Goal: Task Accomplishment & Management: Use online tool/utility

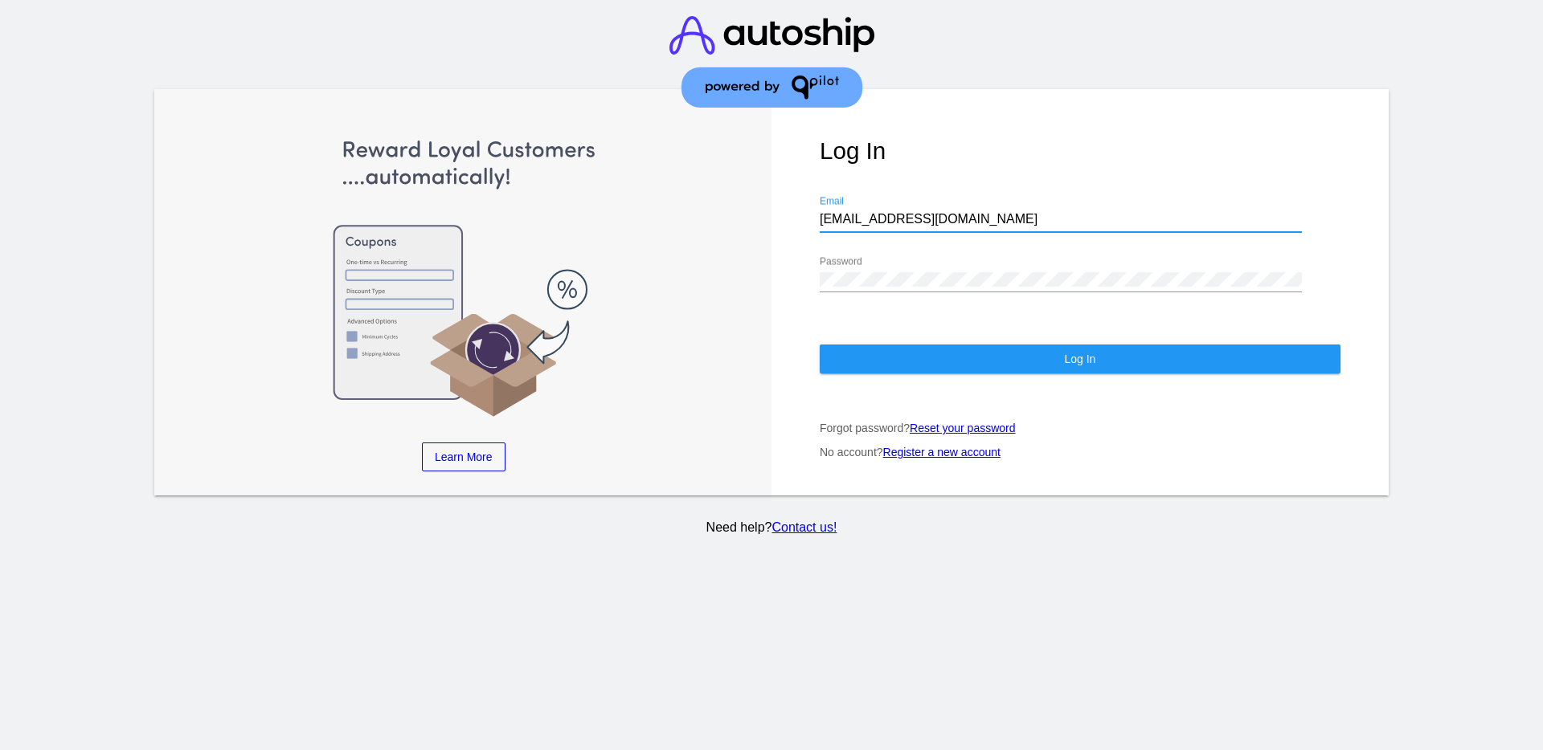
drag, startPoint x: 938, startPoint y: 216, endPoint x: 837, endPoint y: 219, distance: 100.5
click at [817, 206] on div "Log In [EMAIL_ADDRESS][DOMAIN_NAME] Email Password Log In Forgot password? Rese…" at bounding box center [1079, 292] width 617 height 407
click at [947, 214] on input "[EMAIL_ADDRESS][DOMAIN_NAME]" at bounding box center [1061, 219] width 482 height 14
drag, startPoint x: 954, startPoint y: 225, endPoint x: 727, endPoint y: 202, distance: 227.7
click at [727, 202] on div "Learn More Learn How Learn More Learn How Learn More Learn How ‹ › Log In [EMAI…" at bounding box center [771, 292] width 1234 height 407
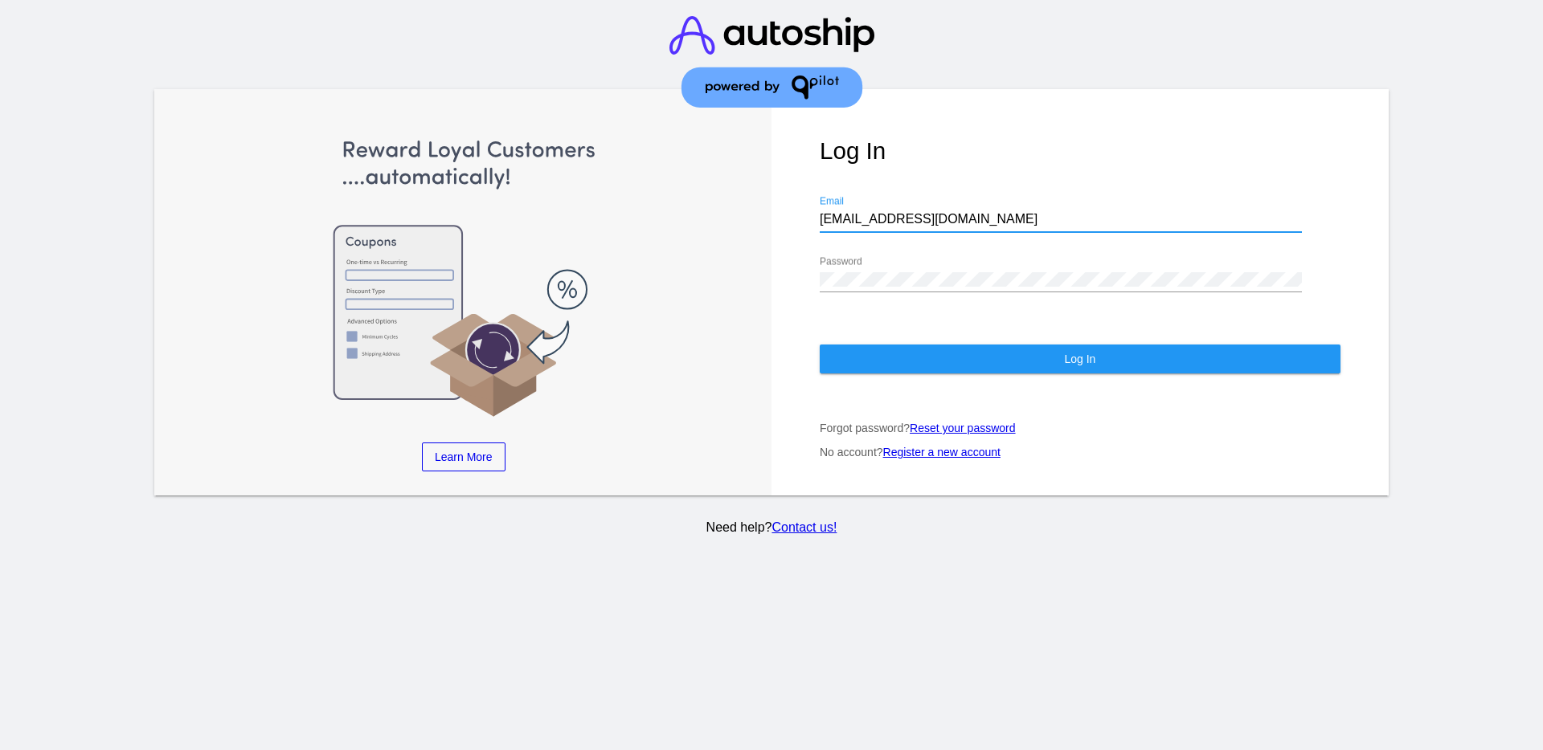
paste input "[EMAIL_ADDRESS][DOMAIN_NAME]"
type input "[EMAIL_ADDRESS][DOMAIN_NAME]"
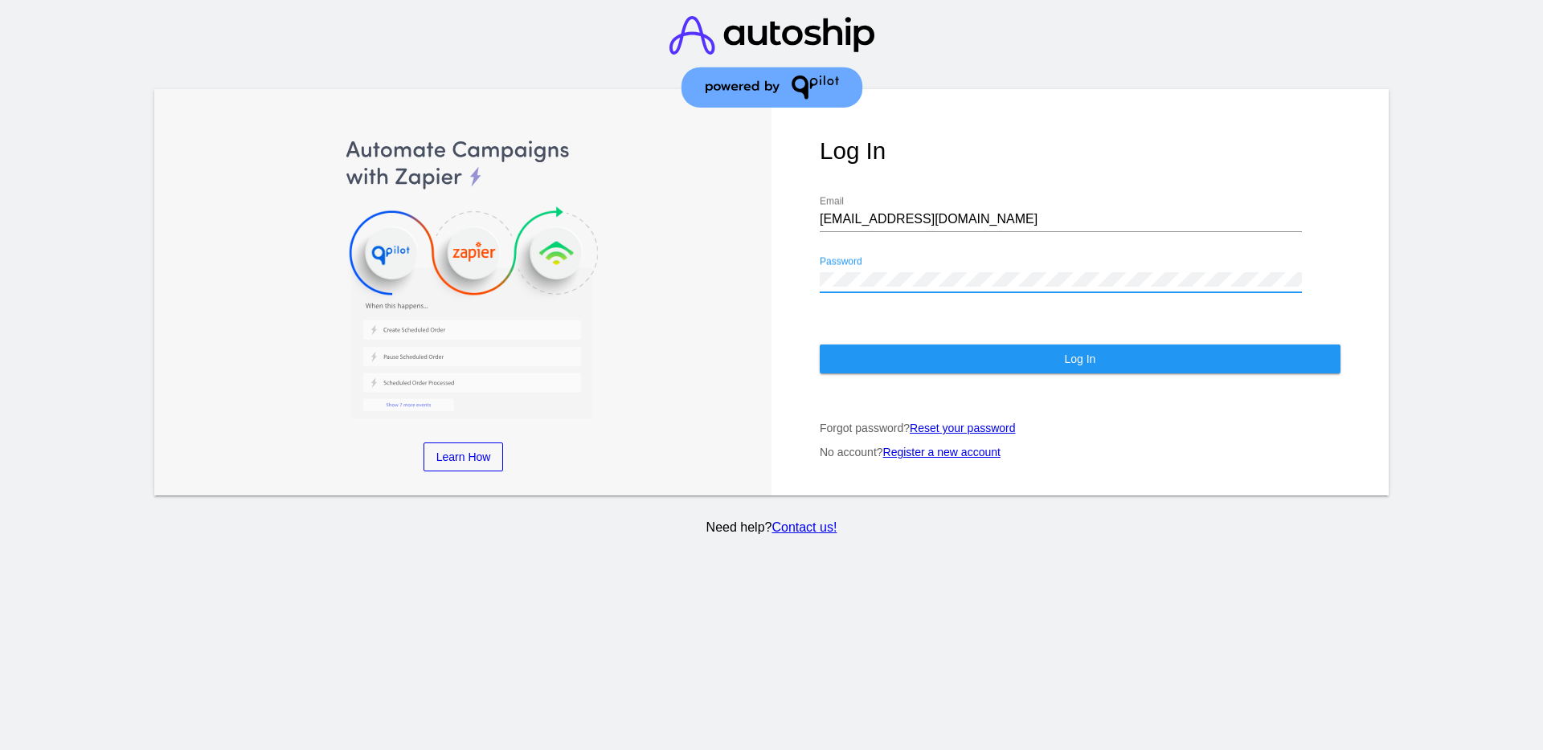
click at [814, 276] on div "Log In [EMAIL_ADDRESS][DOMAIN_NAME] Email Password Log In Forgot password? Rese…" at bounding box center [1079, 292] width 617 height 407
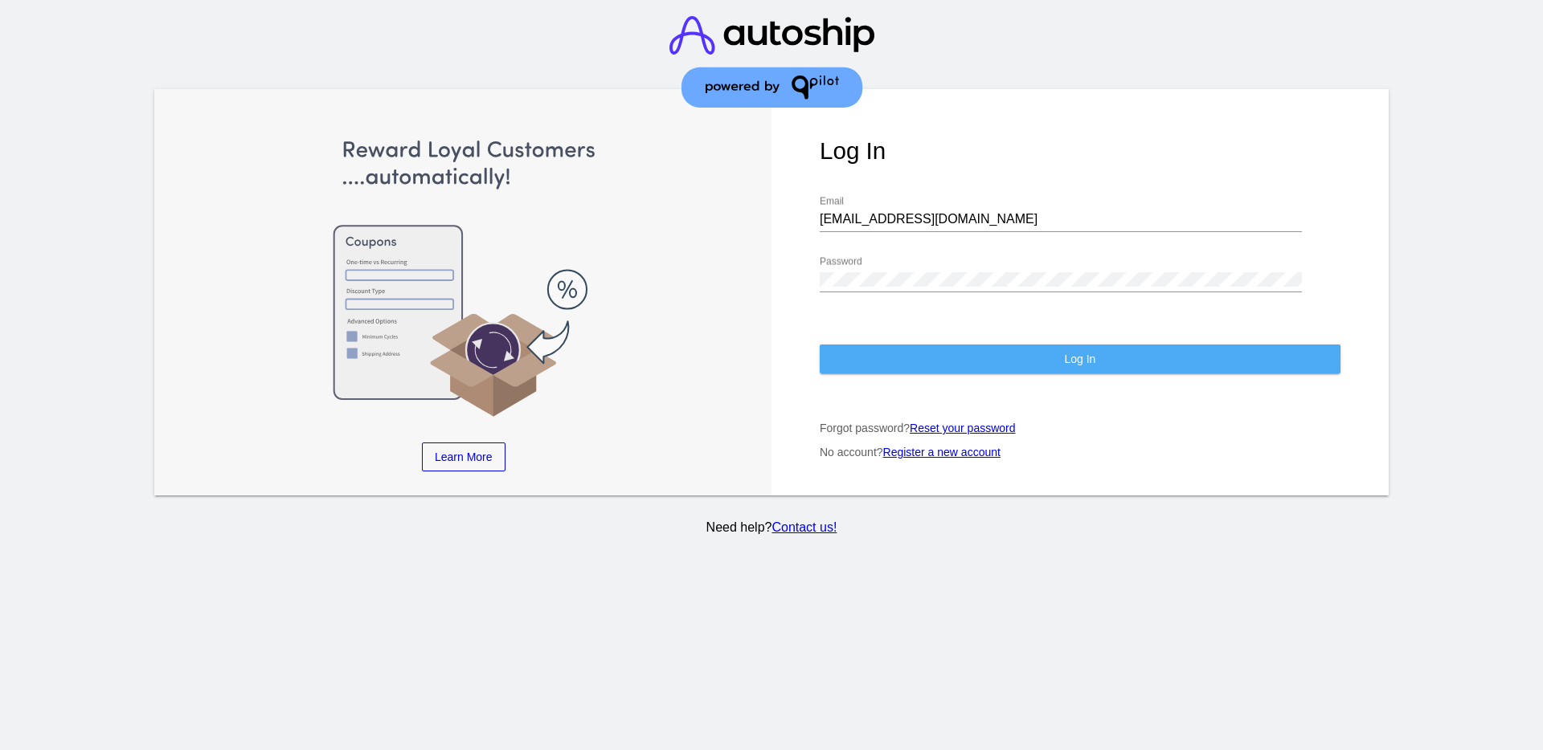
click at [911, 362] on button "Log In" at bounding box center [1080, 359] width 521 height 29
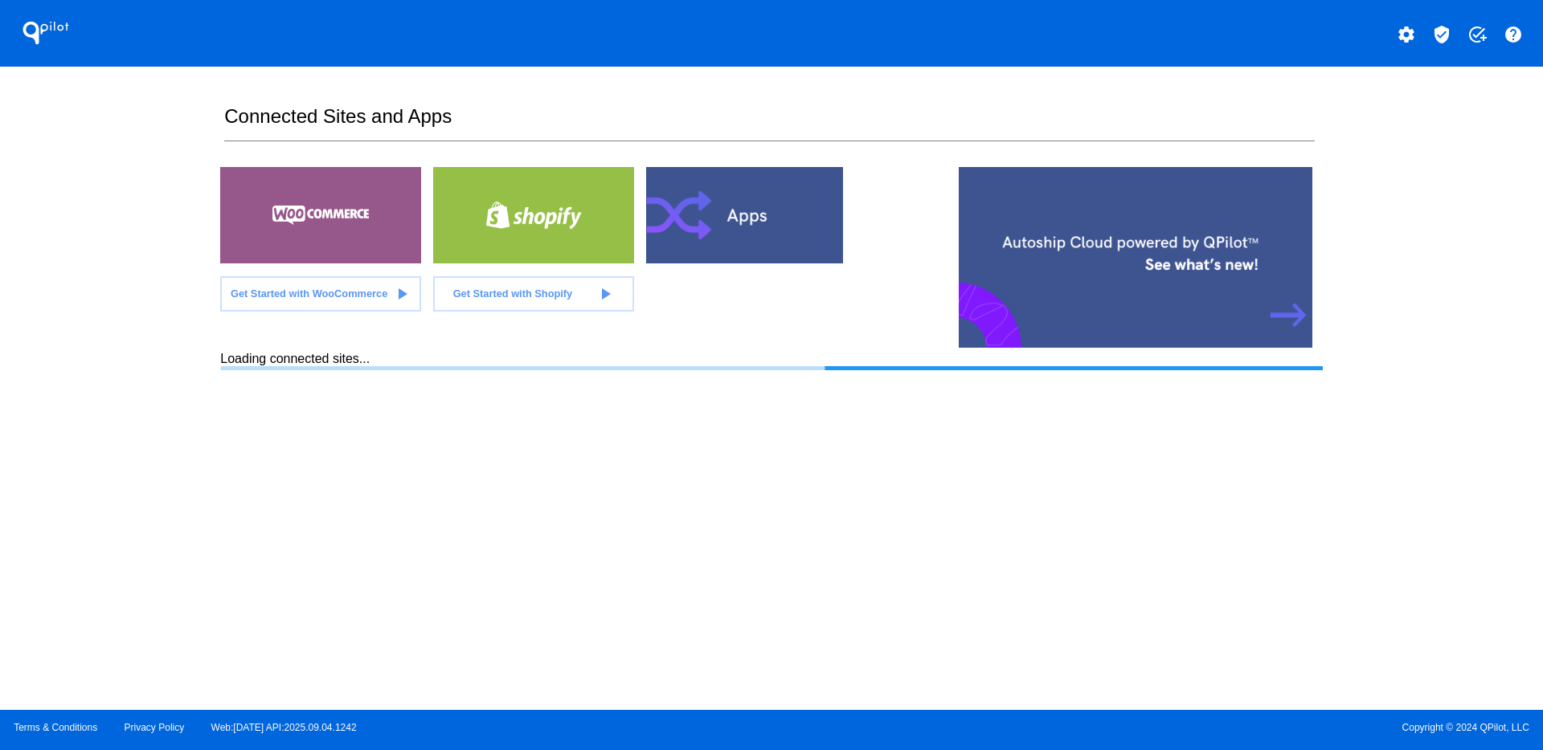
click at [1445, 36] on mat-icon "verified_user" at bounding box center [1441, 34] width 19 height 19
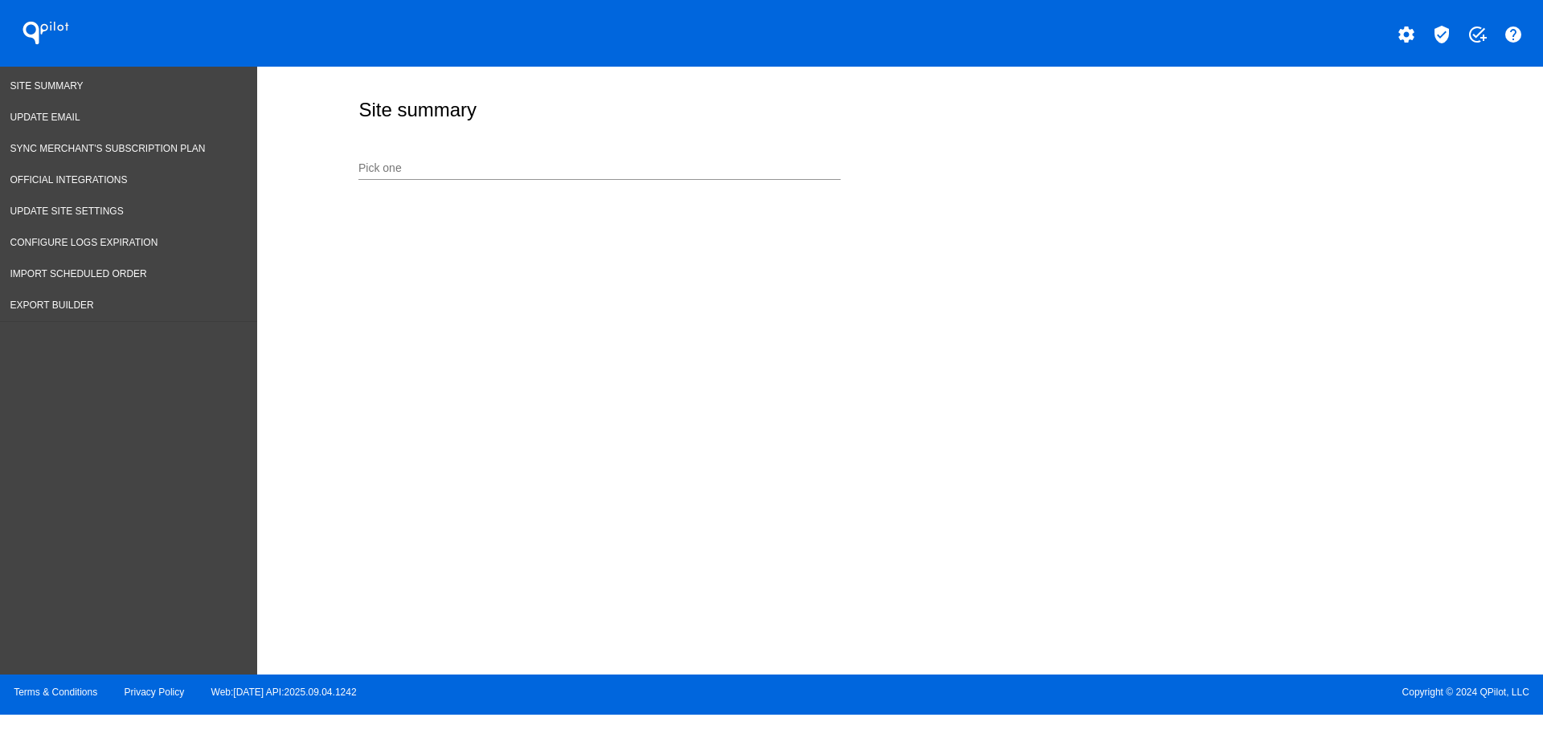
click at [494, 162] on input "Pick one" at bounding box center [599, 168] width 482 height 13
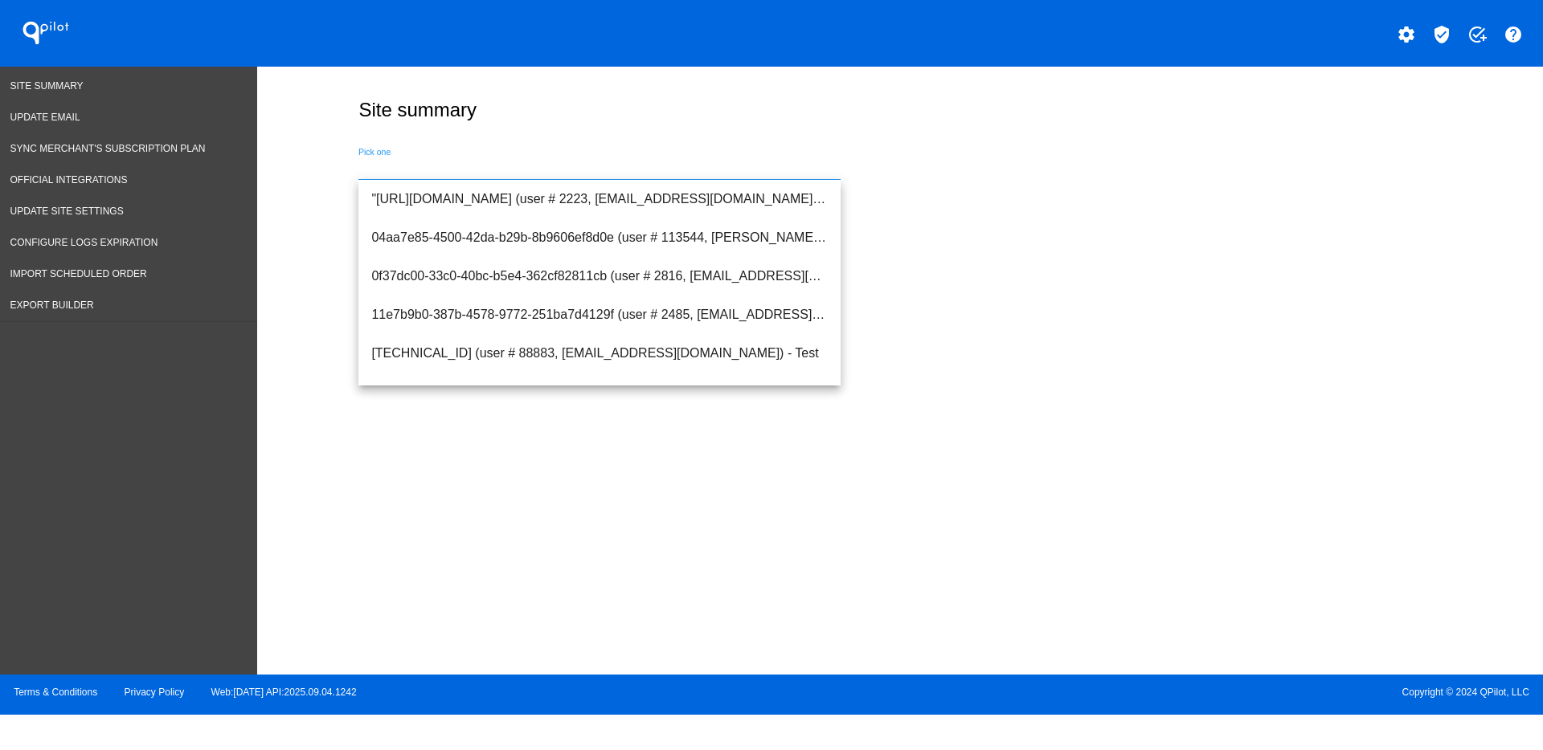
paste input "[URL][DOMAIN_NAME]"
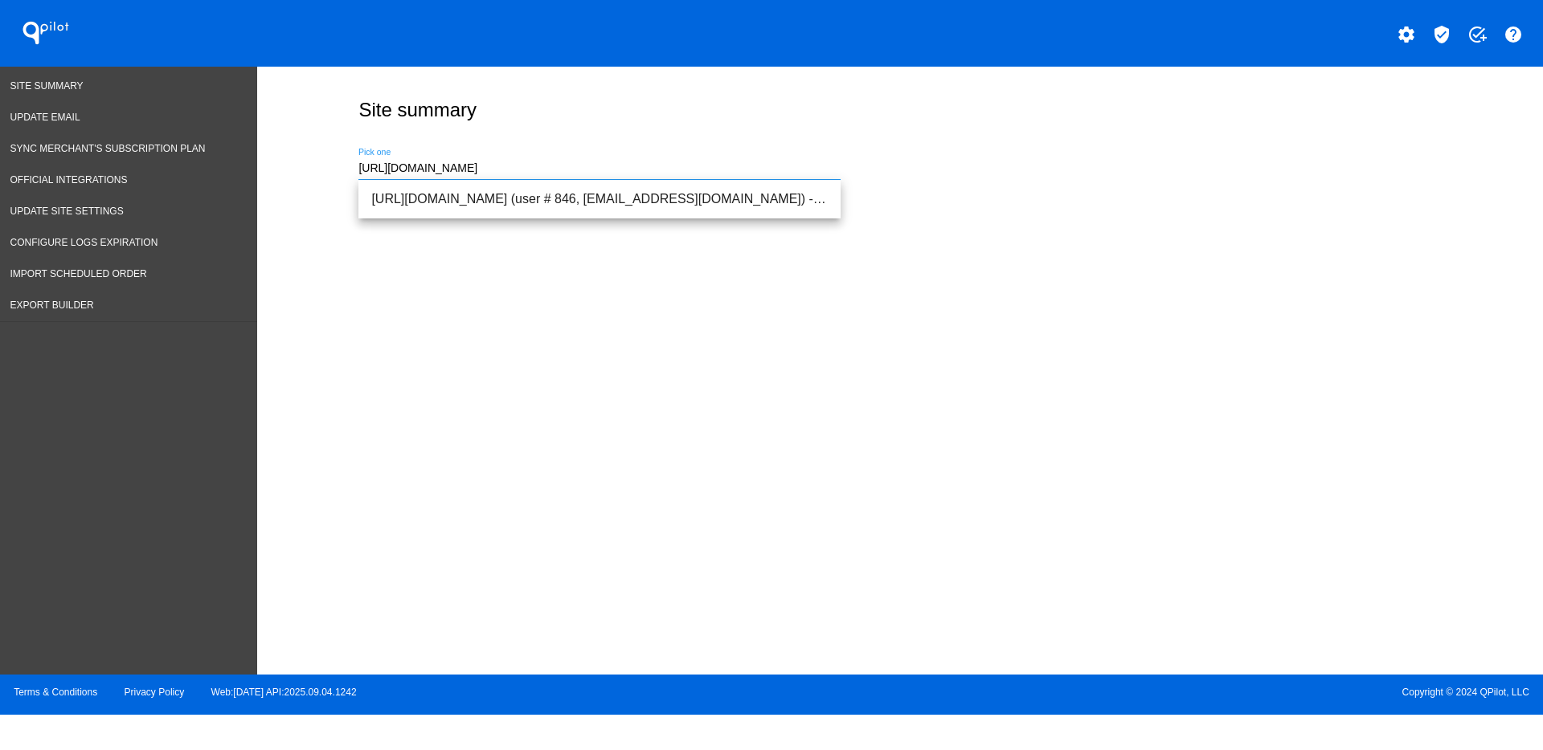
click at [509, 222] on div "Site summary [URL][DOMAIN_NAME] Pick one" at bounding box center [900, 367] width 1286 height 600
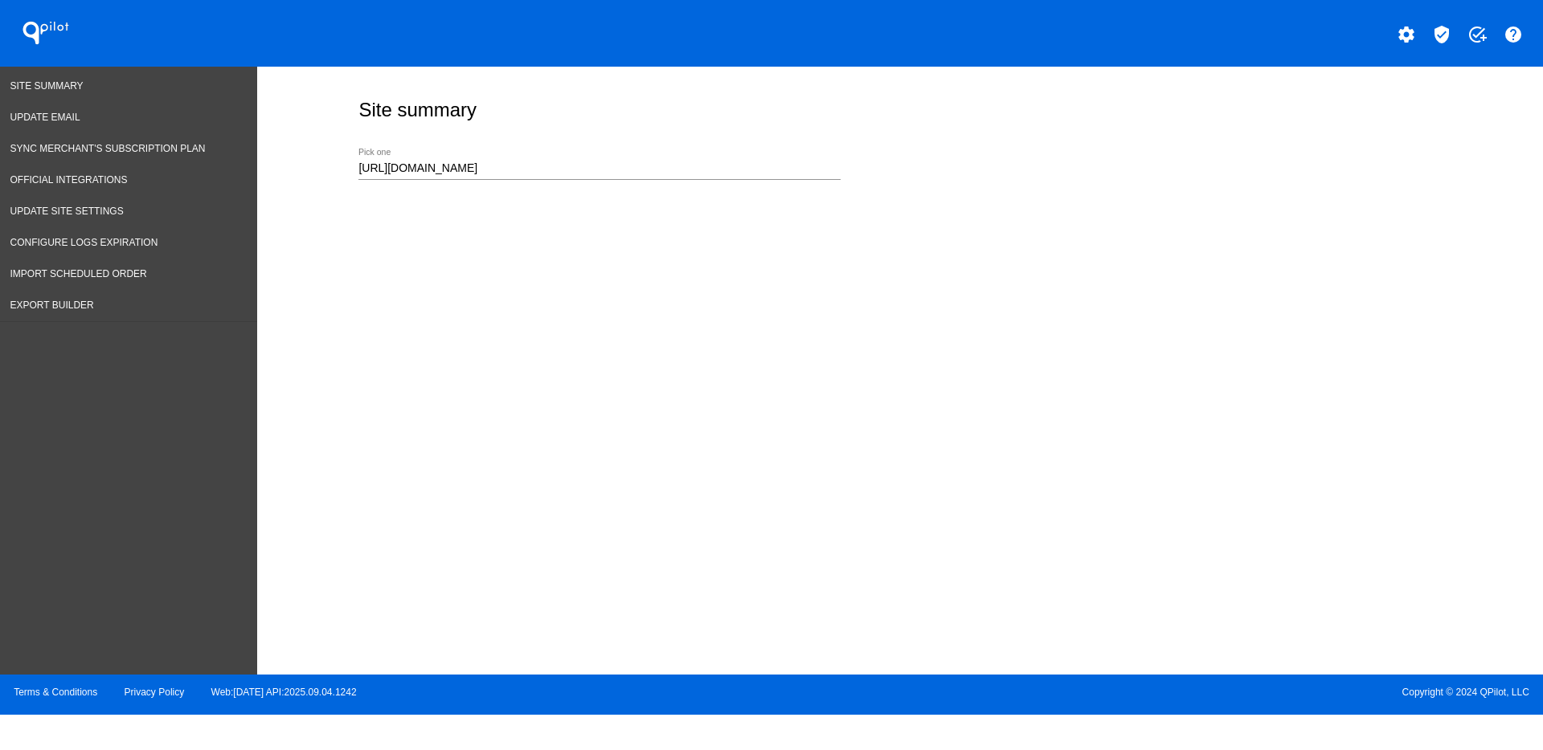
click at [538, 173] on input "[URL][DOMAIN_NAME]" at bounding box center [599, 168] width 482 height 13
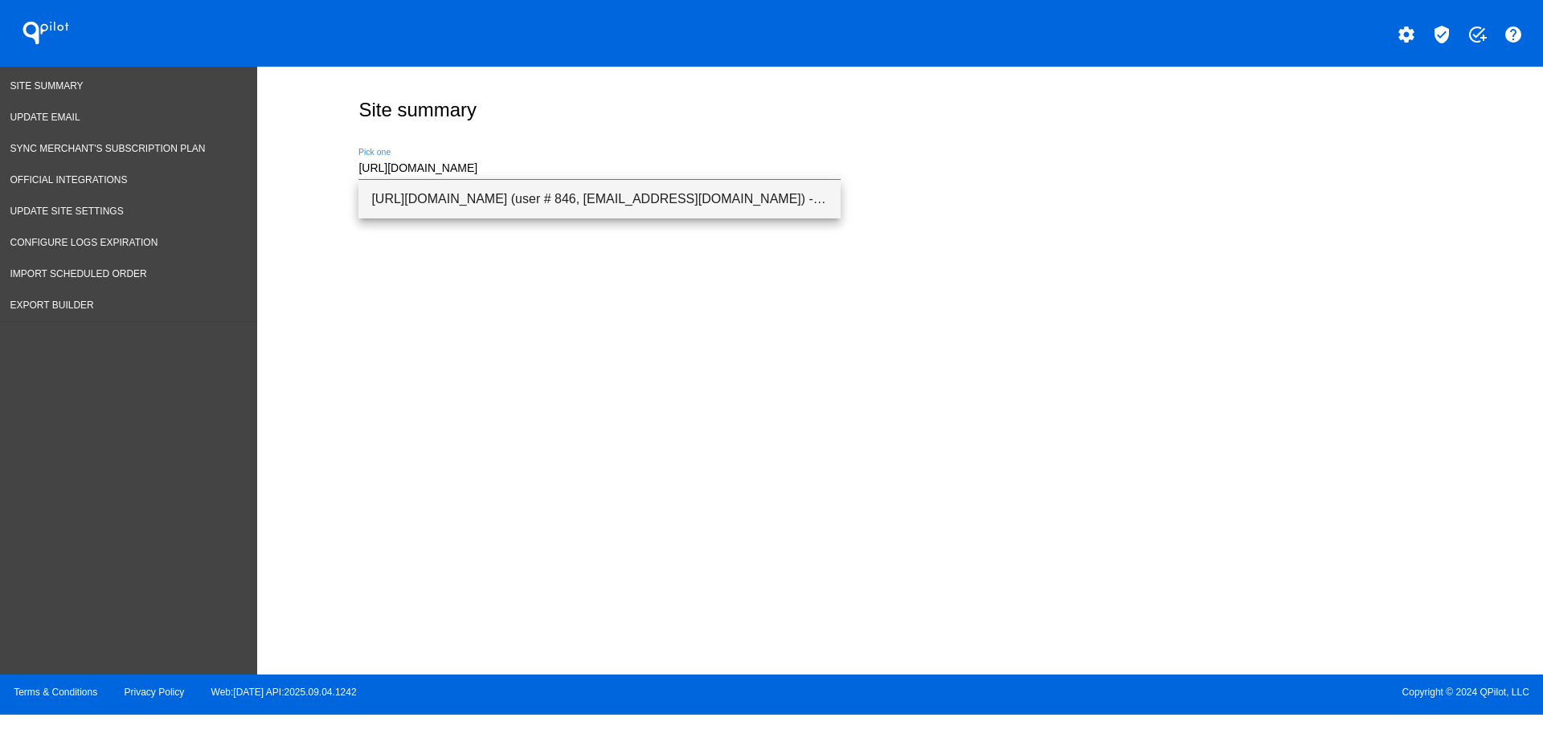
click at [538, 198] on span "[URL][DOMAIN_NAME] (user # 846, [EMAIL_ADDRESS][DOMAIN_NAME]) - Production" at bounding box center [599, 199] width 456 height 39
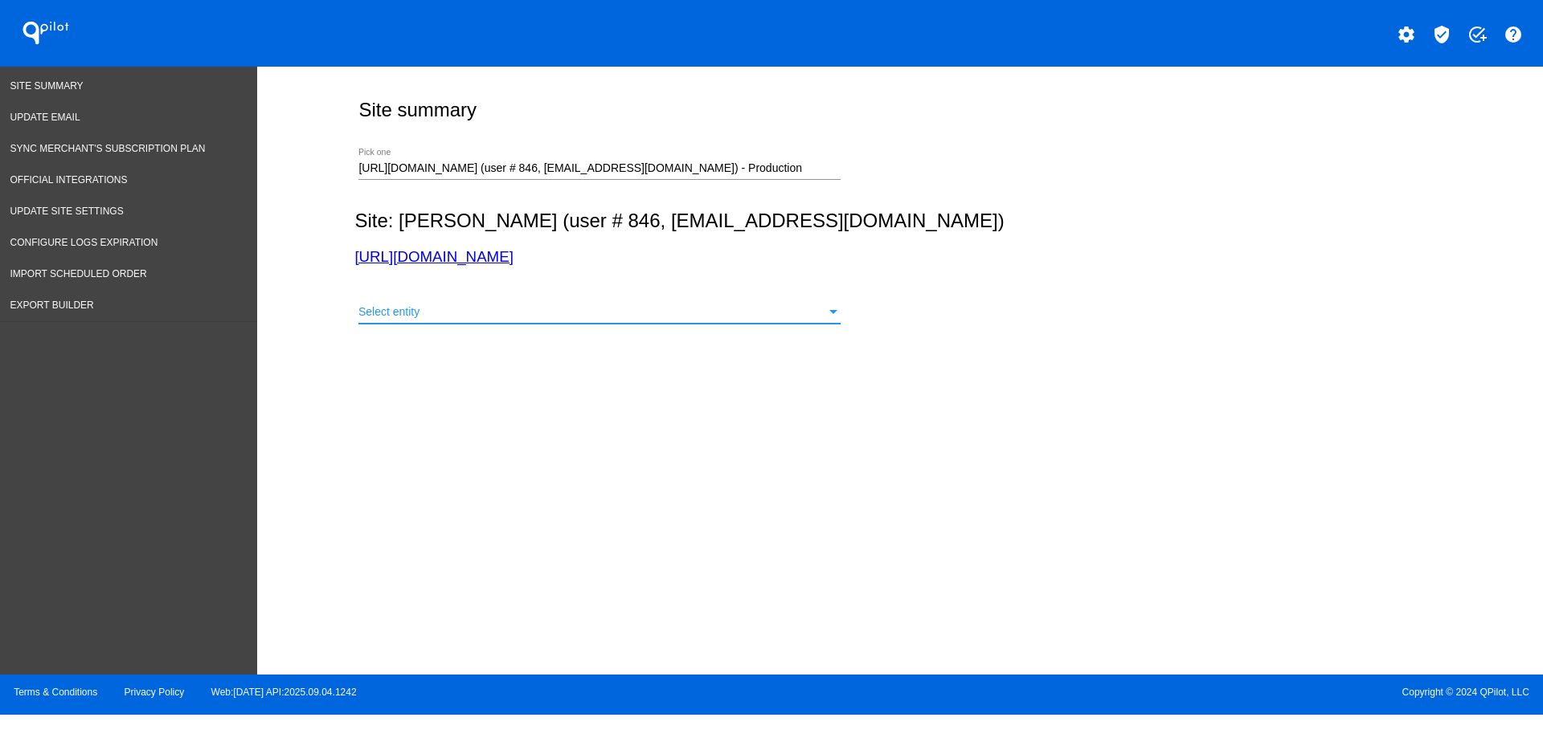
click at [656, 313] on div "Select entity" at bounding box center [592, 312] width 468 height 13
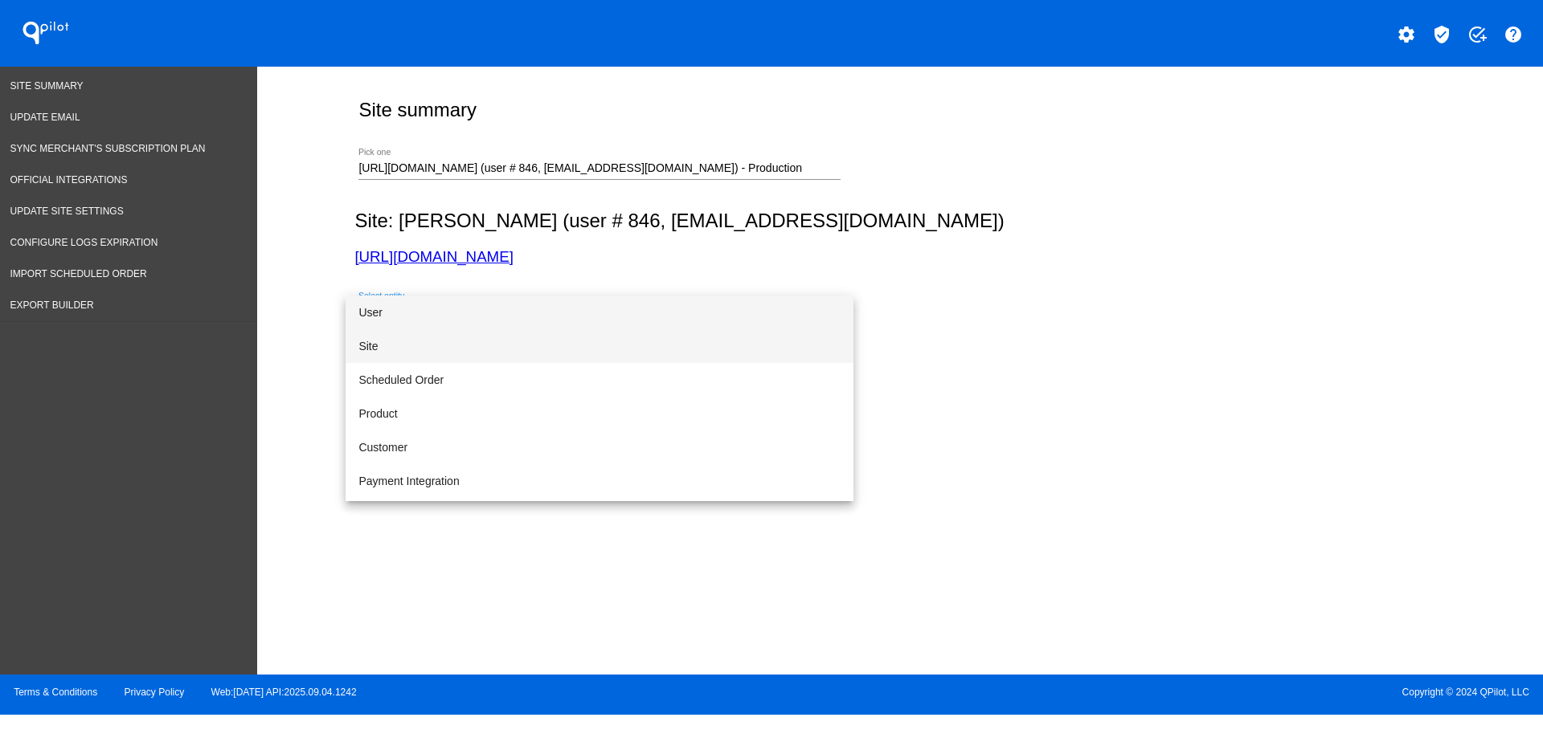
click at [590, 341] on span "Site" at bounding box center [599, 346] width 482 height 34
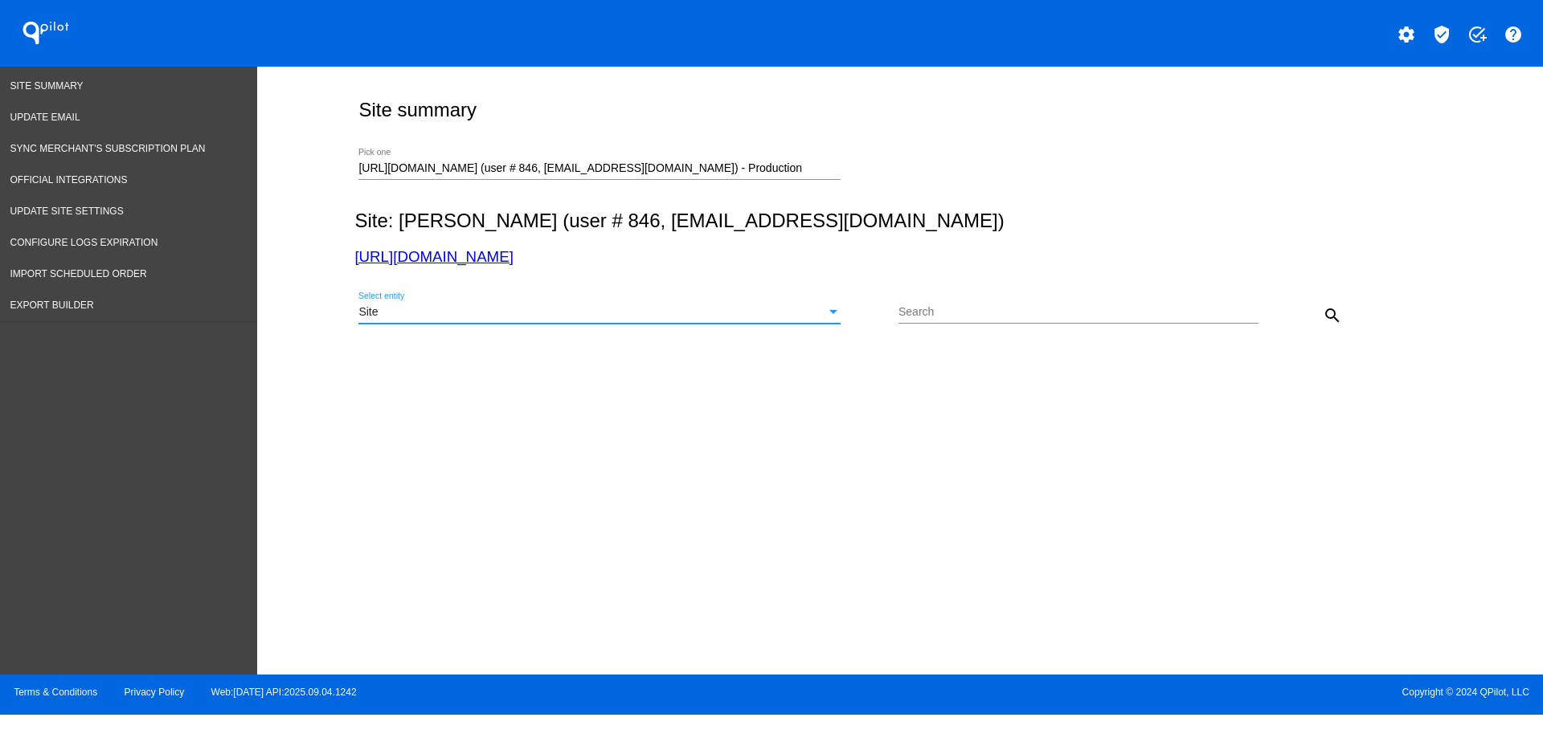
click at [1321, 310] on button "search" at bounding box center [1332, 315] width 32 height 32
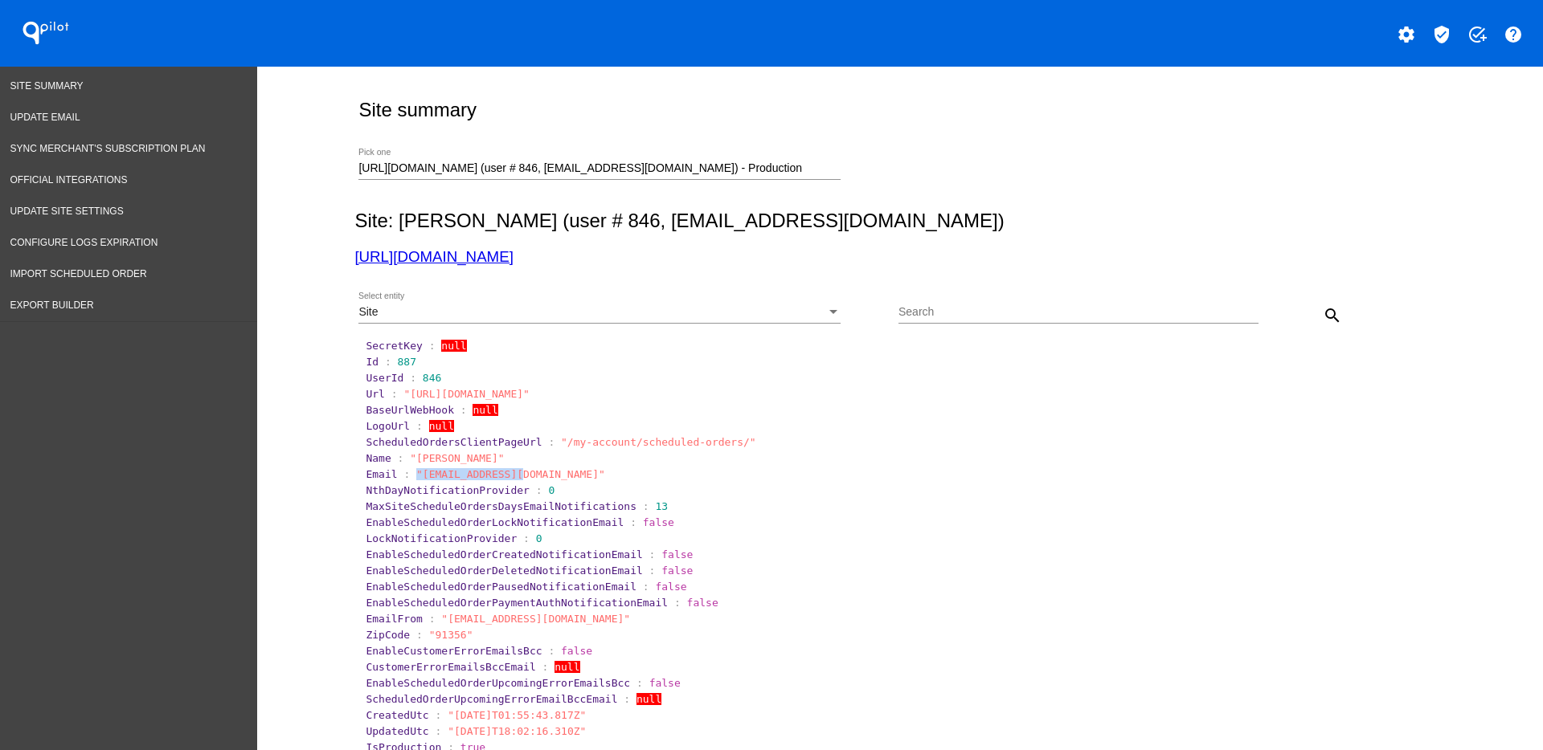
drag, startPoint x: 405, startPoint y: 477, endPoint x: 503, endPoint y: 472, distance: 98.2
click at [503, 472] on span ""[EMAIL_ADDRESS][DOMAIN_NAME]"" at bounding box center [510, 474] width 189 height 12
drag, startPoint x: 506, startPoint y: 472, endPoint x: 410, endPoint y: 471, distance: 96.4
click at [416, 471] on span ""[EMAIL_ADDRESS][DOMAIN_NAME]"" at bounding box center [510, 474] width 189 height 12
copy span "[EMAIL_ADDRESS][DOMAIN_NAME]"
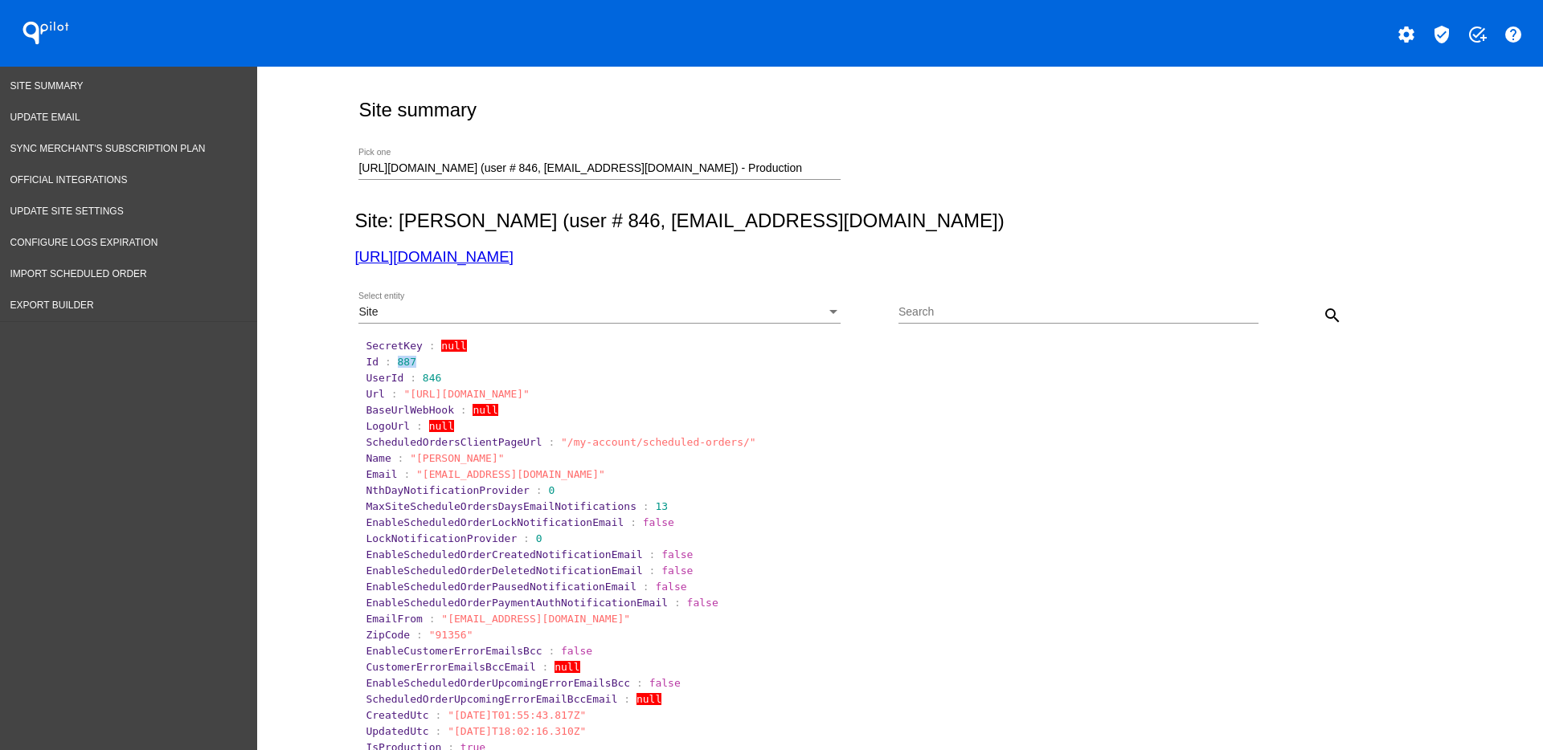
drag, startPoint x: 385, startPoint y: 359, endPoint x: 415, endPoint y: 366, distance: 31.2
click at [415, 366] on section "Id : 887" at bounding box center [901, 362] width 1070 height 12
copy span "887"
click at [493, 300] on div "Site Select entity" at bounding box center [599, 307] width 482 height 31
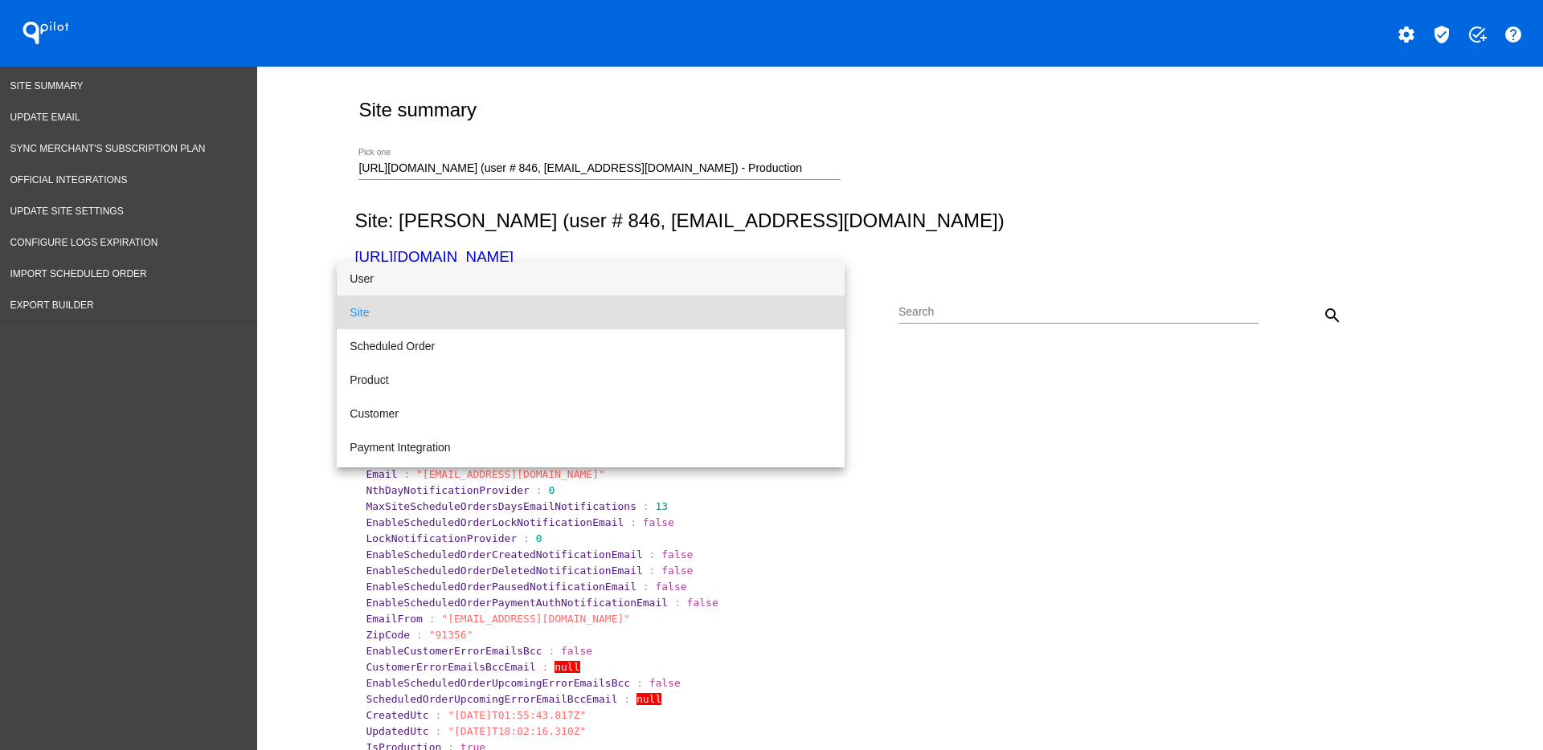
click at [496, 266] on span "User" at bounding box center [591, 279] width 482 height 34
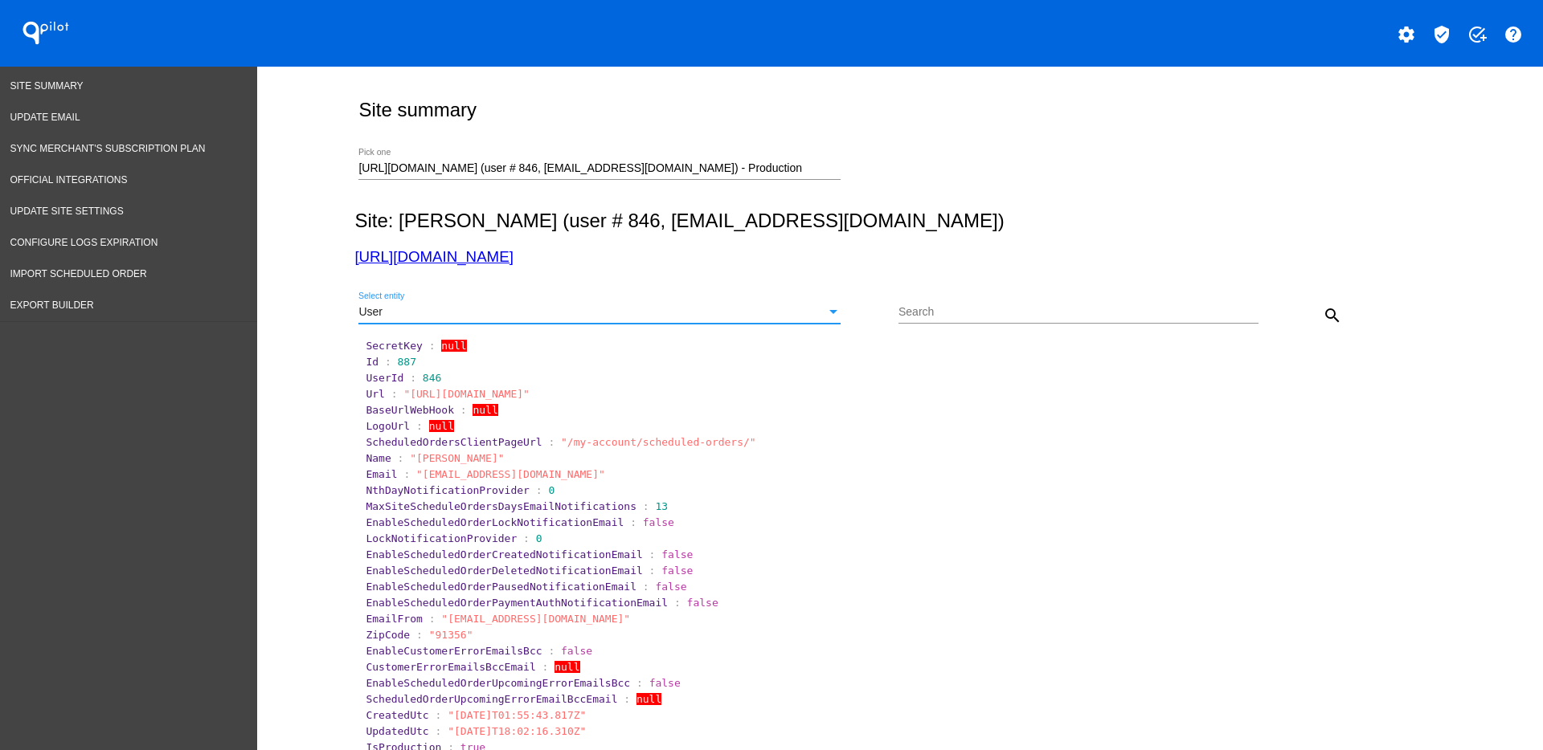
click at [1331, 319] on mat-icon "search" at bounding box center [1332, 315] width 19 height 19
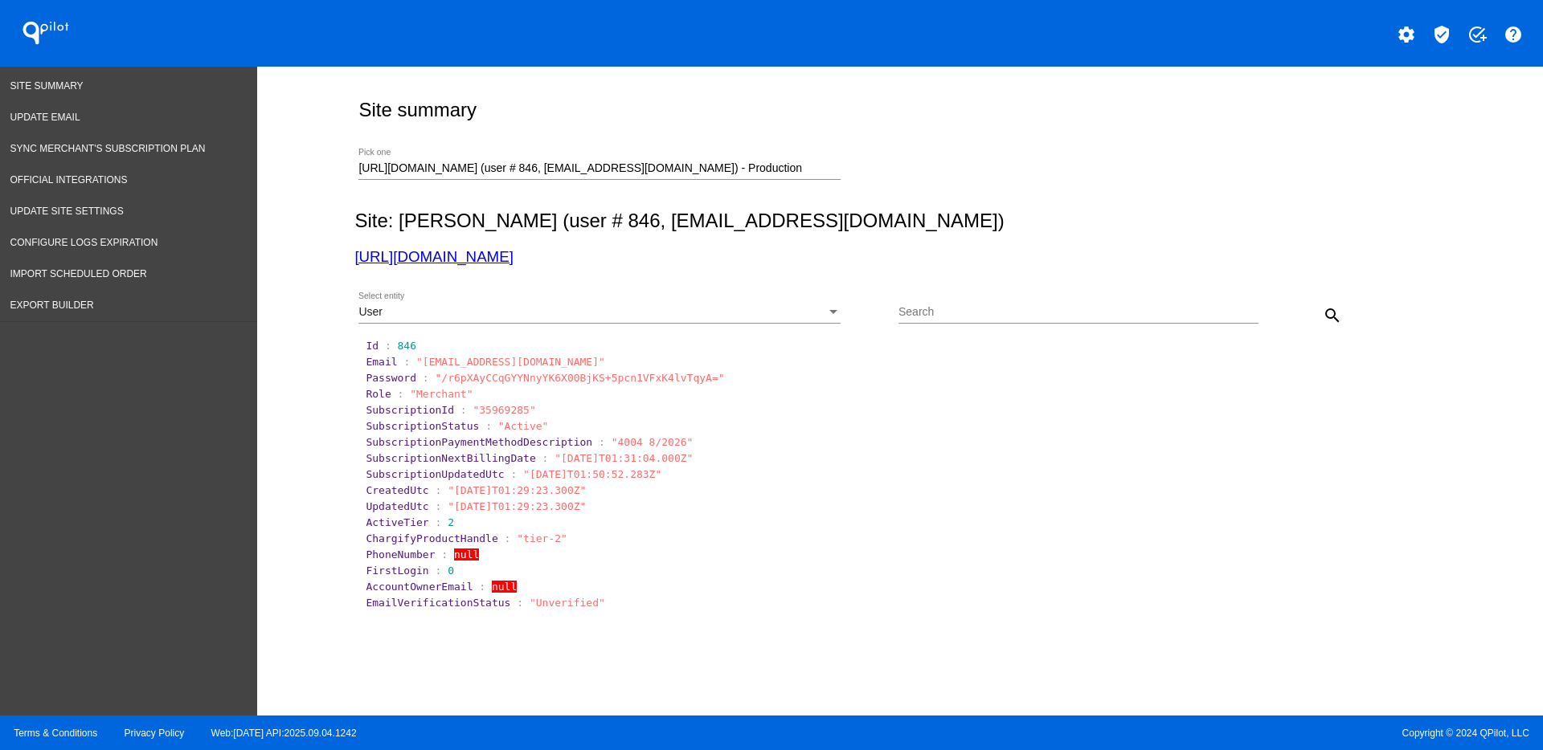
click at [465, 260] on link "[URL][DOMAIN_NAME]" at bounding box center [433, 256] width 158 height 17
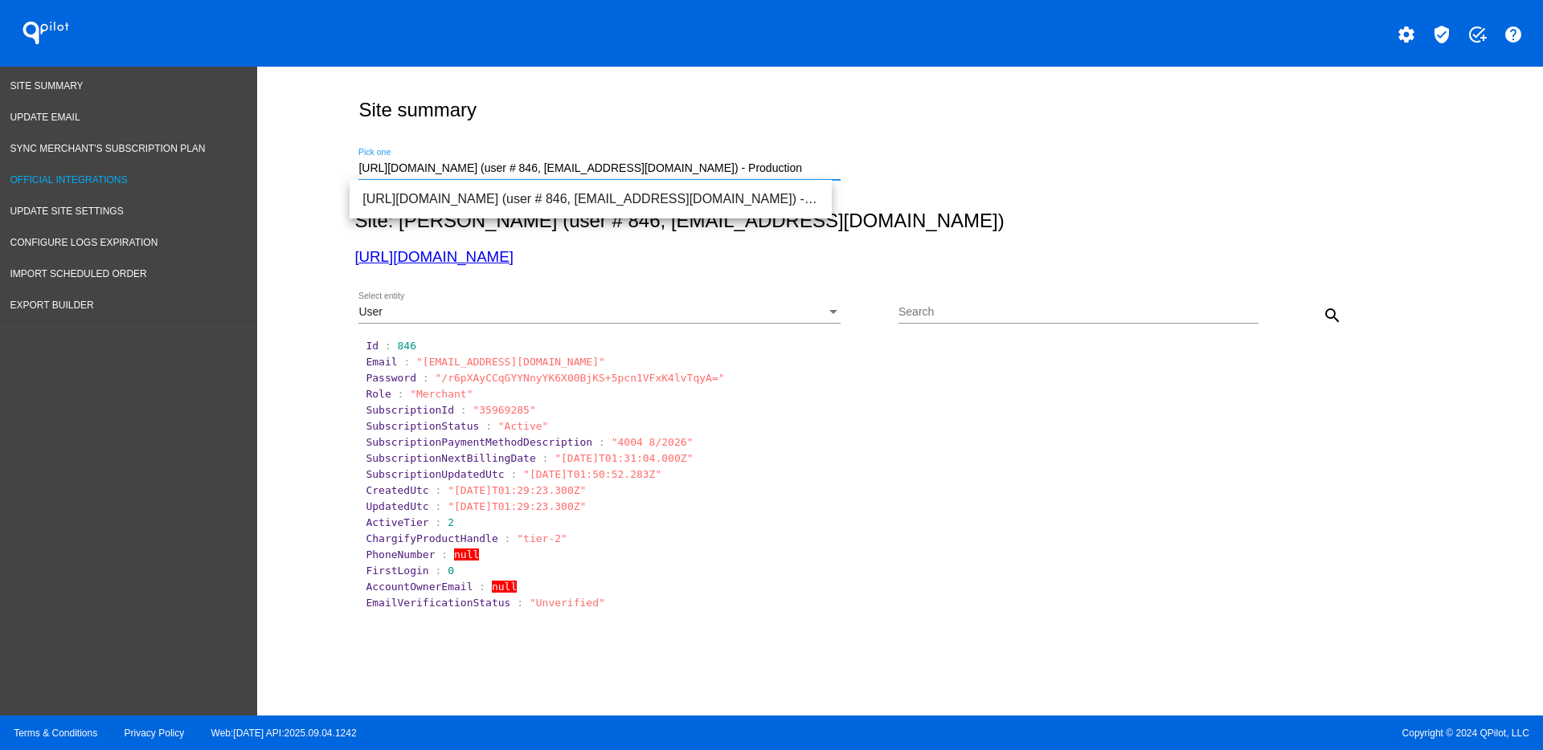
drag, startPoint x: 661, startPoint y: 172, endPoint x: 223, endPoint y: 190, distance: 438.3
click at [223, 190] on div "Site Summary Update Email Sync Merchant's Subscription Plan Official Integratio…" at bounding box center [771, 391] width 1543 height 649
paste input "[EMAIL_ADDRESS][DOMAIN_NAME]"
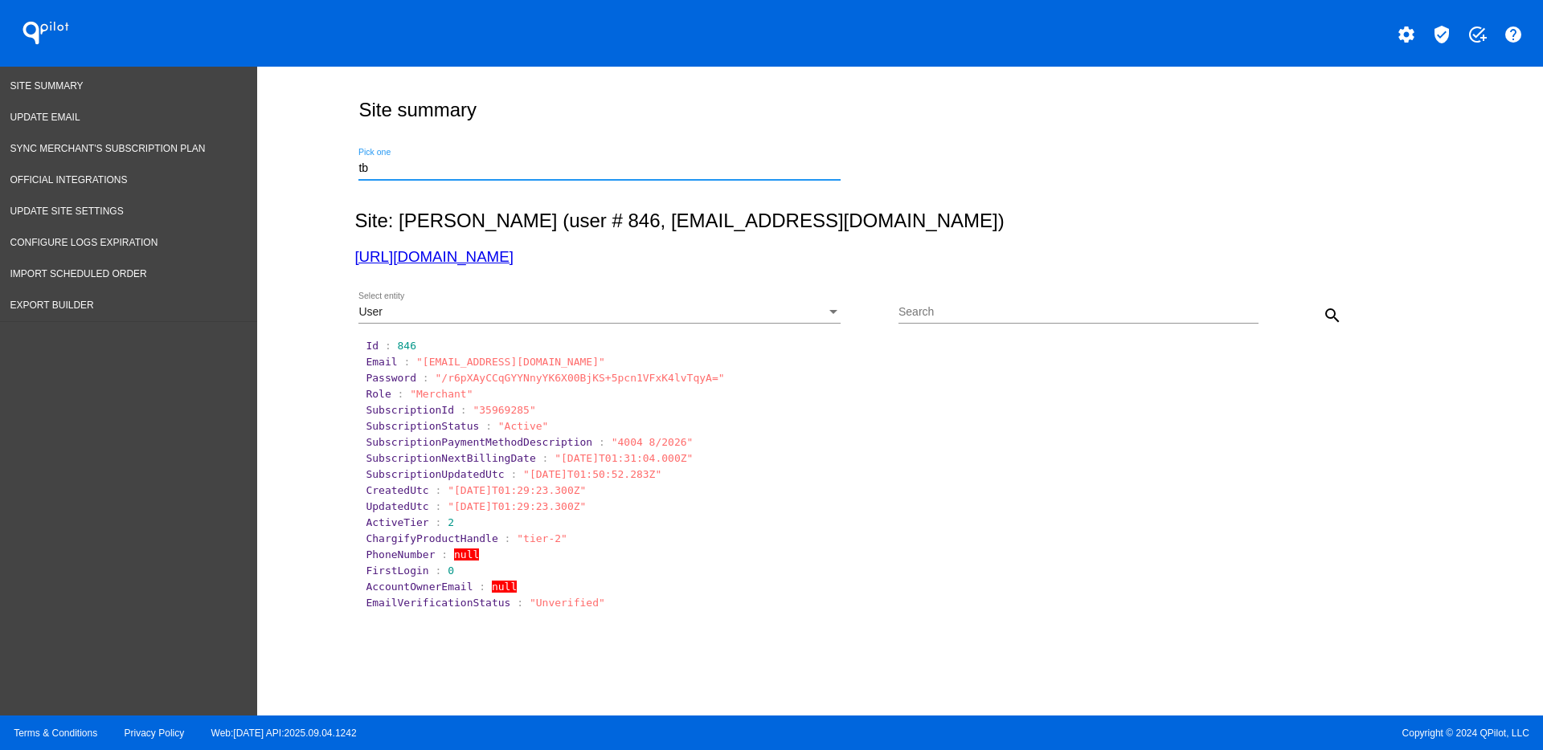
type input "t"
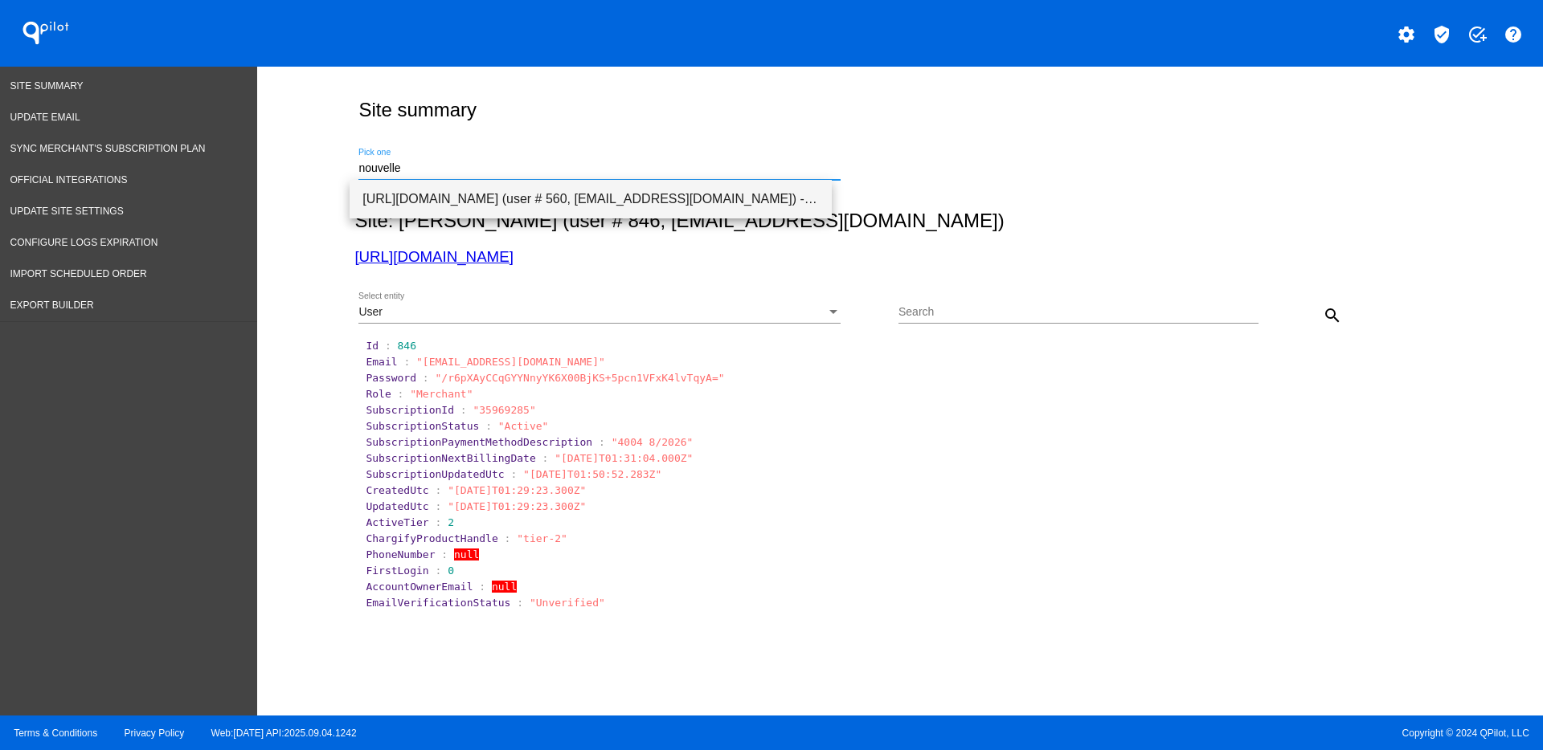
click at [628, 194] on span "[URL][DOMAIN_NAME] (user # 560, [EMAIL_ADDRESS][DOMAIN_NAME]) - Production" at bounding box center [590, 199] width 456 height 39
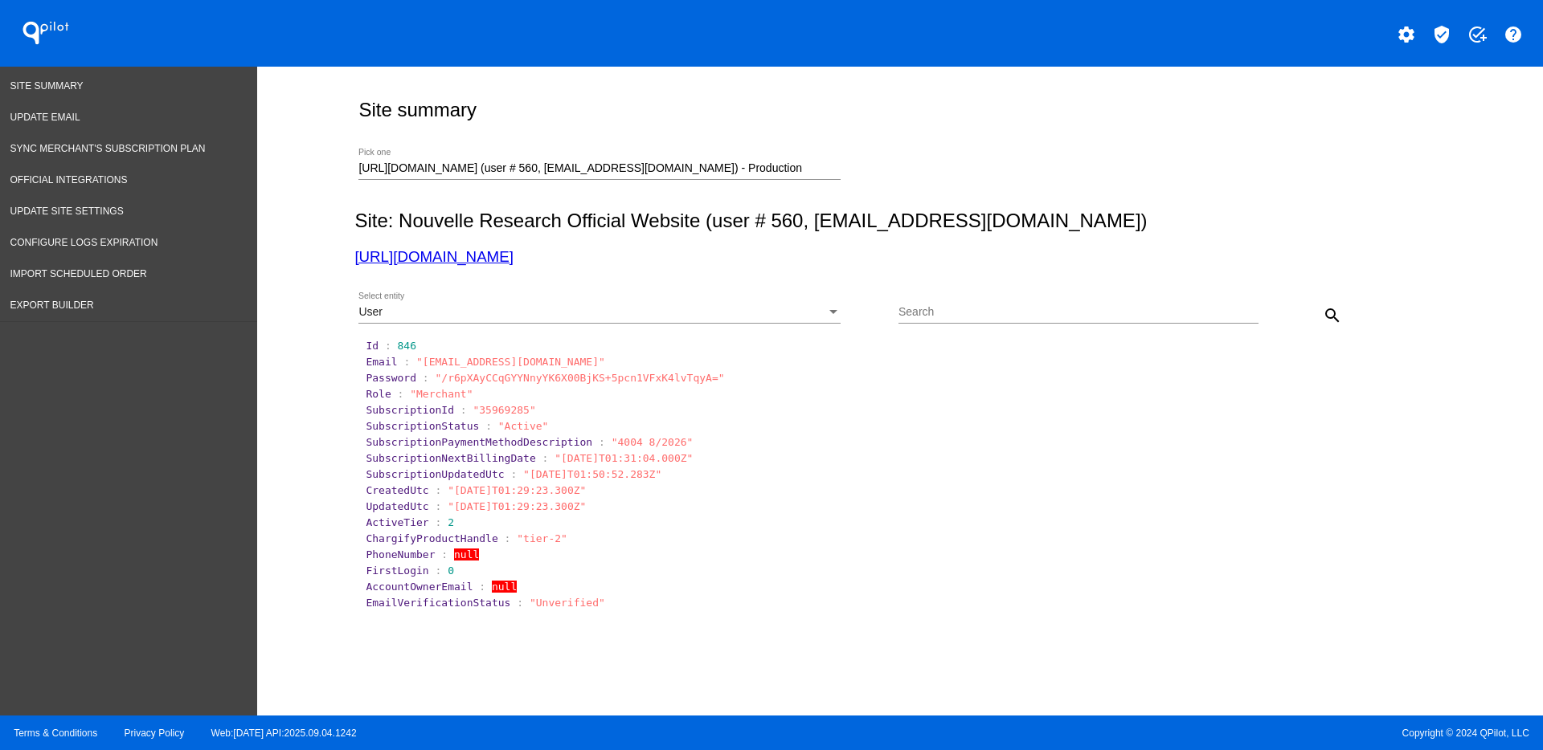
click at [735, 320] on div "User Select entity" at bounding box center [599, 307] width 482 height 31
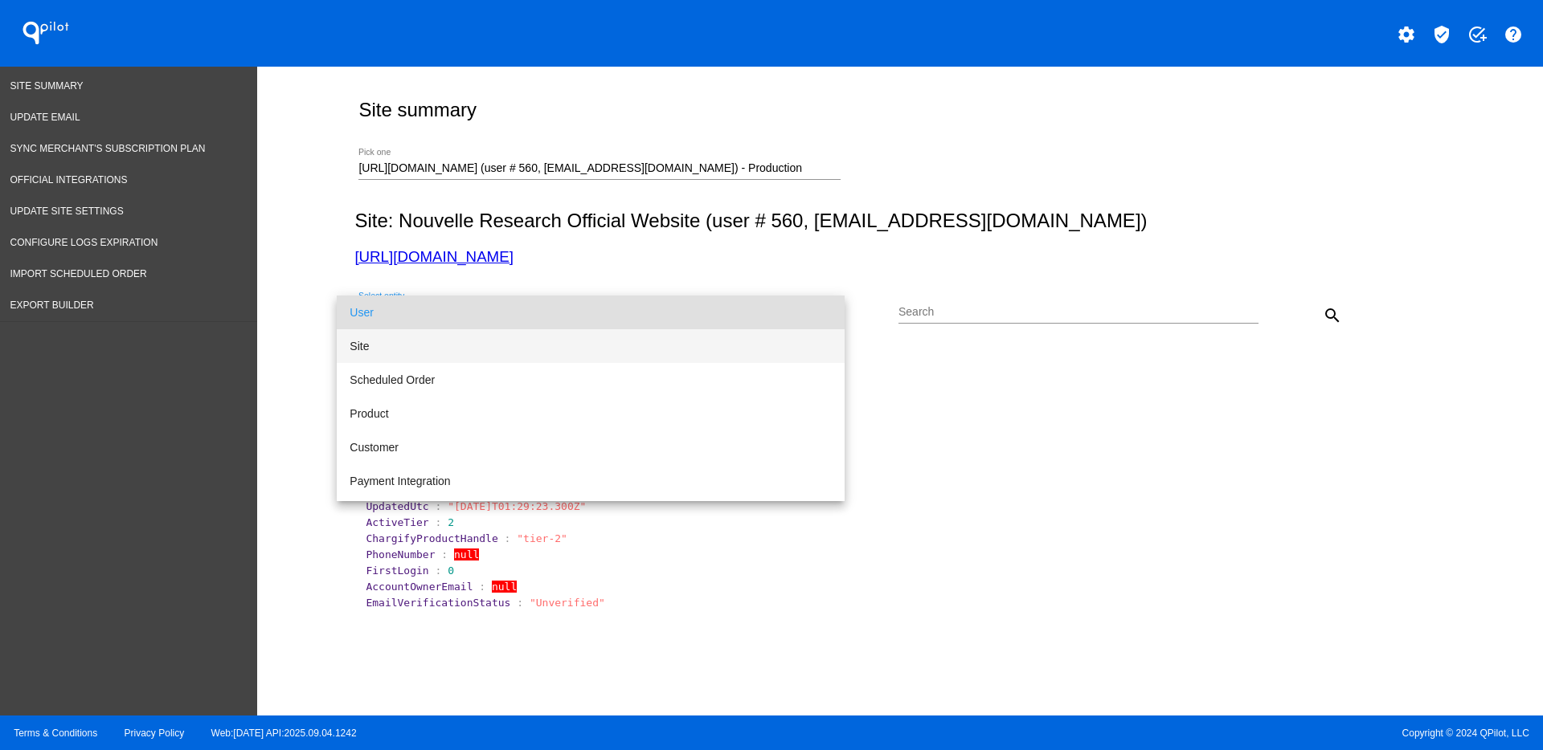
click at [698, 353] on span "Site" at bounding box center [591, 346] width 482 height 34
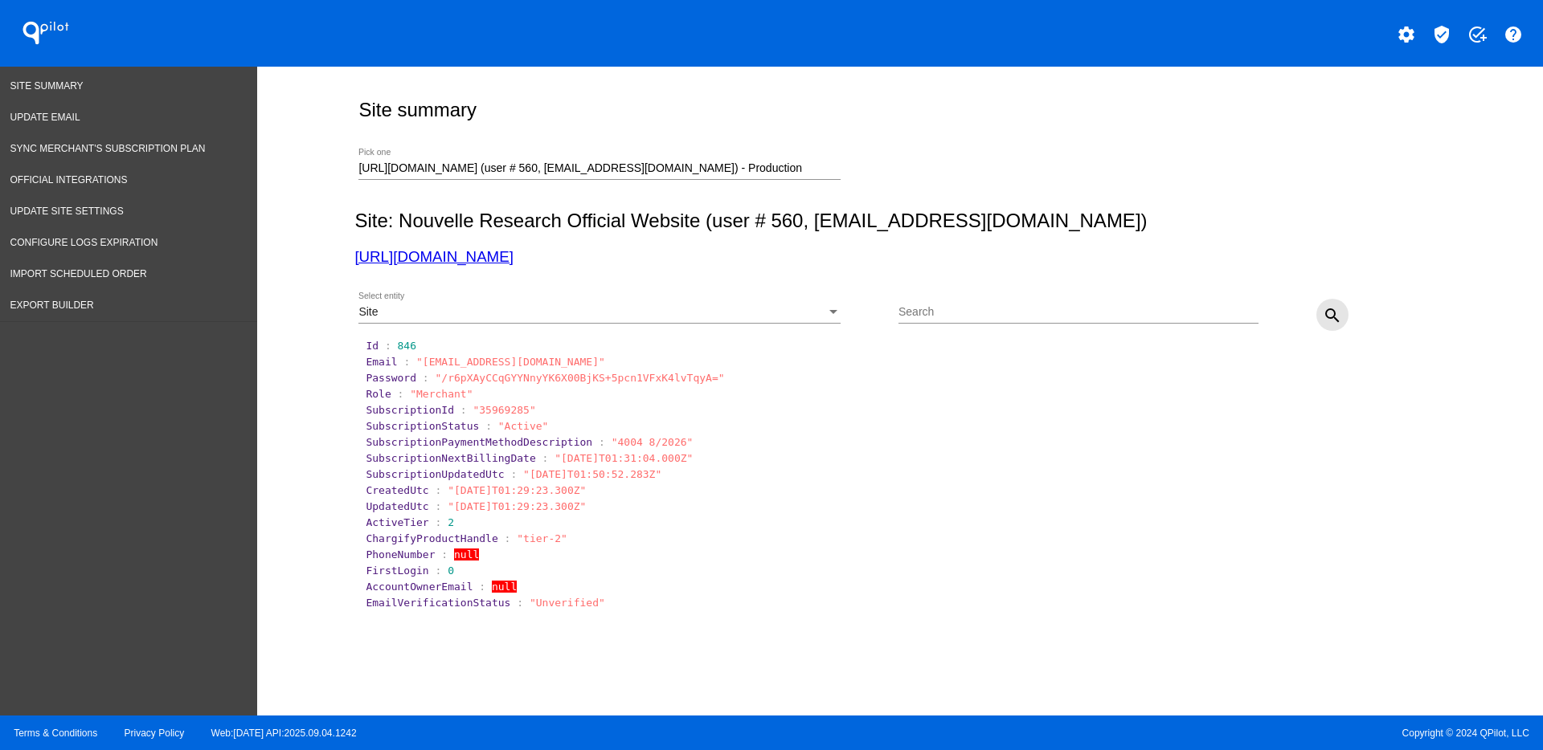
click at [1323, 311] on mat-icon "search" at bounding box center [1332, 315] width 19 height 19
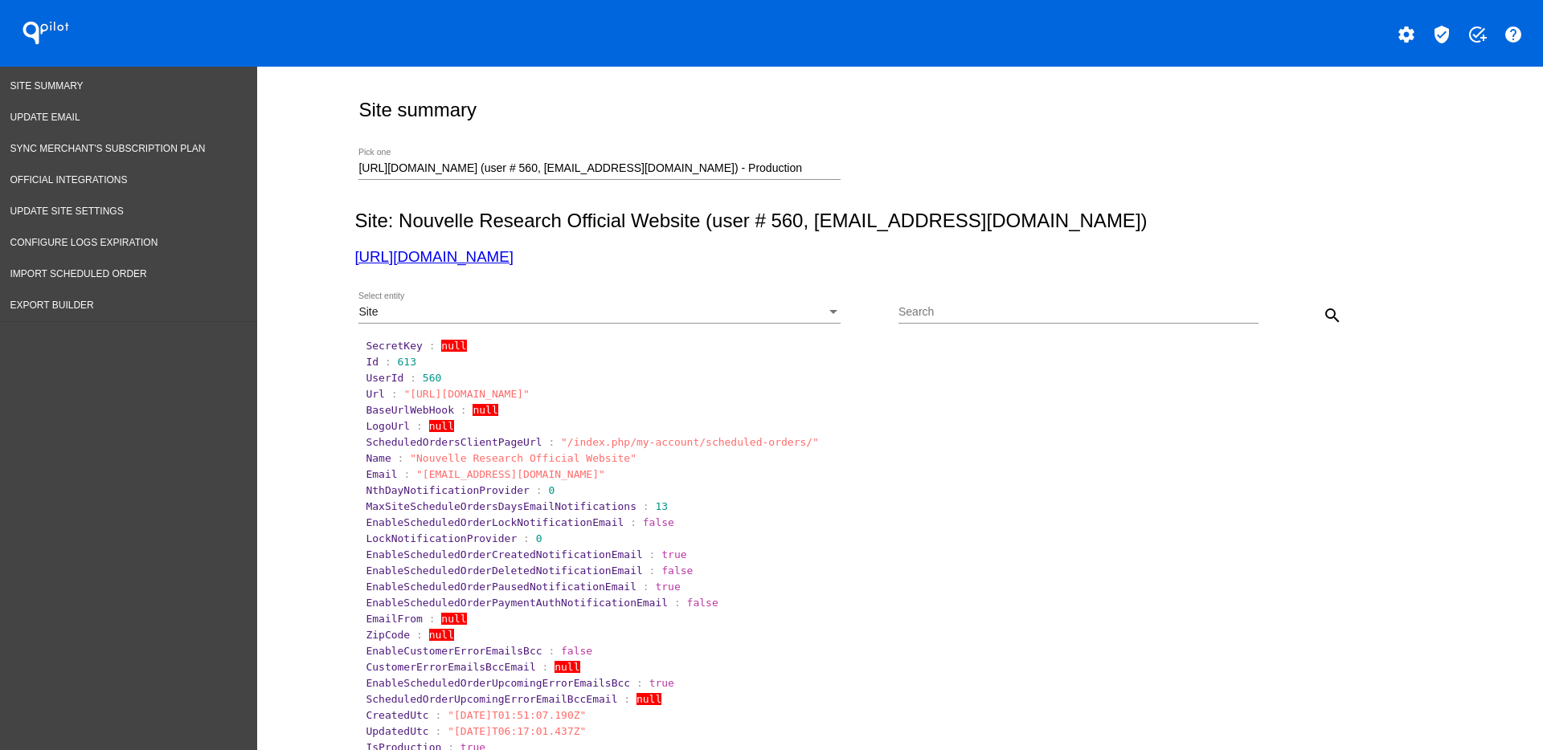
drag, startPoint x: 386, startPoint y: 358, endPoint x: 535, endPoint y: 351, distance: 149.6
copy section "Id :"
click at [397, 353] on section "SecretKey : null" at bounding box center [900, 345] width 1073 height 15
click at [398, 363] on span "613" at bounding box center [407, 362] width 18 height 12
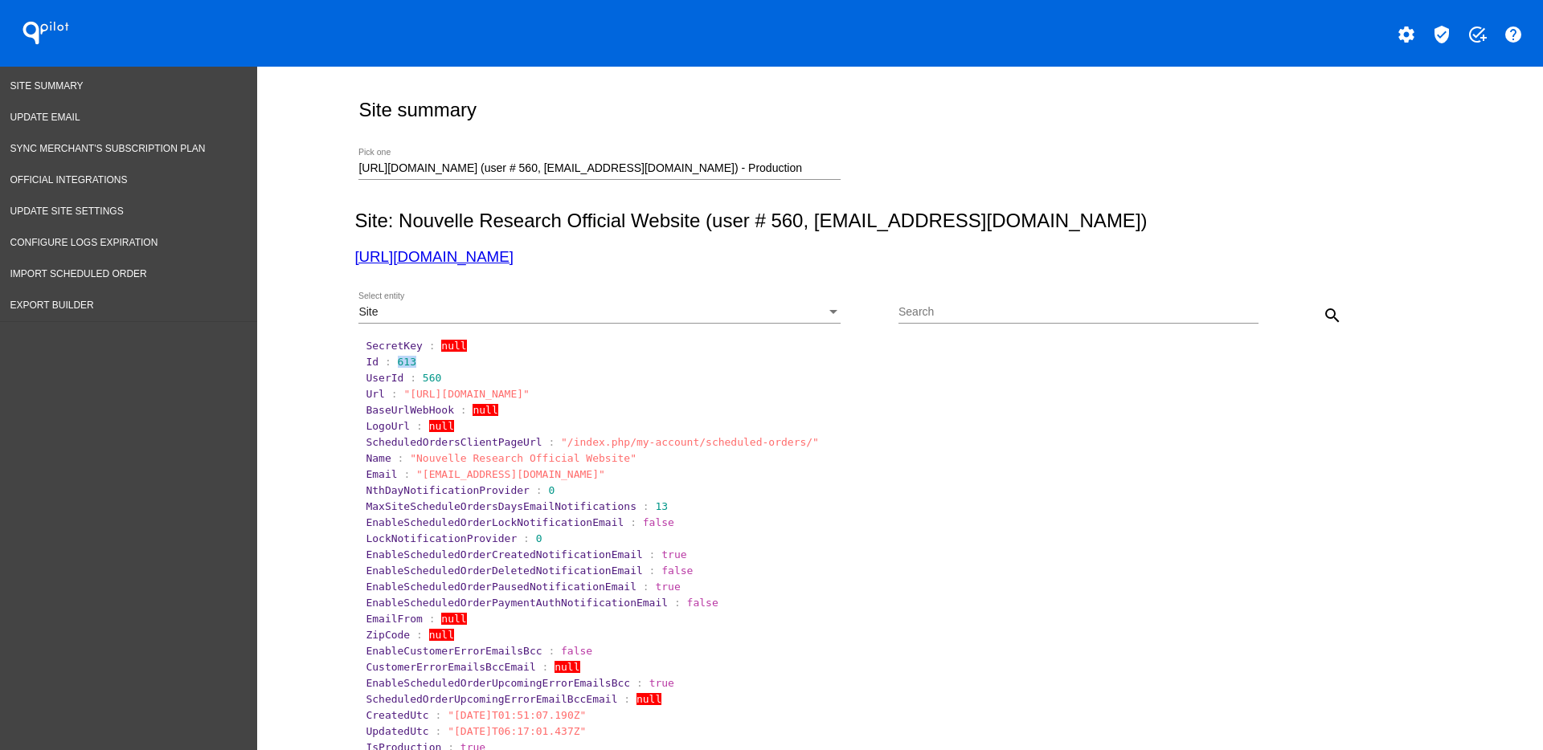
drag, startPoint x: 384, startPoint y: 362, endPoint x: 425, endPoint y: 365, distance: 41.1
click at [425, 365] on section "Id : 613" at bounding box center [901, 362] width 1070 height 12
copy span "613"
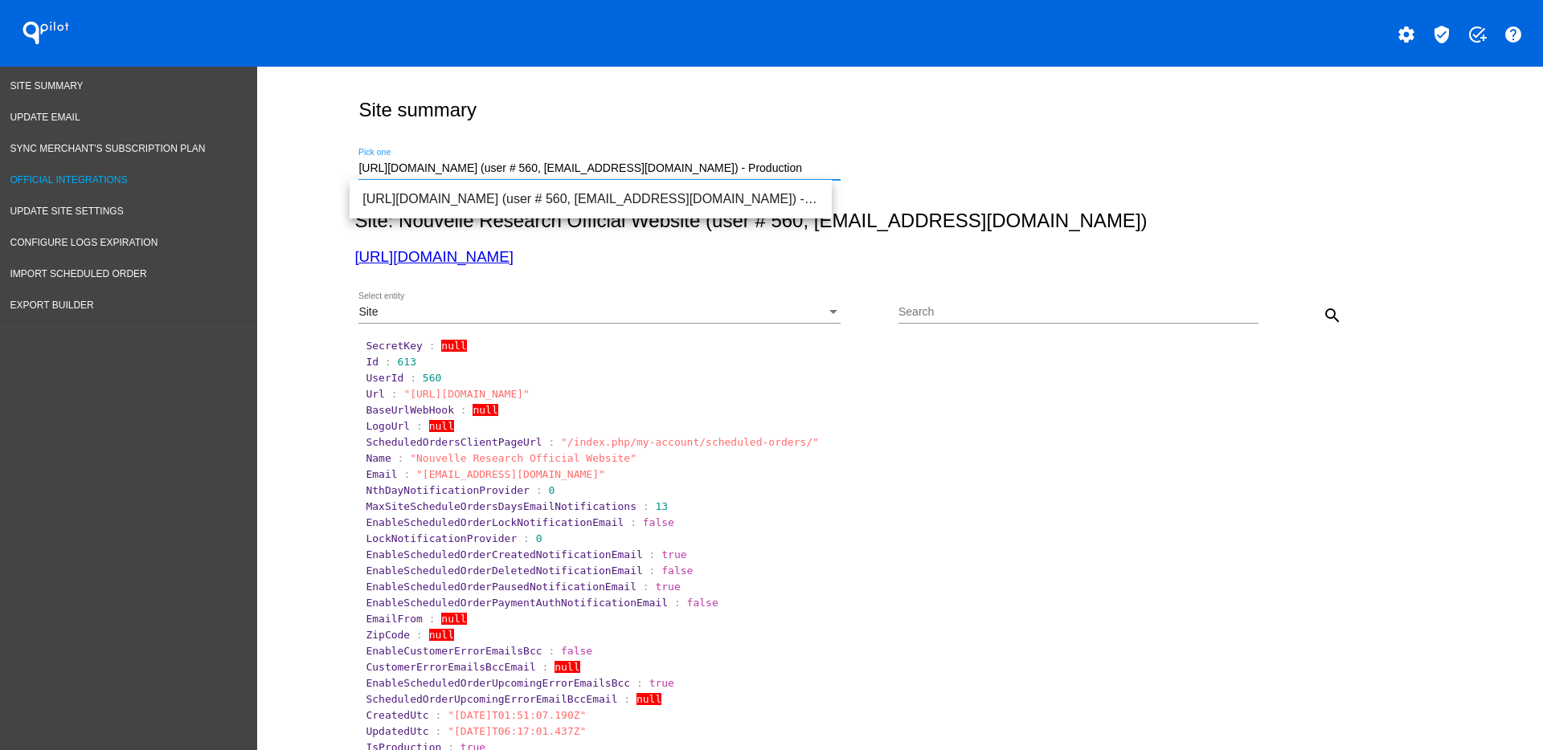
drag, startPoint x: 792, startPoint y: 164, endPoint x: 176, endPoint y: 167, distance: 616.3
click at [612, 190] on span "[URL][DOMAIN_NAME] (user # 971, [EMAIL_ADDRESS][DOMAIN_NAME]) - Production" at bounding box center [590, 199] width 456 height 39
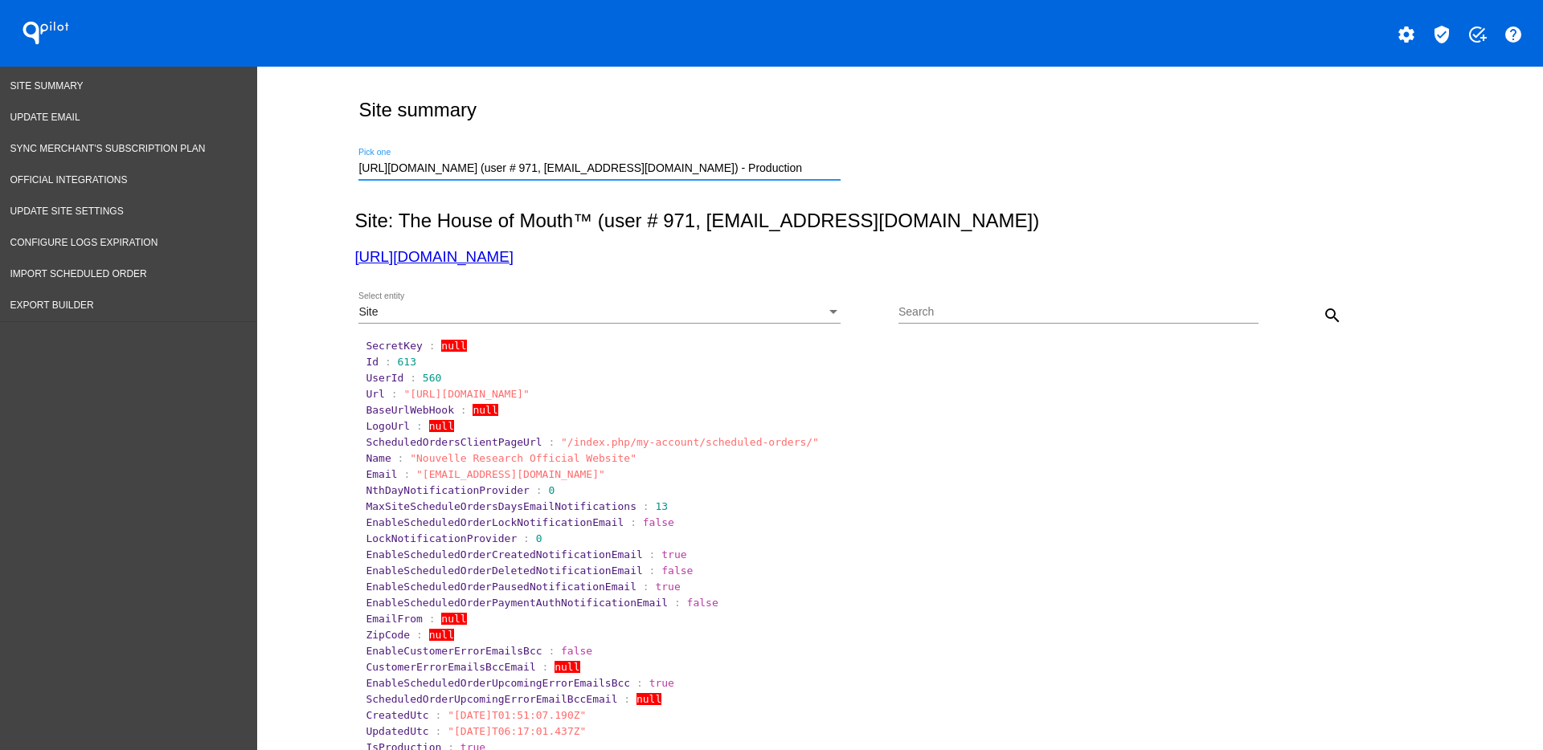
scroll to position [0, 8]
drag, startPoint x: 1331, startPoint y: 308, endPoint x: 1292, endPoint y: 307, distance: 38.6
click at [1331, 307] on mat-icon "search" at bounding box center [1332, 315] width 19 height 19
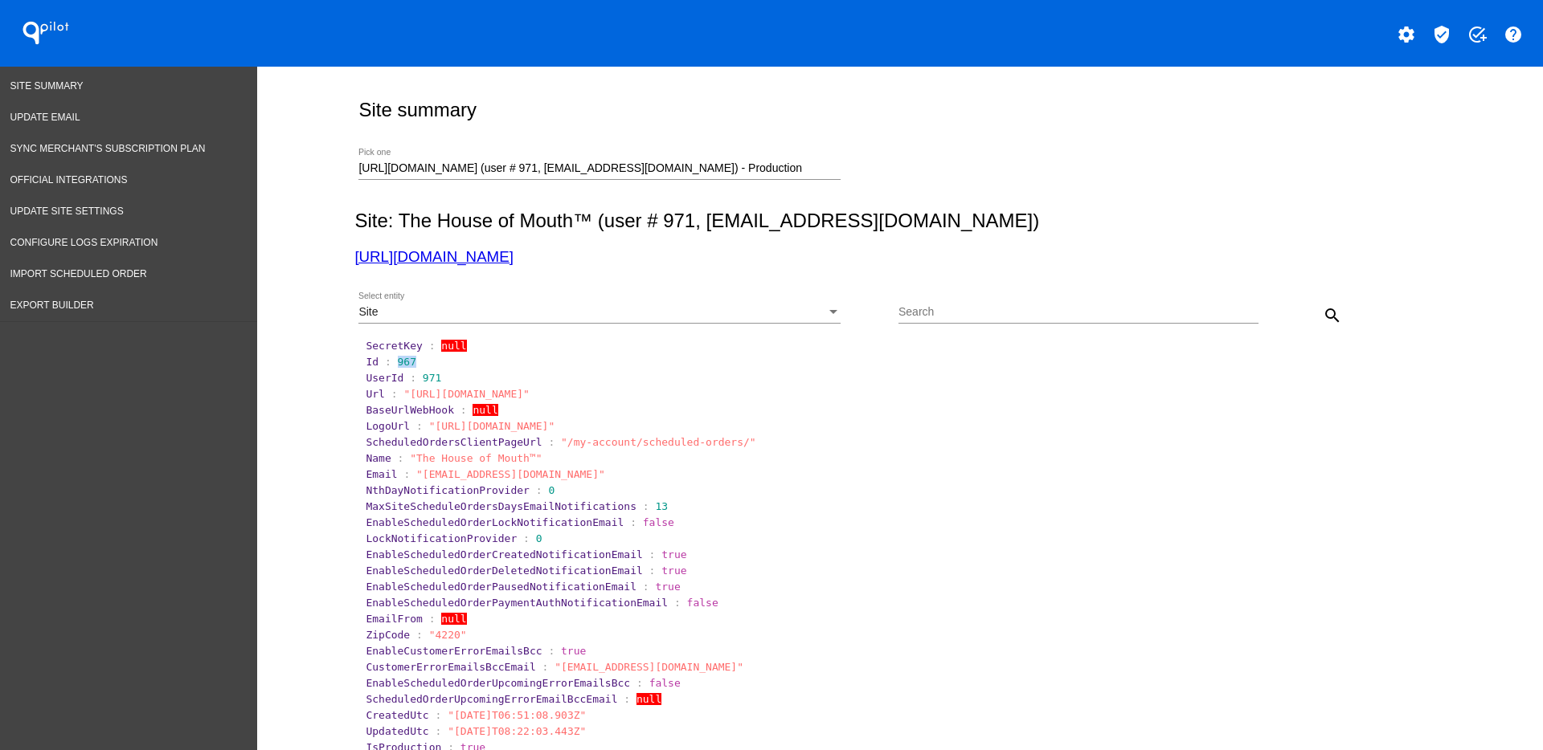
drag, startPoint x: 386, startPoint y: 364, endPoint x: 432, endPoint y: 357, distance: 46.4
click at [432, 357] on section "Id : 967" at bounding box center [901, 362] width 1070 height 12
copy span "967"
drag, startPoint x: 354, startPoint y: 166, endPoint x: 1354, endPoint y: 158, distance: 999.6
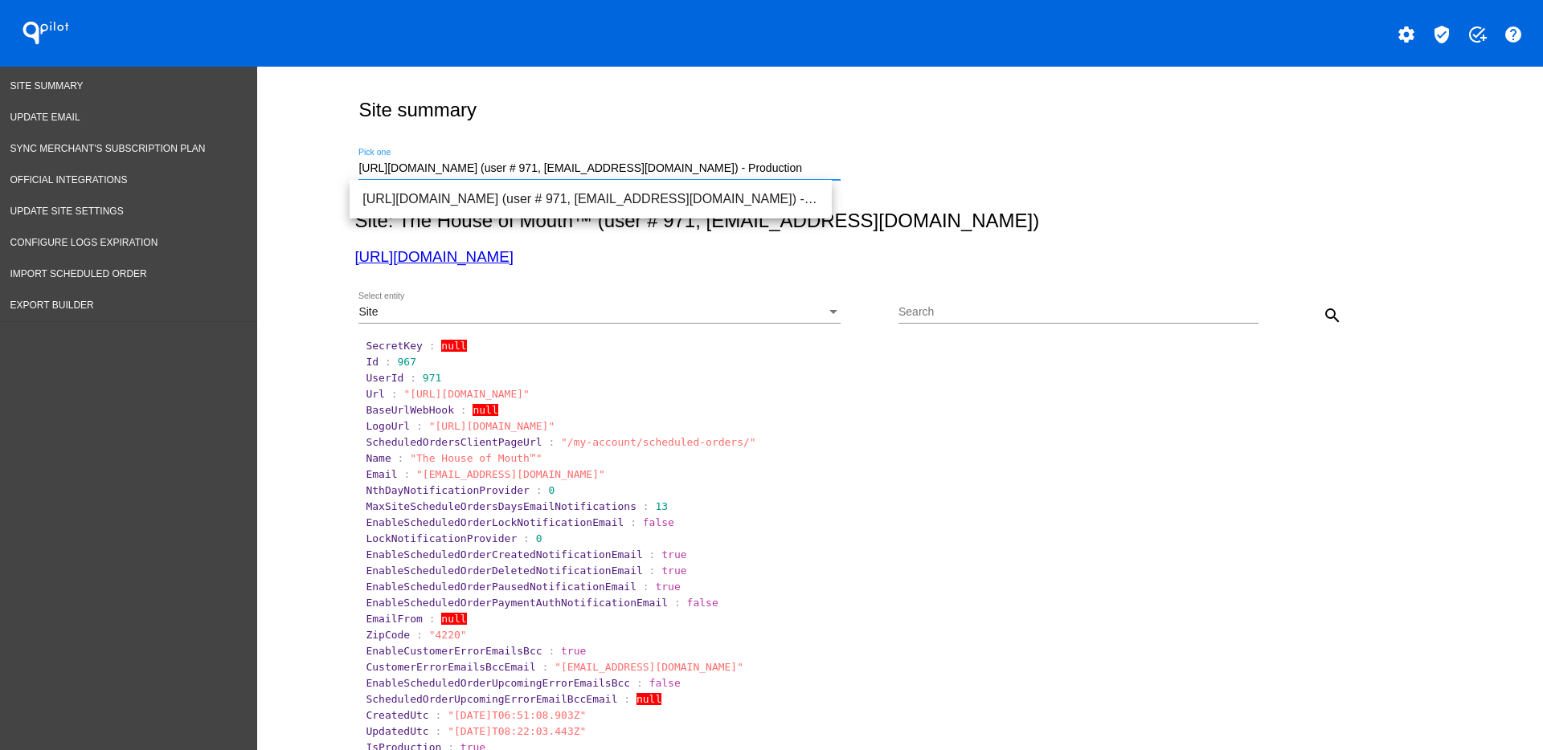
click at [1337, 163] on div "[URL][DOMAIN_NAME] (user # 971, [EMAIL_ADDRESS][DOMAIN_NAME]) - Production Pick…" at bounding box center [896, 165] width 1084 height 57
type input "h"
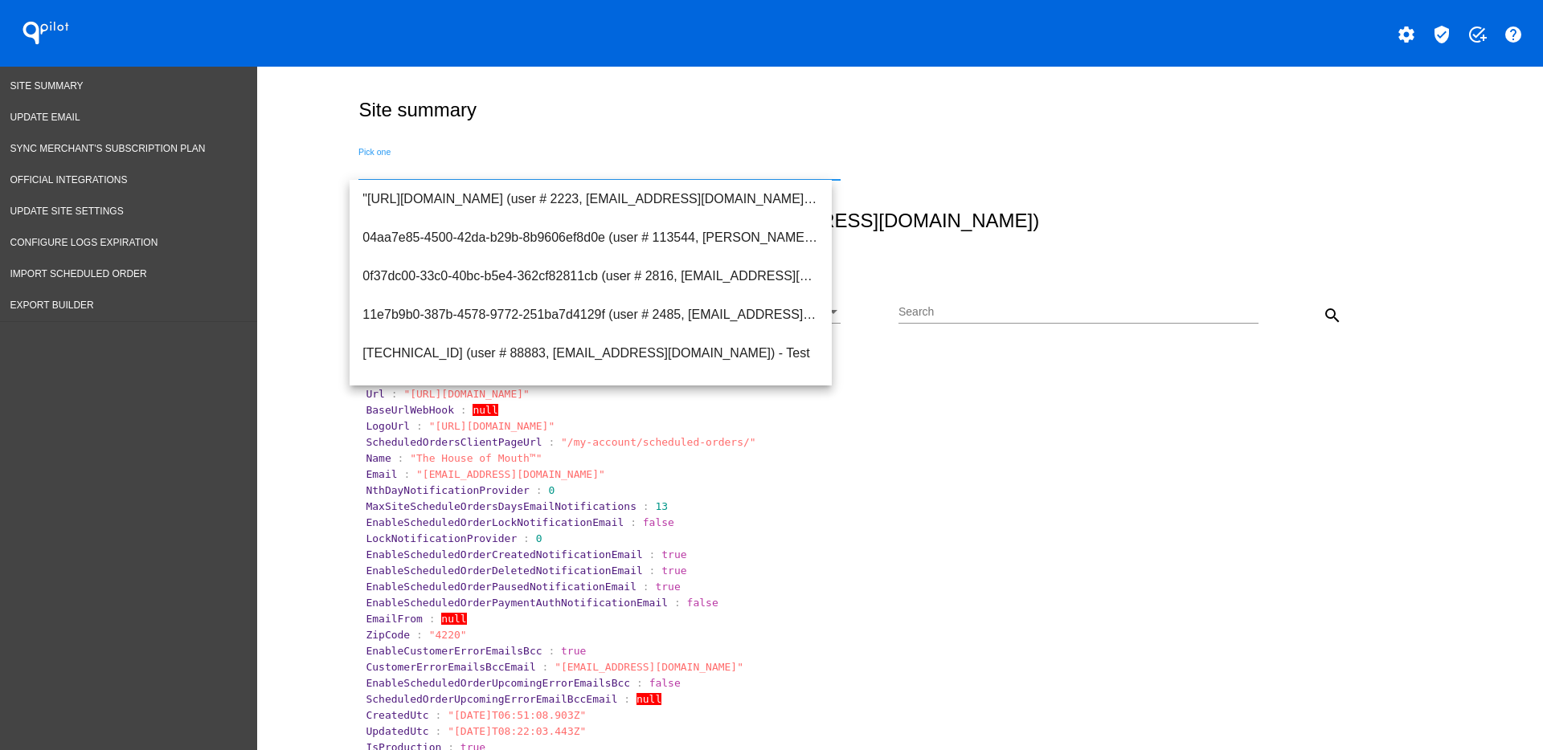
scroll to position [0, 0]
paste input "[EMAIL_ADDRESS][DOMAIN_NAME]"
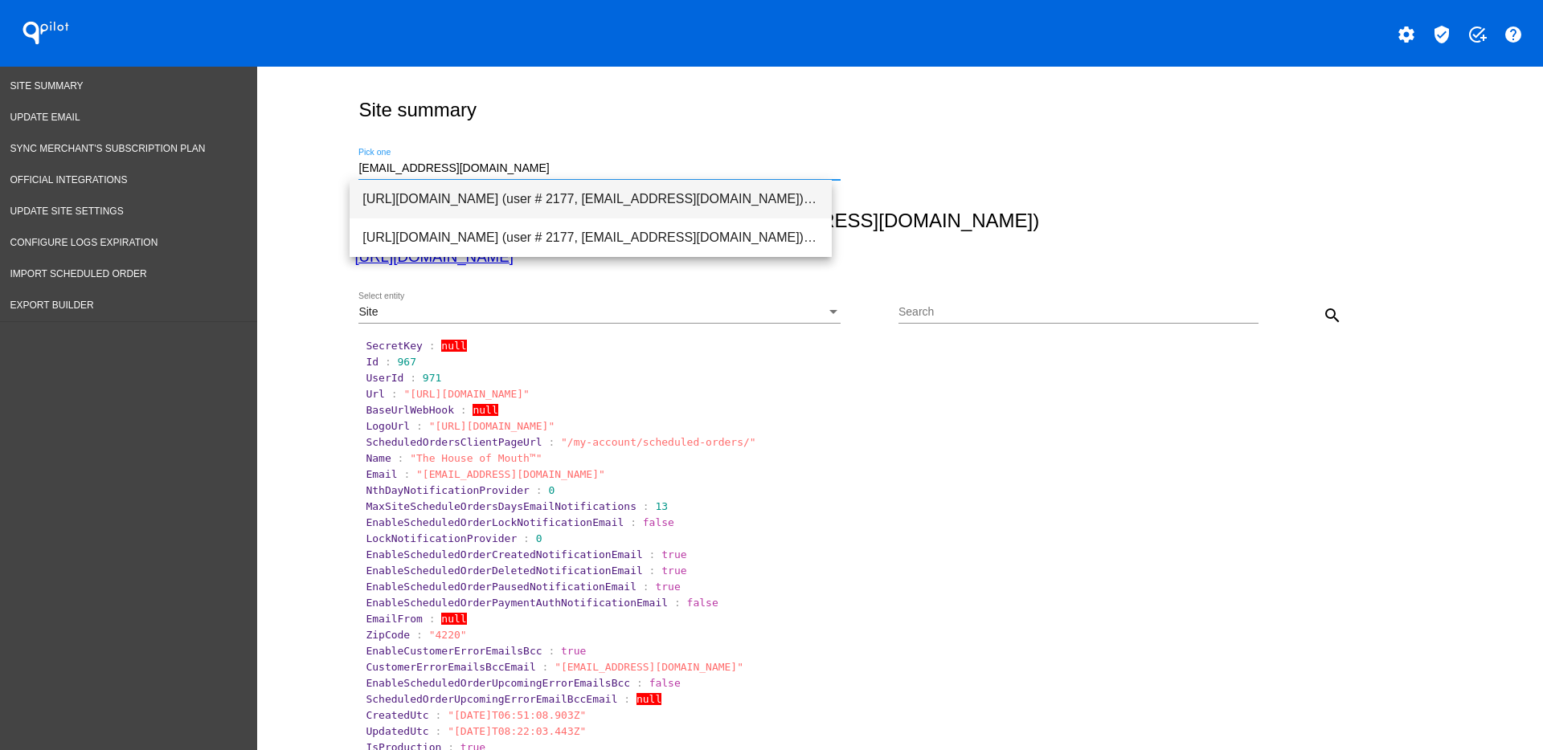
click at [743, 191] on span "[URL][DOMAIN_NAME] (user # 2177, [EMAIL_ADDRESS][DOMAIN_NAME]) - Production" at bounding box center [590, 199] width 456 height 39
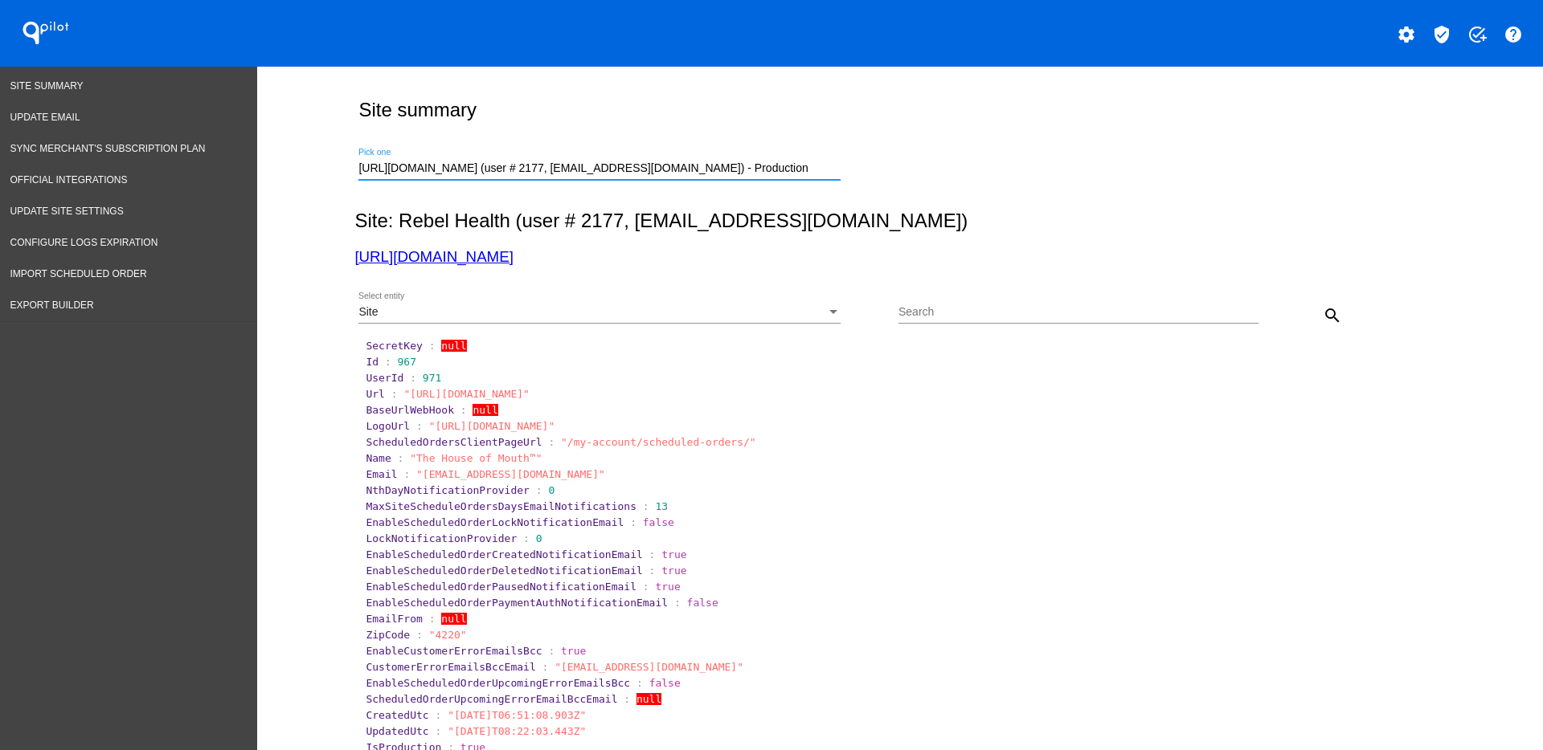
click at [1323, 314] on mat-icon "search" at bounding box center [1332, 315] width 19 height 19
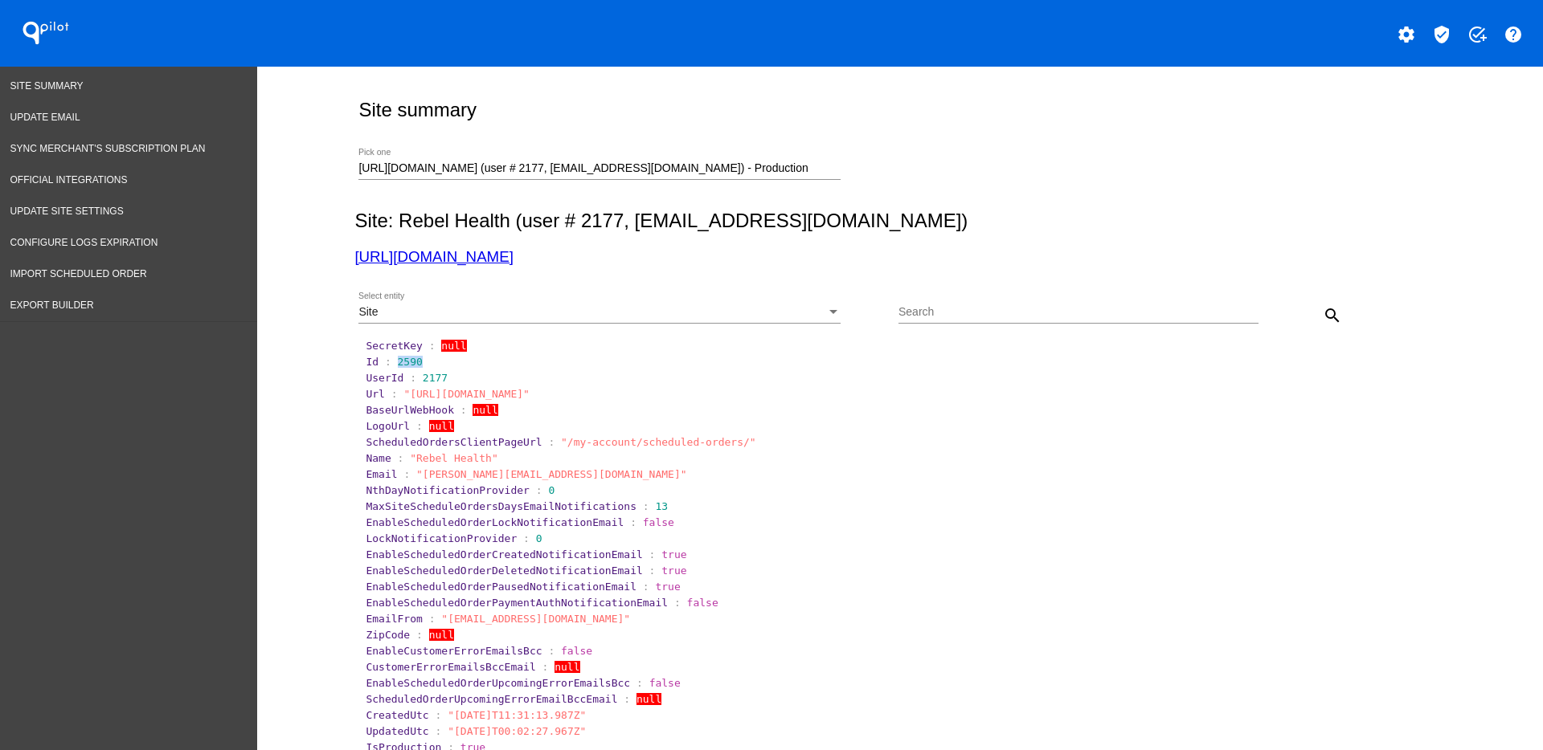
drag, startPoint x: 387, startPoint y: 364, endPoint x: 433, endPoint y: 364, distance: 45.8
click at [431, 364] on section "Id : 2590" at bounding box center [901, 362] width 1070 height 12
copy span "2590"
drag, startPoint x: 408, startPoint y: 475, endPoint x: 555, endPoint y: 469, distance: 147.1
click at [555, 469] on span ""[PERSON_NAME][EMAIL_ADDRESS][DOMAIN_NAME]"" at bounding box center [551, 474] width 271 height 12
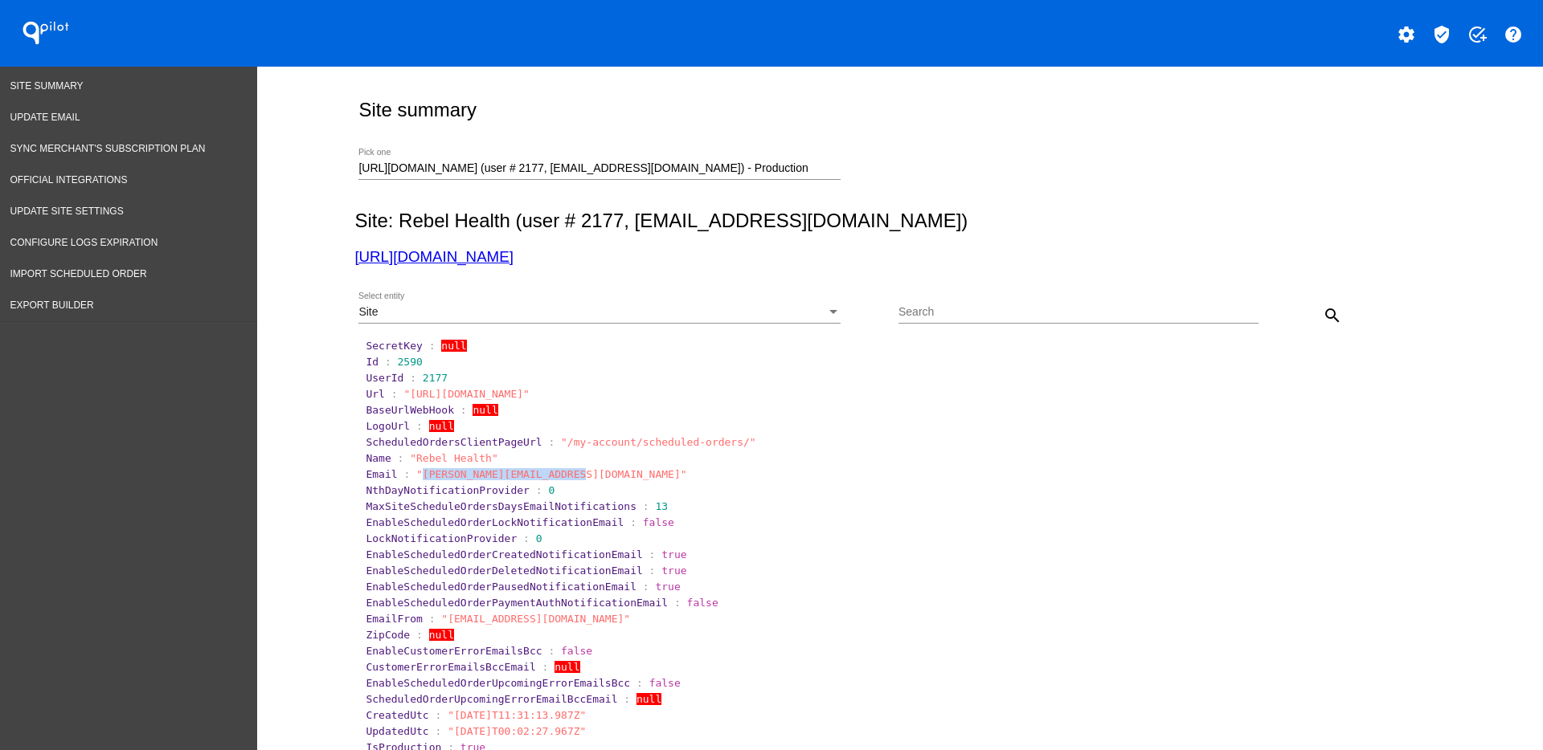
copy span "[PERSON_NAME][EMAIL_ADDRESS][DOMAIN_NAME]"
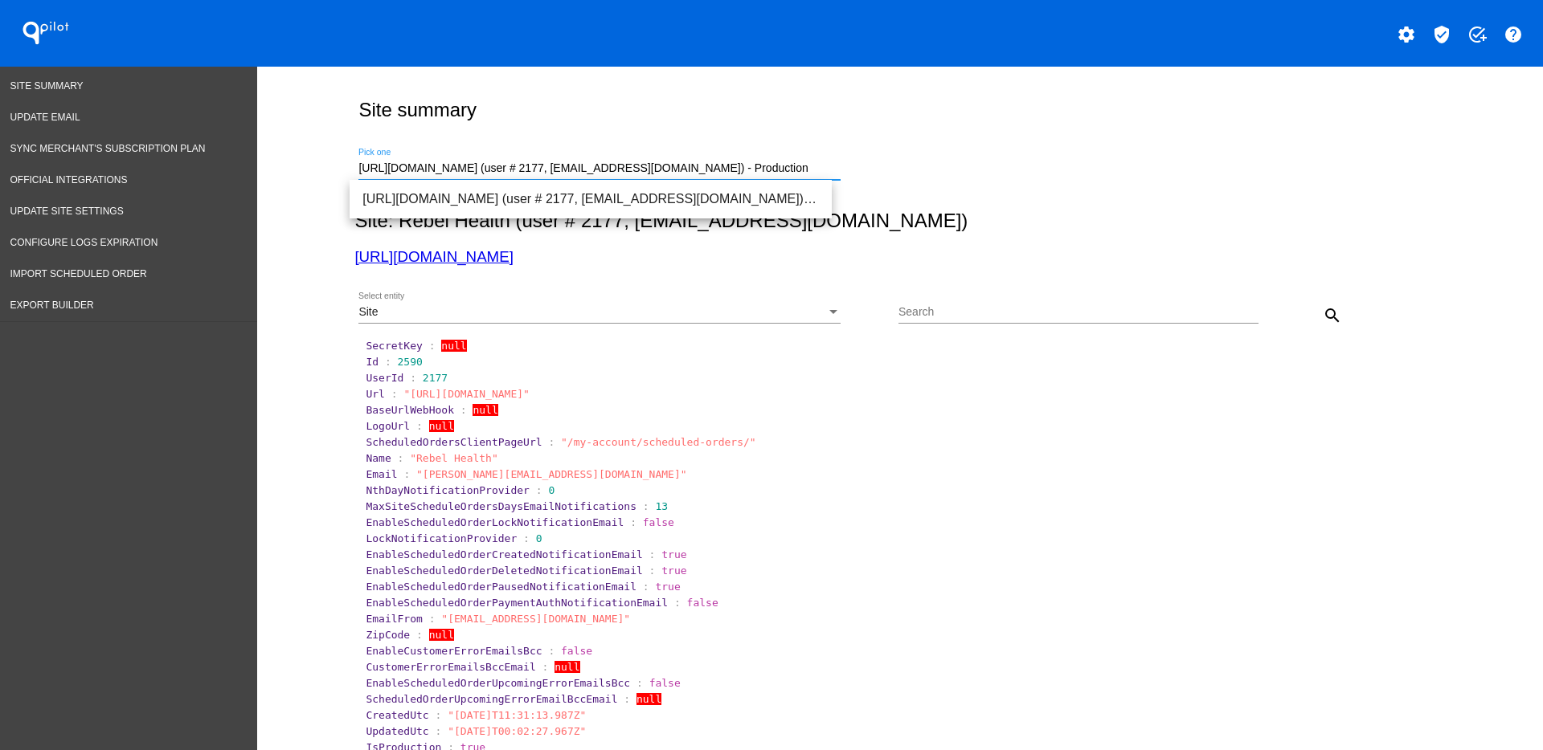
drag, startPoint x: 761, startPoint y: 164, endPoint x: 268, endPoint y: 149, distance: 492.8
click at [703, 192] on span "[URL][DOMAIN_NAME] (user # 1832, [PERSON_NAME][EMAIL_ADDRESS][DOMAIN_NAME]) - P…" at bounding box center [590, 199] width 456 height 39
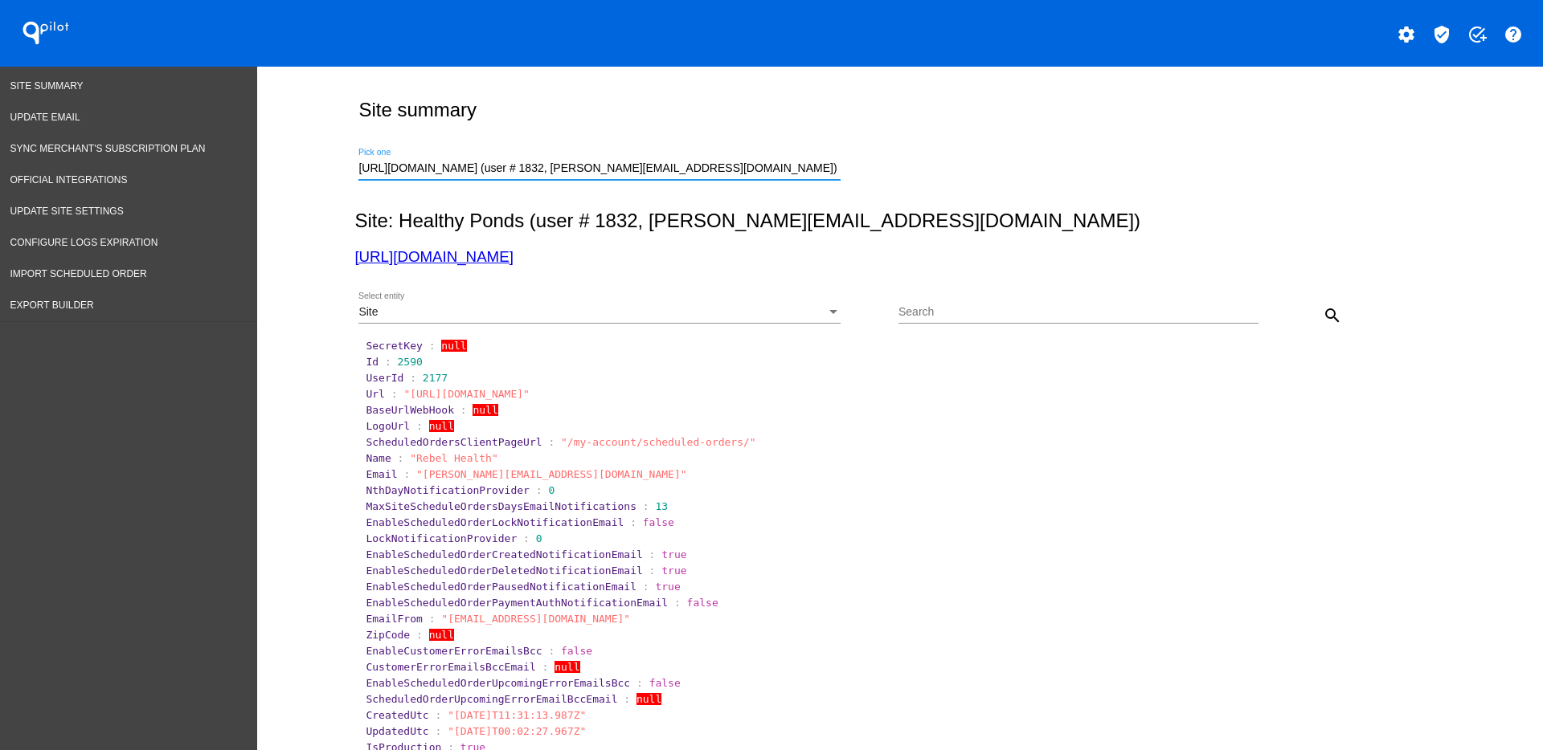
click at [1343, 303] on div "Site Select entity Search search" at bounding box center [896, 309] width 1084 height 57
drag, startPoint x: 1331, startPoint y: 310, endPoint x: 1270, endPoint y: 316, distance: 60.5
click at [1332, 313] on mat-icon "search" at bounding box center [1332, 315] width 19 height 19
drag, startPoint x: 438, startPoint y: 247, endPoint x: 399, endPoint y: 262, distance: 41.5
click at [386, 370] on section "UserId : 1832" at bounding box center [900, 377] width 1073 height 15
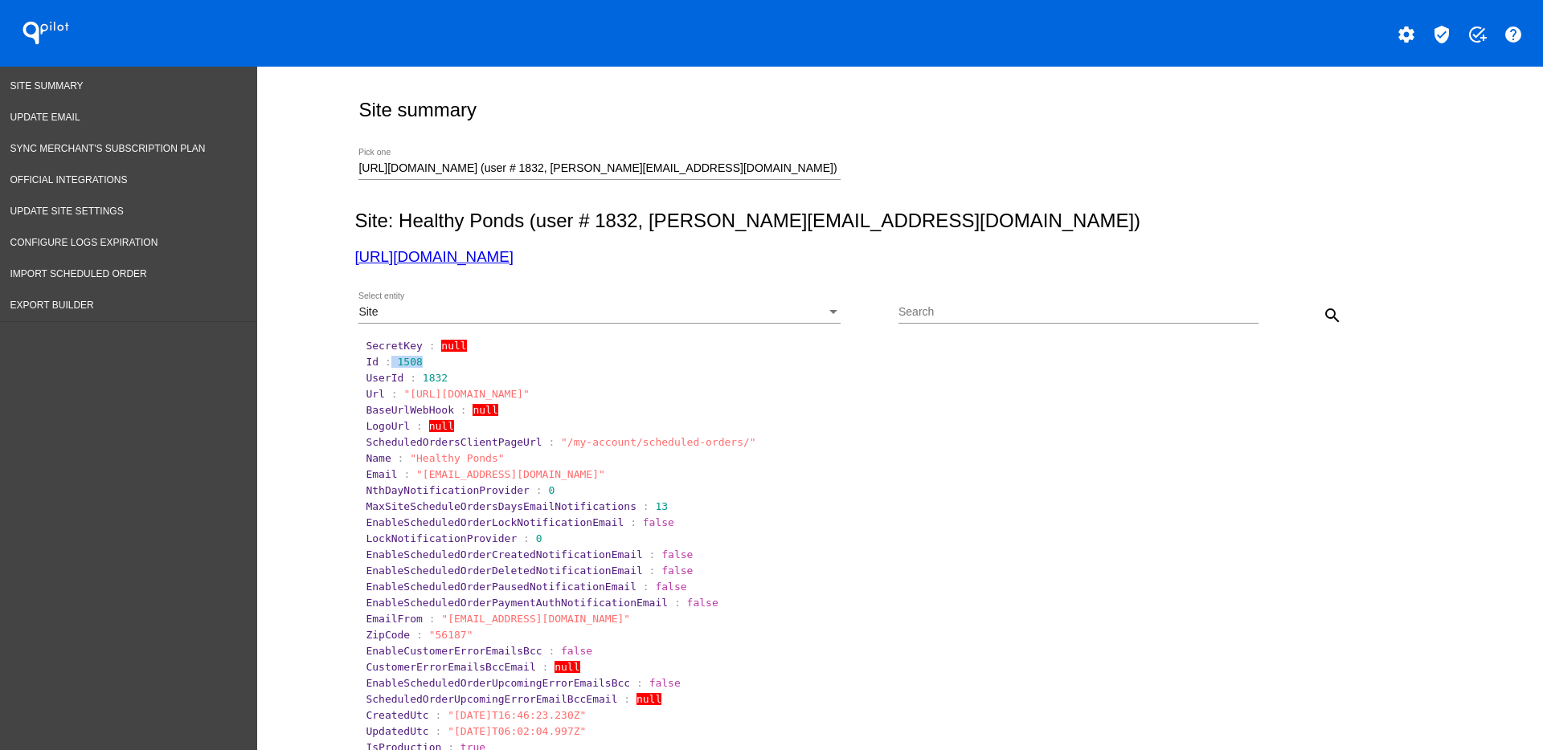
drag, startPoint x: 386, startPoint y: 361, endPoint x: 433, endPoint y: 362, distance: 46.6
click at [433, 362] on section "Id : 1508" at bounding box center [901, 362] width 1070 height 12
copy section "1508"
drag, startPoint x: 705, startPoint y: 173, endPoint x: 309, endPoint y: 155, distance: 396.5
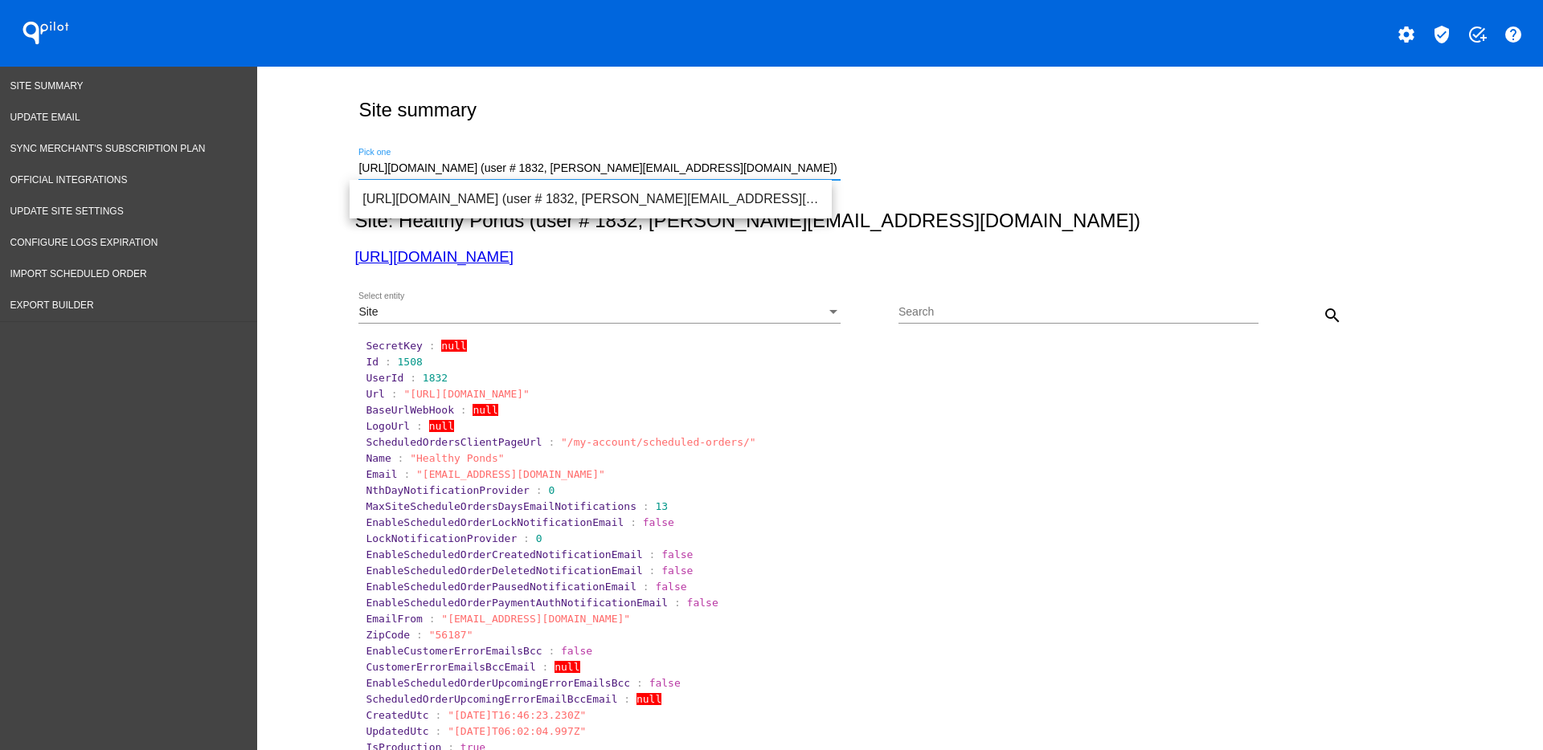
paste input "[DOMAIN_NAME][URL]"
click at [554, 198] on span "[URL][DOMAIN_NAME] (user # 1143, [PERSON_NAME][EMAIL_ADDRESS][PERSON_NAME][DOMA…" at bounding box center [590, 199] width 456 height 39
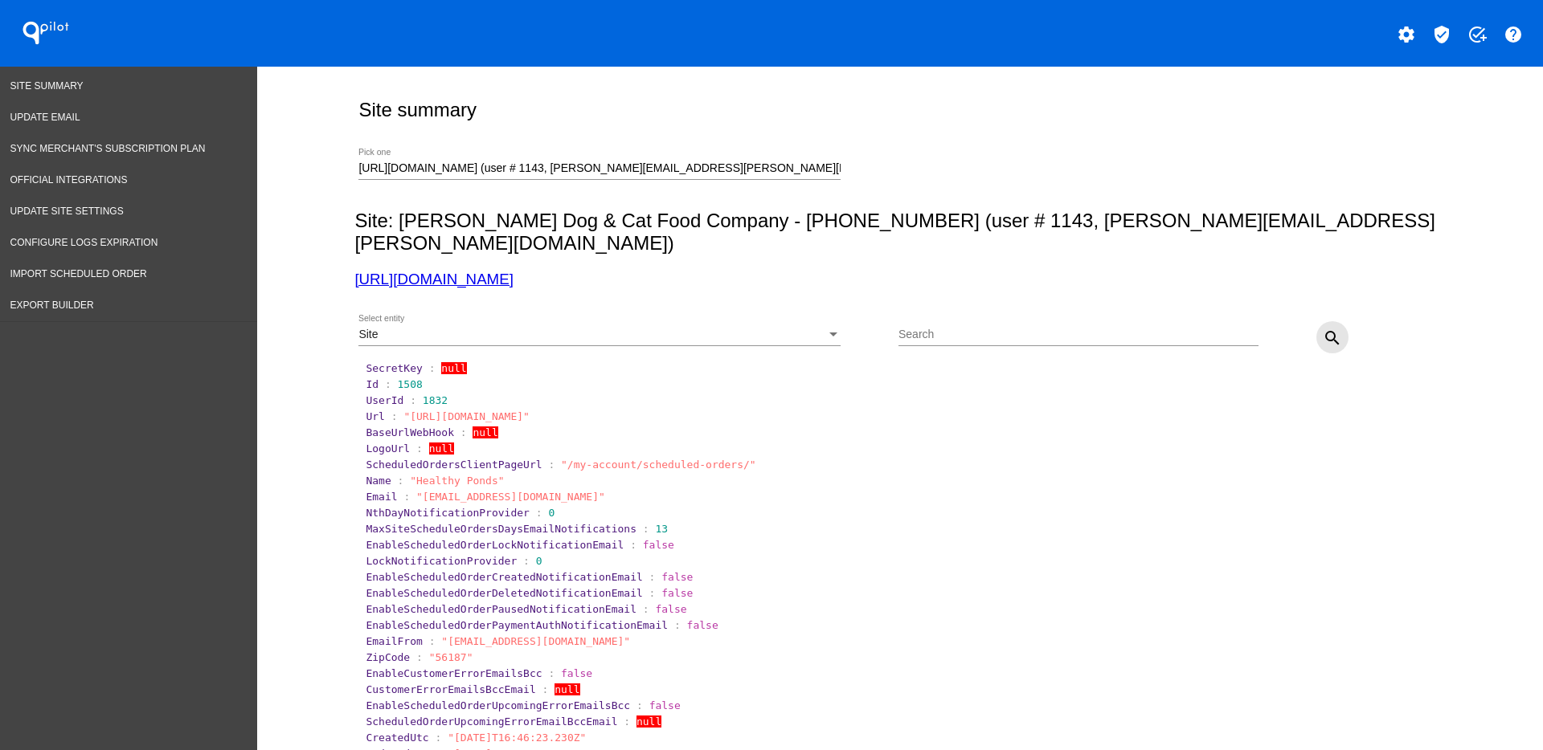
click at [1339, 321] on button "search" at bounding box center [1332, 337] width 32 height 32
drag, startPoint x: 384, startPoint y: 359, endPoint x: 434, endPoint y: 358, distance: 49.8
click at [434, 378] on section "Id : 1074" at bounding box center [901, 384] width 1070 height 12
copy span "1074"
click at [476, 245] on div "Site: [PERSON_NAME] Dog & Cat Food Company - ​[PHONE_NUMBER] (user # 1143, [PER…" at bounding box center [896, 249] width 1084 height 79
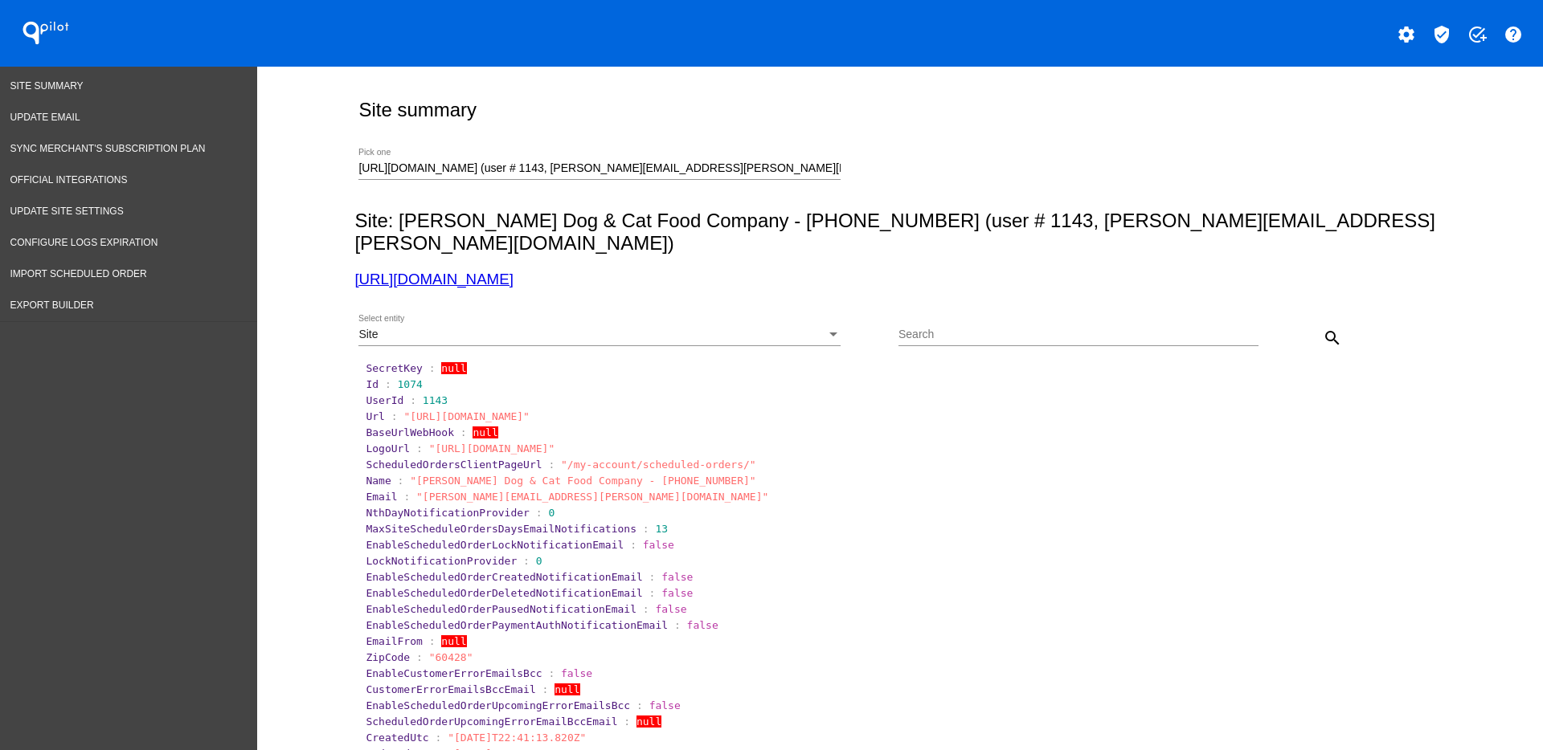
click at [513, 271] on link "[URL][DOMAIN_NAME]" at bounding box center [433, 279] width 158 height 17
drag, startPoint x: 358, startPoint y: 167, endPoint x: 1001, endPoint y: 179, distance: 643.7
click at [1011, 178] on div "[URL][DOMAIN_NAME] (user # 1143, [PERSON_NAME][EMAIL_ADDRESS][PERSON_NAME][DOMA…" at bounding box center [896, 165] width 1084 height 57
type input "h"
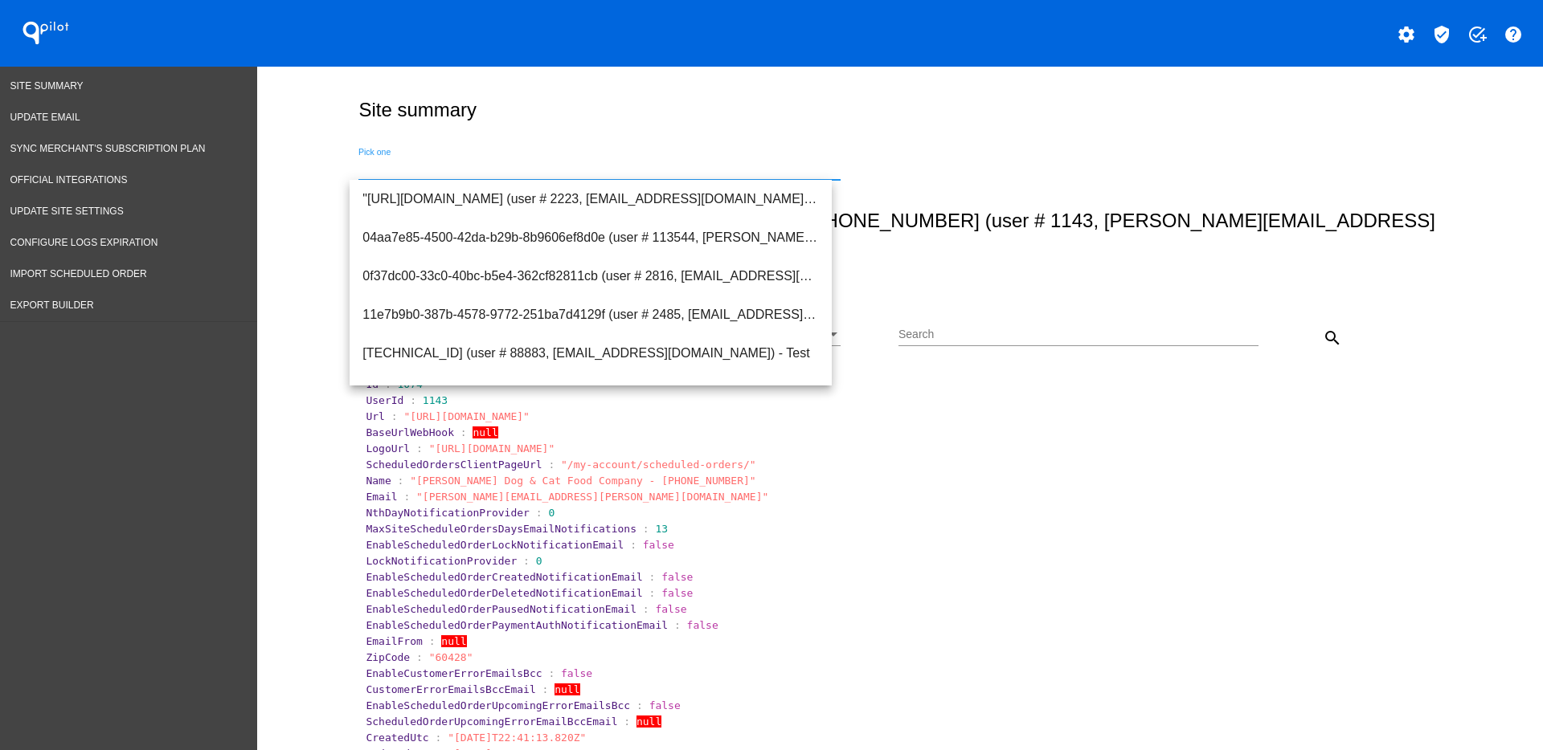
paste input "[URL][DOMAIN_NAME]"
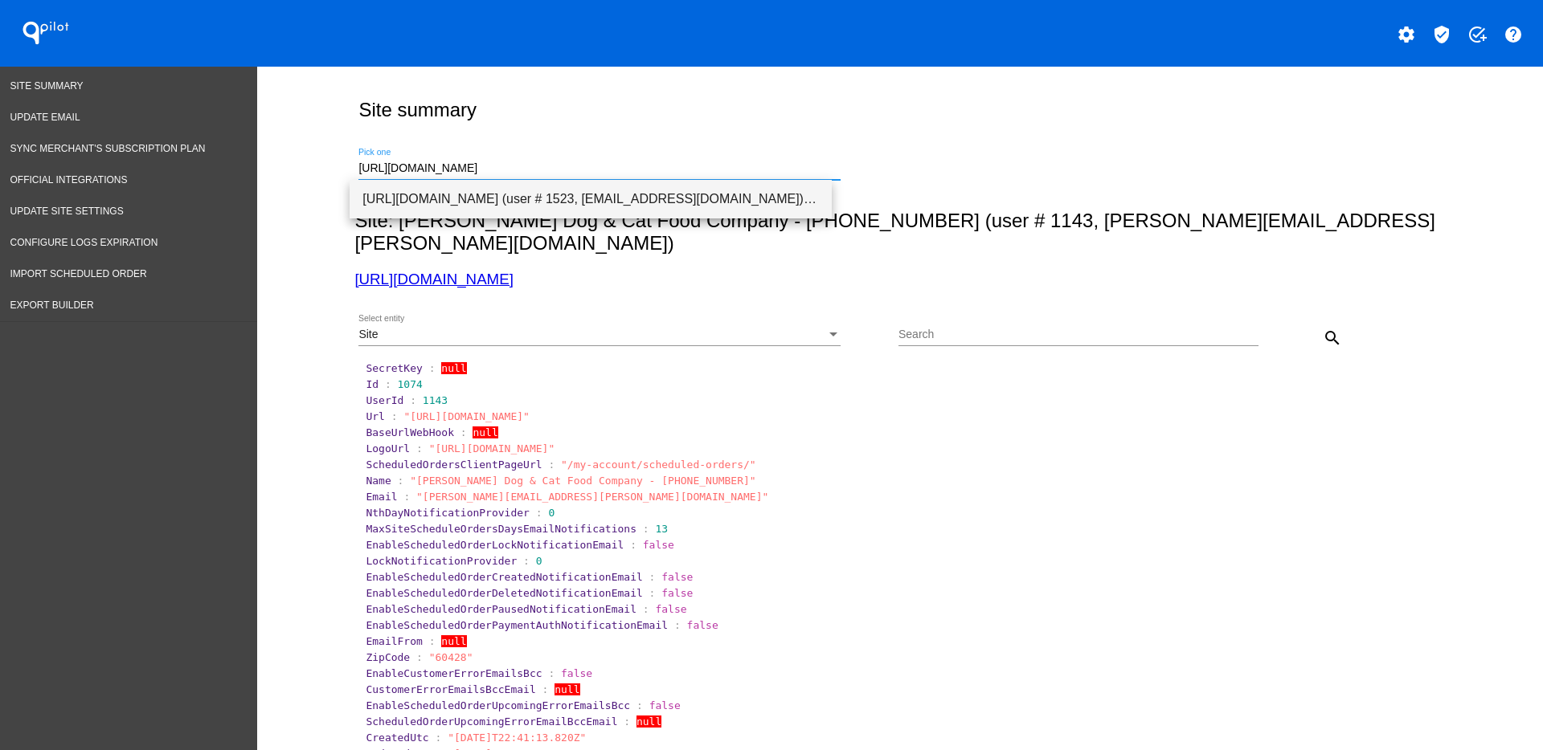
click at [670, 190] on span "[URL][DOMAIN_NAME] (user # 1523, [EMAIL_ADDRESS][DOMAIN_NAME]) - Production" at bounding box center [590, 199] width 456 height 39
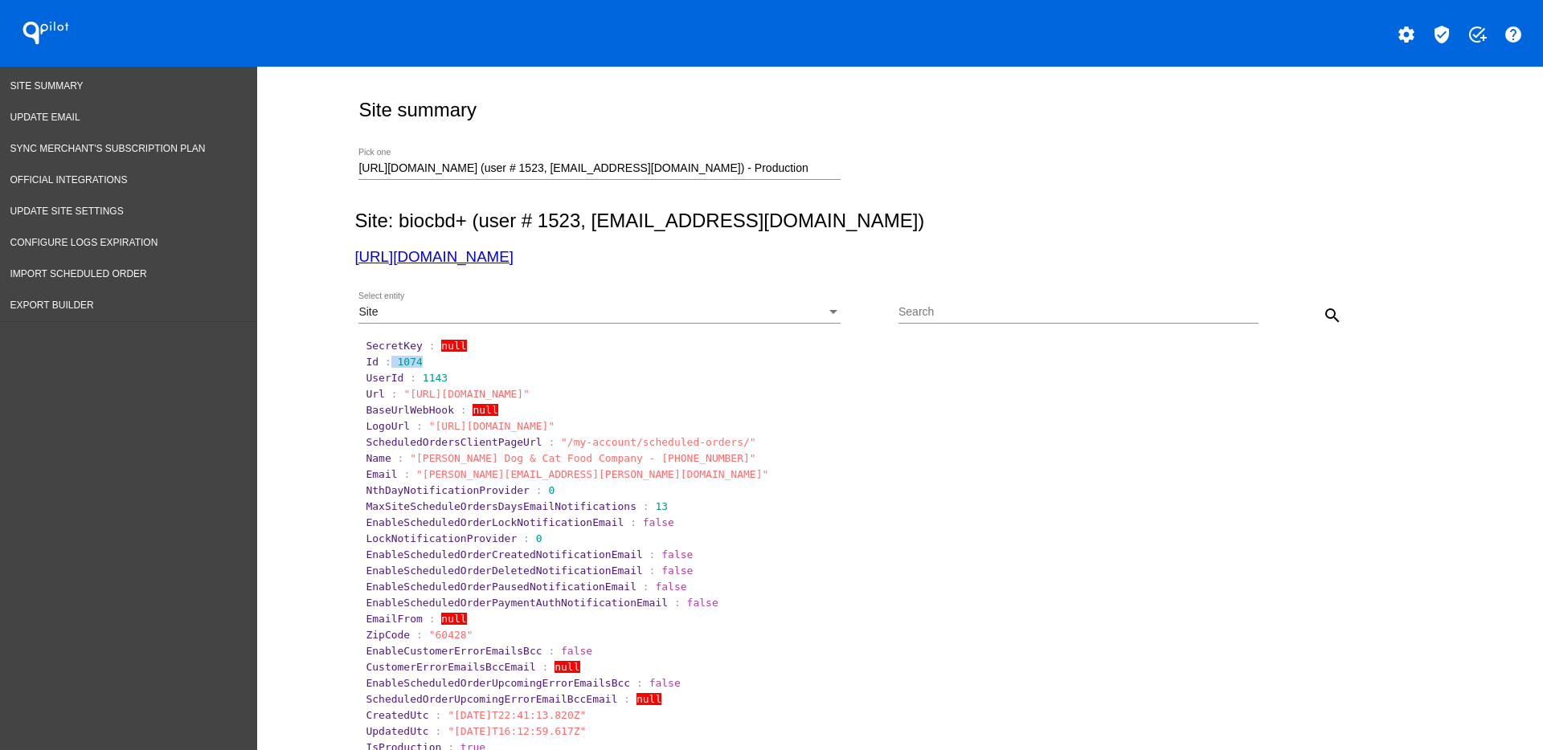
drag, startPoint x: 382, startPoint y: 359, endPoint x: 428, endPoint y: 356, distance: 45.9
click at [428, 356] on section "Id : 1074" at bounding box center [901, 362] width 1070 height 12
copy section "1074"
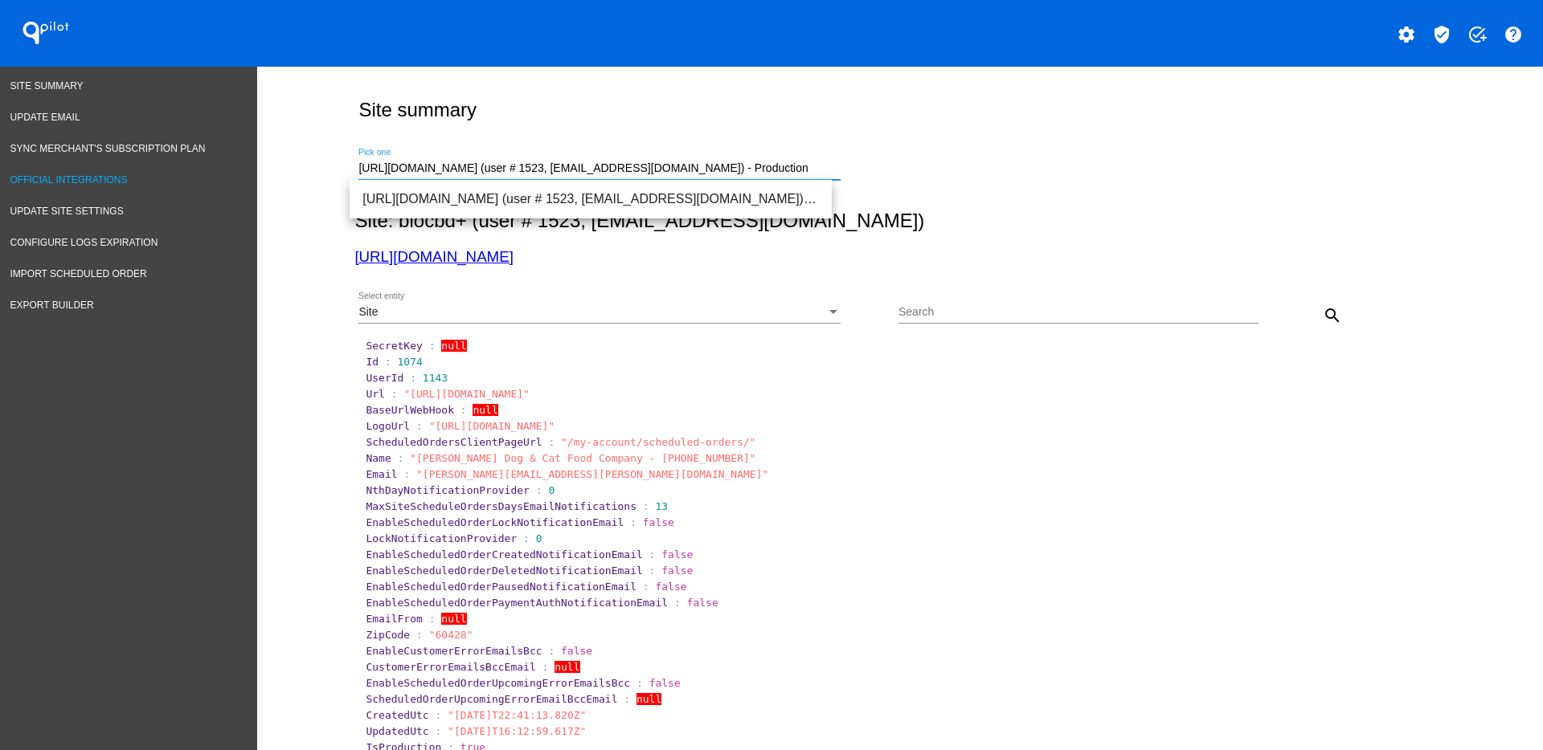
drag, startPoint x: 799, startPoint y: 166, endPoint x: 241, endPoint y: 182, distance: 558.7
paste input "[DOMAIN_NAME]"
click at [489, 204] on span "[URL][DOMAIN_NAME] (user # 1216, [PERSON_NAME][EMAIL_ADDRESS][DOMAIN_NAME]) - P…" at bounding box center [590, 199] width 456 height 39
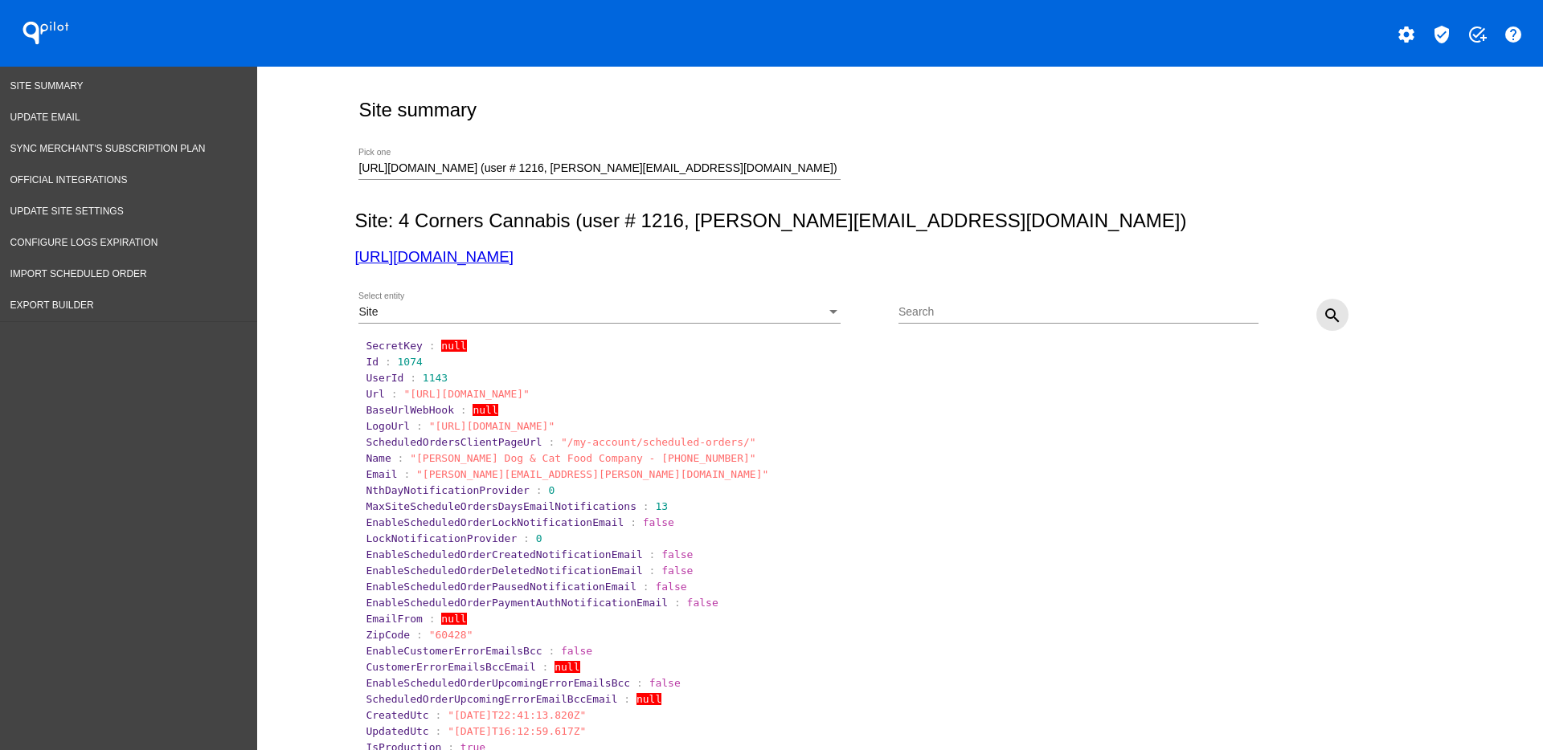
click at [1323, 317] on mat-icon "search" at bounding box center [1332, 315] width 19 height 19
drag, startPoint x: 386, startPoint y: 364, endPoint x: 431, endPoint y: 359, distance: 46.1
click at [429, 362] on section "Id : 1112" at bounding box center [901, 362] width 1070 height 12
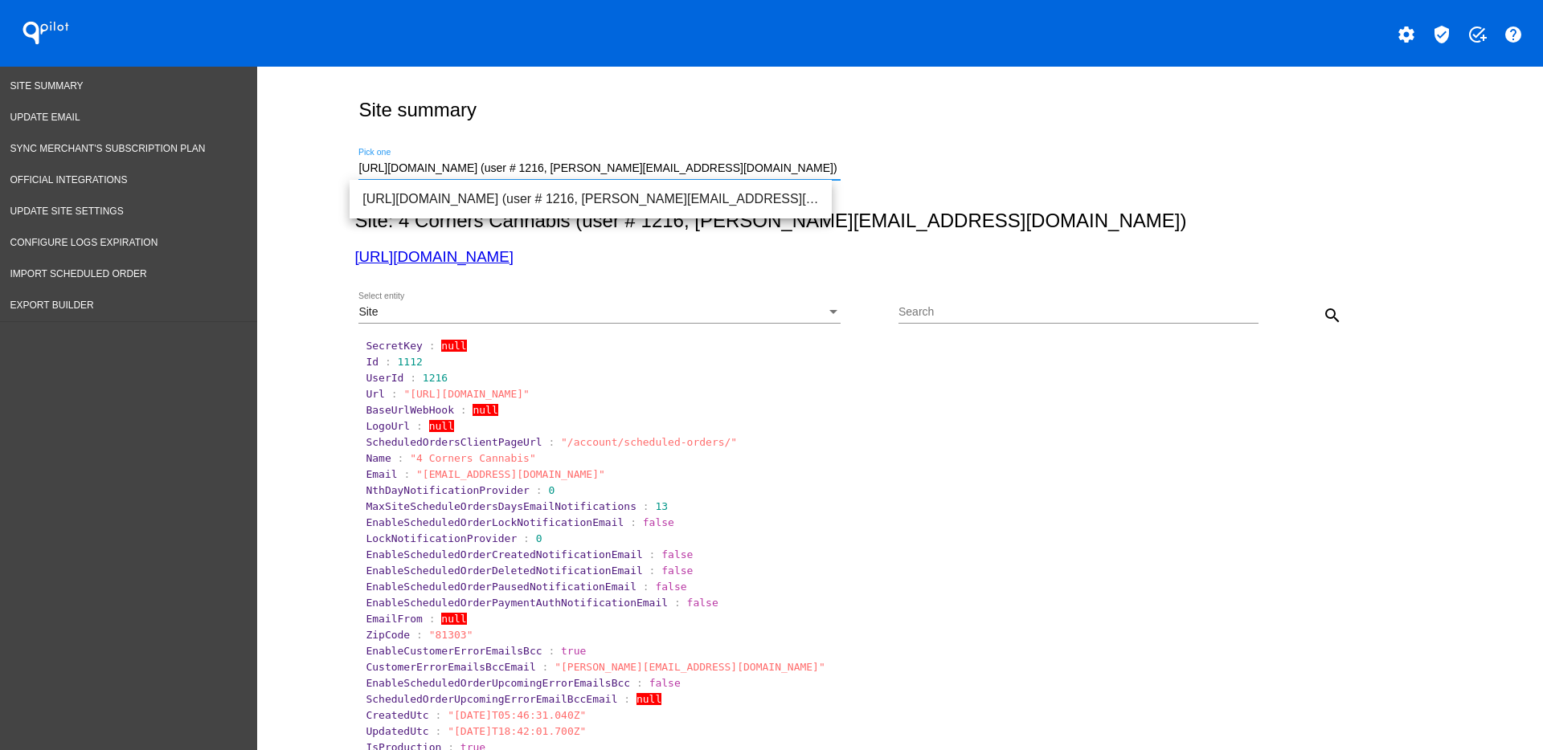
drag, startPoint x: 822, startPoint y: 166, endPoint x: 321, endPoint y: 171, distance: 501.4
paste input "[DOMAIN_NAME][URL]"
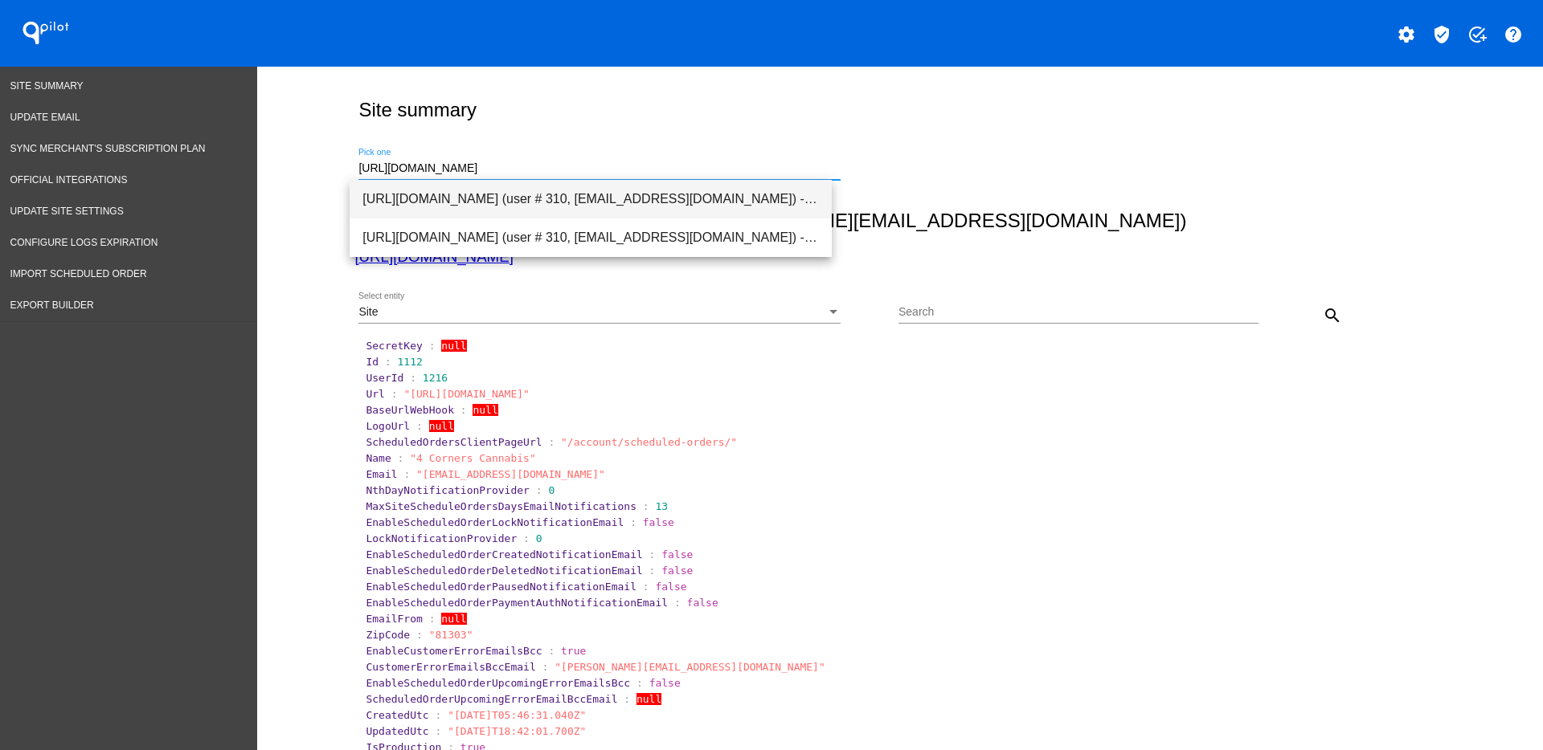
click at [569, 202] on span "[URL][DOMAIN_NAME] (user # 310, [EMAIL_ADDRESS][DOMAIN_NAME]) - Production" at bounding box center [590, 199] width 456 height 39
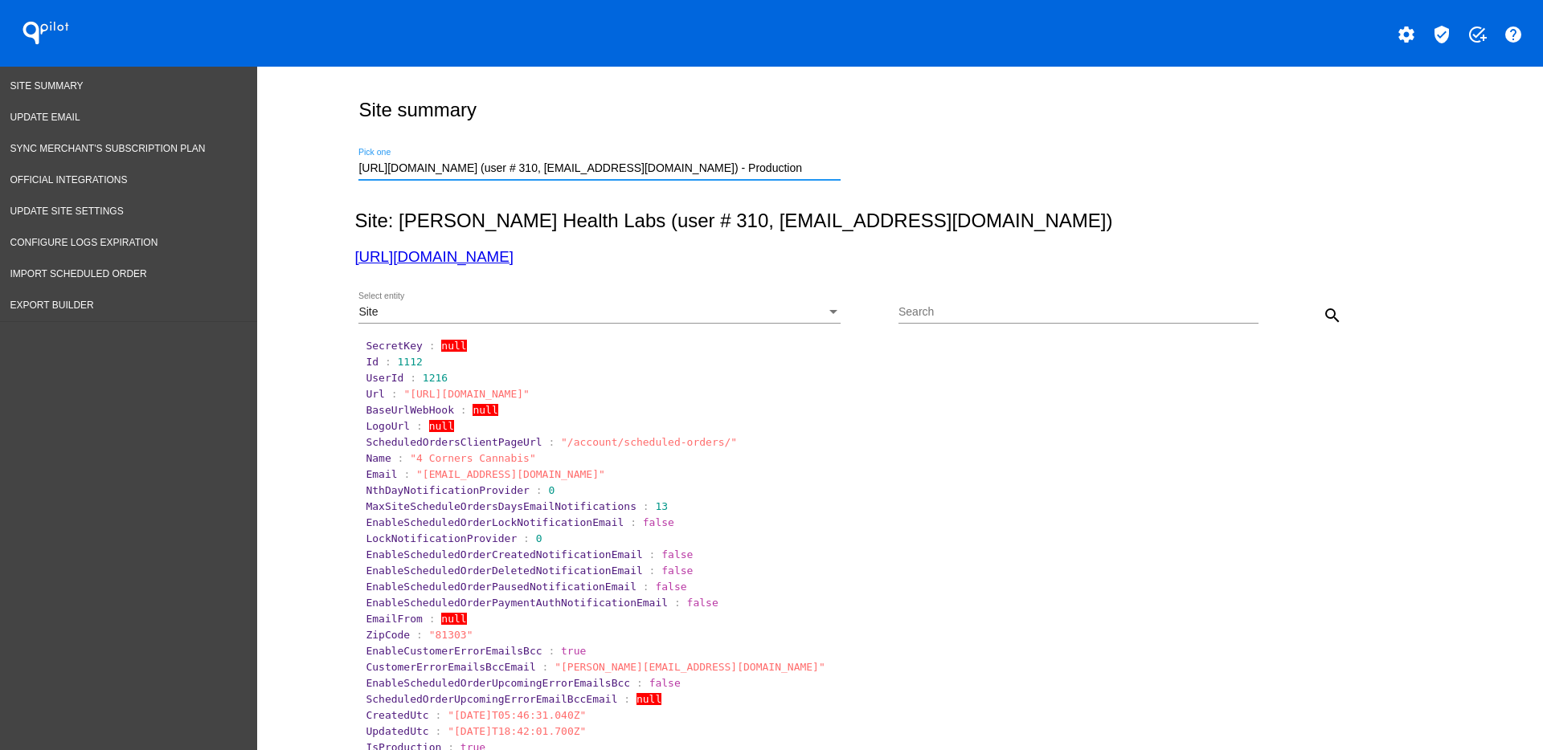
click at [1323, 314] on mat-icon "search" at bounding box center [1332, 315] width 19 height 19
drag, startPoint x: 385, startPoint y: 358, endPoint x: 460, endPoint y: 363, distance: 74.9
click at [460, 363] on section "Id : 331" at bounding box center [901, 362] width 1070 height 12
click at [471, 260] on link "[URL][DOMAIN_NAME]" at bounding box center [433, 256] width 158 height 17
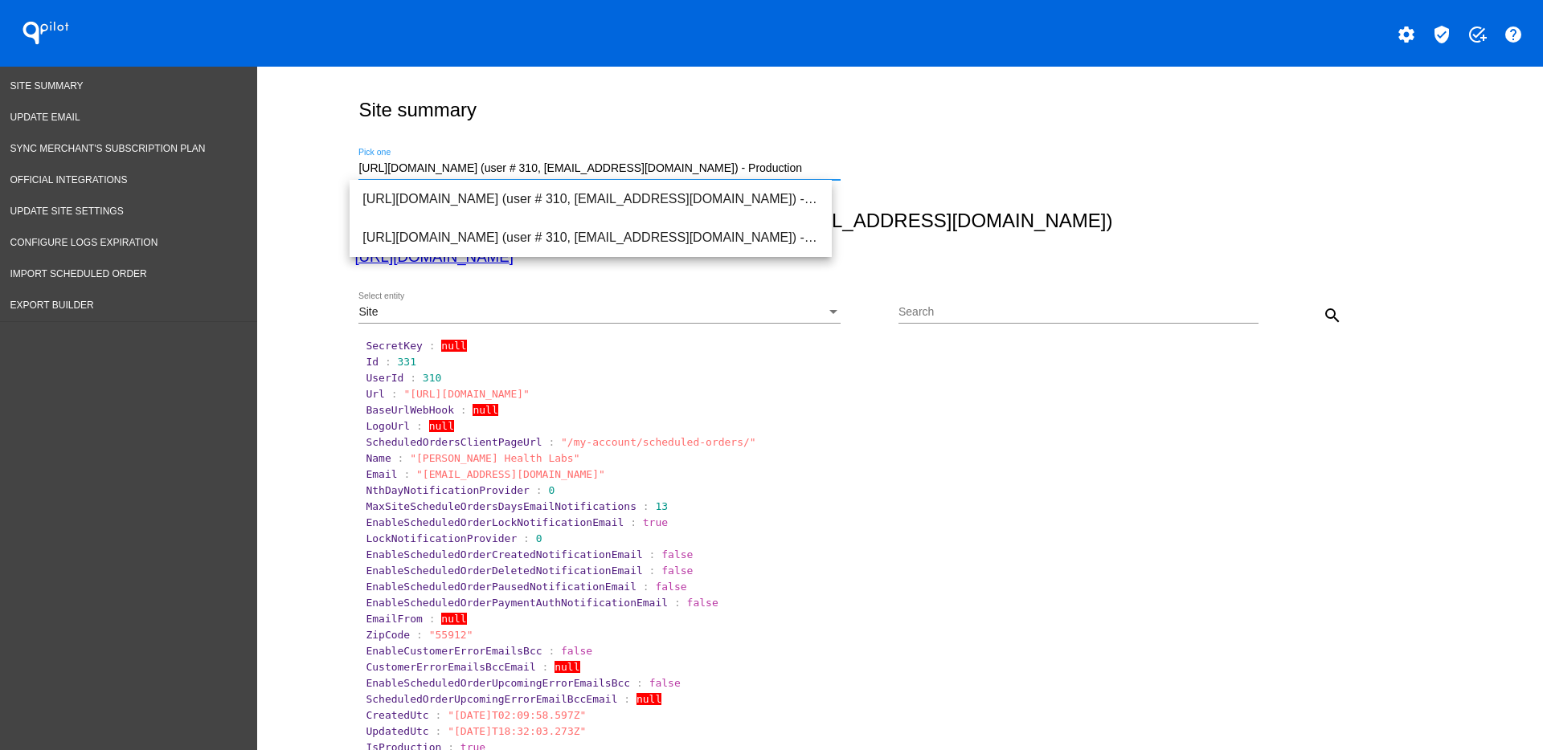
drag, startPoint x: 793, startPoint y: 172, endPoint x: 354, endPoint y: 166, distance: 438.7
click at [358, 166] on input "[URL][DOMAIN_NAME] (user # 310, [EMAIL_ADDRESS][DOMAIN_NAME]) - Production" at bounding box center [599, 168] width 482 height 13
paste input "[EMAIL_ADDRESS][DOMAIN_NAME]"
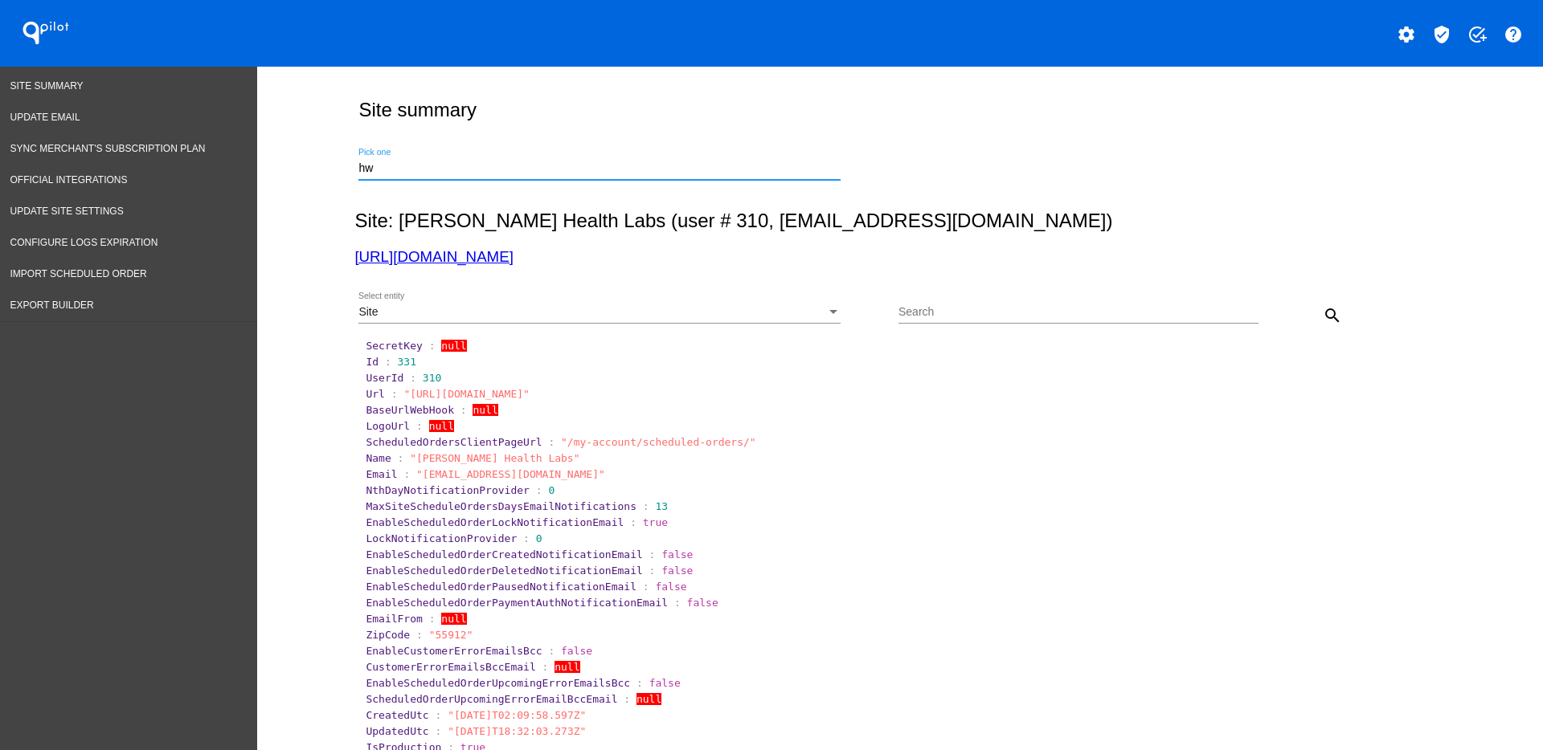
type input "h"
paste input "[EMAIL_ADDRESS][DOMAIN_NAME]"
drag, startPoint x: 466, startPoint y: 168, endPoint x: 331, endPoint y: 175, distance: 135.2
paste input "[URL][DOMAIN_NAME]"
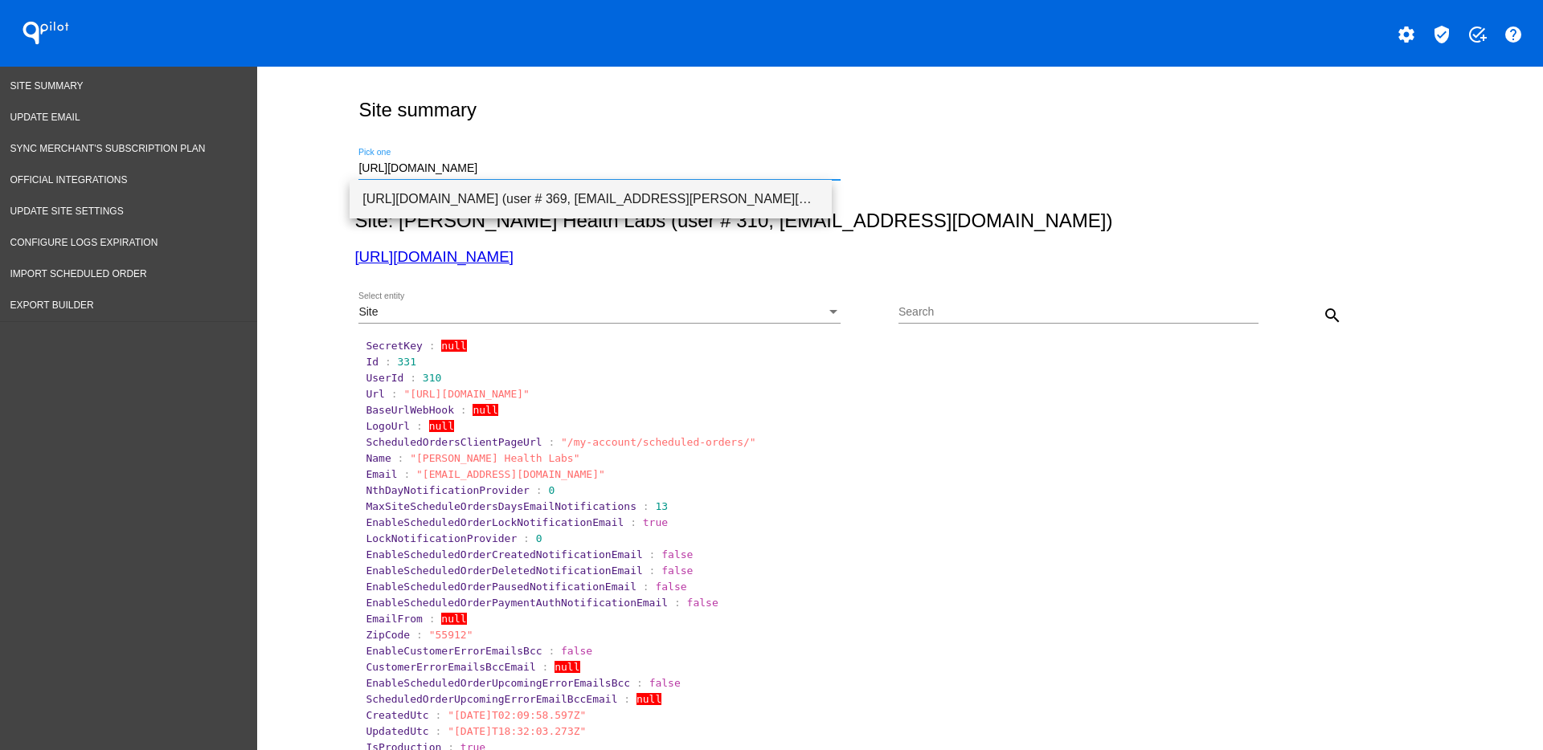
click at [632, 193] on span "[URL][DOMAIN_NAME] (user # 369, [EMAIL_ADDRESS][PERSON_NAME][DOMAIN_NAME]) - Pr…" at bounding box center [590, 199] width 456 height 39
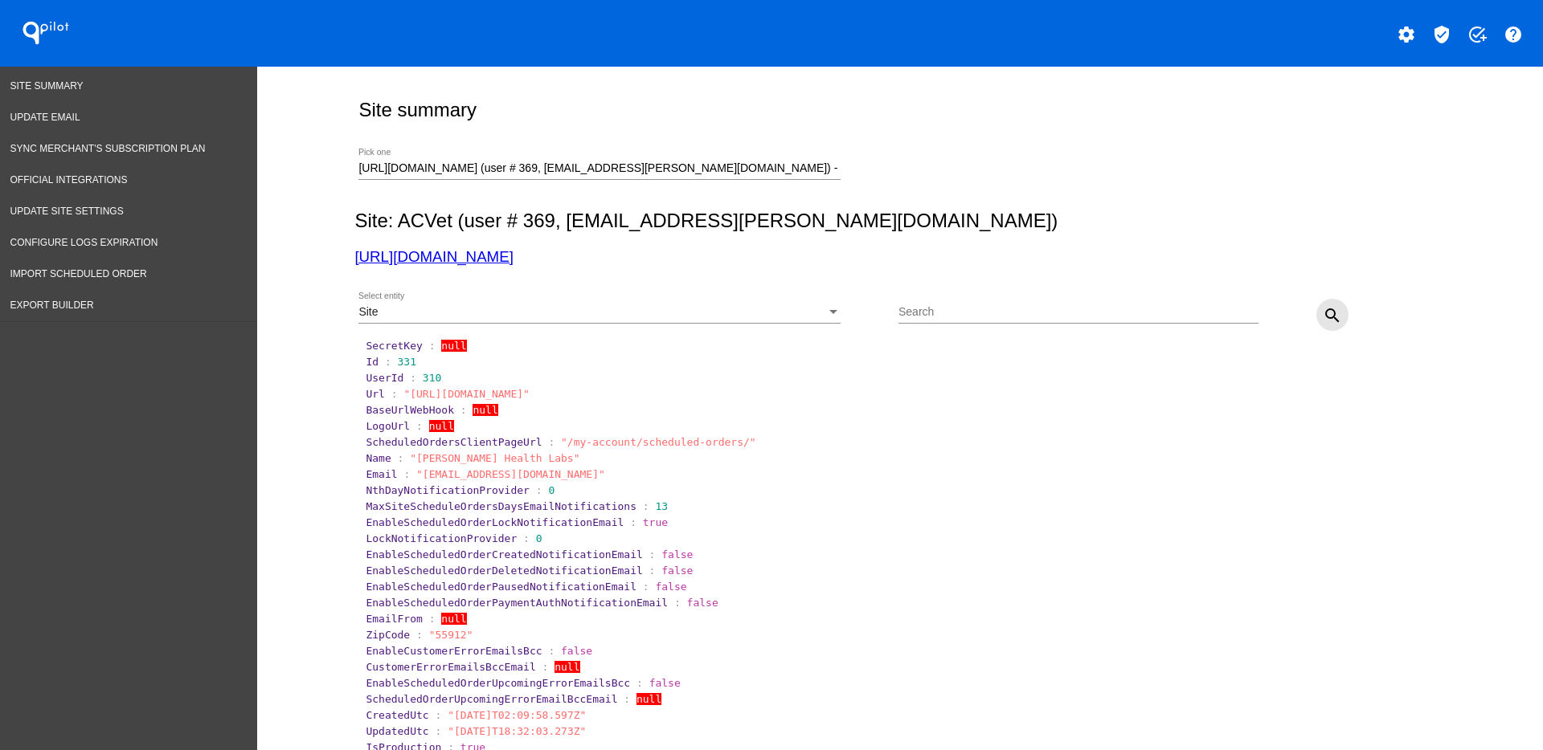
click at [1316, 315] on button "search" at bounding box center [1332, 315] width 32 height 32
click at [513, 253] on link "[URL][DOMAIN_NAME]" at bounding box center [433, 256] width 158 height 17
click at [513, 309] on div "Site" at bounding box center [592, 312] width 468 height 13
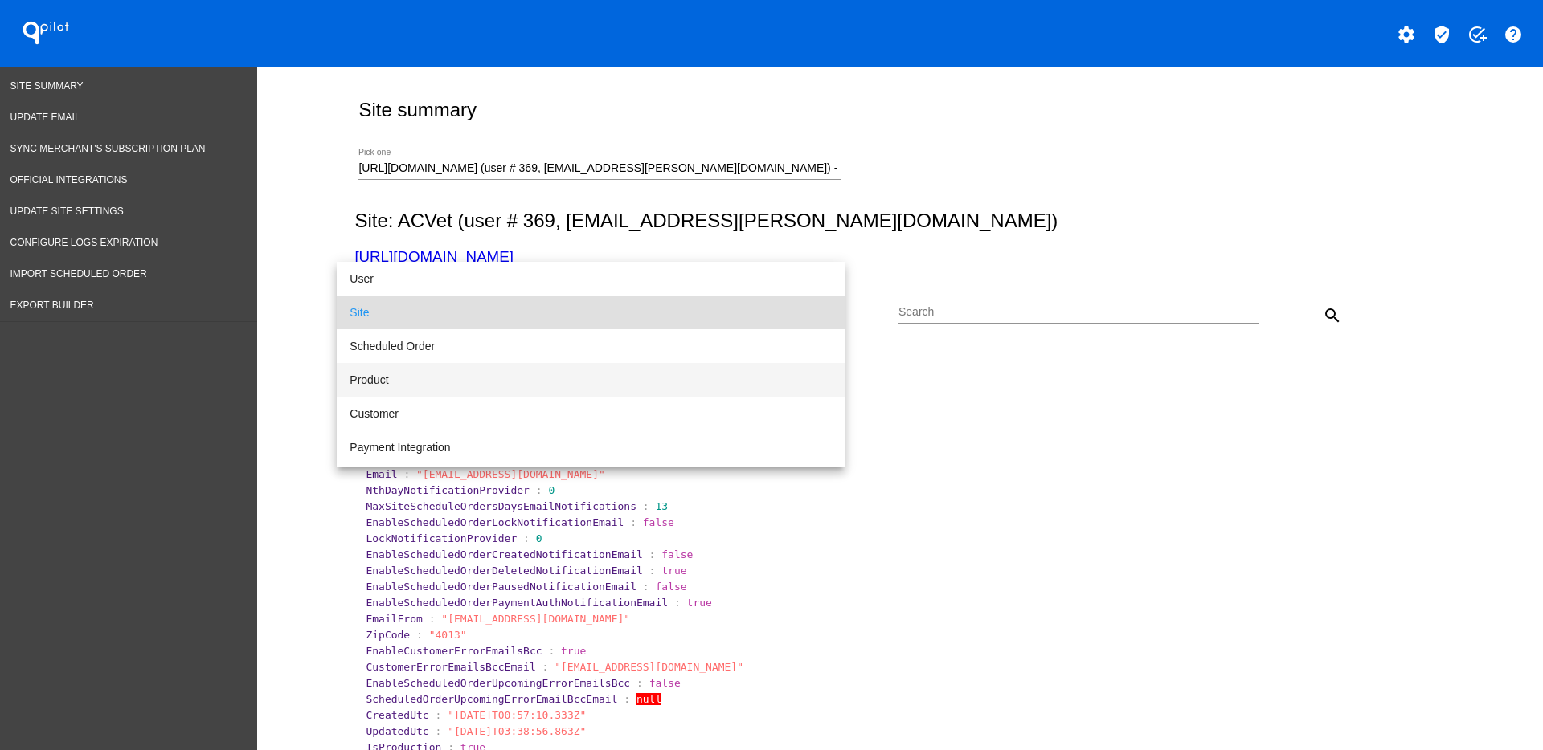
click at [491, 377] on span "Product" at bounding box center [591, 380] width 482 height 34
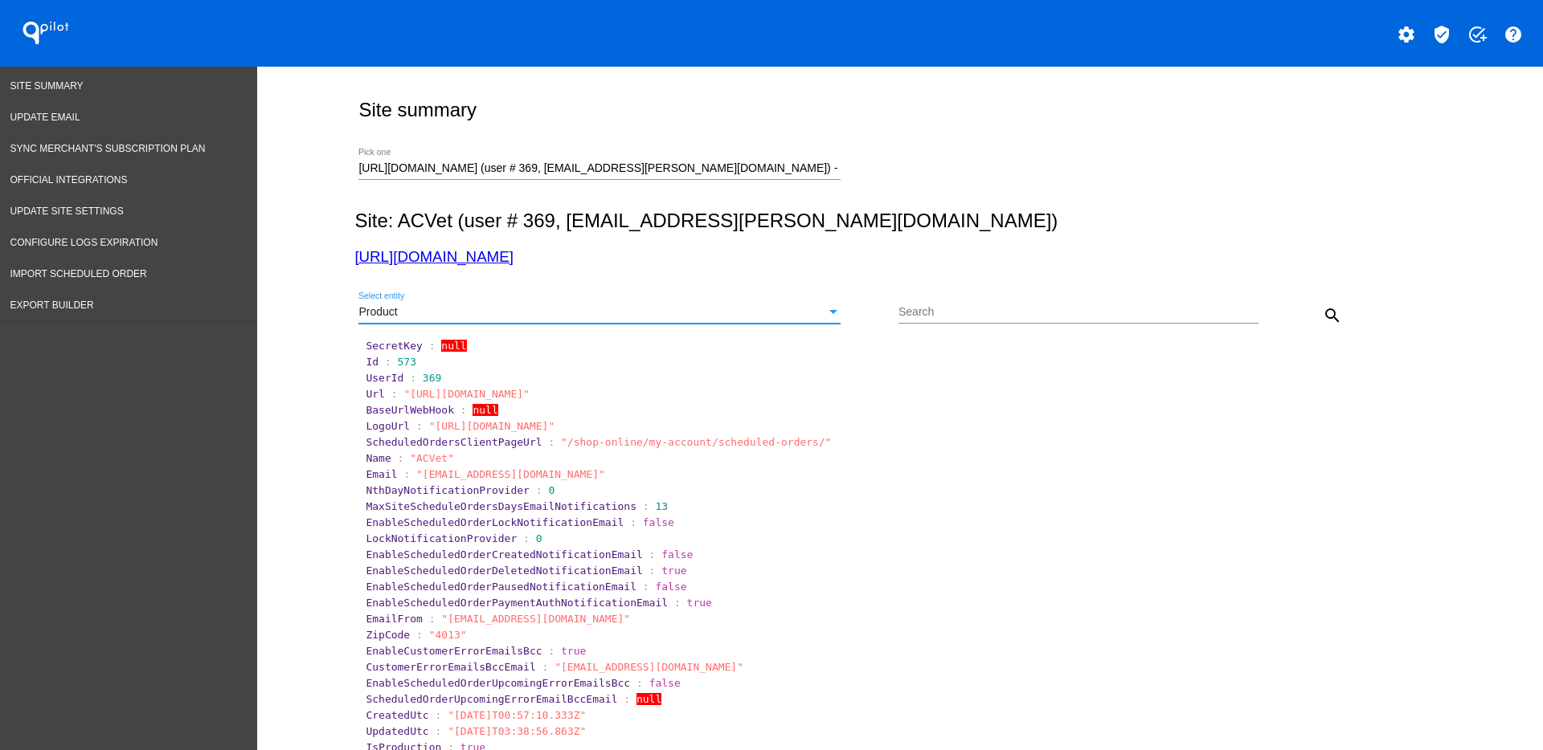
click at [1335, 317] on button "search" at bounding box center [1332, 315] width 32 height 32
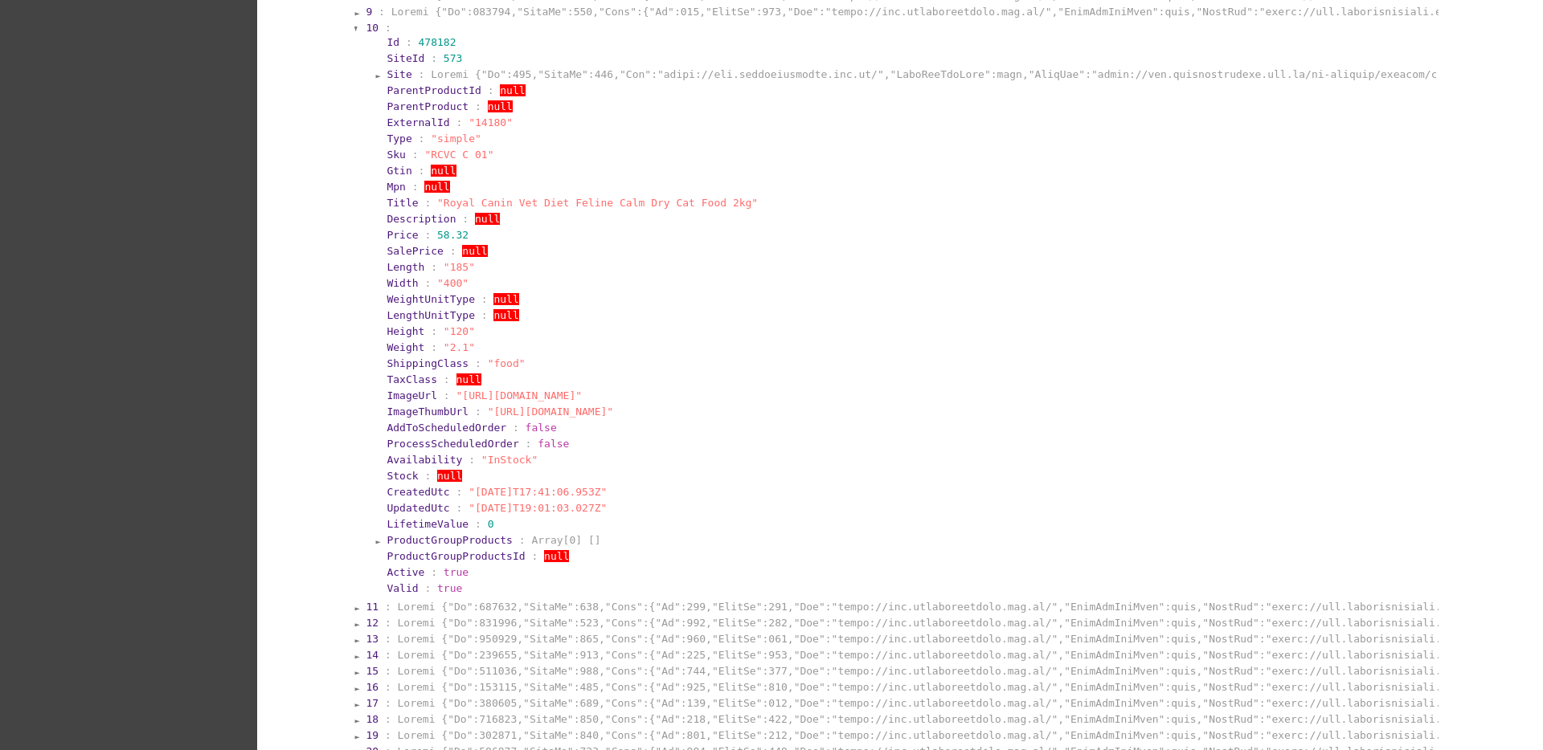
scroll to position [502, 0]
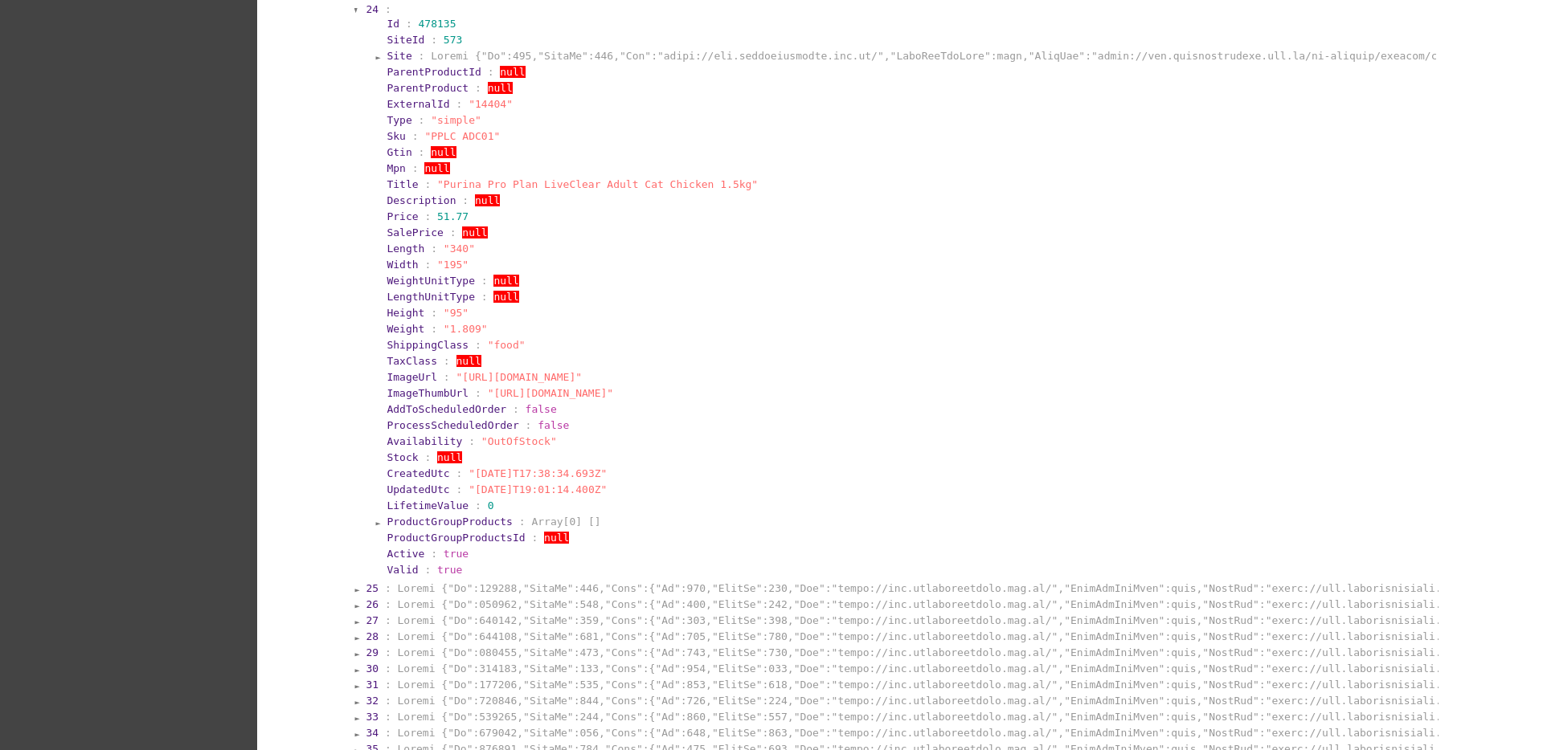
scroll to position [1908, 0]
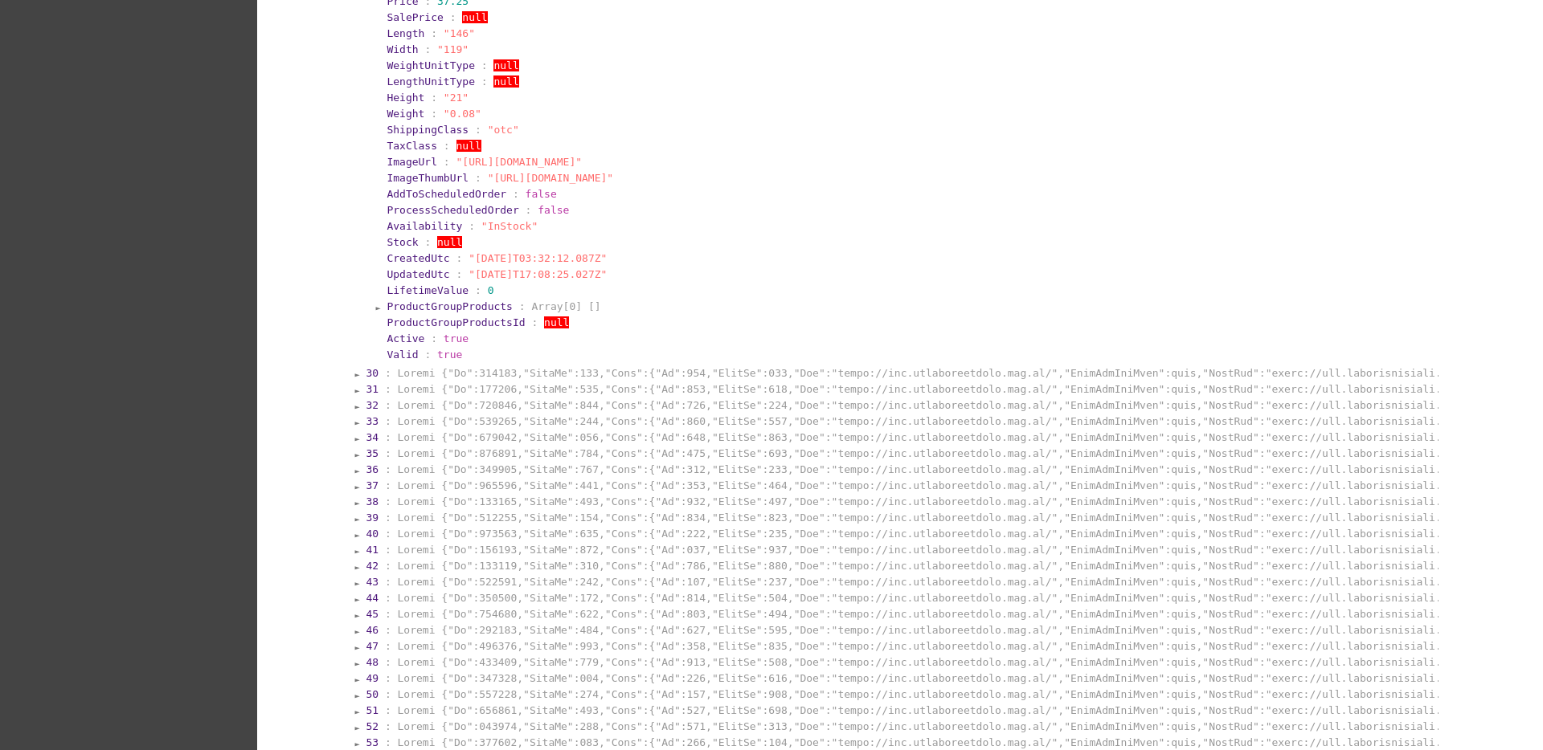
scroll to position [2712, 0]
click at [499, 587] on section "44 :" at bounding box center [900, 594] width 1073 height 15
click at [493, 569] on section "42 :" at bounding box center [900, 561] width 1073 height 15
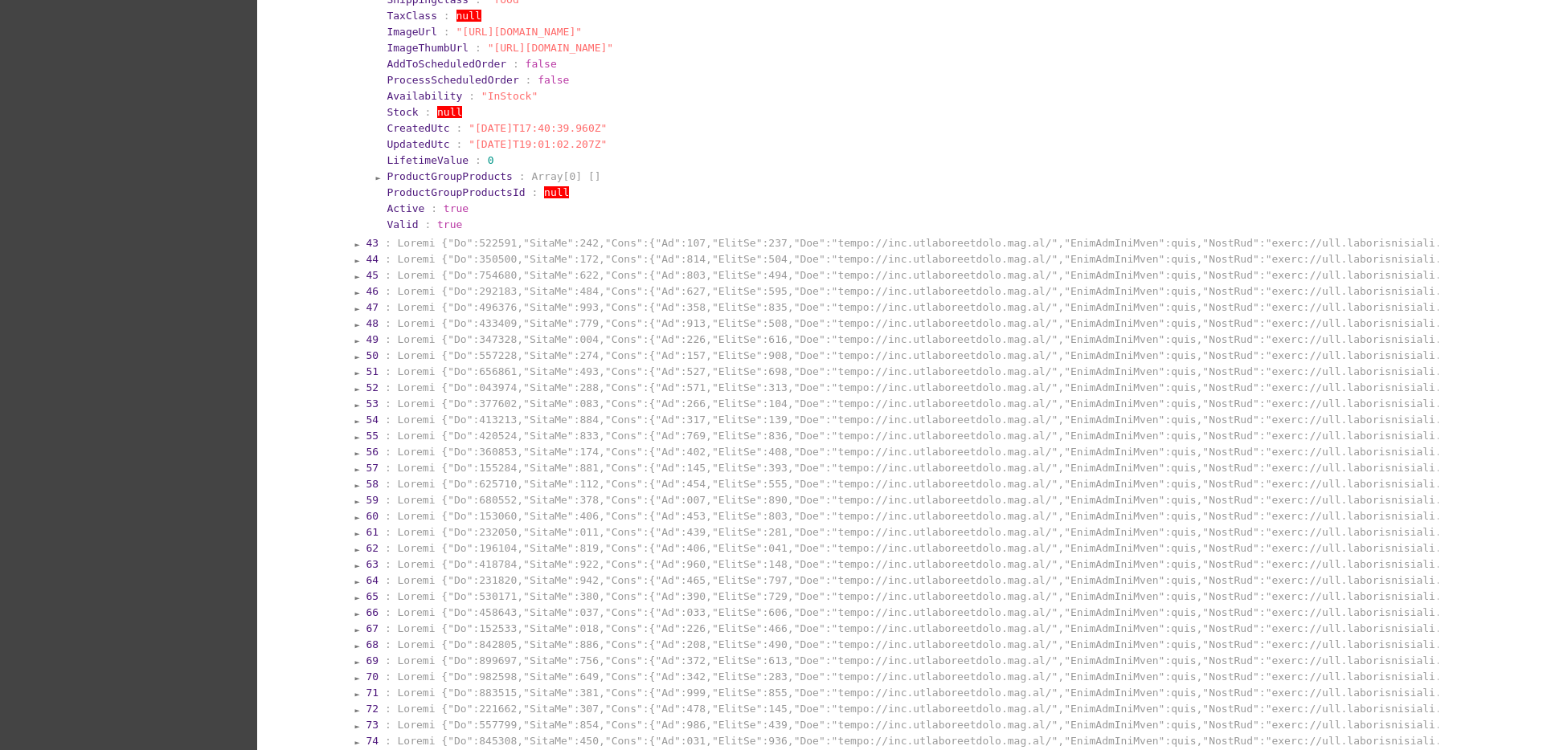
scroll to position [3616, 0]
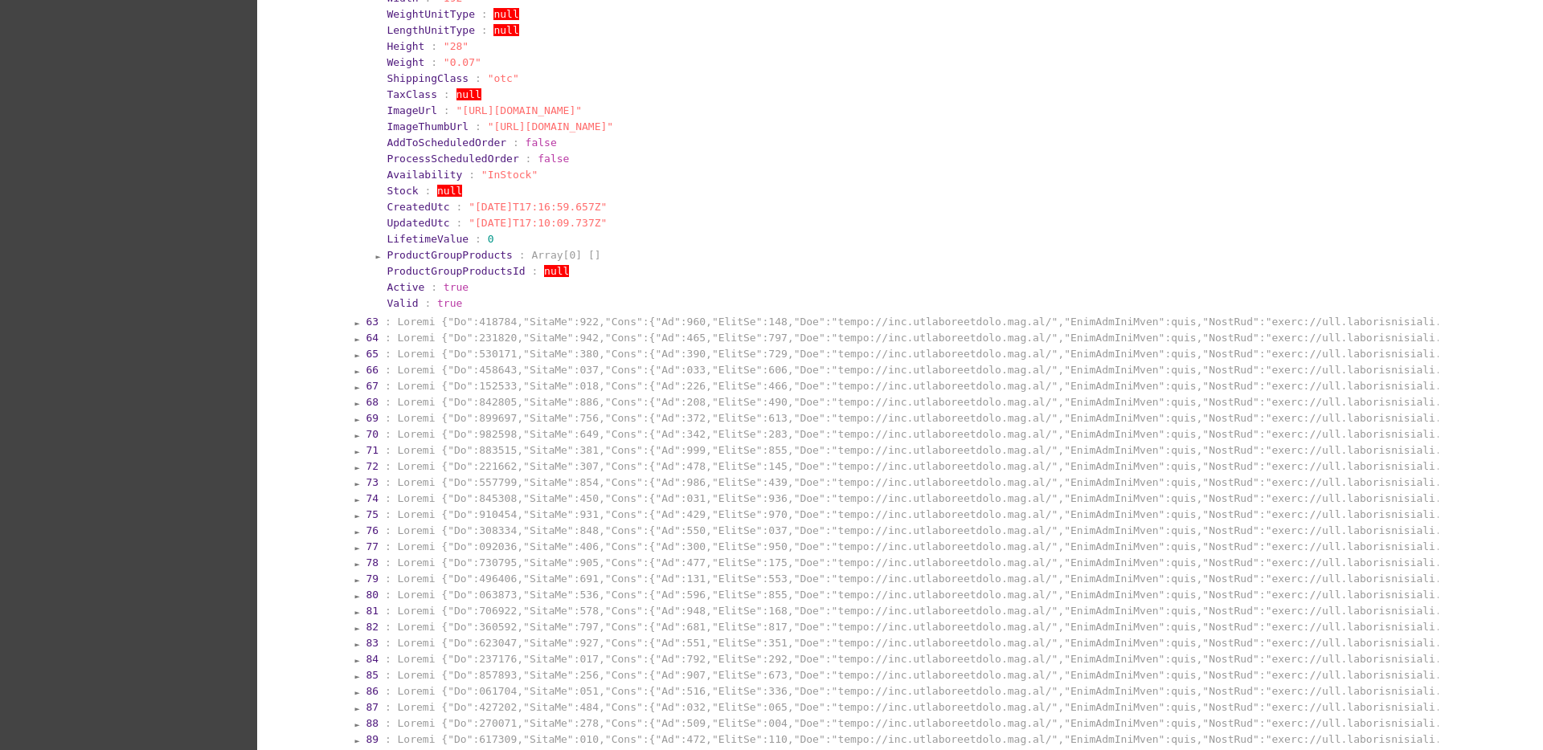
scroll to position [4520, 0]
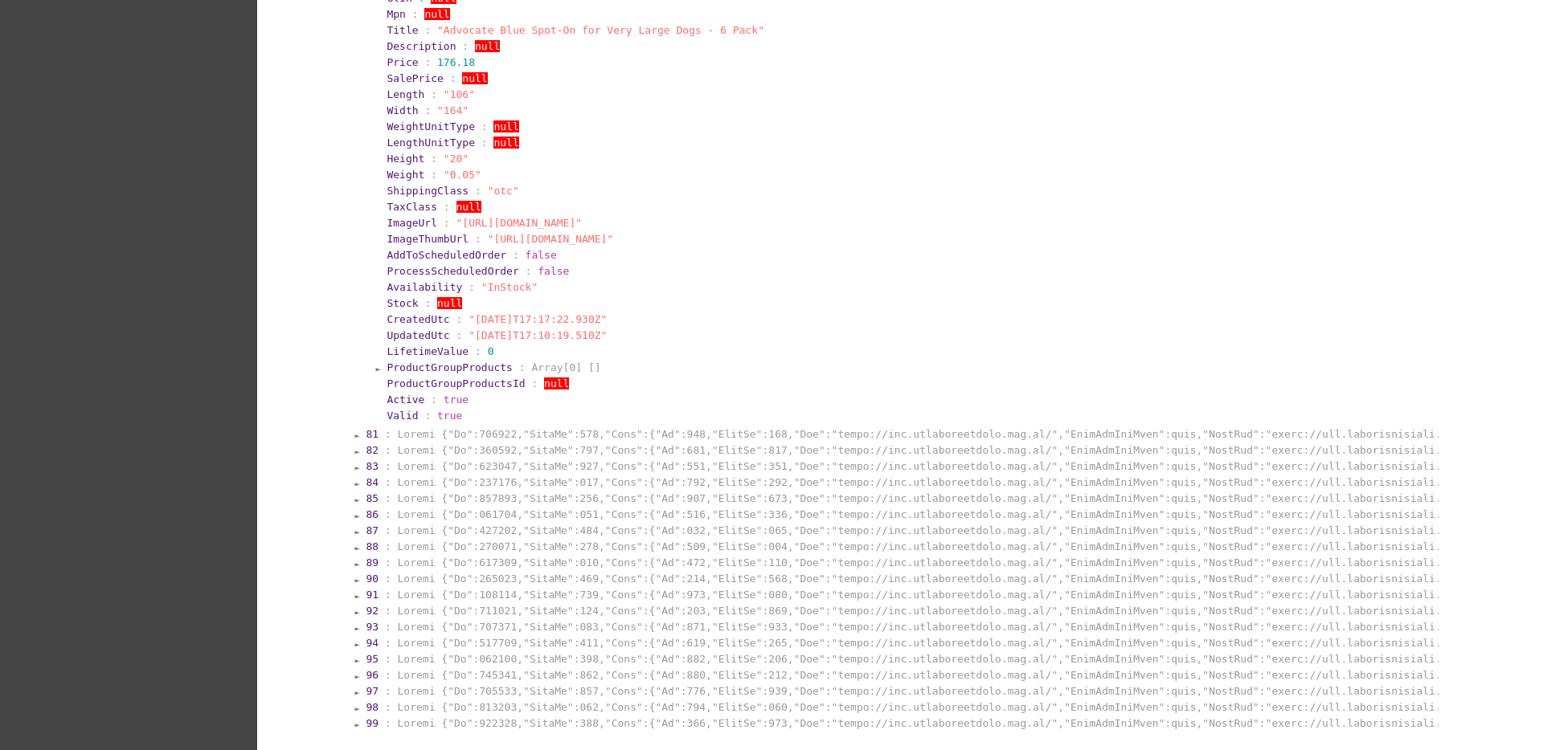
scroll to position [5223, 0]
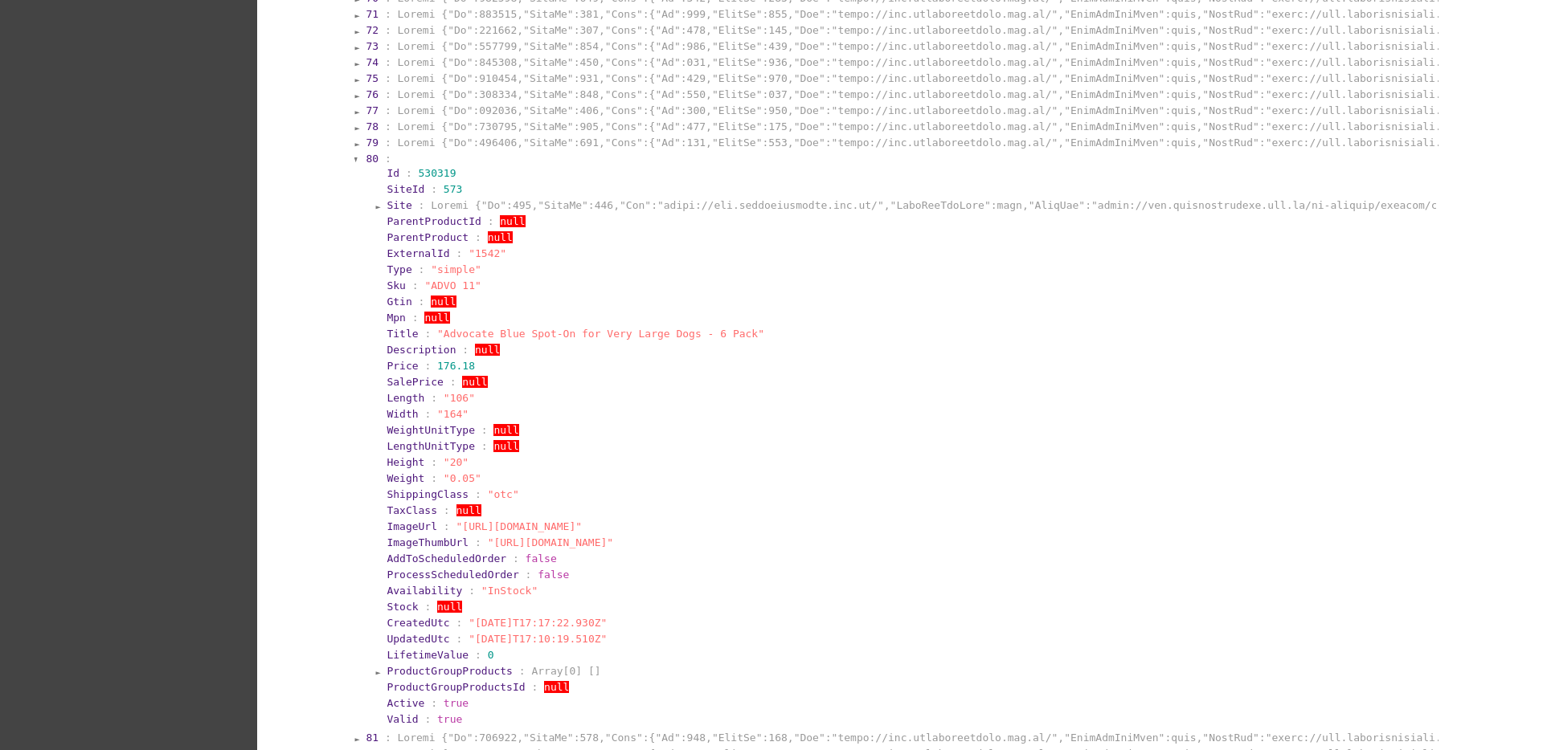
scroll to position [0, 0]
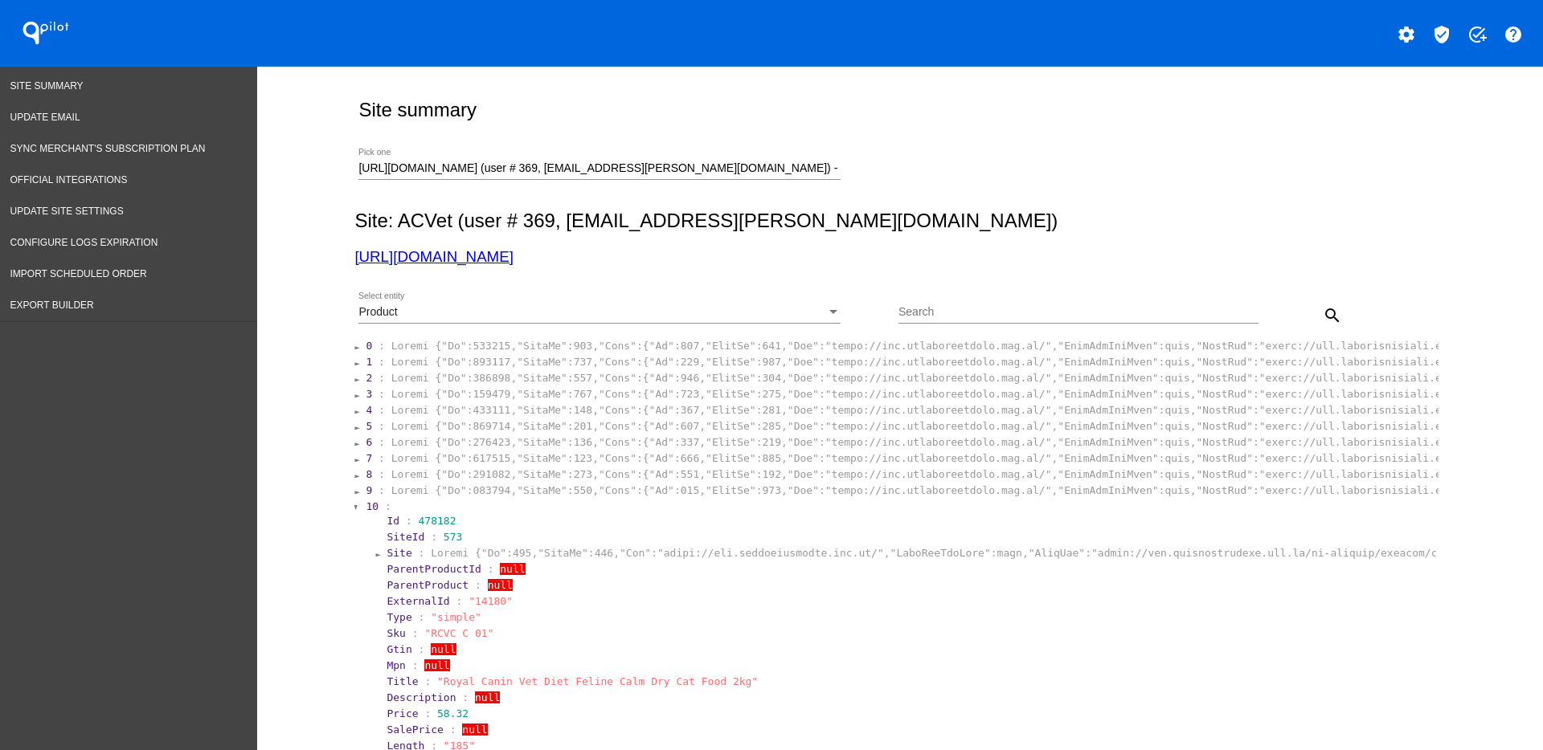
click at [358, 159] on div "[URL][DOMAIN_NAME] (user # 369, [EMAIL_ADDRESS][PERSON_NAME][DOMAIN_NAME]) - Pr…" at bounding box center [599, 164] width 482 height 31
drag, startPoint x: 354, startPoint y: 170, endPoint x: 1231, endPoint y: 146, distance: 877.7
click at [1162, 176] on div "[URL][DOMAIN_NAME] (user # 369, [EMAIL_ADDRESS][PERSON_NAME][DOMAIN_NAME]) - Pr…" at bounding box center [896, 165] width 1084 height 57
type input "h"
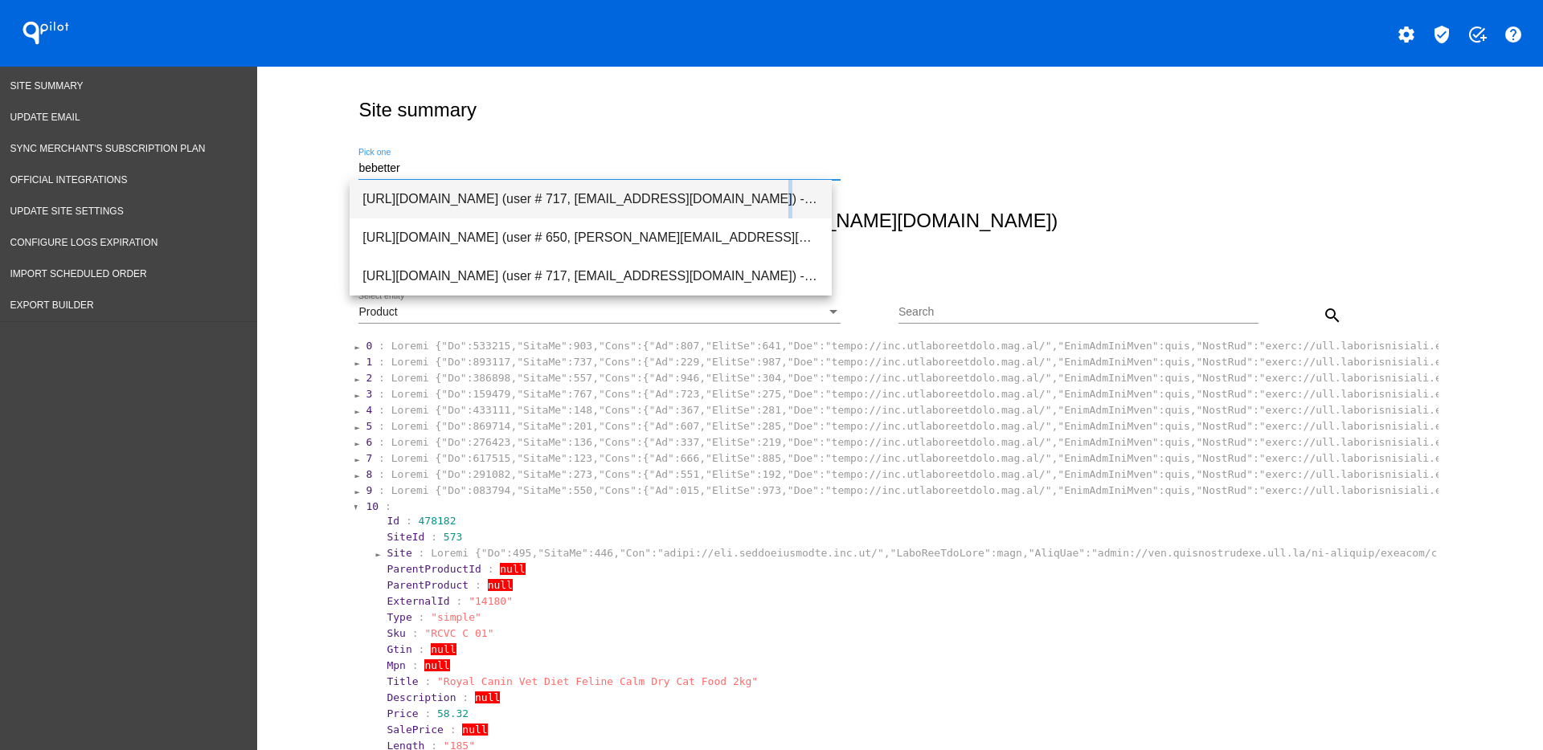
click at [614, 190] on span "[URL][DOMAIN_NAME] (user # 717, [EMAIL_ADDRESS][DOMAIN_NAME]) - Production" at bounding box center [590, 199] width 456 height 39
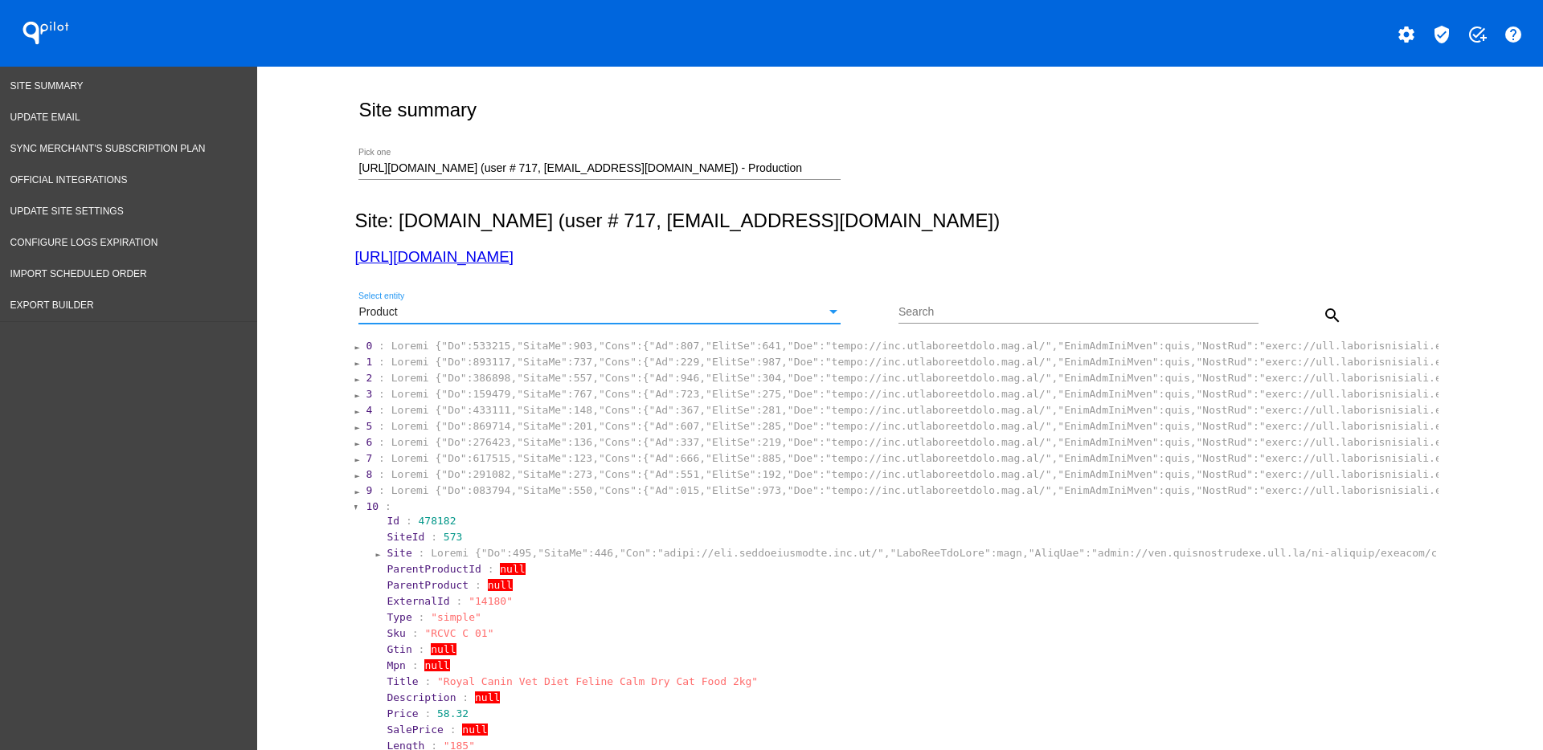
click at [647, 310] on div "Product" at bounding box center [592, 312] width 468 height 13
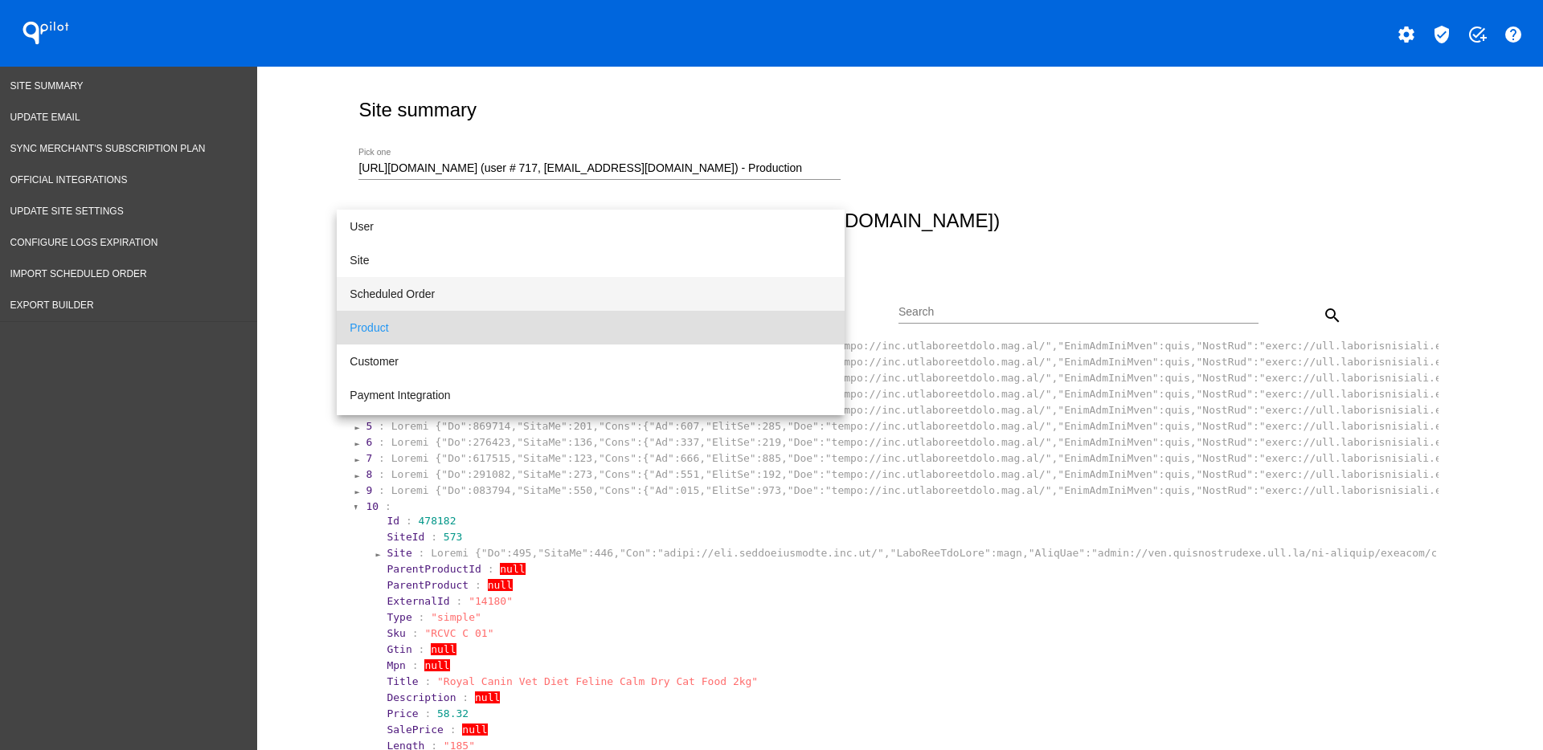
scroll to position [15, 0]
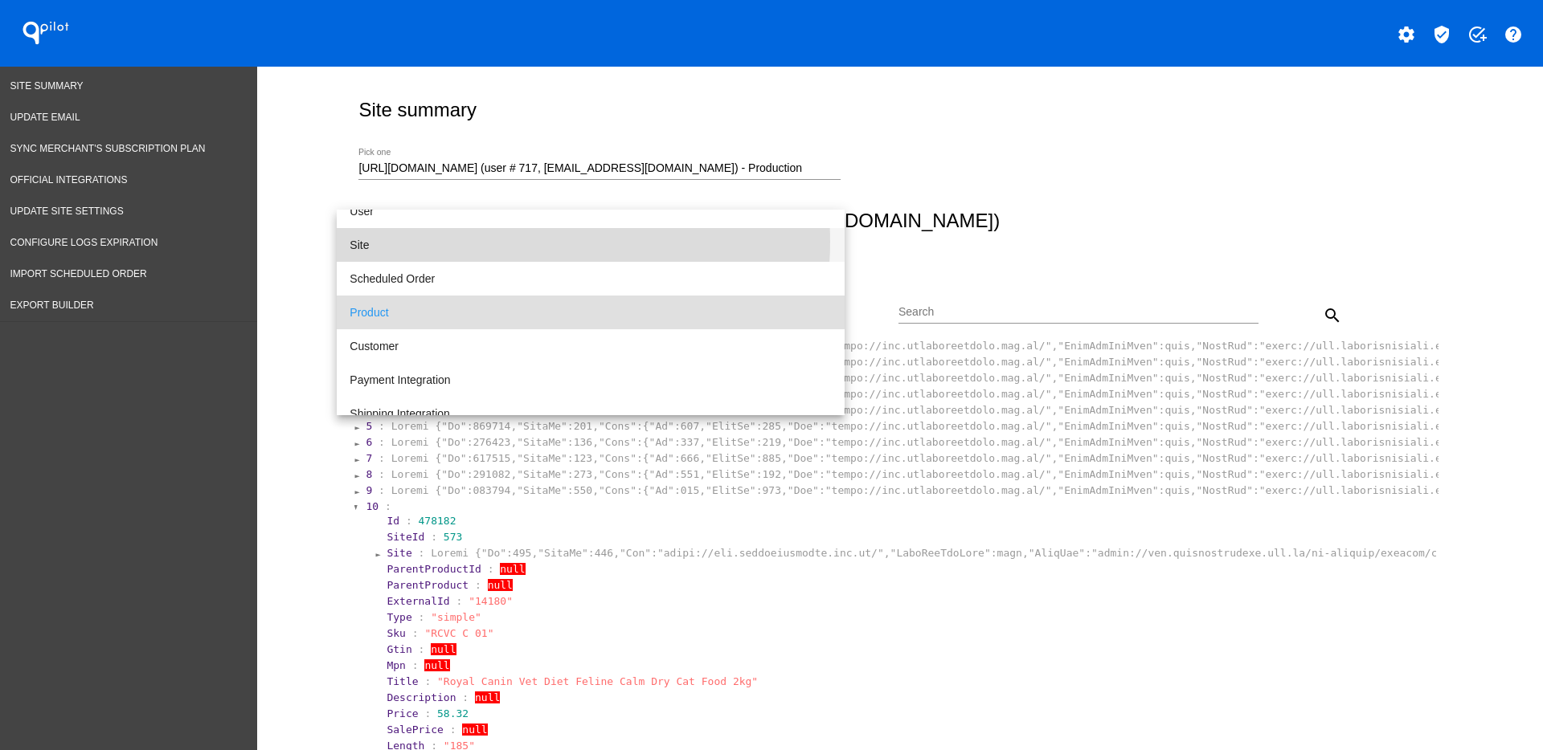
click at [538, 242] on span "Site" at bounding box center [591, 245] width 482 height 34
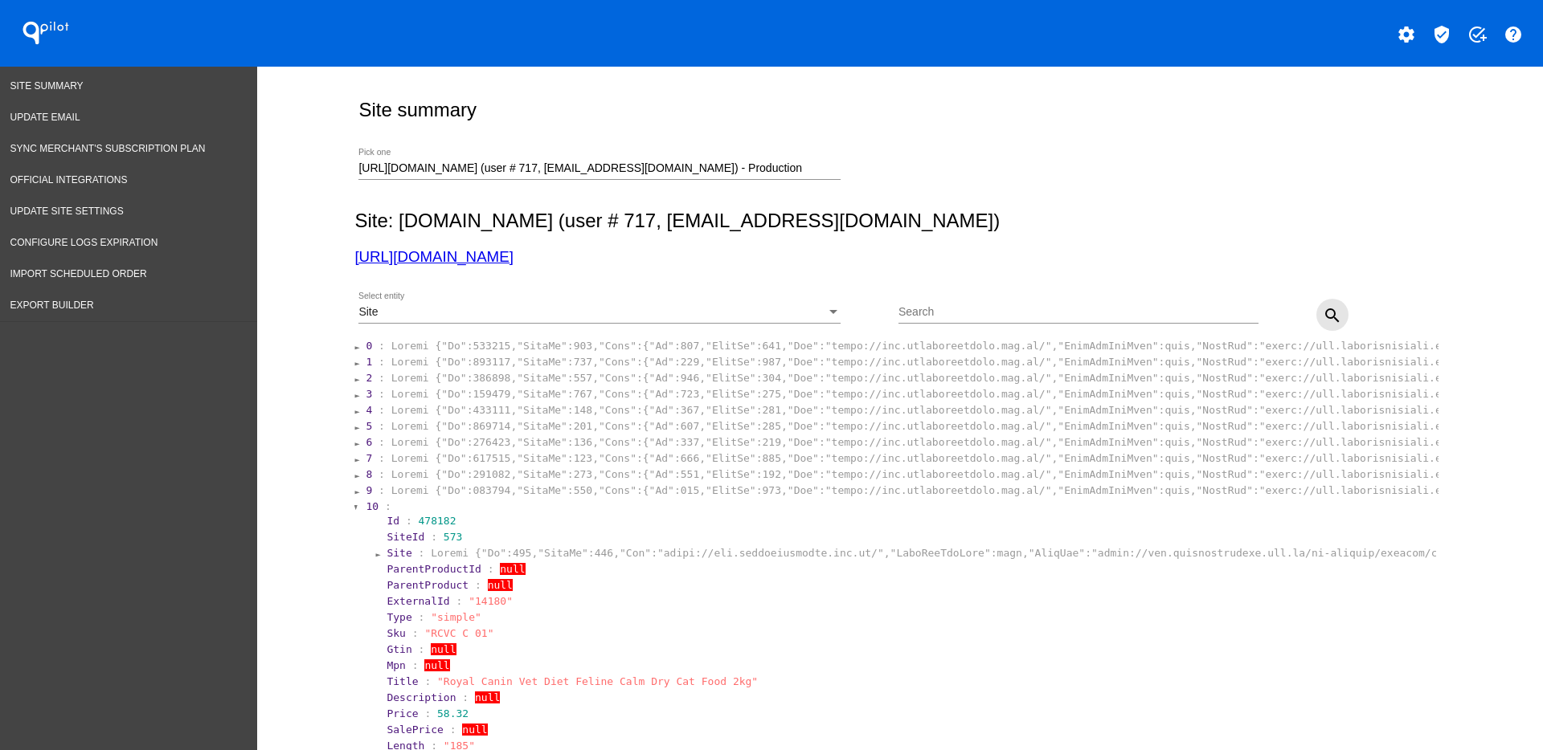
drag, startPoint x: 1329, startPoint y: 313, endPoint x: 1289, endPoint y: 270, distance: 58.5
click at [1331, 312] on mat-icon "search" at bounding box center [1332, 315] width 19 height 19
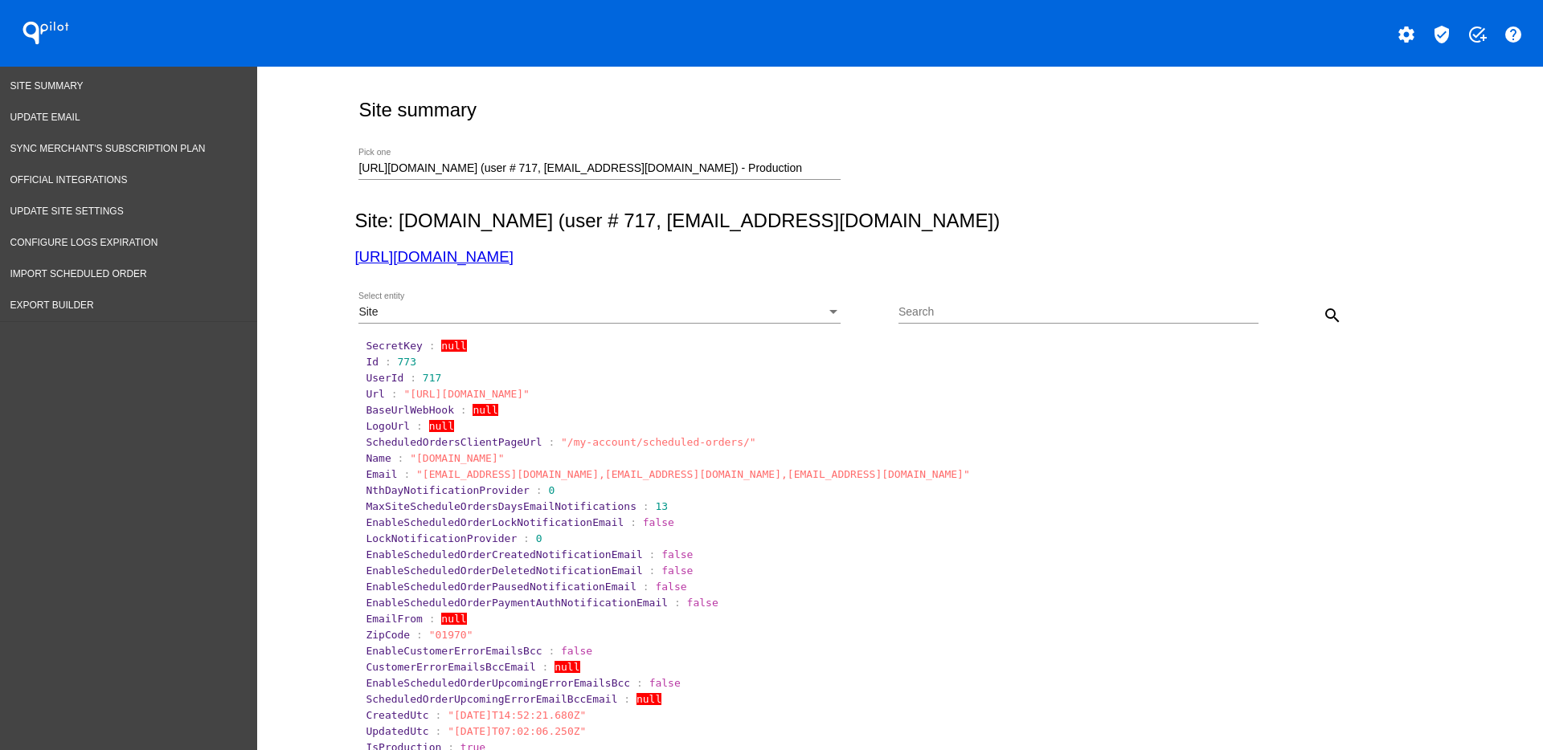
drag, startPoint x: 741, startPoint y: 162, endPoint x: 711, endPoint y: 168, distance: 30.3
click at [711, 167] on div "[URL][DOMAIN_NAME] (user # 717, [EMAIL_ADDRESS][DOMAIN_NAME]) - Production Pick…" at bounding box center [599, 164] width 482 height 31
drag, startPoint x: 766, startPoint y: 173, endPoint x: 289, endPoint y: 170, distance: 476.5
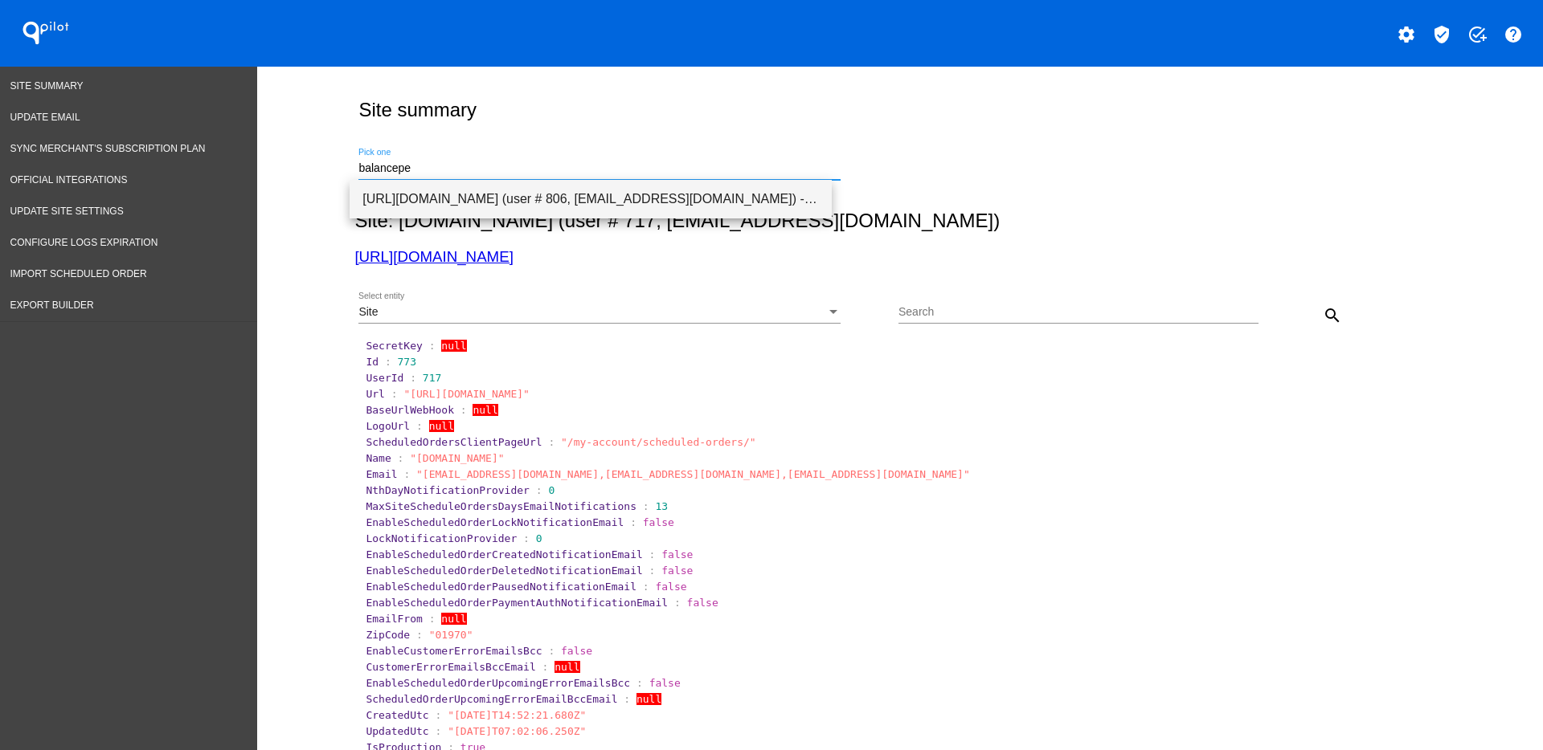
click at [464, 199] on span "[URL][DOMAIN_NAME] (user # 806, [EMAIL_ADDRESS][DOMAIN_NAME]) - Production" at bounding box center [590, 199] width 456 height 39
type input "[URL][DOMAIN_NAME] (user # 806, [EMAIL_ADDRESS][DOMAIN_NAME]) - Production"
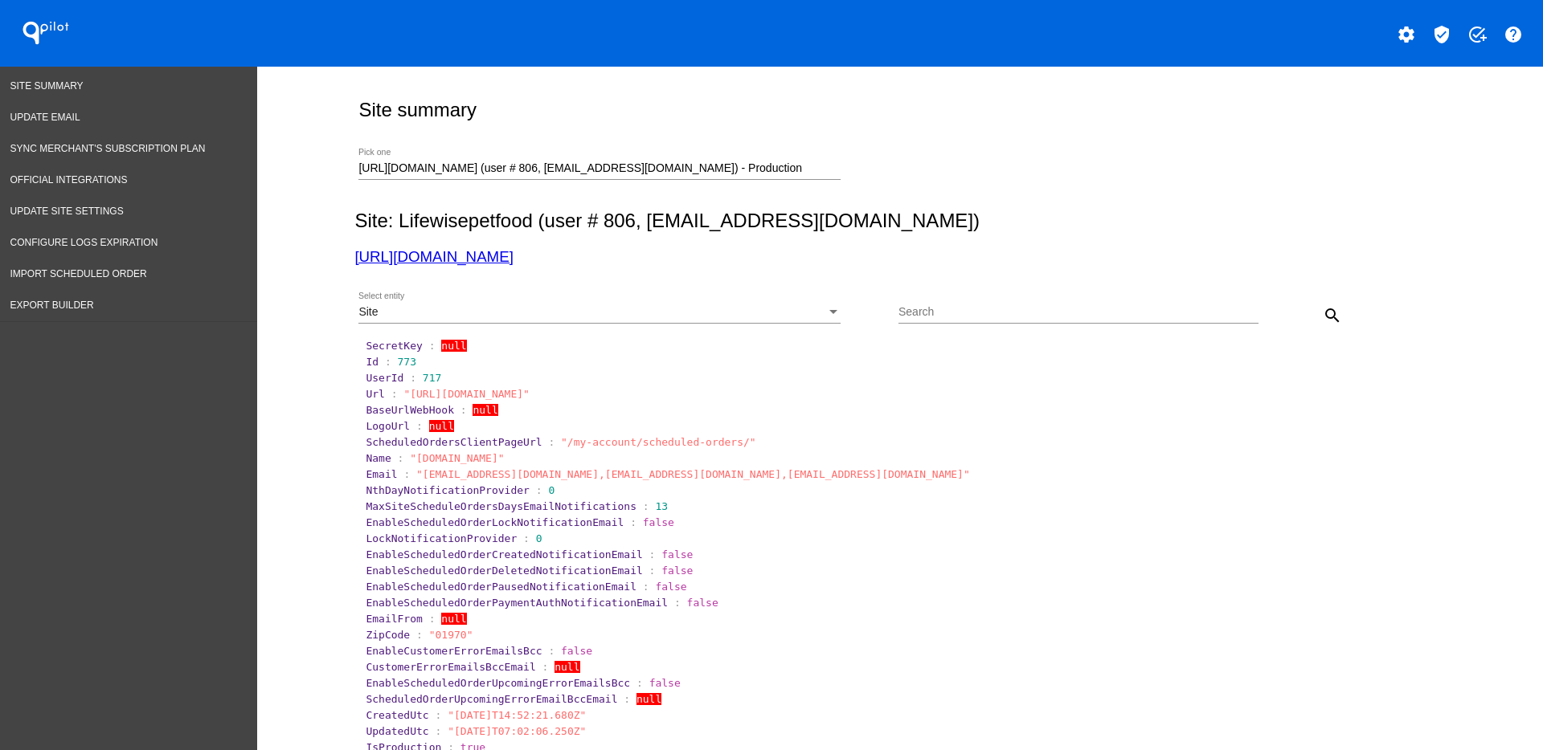
click at [1323, 321] on mat-icon "search" at bounding box center [1332, 315] width 19 height 19
drag, startPoint x: 385, startPoint y: 362, endPoint x: 458, endPoint y: 355, distance: 73.5
click at [450, 362] on section "Id : 876" at bounding box center [901, 362] width 1070 height 12
click at [679, 320] on div "Site Select entity" at bounding box center [599, 307] width 482 height 31
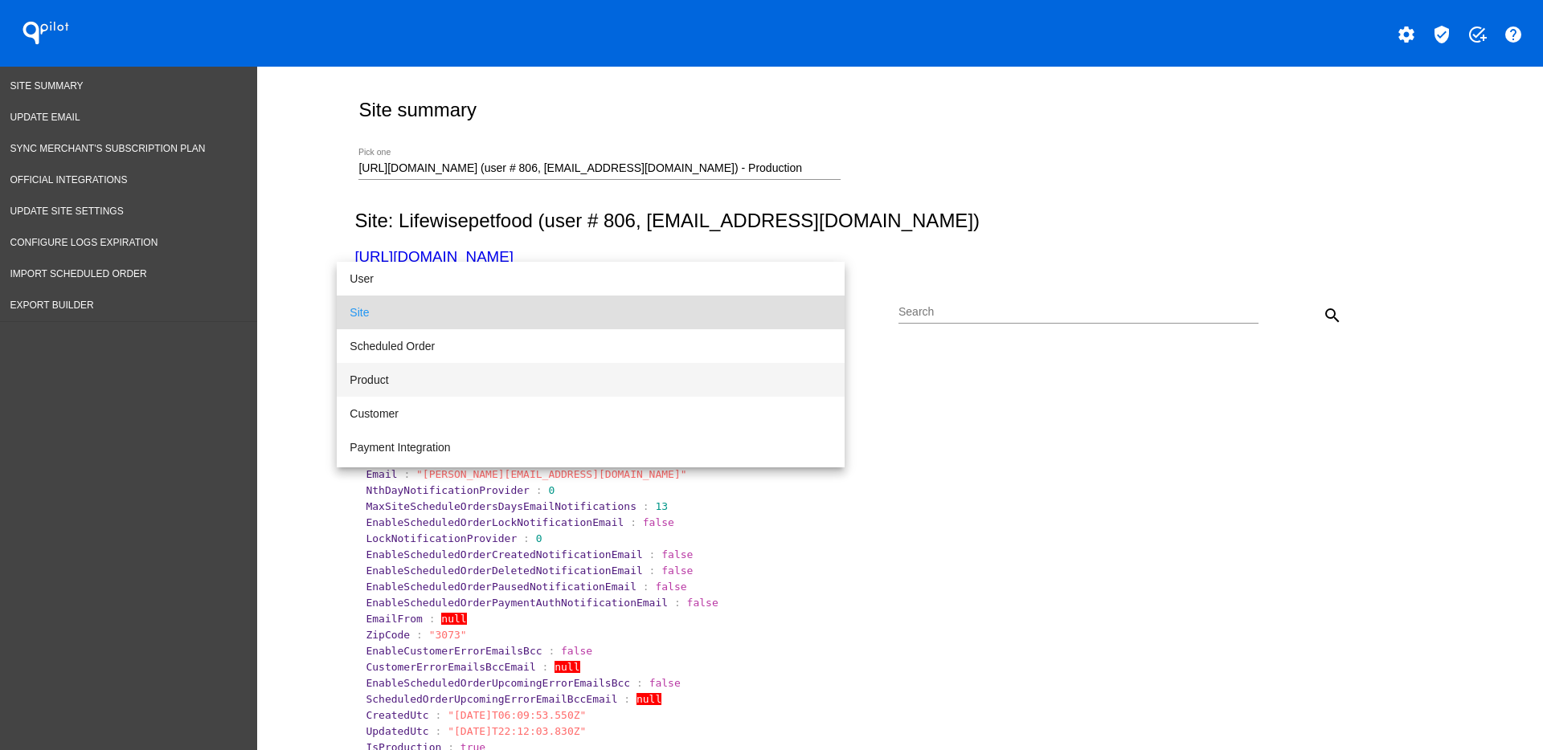
click at [495, 380] on span "Product" at bounding box center [591, 380] width 482 height 34
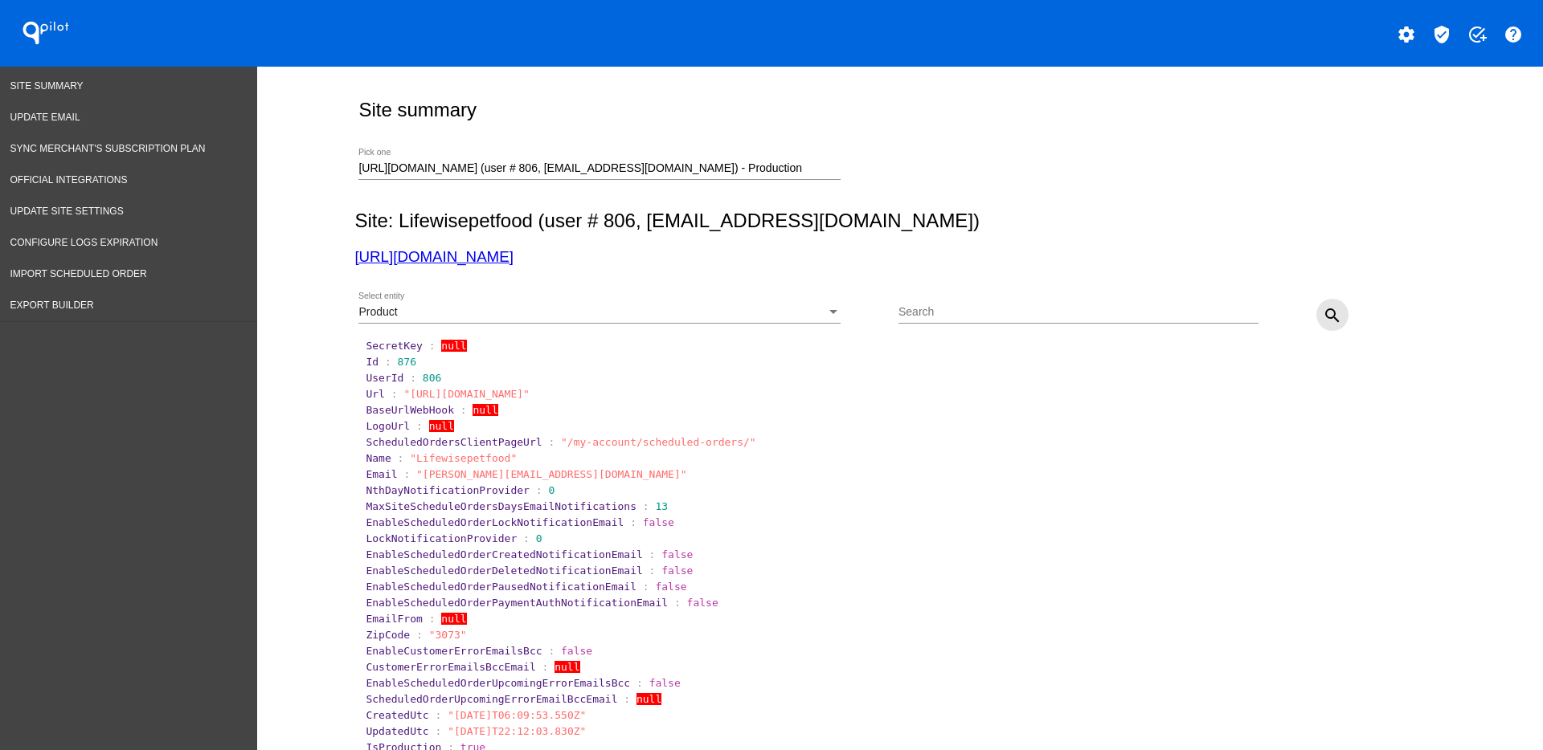
click at [1323, 316] on mat-icon "search" at bounding box center [1332, 315] width 19 height 19
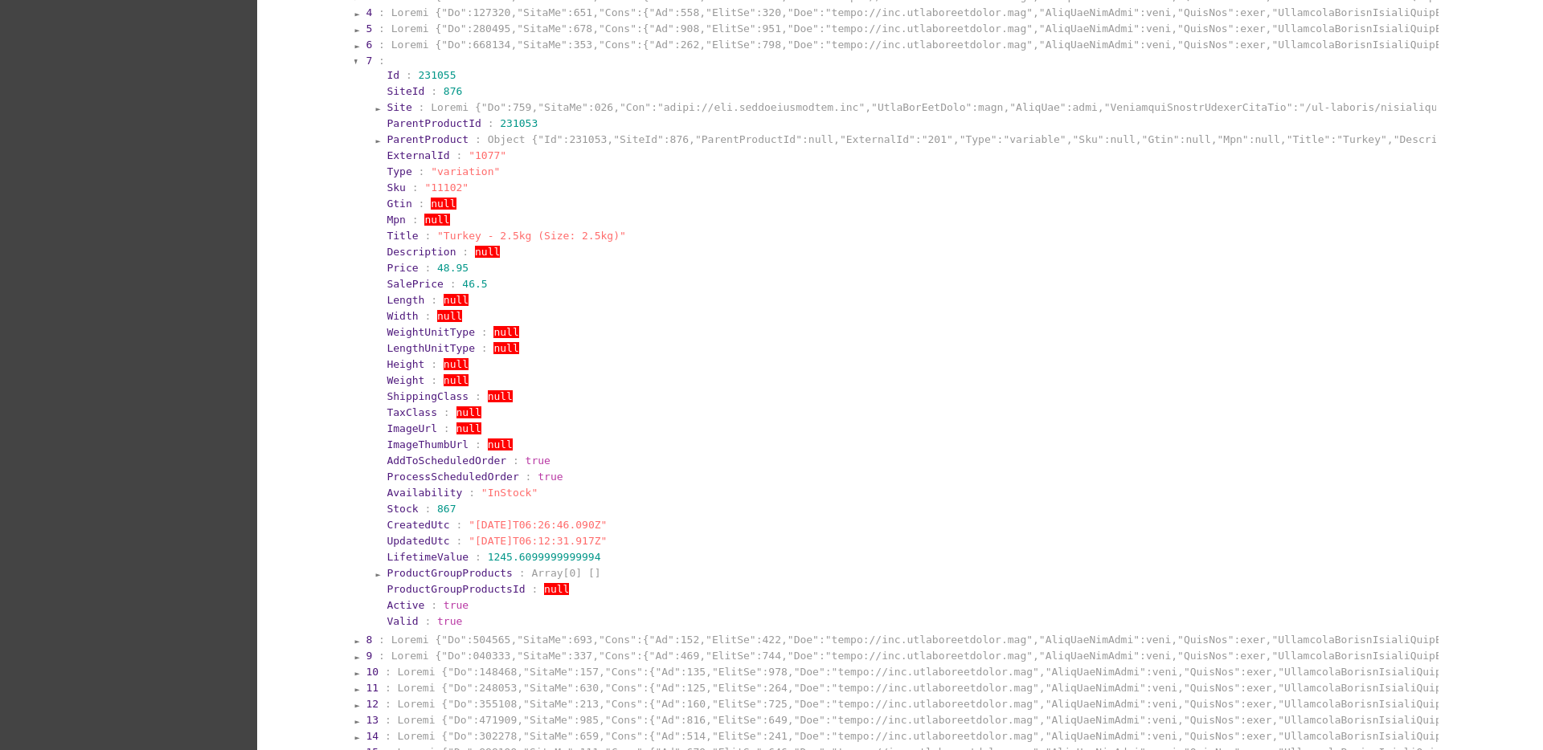
scroll to position [402, 0]
click at [419, 135] on span "ParentProduct" at bounding box center [427, 135] width 82 height 12
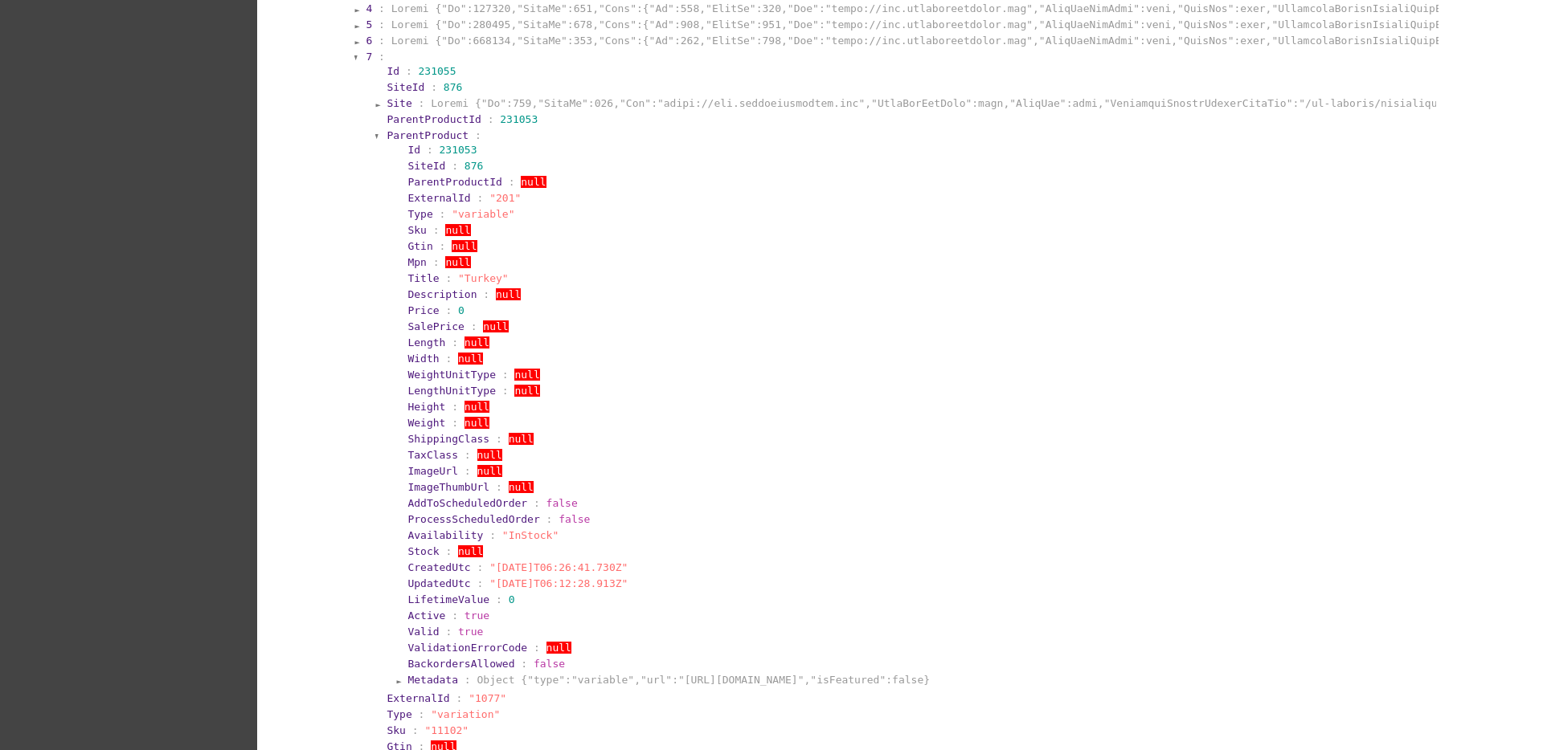
click at [419, 135] on span "ParentProduct" at bounding box center [427, 135] width 82 height 12
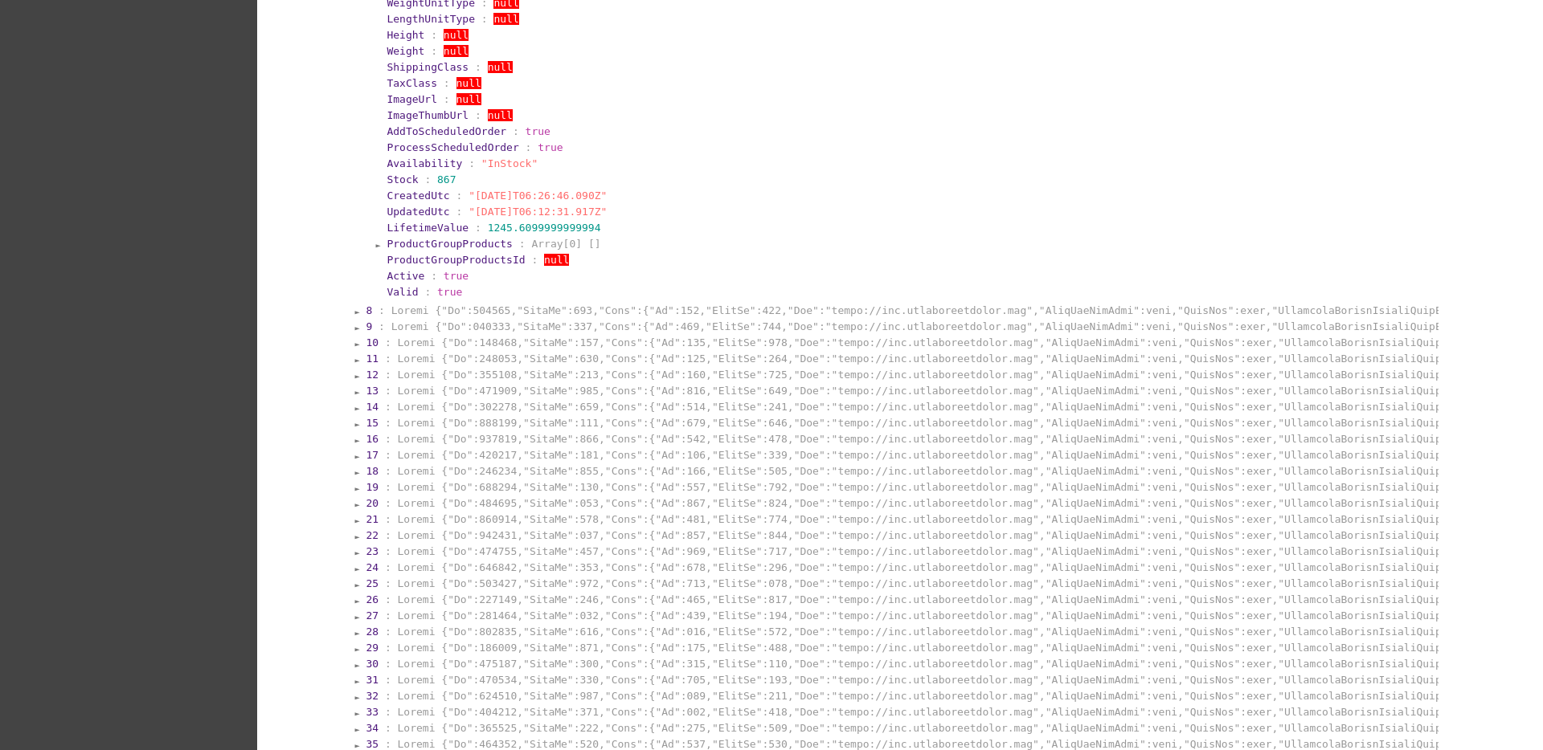
scroll to position [1004, 0]
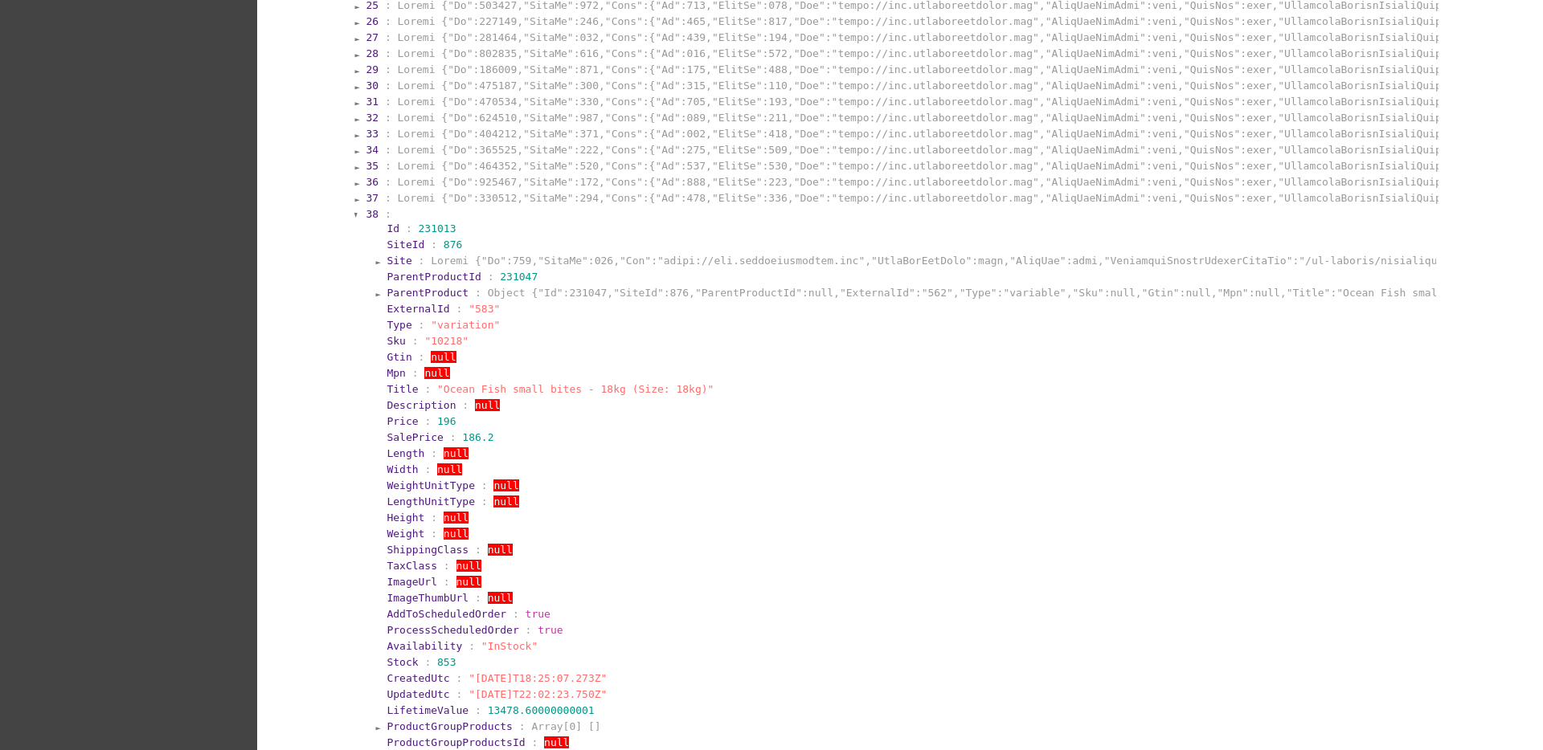
scroll to position [1406, 0]
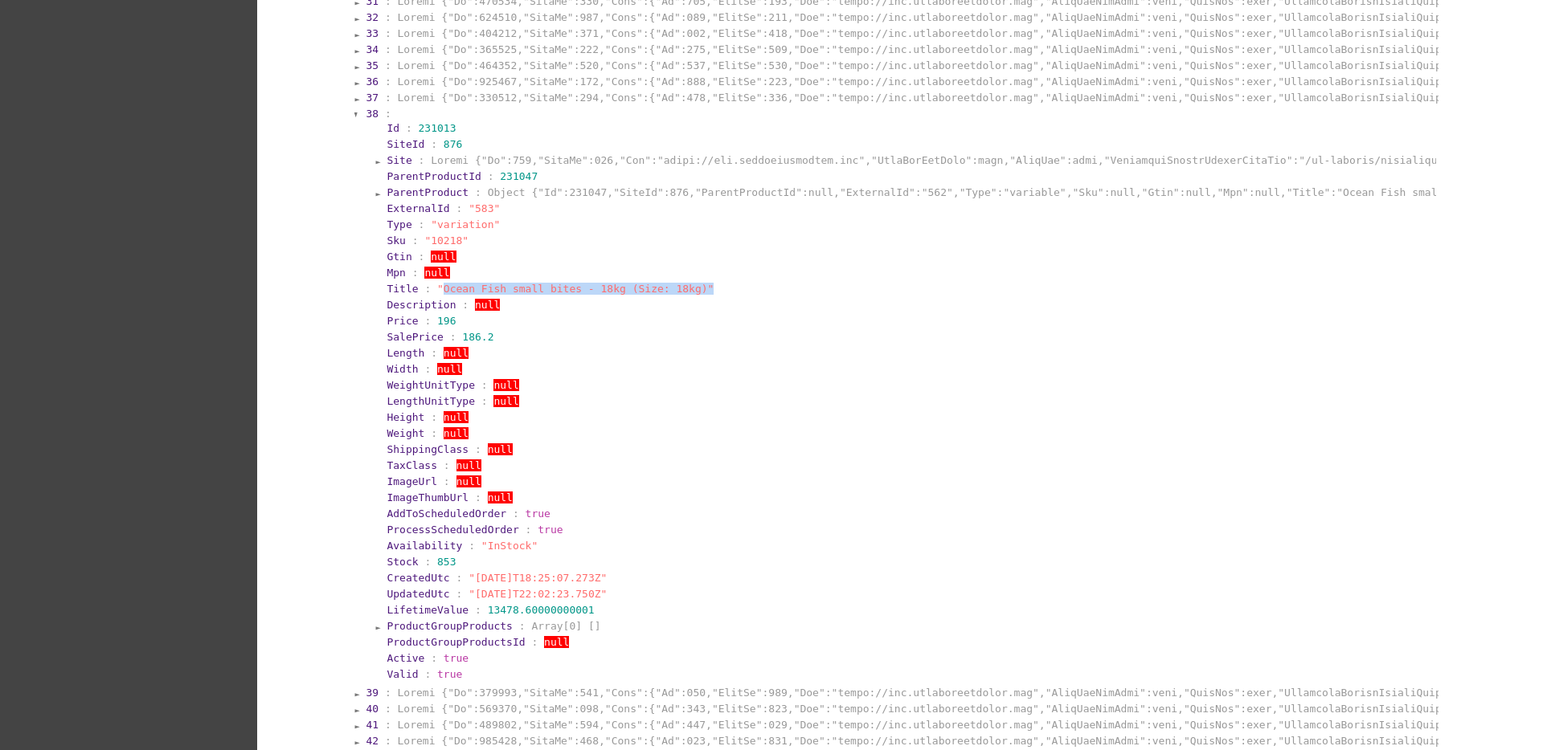
drag, startPoint x: 427, startPoint y: 288, endPoint x: 674, endPoint y: 294, distance: 246.8
click at [674, 294] on span ""Ocean Fish small bites - 18kg (Size: 18kg)"" at bounding box center [575, 289] width 276 height 12
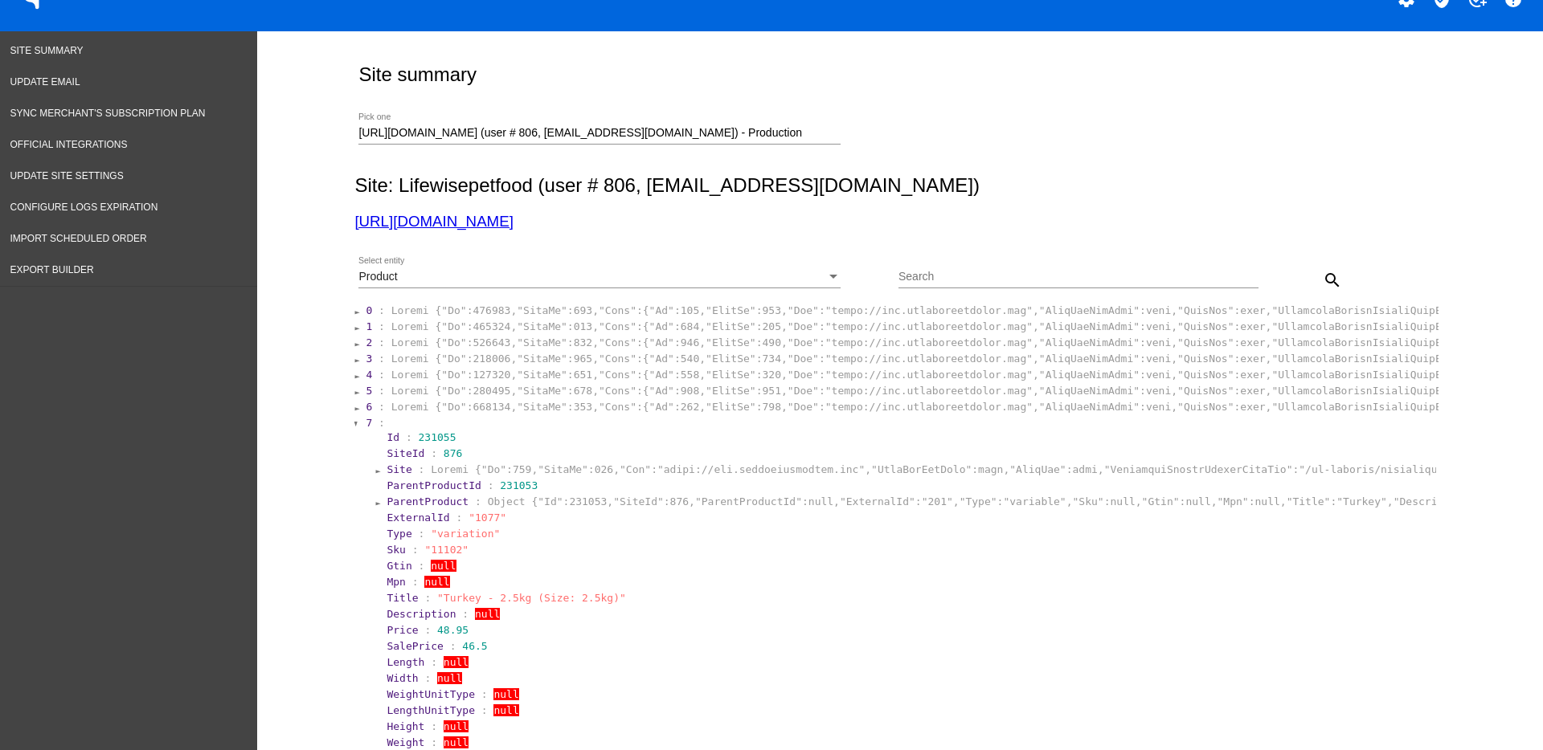
scroll to position [0, 0]
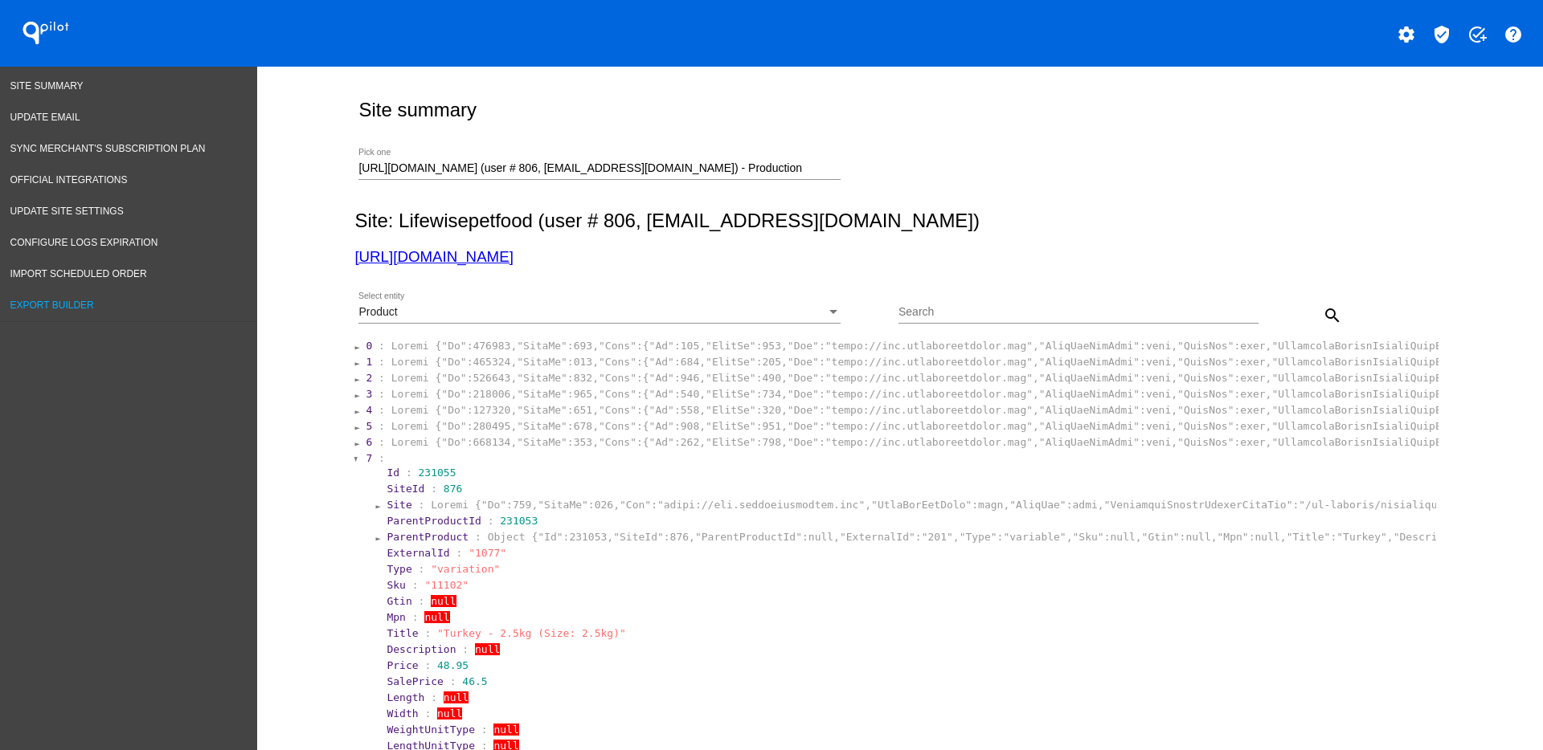
click at [115, 303] on link "Export Builder" at bounding box center [128, 305] width 257 height 31
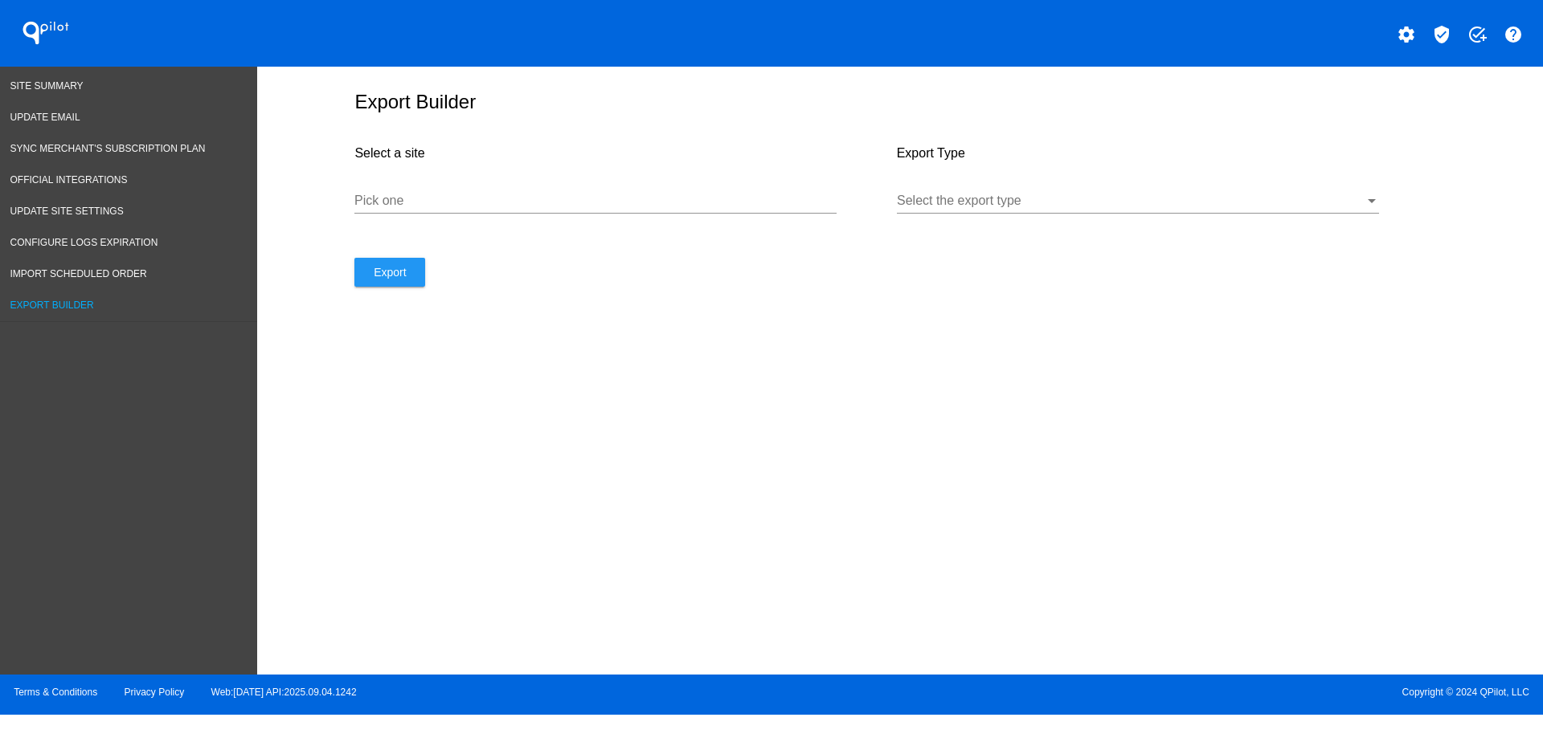
click at [511, 200] on input "Pick one" at bounding box center [595, 201] width 482 height 14
paste input "[URL][DOMAIN_NAME]"
type input "[URL][DOMAIN_NAME]"
click at [1203, 213] on div at bounding box center [1138, 213] width 482 height 1
click at [1196, 201] on div at bounding box center [1131, 201] width 468 height 14
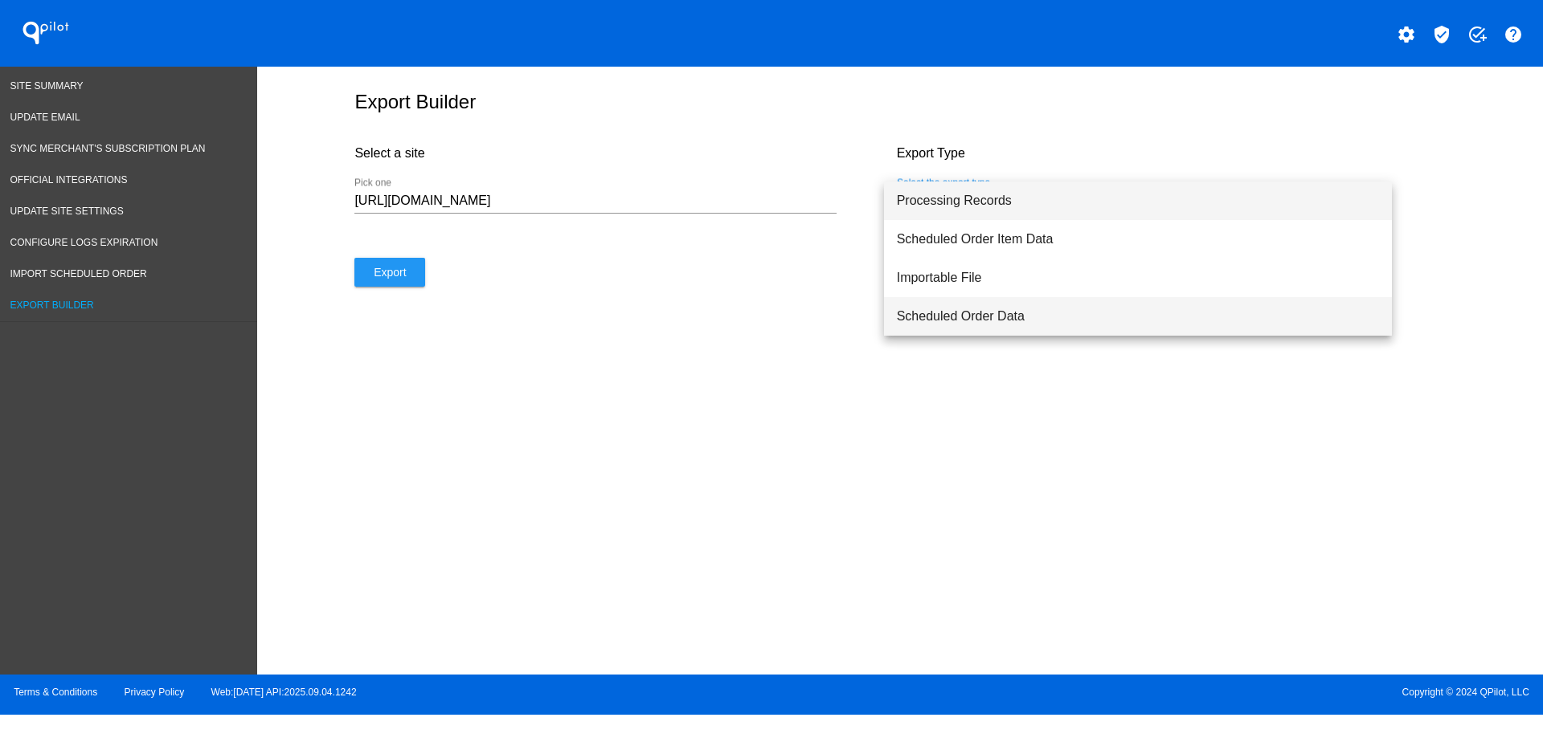
click at [1139, 313] on span "Scheduled Order Data" at bounding box center [1138, 316] width 482 height 39
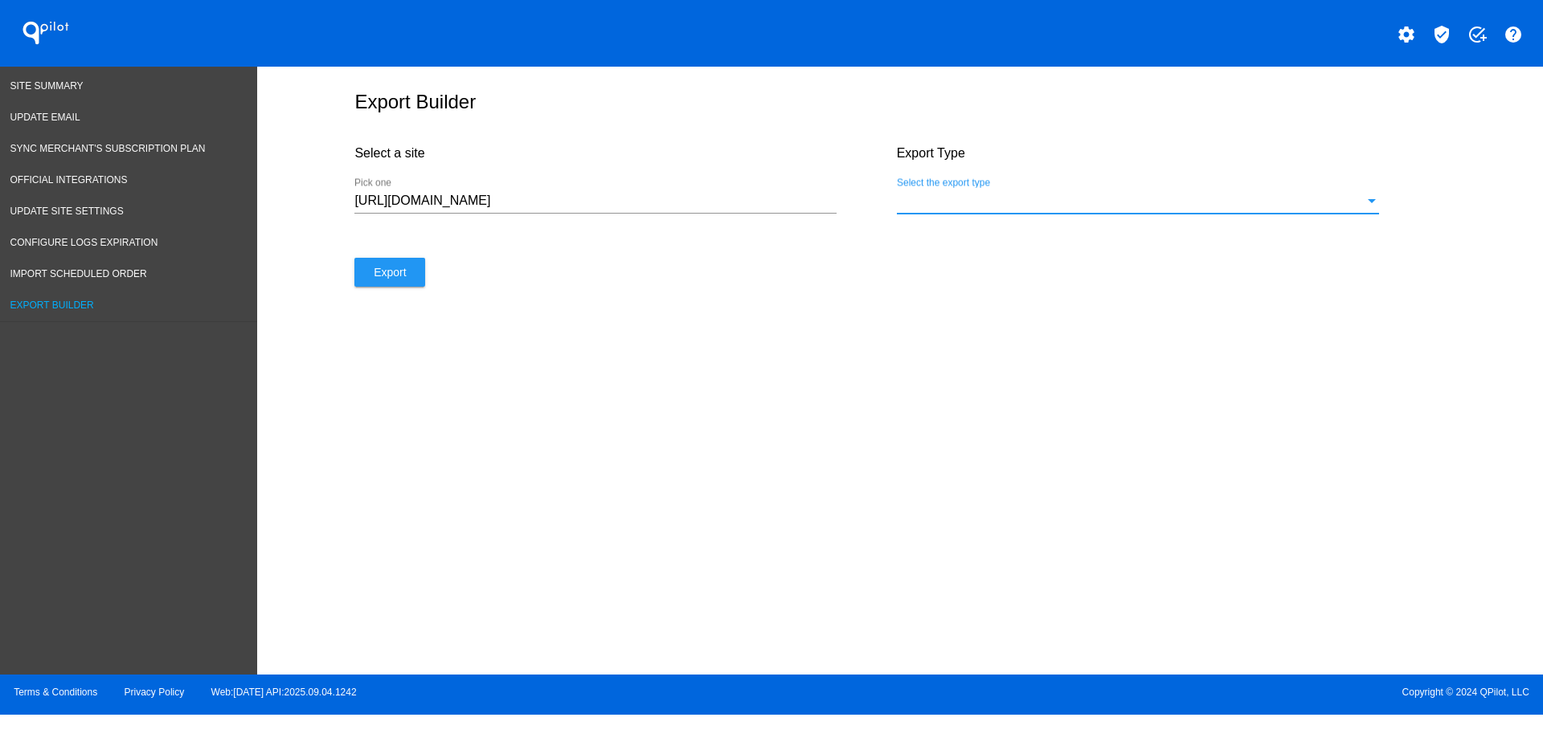
select select "8"
select select "2025"
select select "9"
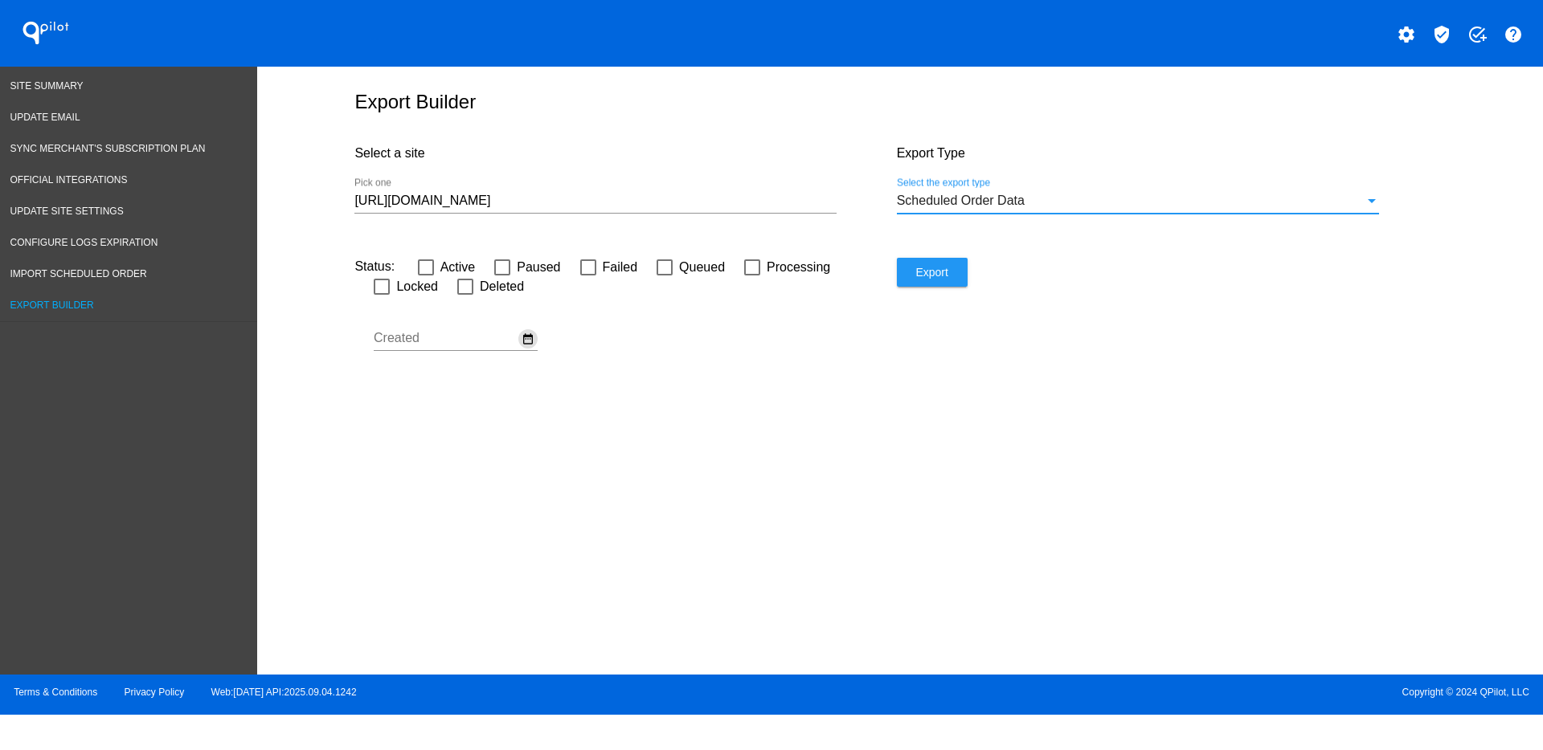
click at [531, 340] on mat-icon "date_range" at bounding box center [527, 339] width 13 height 14
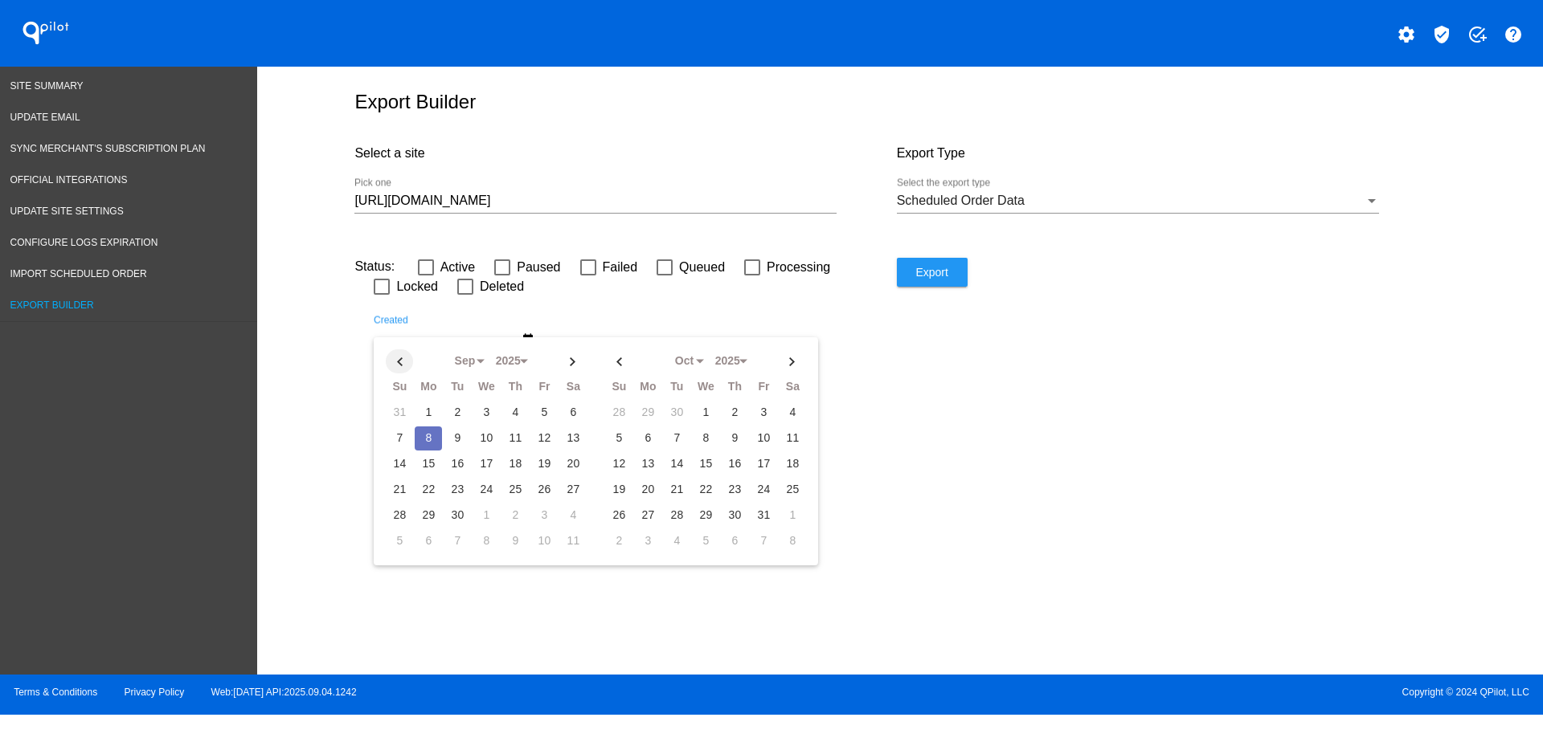
click at [397, 366] on th at bounding box center [399, 362] width 27 height 24
click at [546, 409] on td "1" at bounding box center [543, 413] width 27 height 24
click at [580, 352] on th at bounding box center [572, 362] width 27 height 24
select select "8"
click at [427, 435] on td "8" at bounding box center [428, 439] width 27 height 24
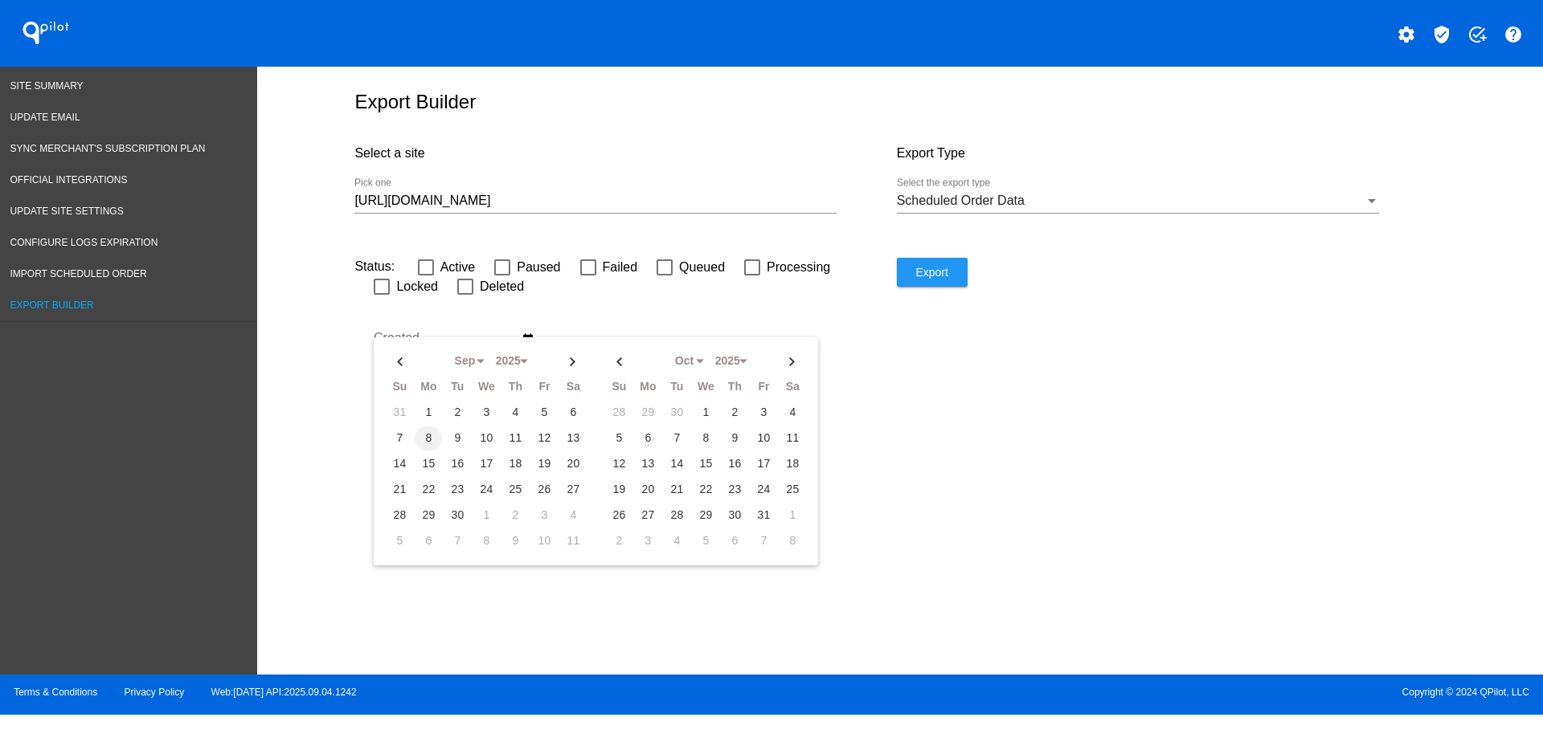
type input "[DATE] - [DATE]"
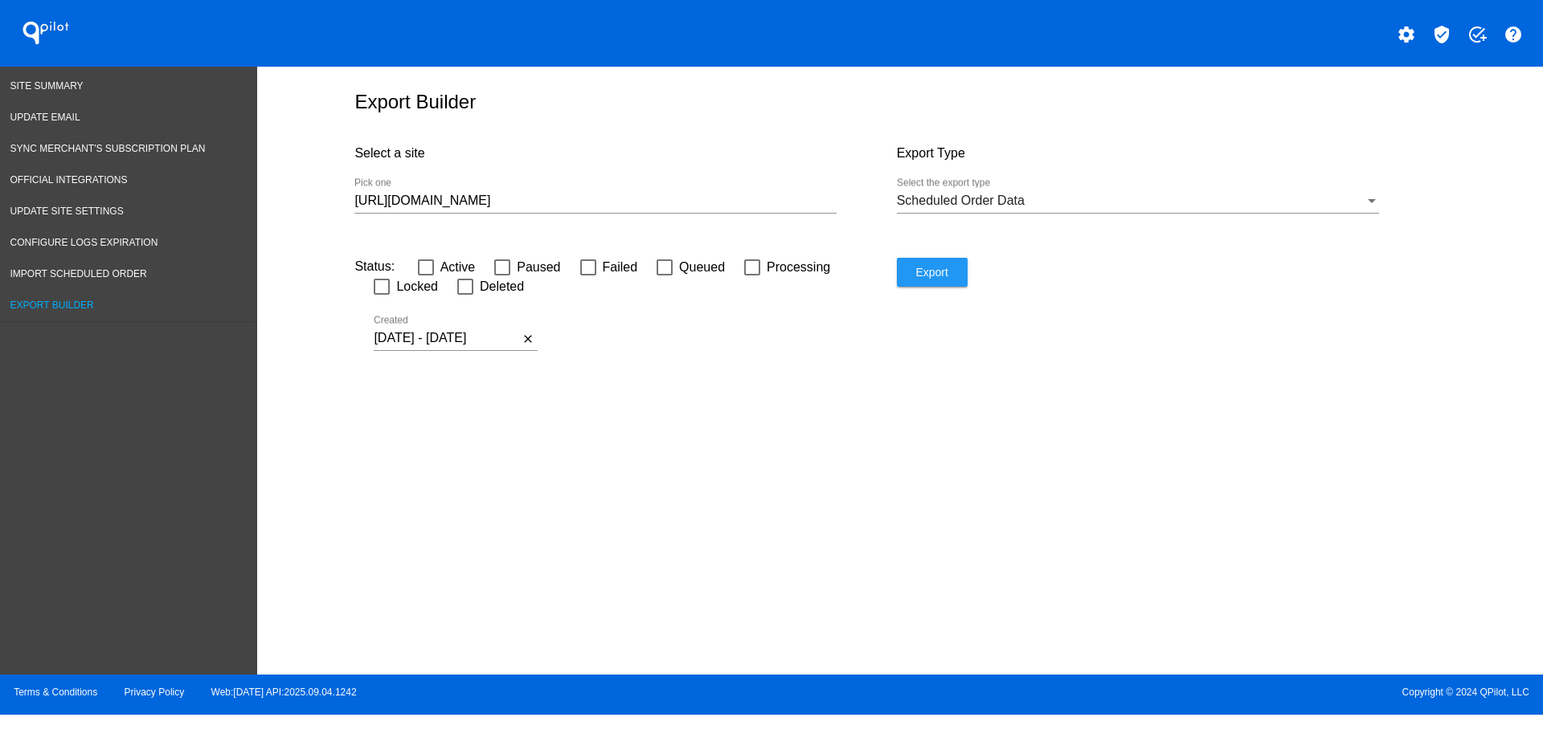
click at [700, 202] on input "[URL][DOMAIN_NAME]" at bounding box center [595, 201] width 482 height 14
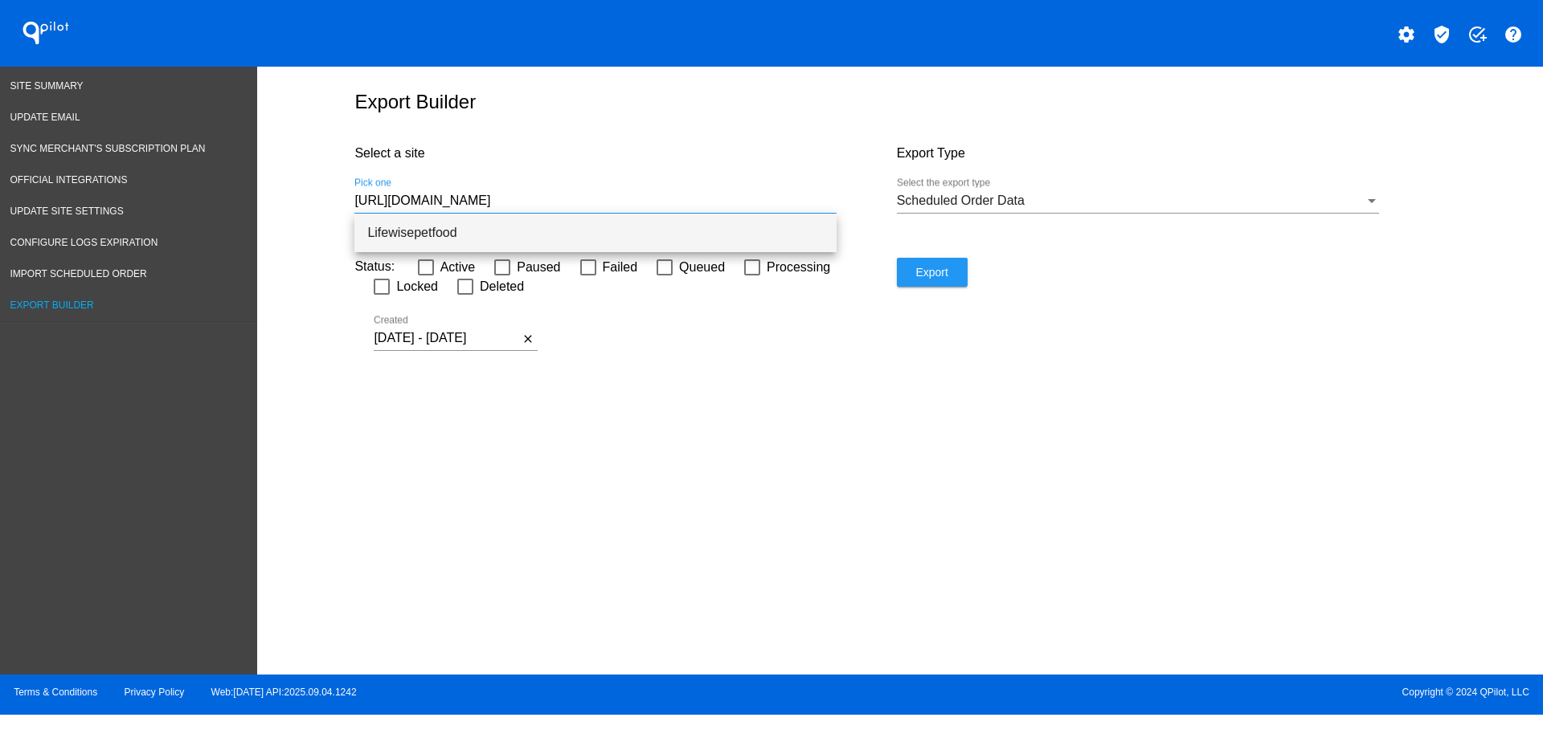
click at [730, 231] on span "Lifewisepetfood" at bounding box center [595, 233] width 456 height 39
type input "Lifewisepetfood"
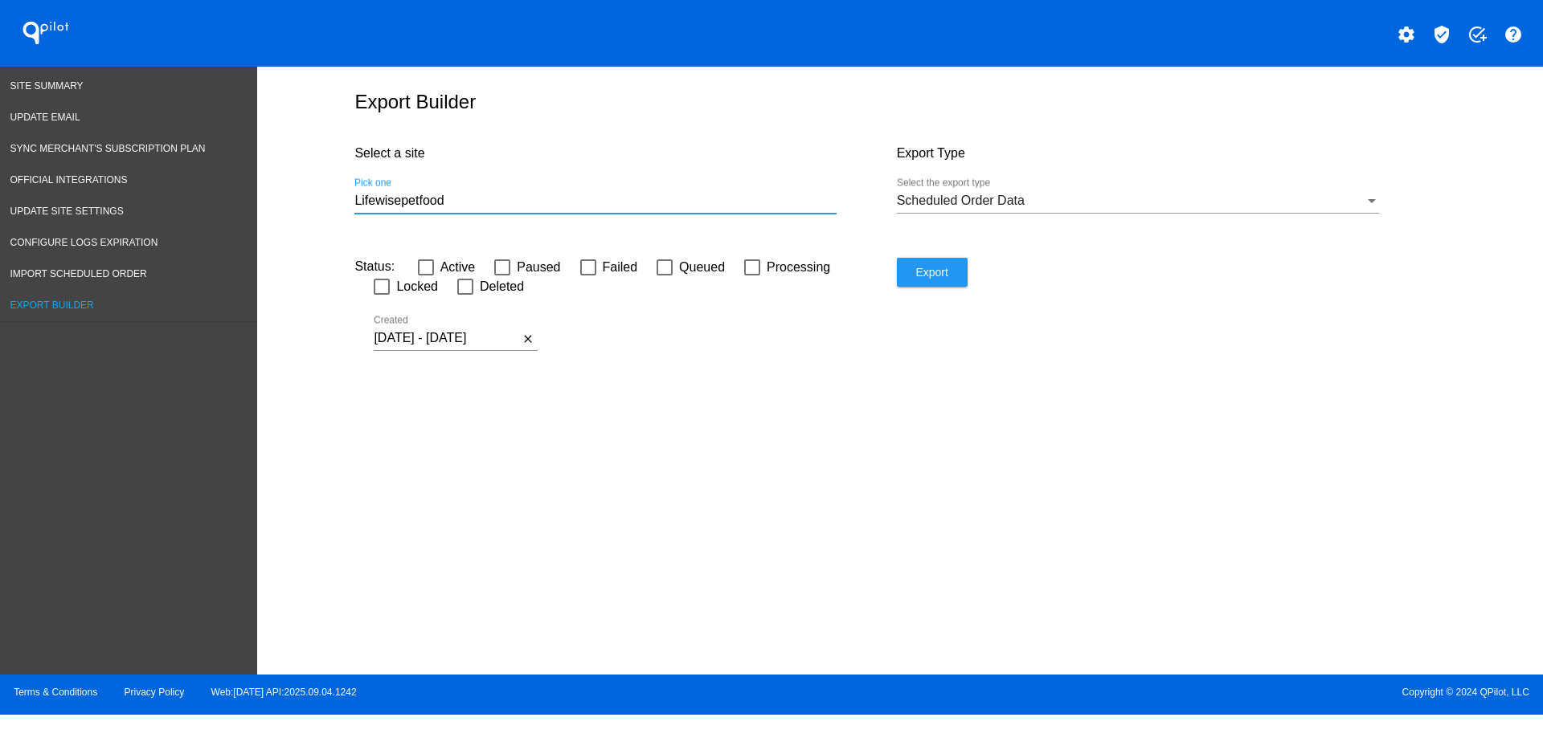
click at [962, 268] on button "Export" at bounding box center [932, 272] width 71 height 29
click at [67, 91] on span "Site Summary" at bounding box center [46, 85] width 73 height 11
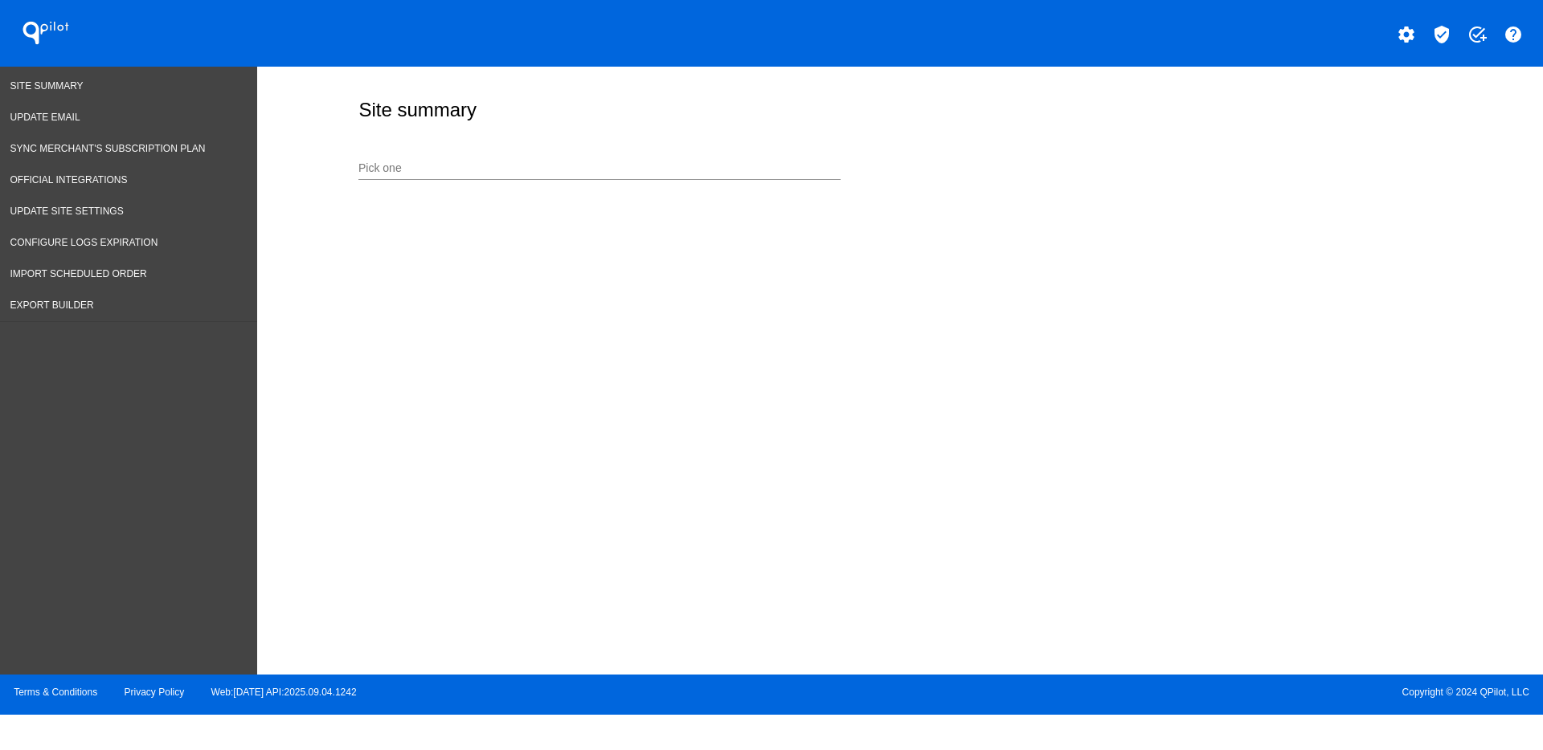
click at [612, 170] on input "Pick one" at bounding box center [599, 168] width 482 height 13
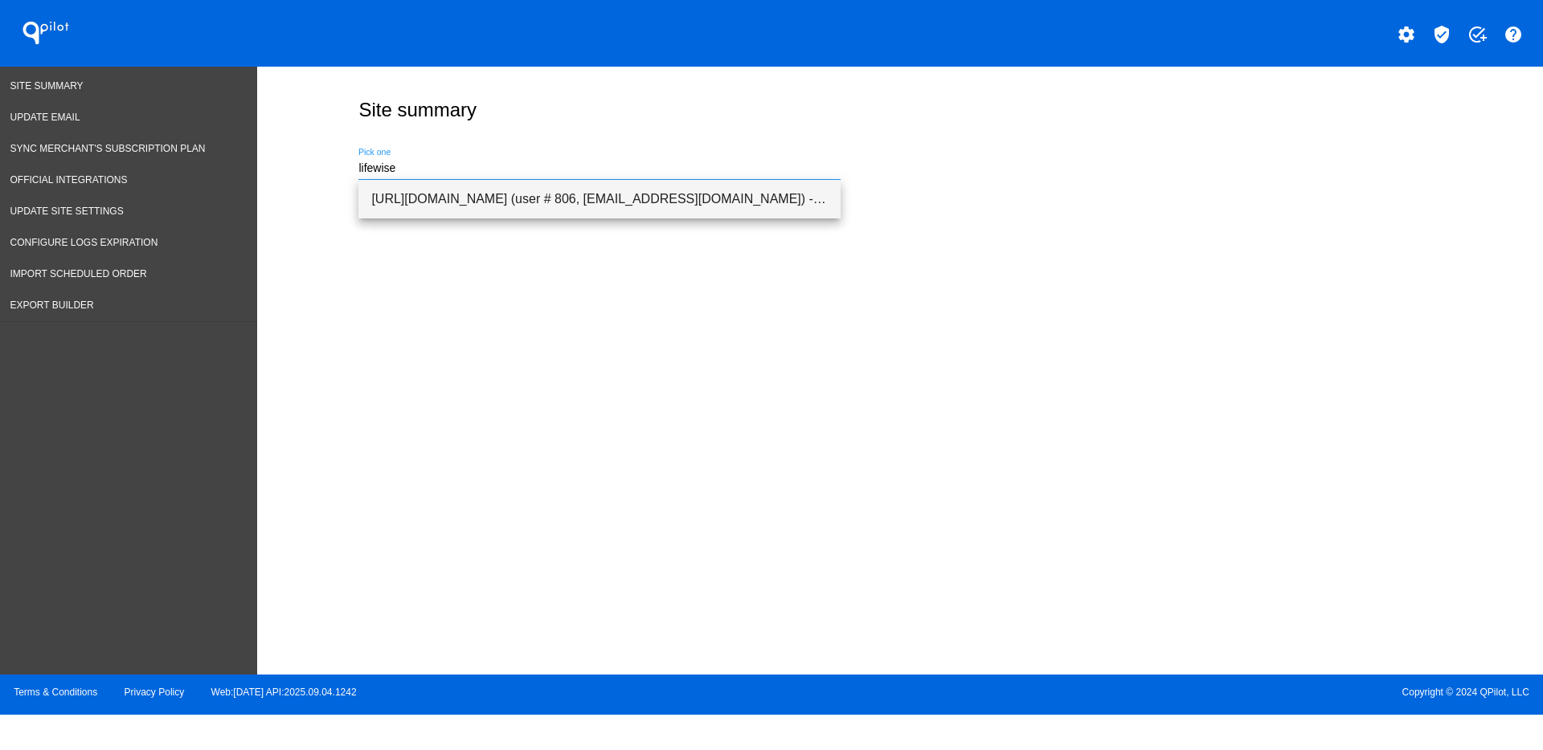
click at [683, 197] on span "[URL][DOMAIN_NAME] (user # 806, [EMAIL_ADDRESS][DOMAIN_NAME]) - Production" at bounding box center [599, 199] width 456 height 39
type input "[URL][DOMAIN_NAME] (user # 806, [EMAIL_ADDRESS][DOMAIN_NAME]) - Production"
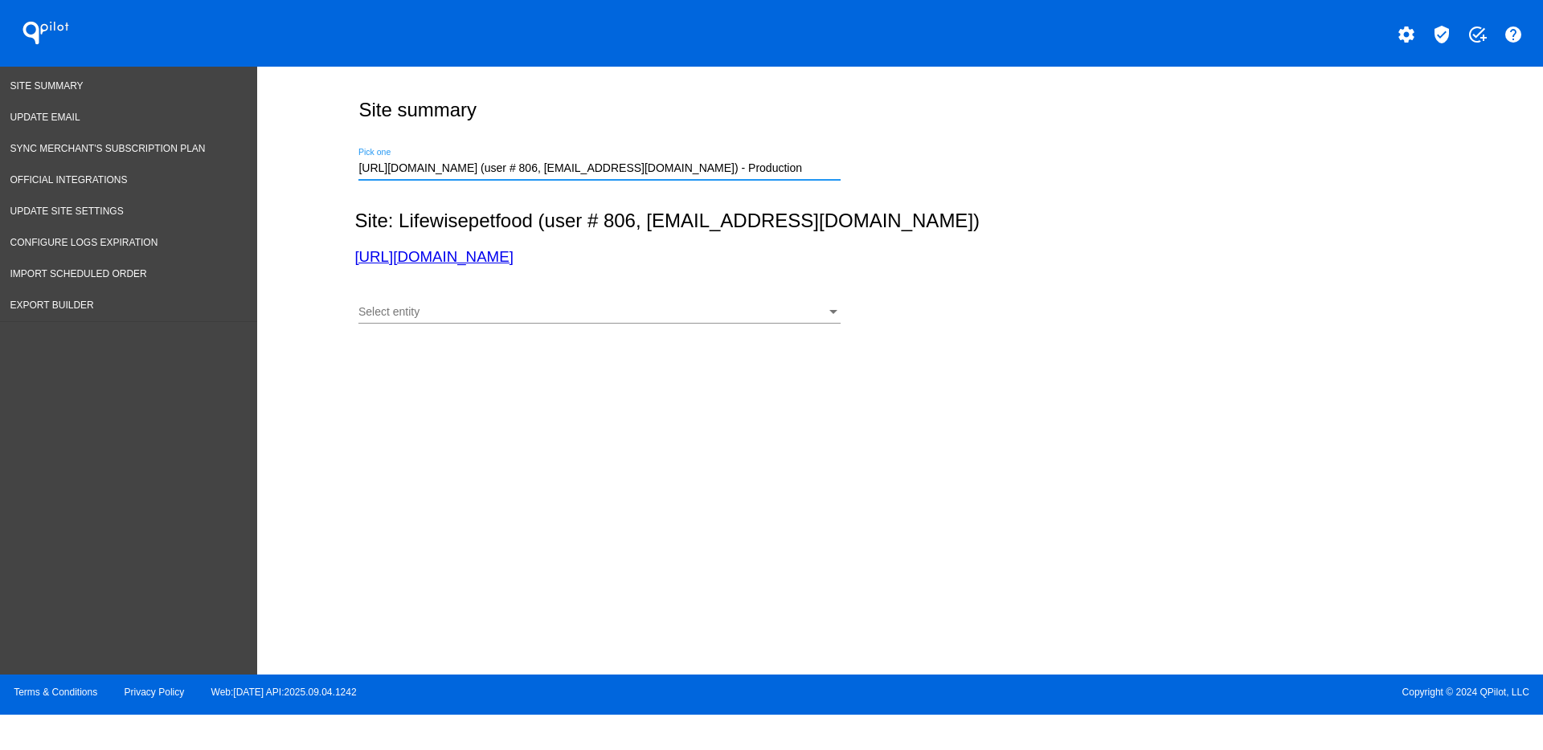
click at [644, 294] on div "Select entity Select entity" at bounding box center [599, 307] width 482 height 31
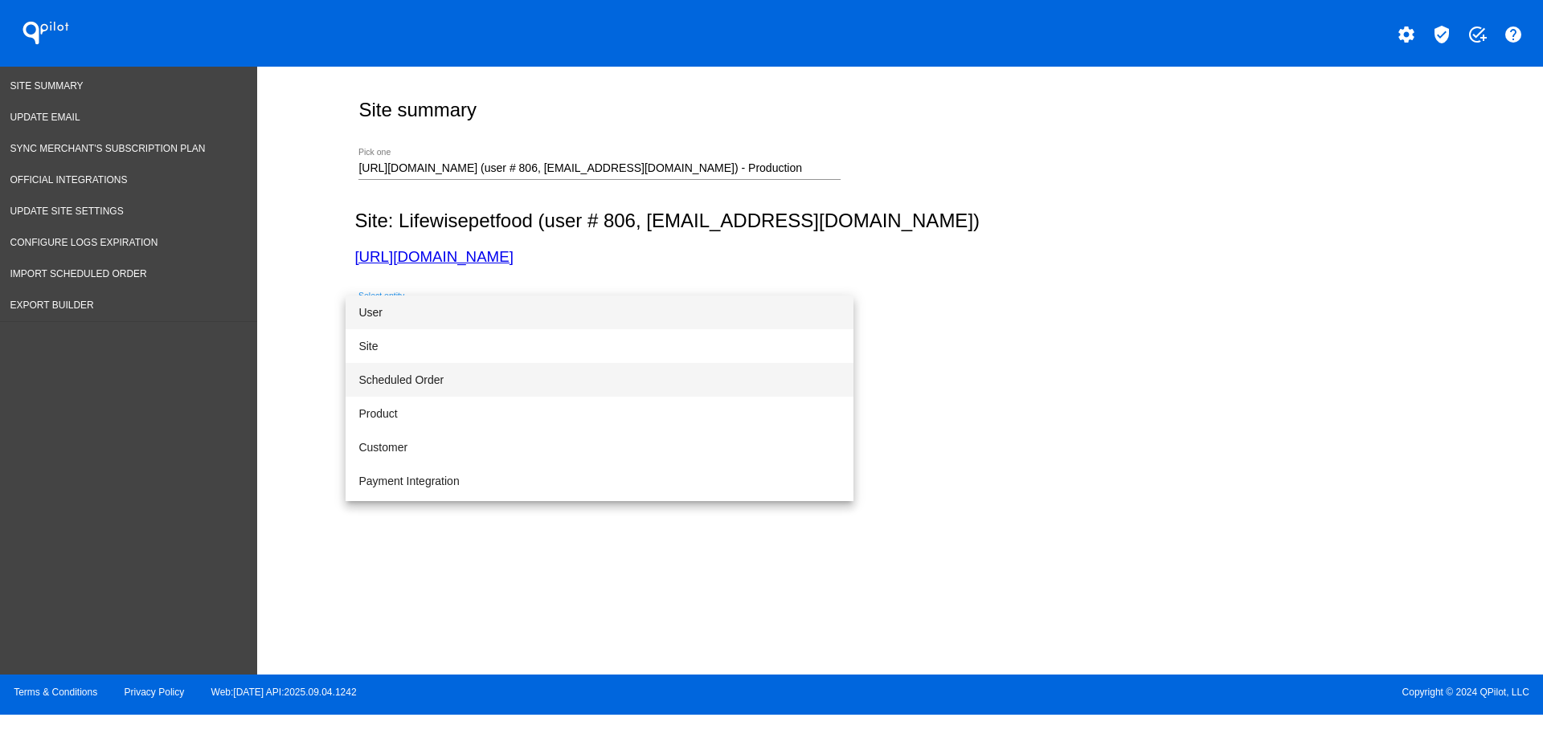
click at [599, 375] on span "Scheduled Order" at bounding box center [599, 380] width 482 height 34
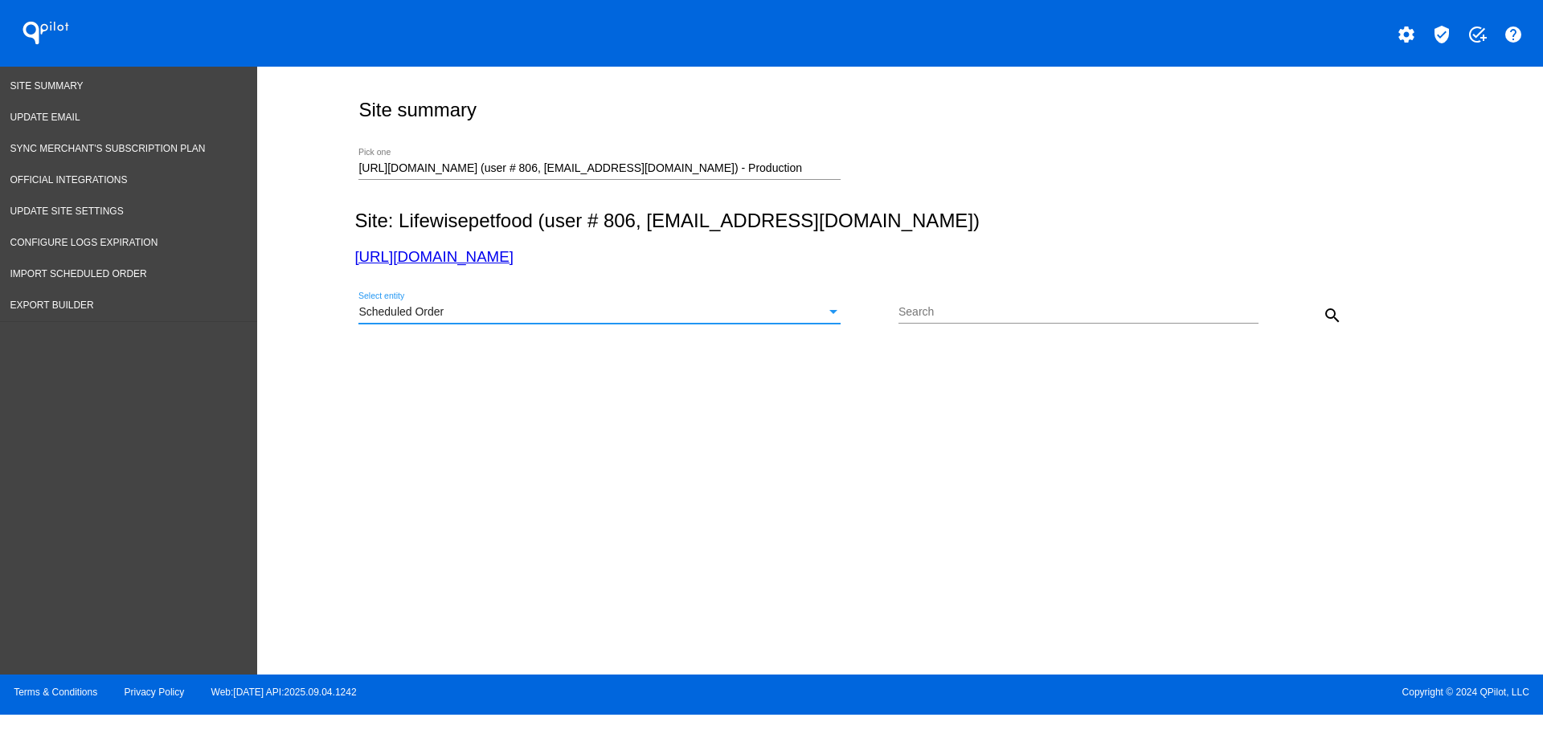
drag, startPoint x: 1004, startPoint y: 307, endPoint x: 1012, endPoint y: 305, distance: 8.4
click at [1004, 306] on input "Search" at bounding box center [1078, 312] width 360 height 13
paste input "1018459"
type input "1018459"
click at [1323, 304] on button "search" at bounding box center [1332, 315] width 32 height 32
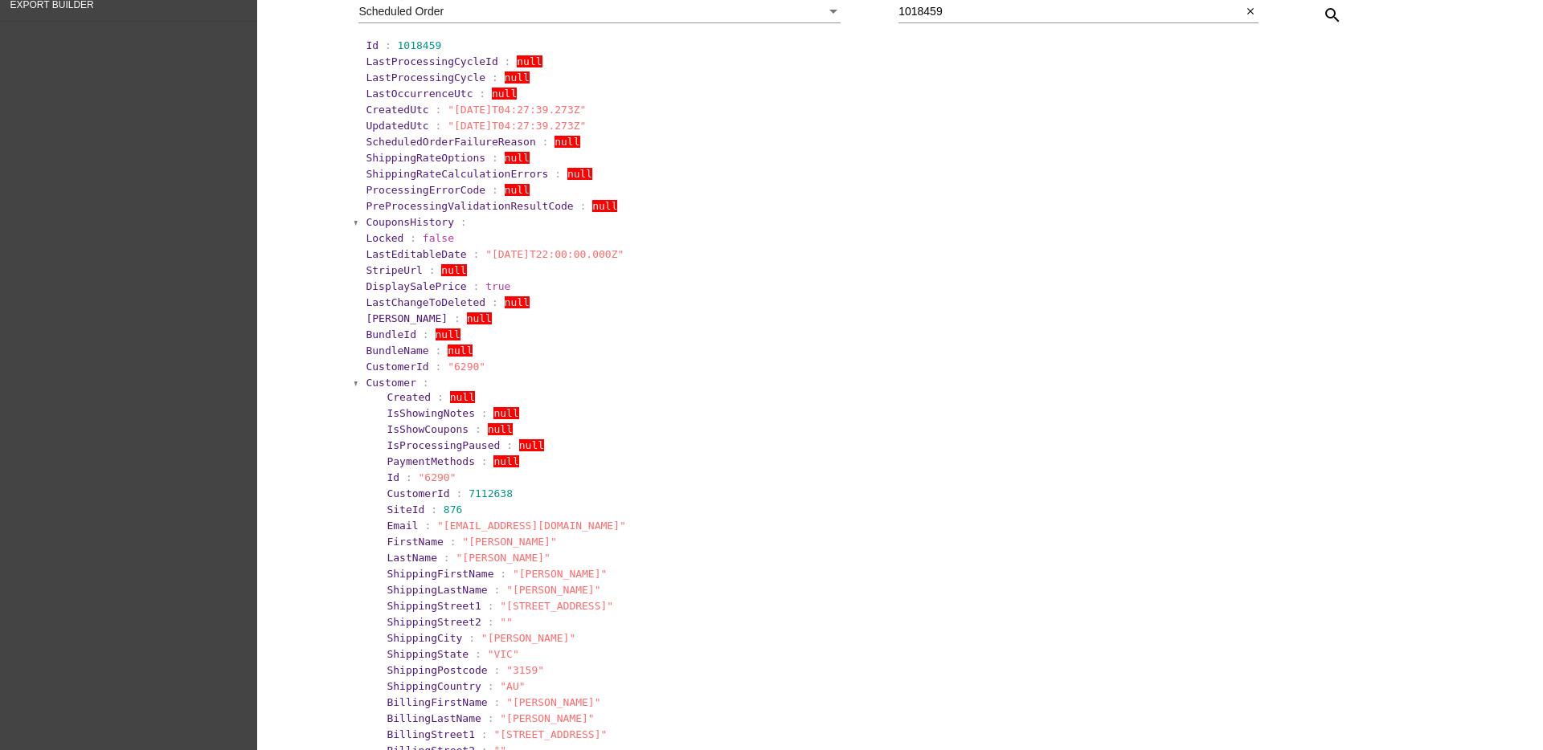
scroll to position [301, 0]
click at [375, 388] on section "Created : null IsShowingNotes : null IsShowCoupons : null IsProcessingPaused : …" at bounding box center [905, 669] width 1061 height 563
click at [374, 380] on span "Customer" at bounding box center [391, 382] width 51 height 12
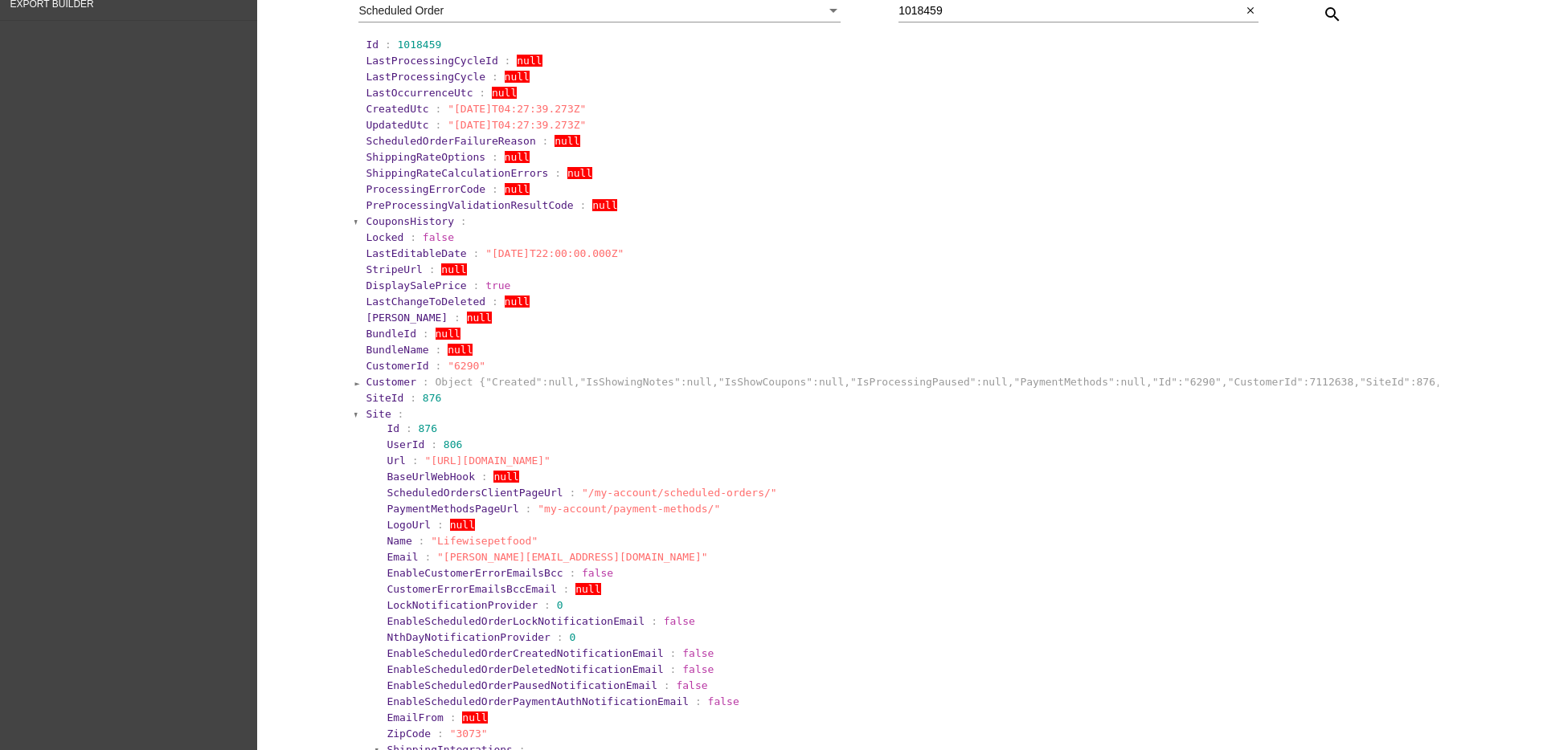
click at [375, 419] on span "Site" at bounding box center [378, 414] width 25 height 12
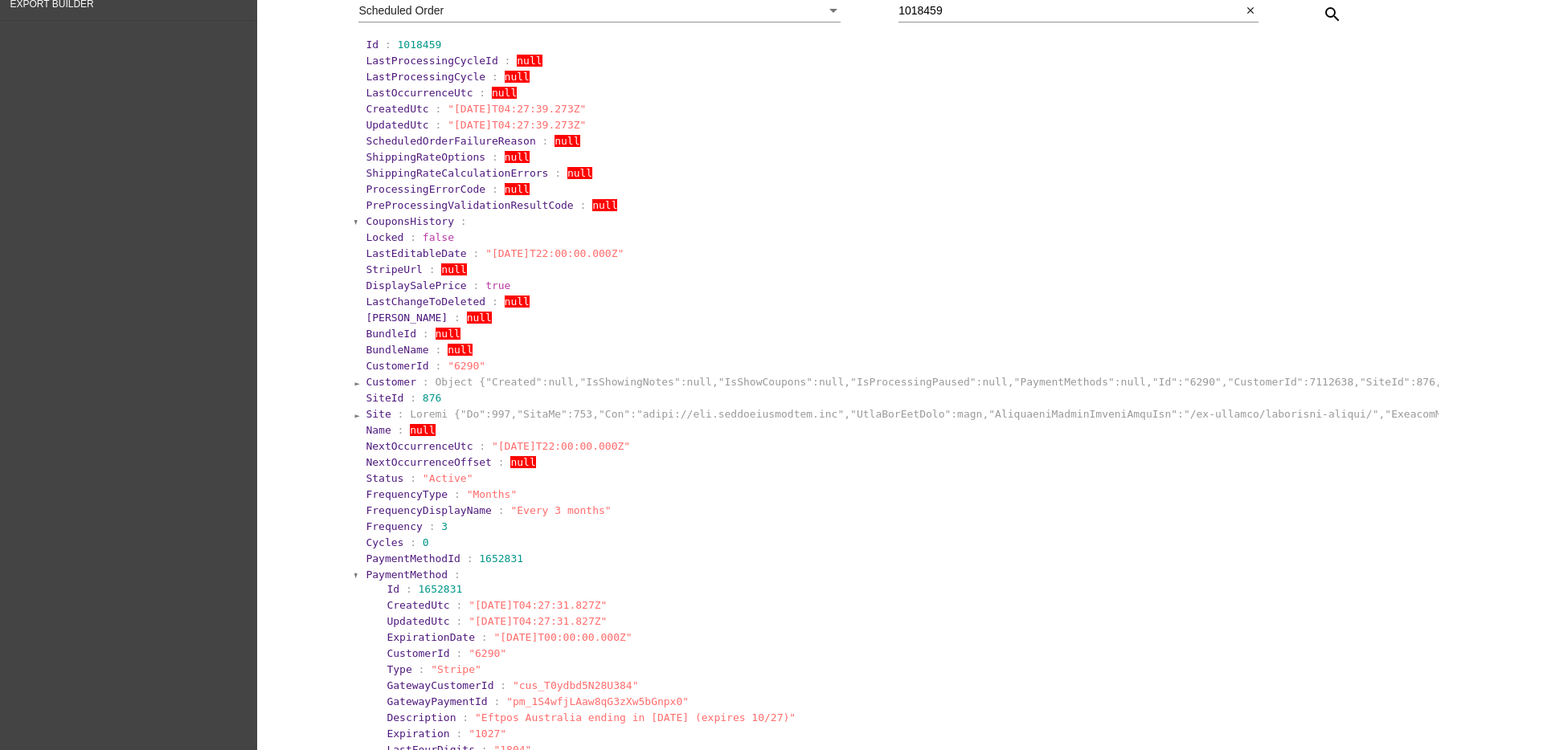
click at [379, 569] on span "PaymentMethod" at bounding box center [407, 575] width 82 height 12
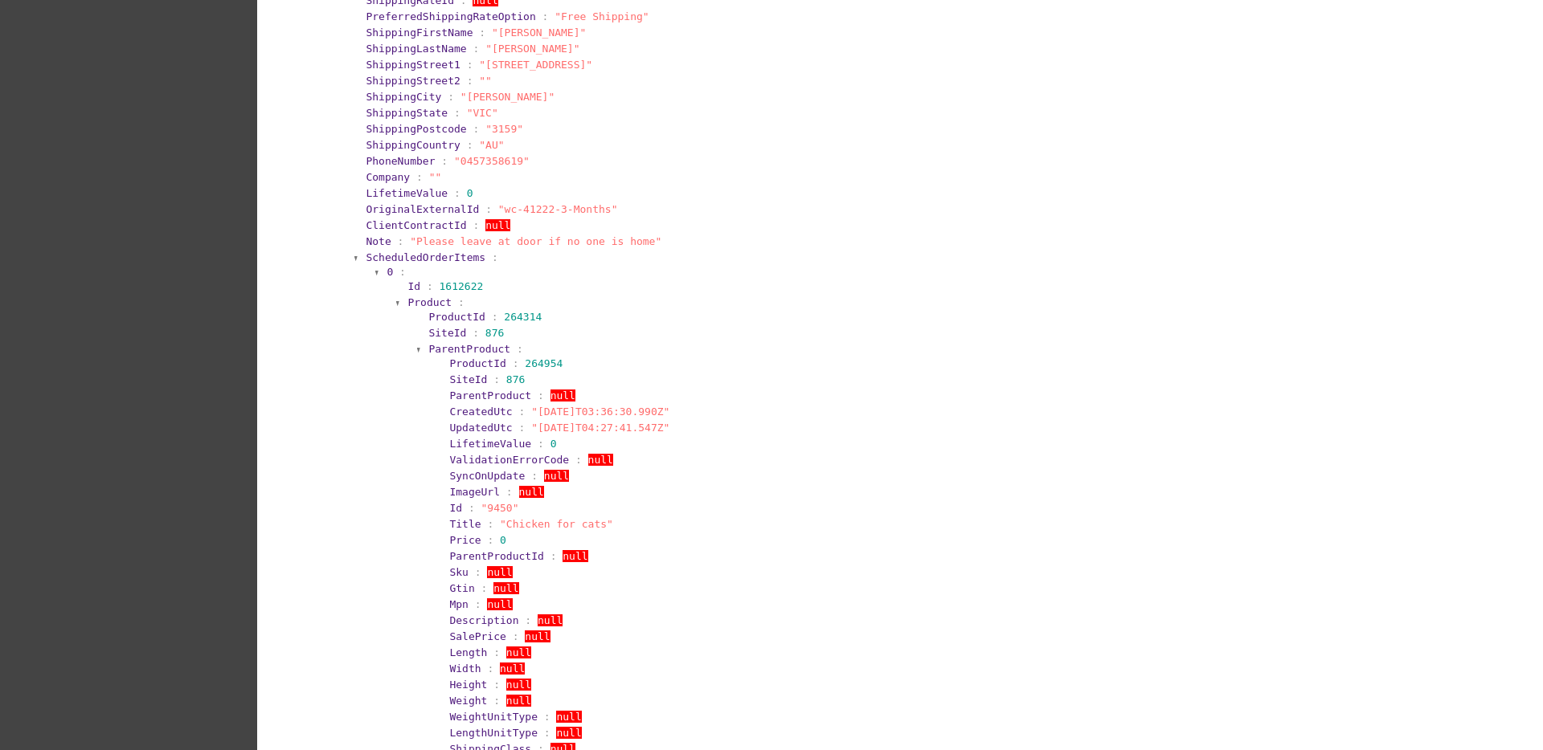
scroll to position [1105, 0]
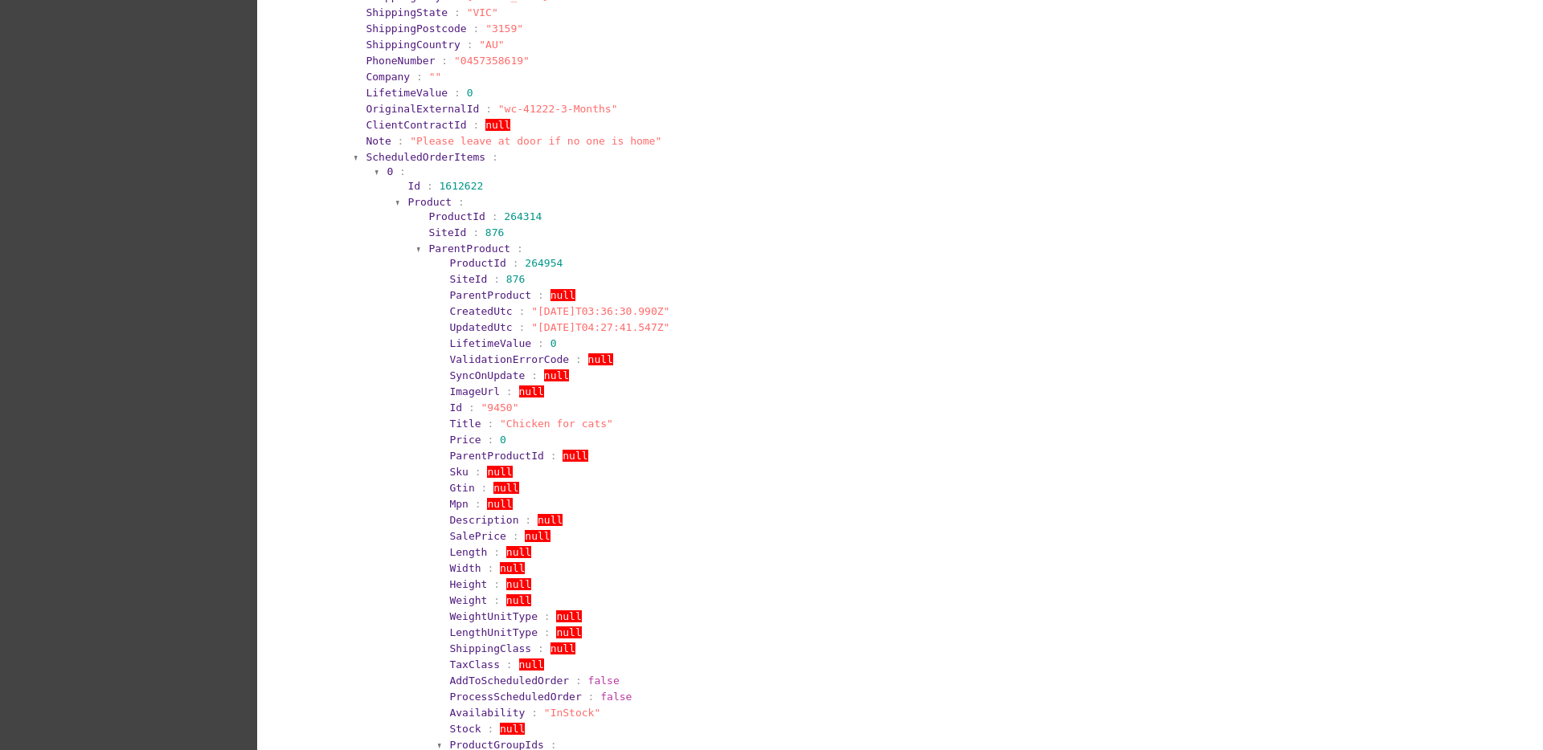
click at [458, 247] on span "ParentProduct" at bounding box center [469, 249] width 82 height 12
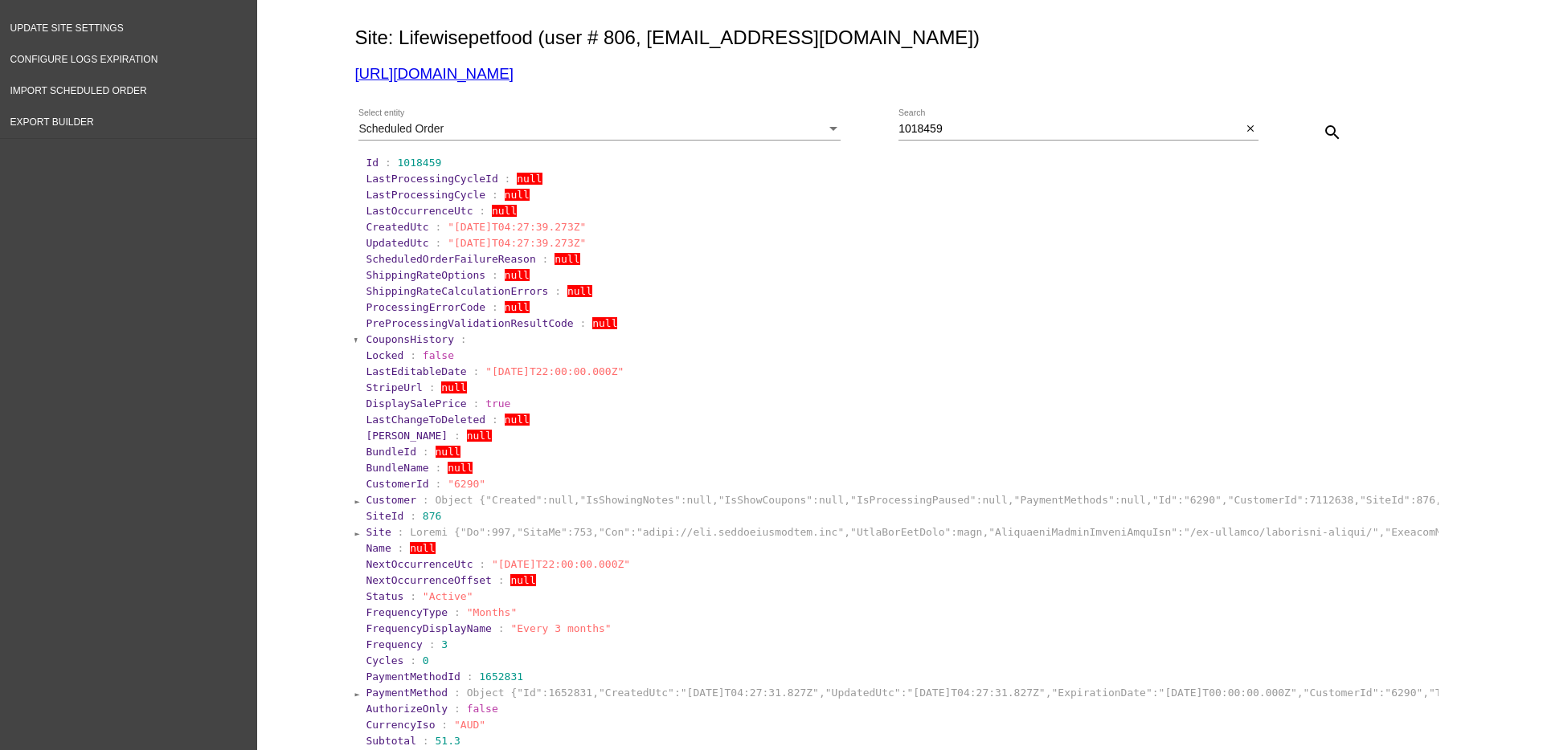
scroll to position [0, 0]
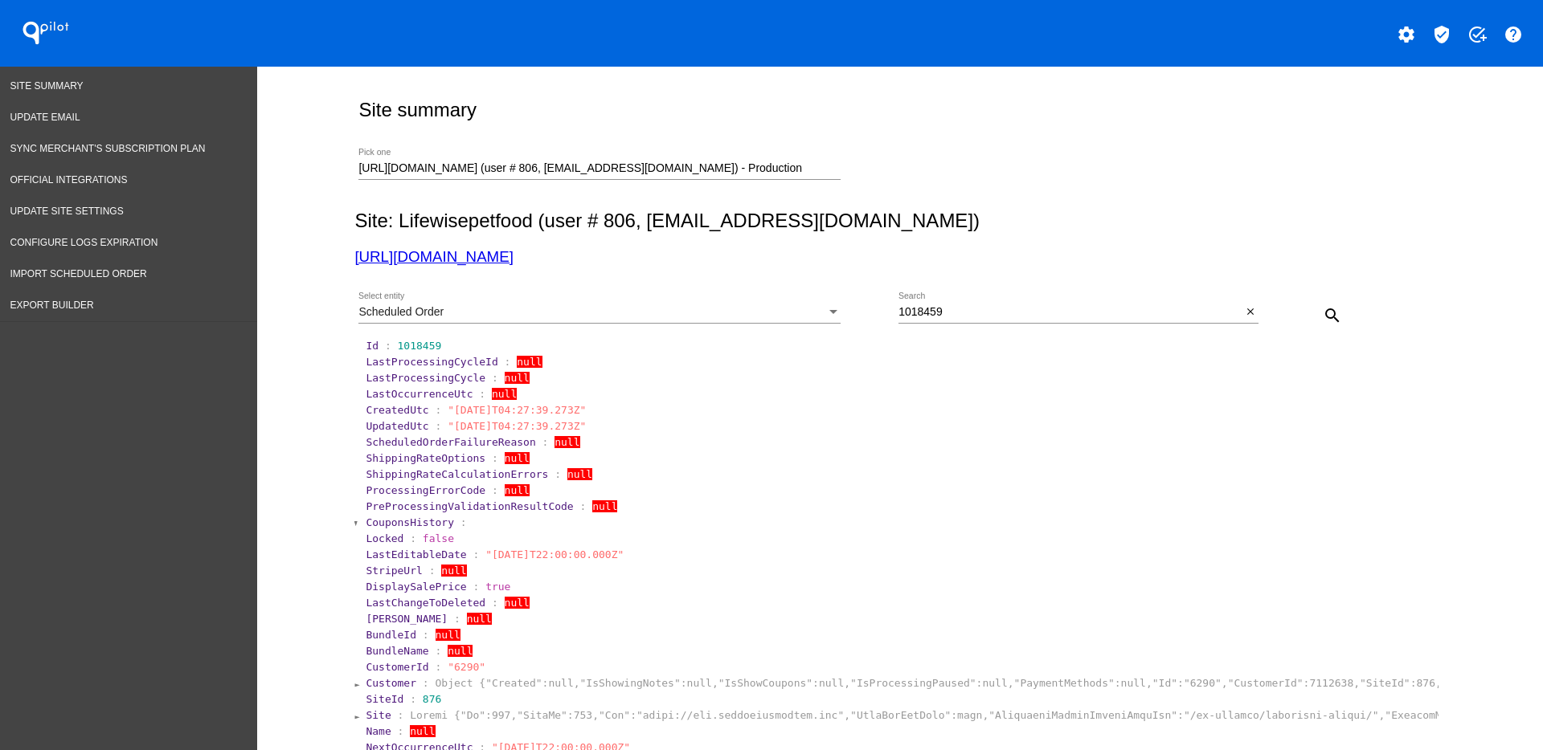
drag, startPoint x: 832, startPoint y: 166, endPoint x: 795, endPoint y: 171, distance: 38.2
click at [595, 180] on div "[URL][DOMAIN_NAME] (user # 806, [EMAIL_ADDRESS][DOMAIN_NAME]) - Production Pick…" at bounding box center [628, 172] width 540 height 46
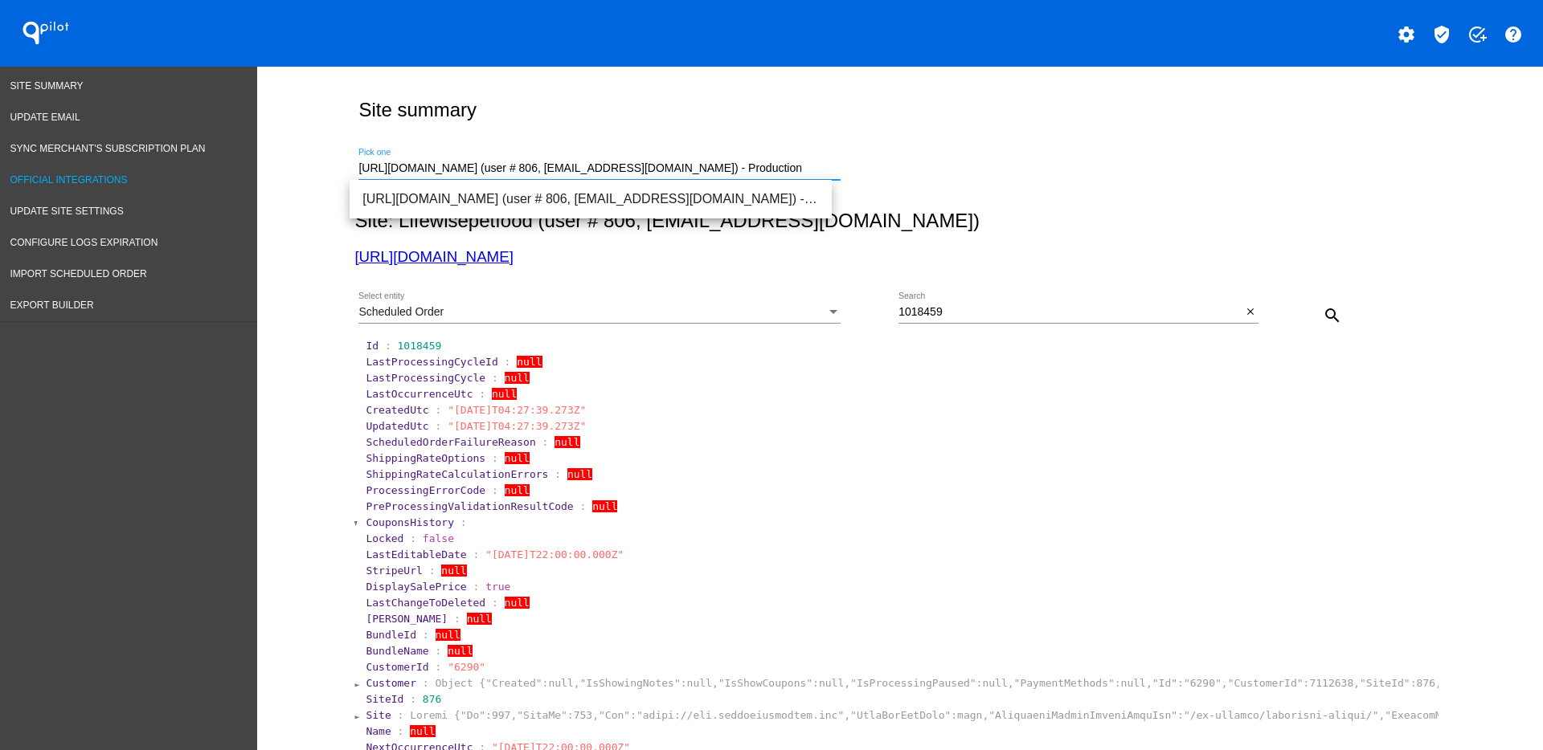
drag, startPoint x: 820, startPoint y: 166, endPoint x: 194, endPoint y: 173, distance: 626.0
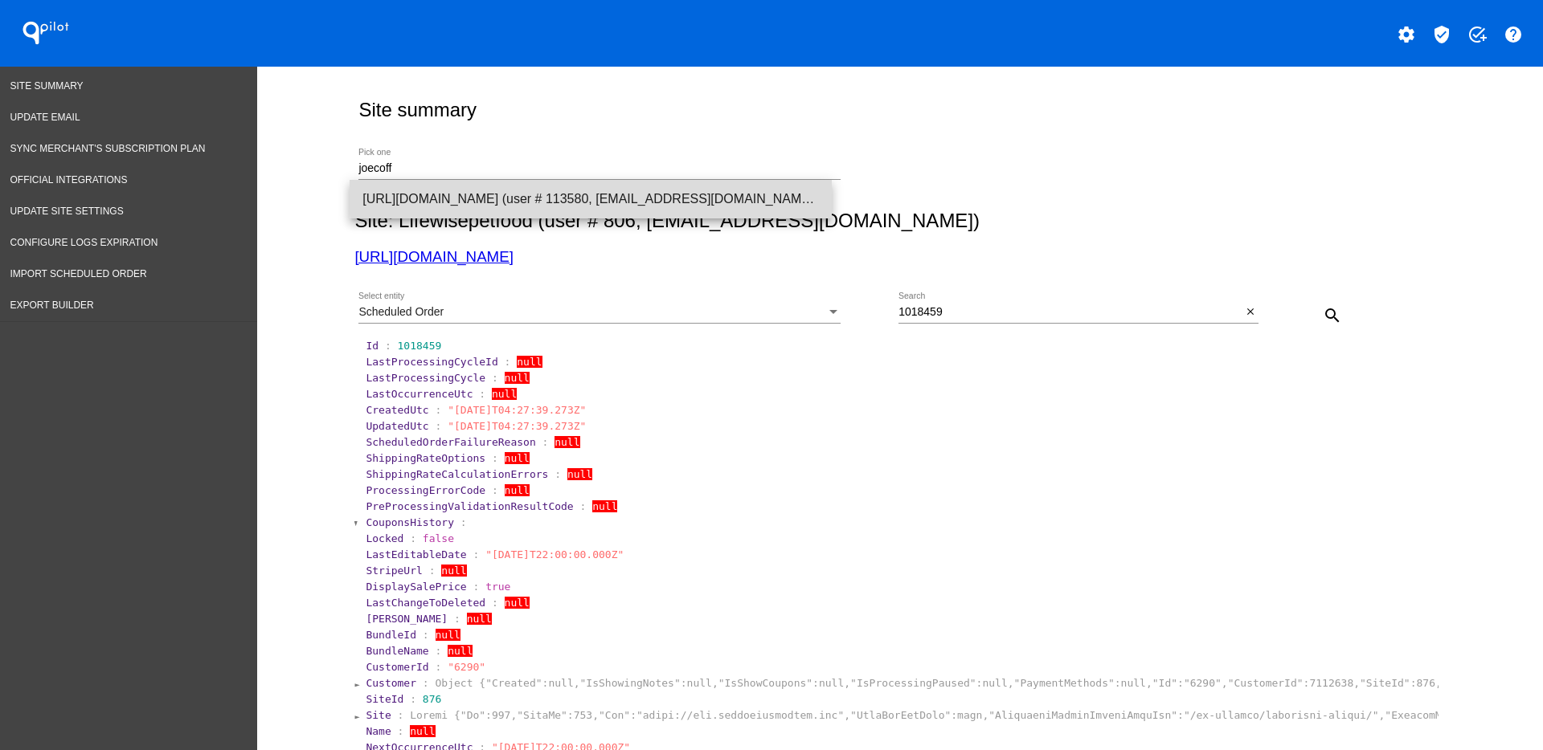
click at [644, 193] on span "[URL][DOMAIN_NAME] (user # 113580, [EMAIL_ADDRESS][DOMAIN_NAME]) - Production" at bounding box center [590, 199] width 456 height 39
type input "[URL][DOMAIN_NAME] (user # 113580, [EMAIL_ADDRESS][DOMAIN_NAME]) - Production"
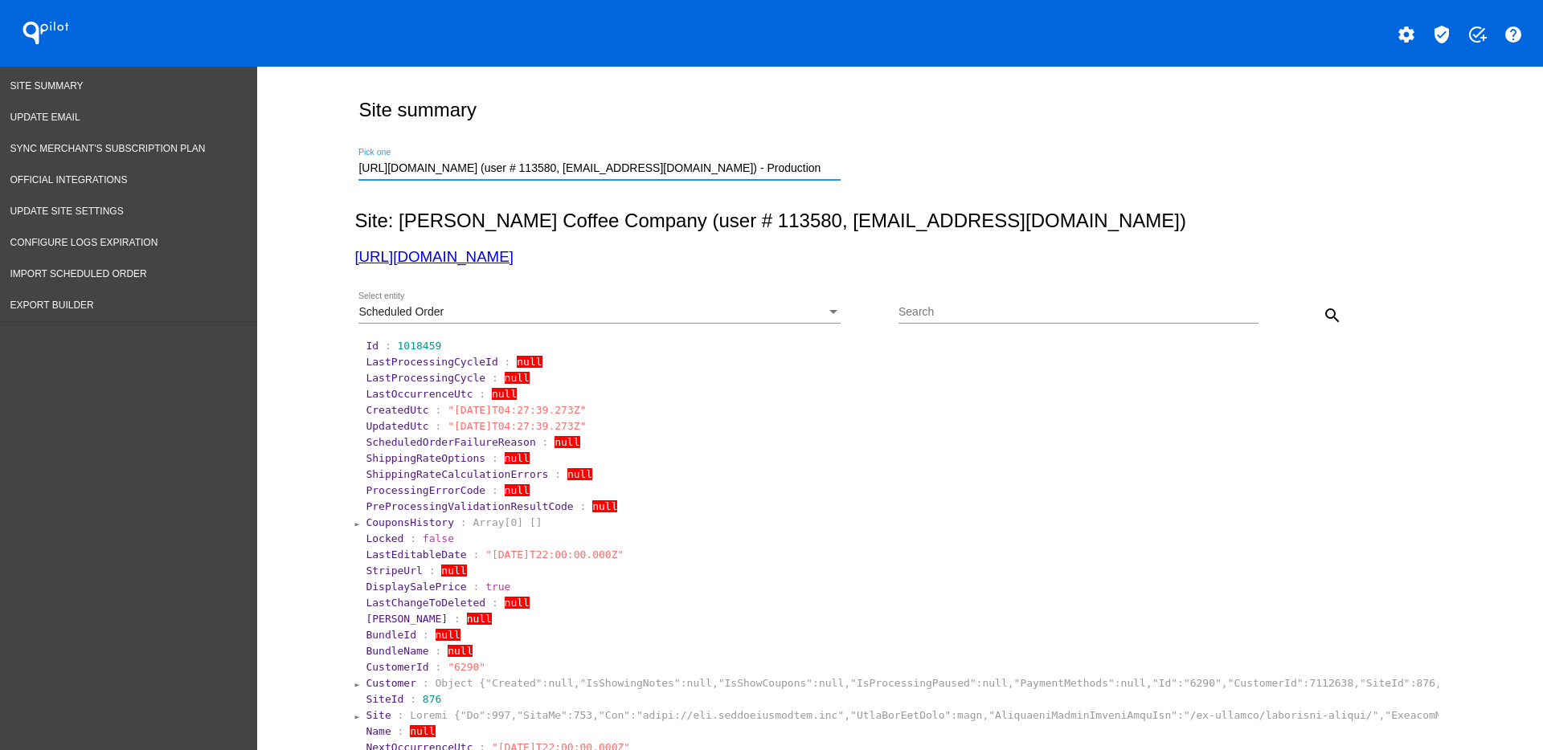
click at [966, 307] on input "Search" at bounding box center [1078, 312] width 360 height 13
paste input "142243"
type input "142243"
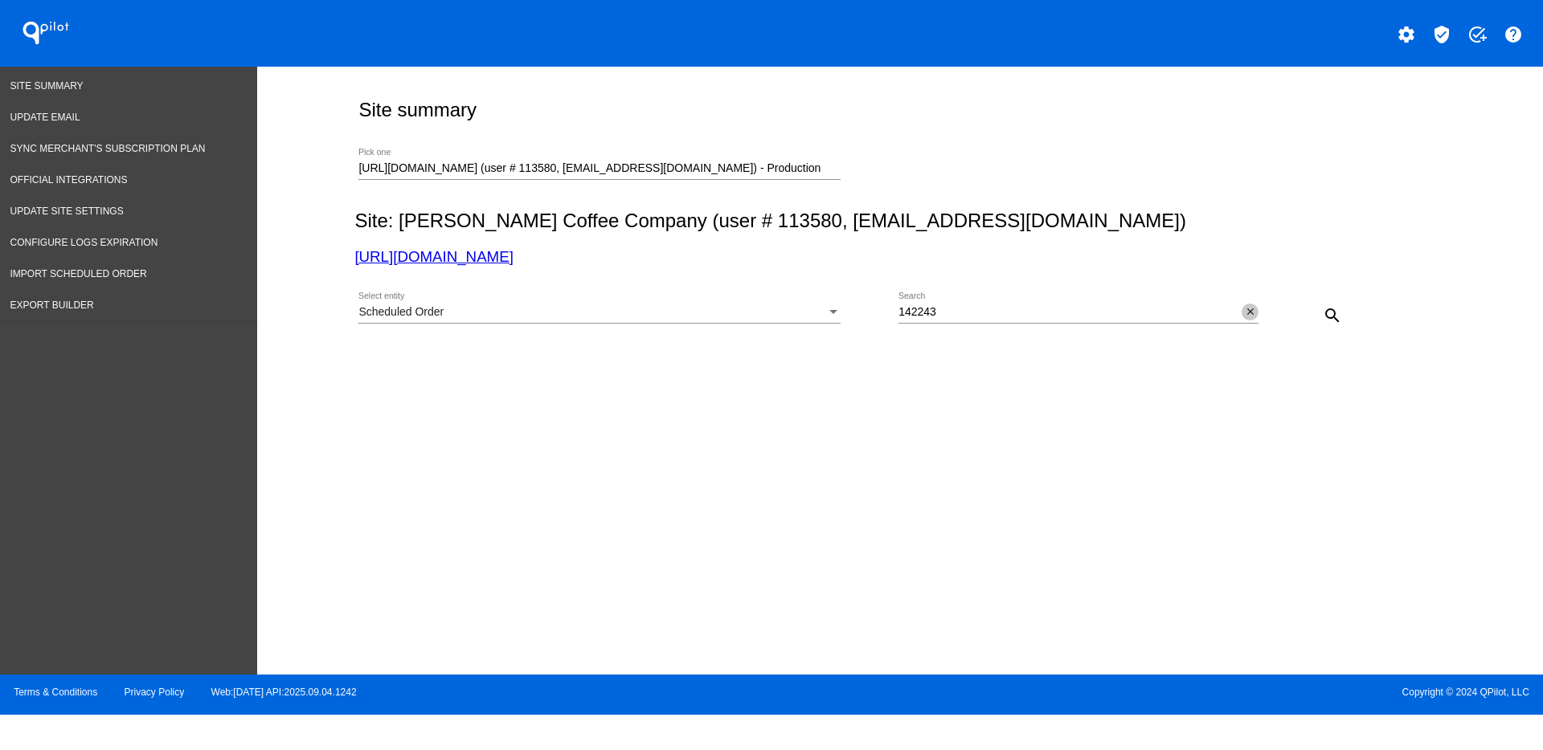
click at [1241, 310] on button "close" at bounding box center [1249, 312] width 17 height 17
click at [1327, 321] on mat-icon "search" at bounding box center [1332, 315] width 19 height 19
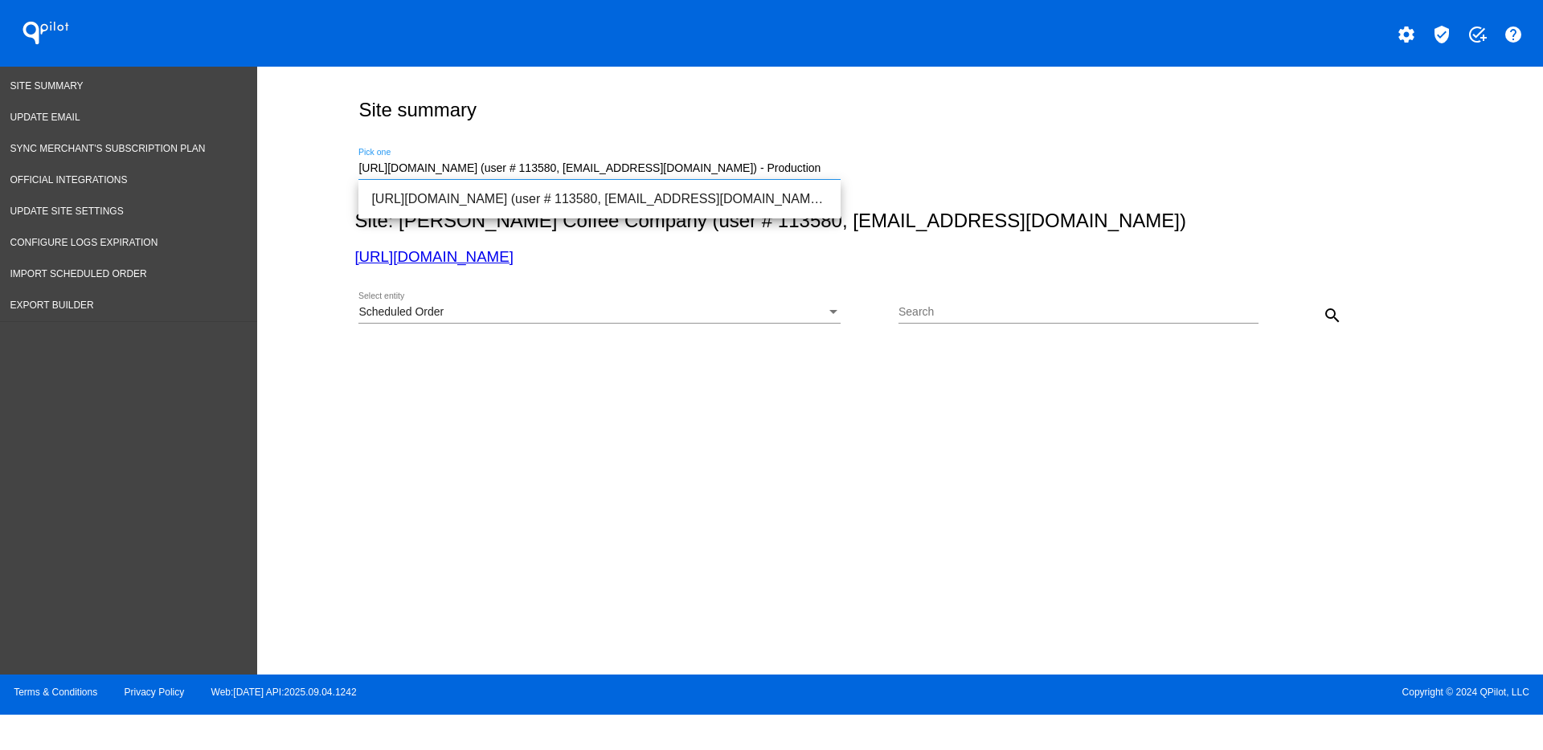
drag, startPoint x: 370, startPoint y: 162, endPoint x: 1060, endPoint y: 131, distance: 690.9
click at [1074, 174] on div "[URL][DOMAIN_NAME] (user # 113580, [EMAIL_ADDRESS][DOMAIN_NAME]) - Production P…" at bounding box center [896, 165] width 1084 height 57
type input "h"
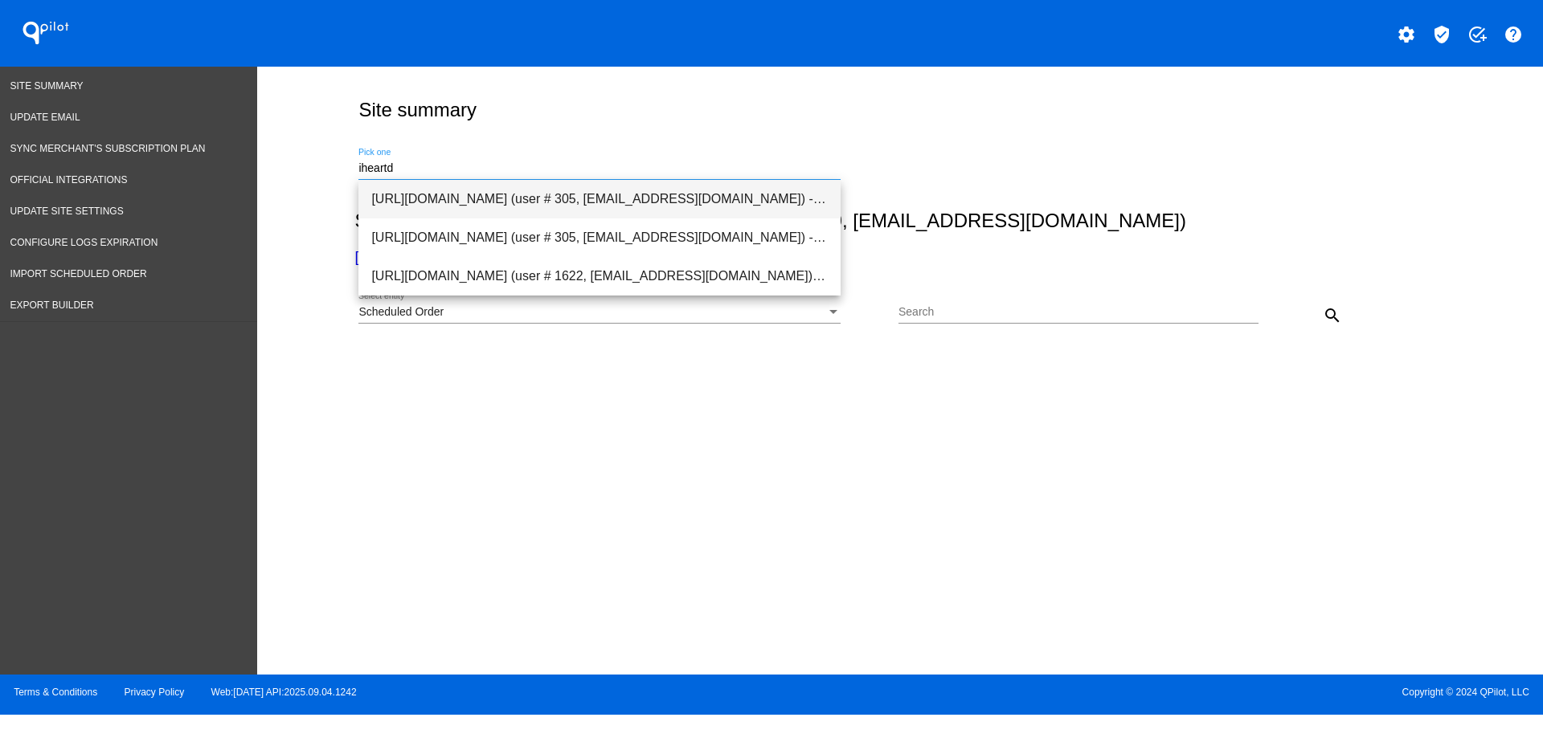
click at [635, 210] on span "[URL][DOMAIN_NAME] (user # 305, [EMAIL_ADDRESS][DOMAIN_NAME]) - Production" at bounding box center [599, 199] width 456 height 39
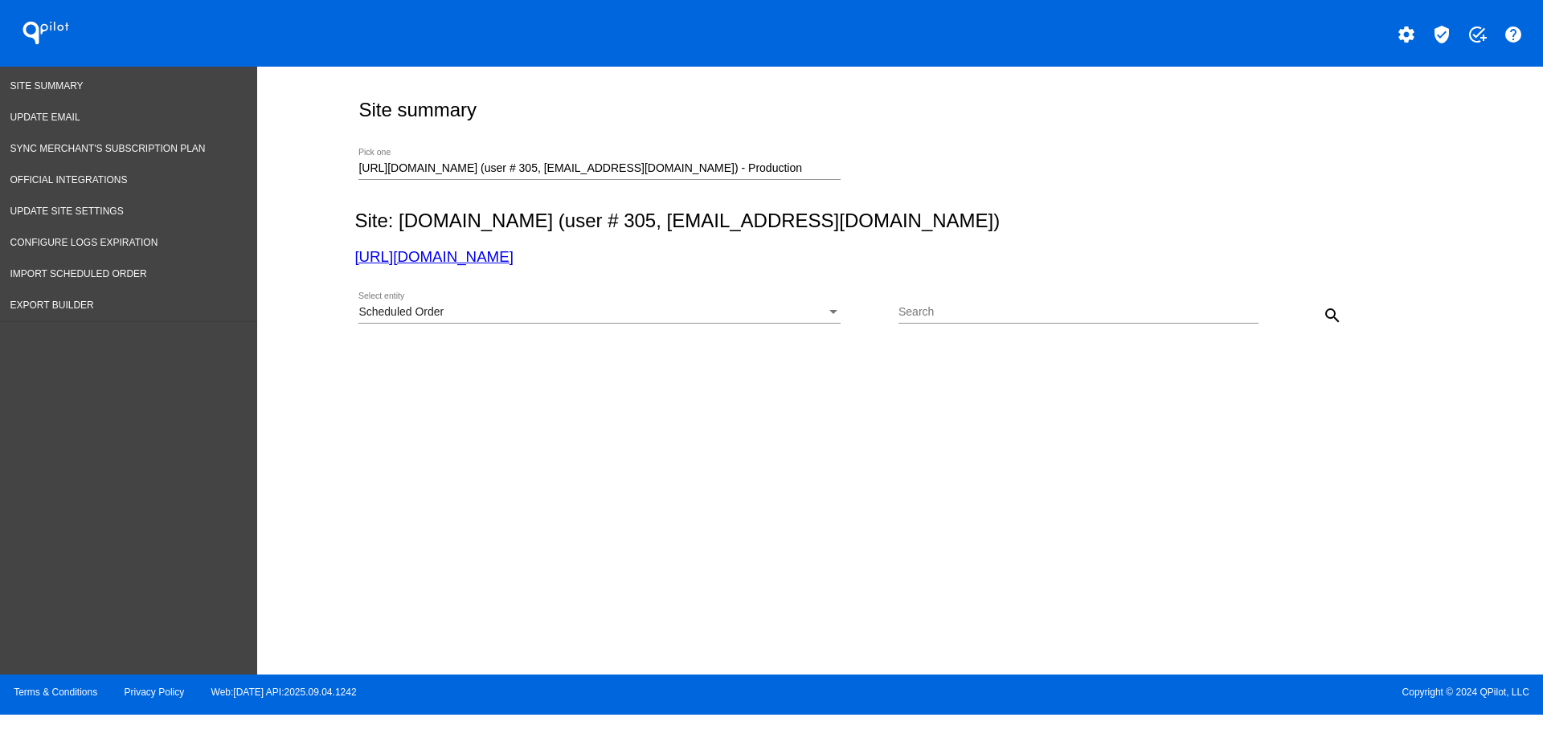
drag, startPoint x: 707, startPoint y: 344, endPoint x: 702, endPoint y: 325, distance: 19.1
click at [707, 343] on div "Site summary [URL][DOMAIN_NAME] (user # 305, [EMAIL_ADDRESS][DOMAIN_NAME]) - Pr…" at bounding box center [897, 250] width 1102 height 367
click at [699, 298] on div "Scheduled Order Select entity" at bounding box center [599, 307] width 482 height 31
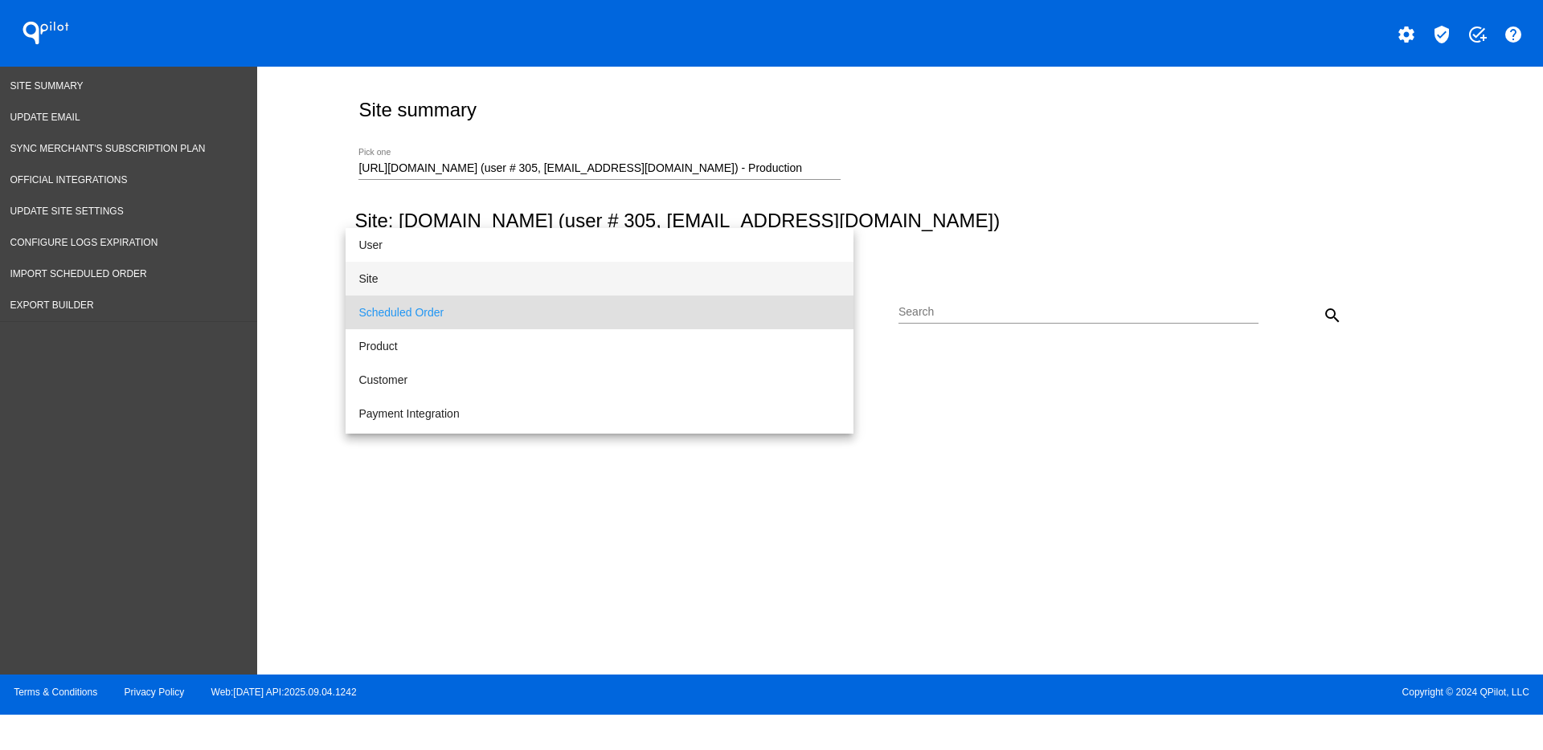
click at [499, 262] on span "Site" at bounding box center [599, 279] width 482 height 34
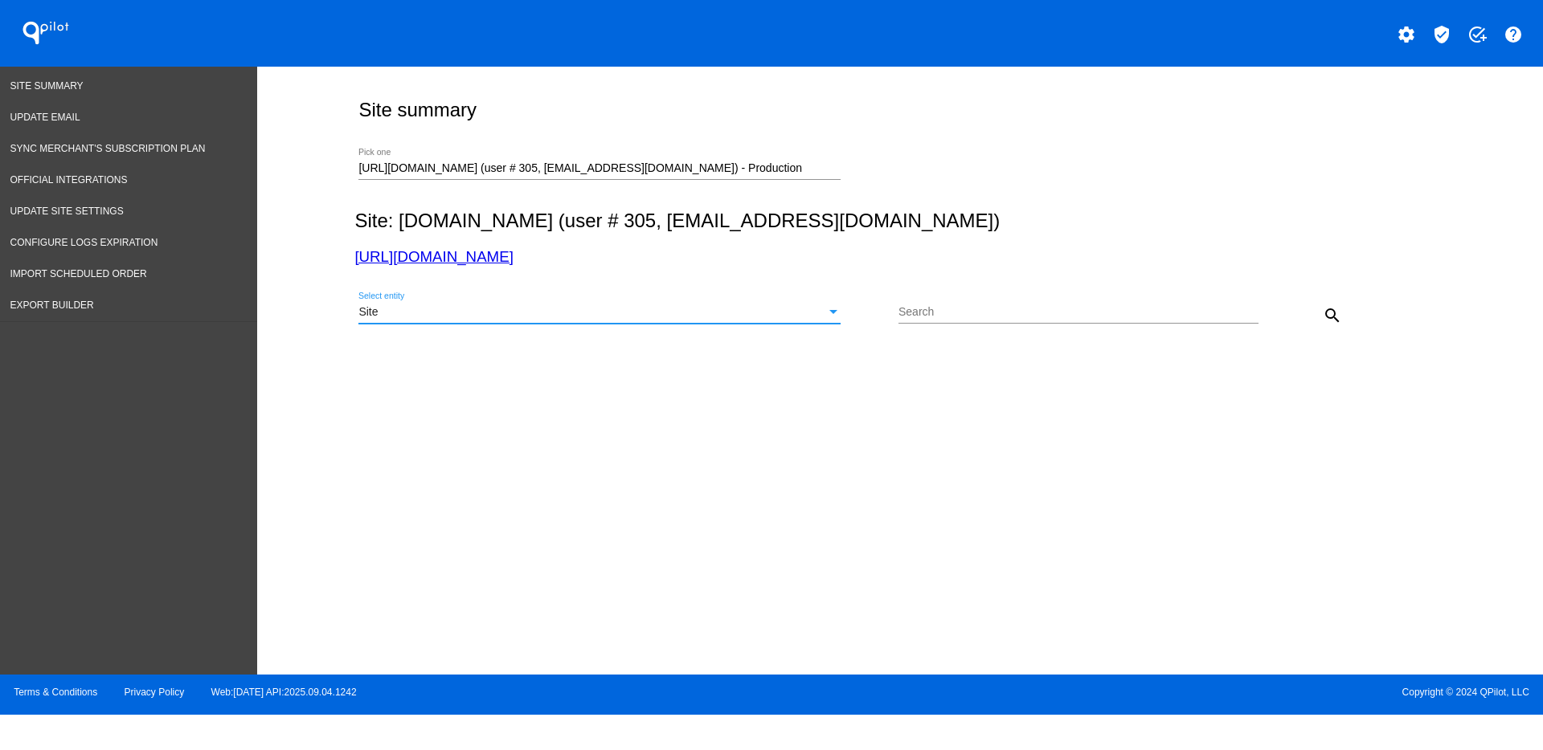
click at [1334, 317] on mat-icon "search" at bounding box center [1332, 315] width 19 height 19
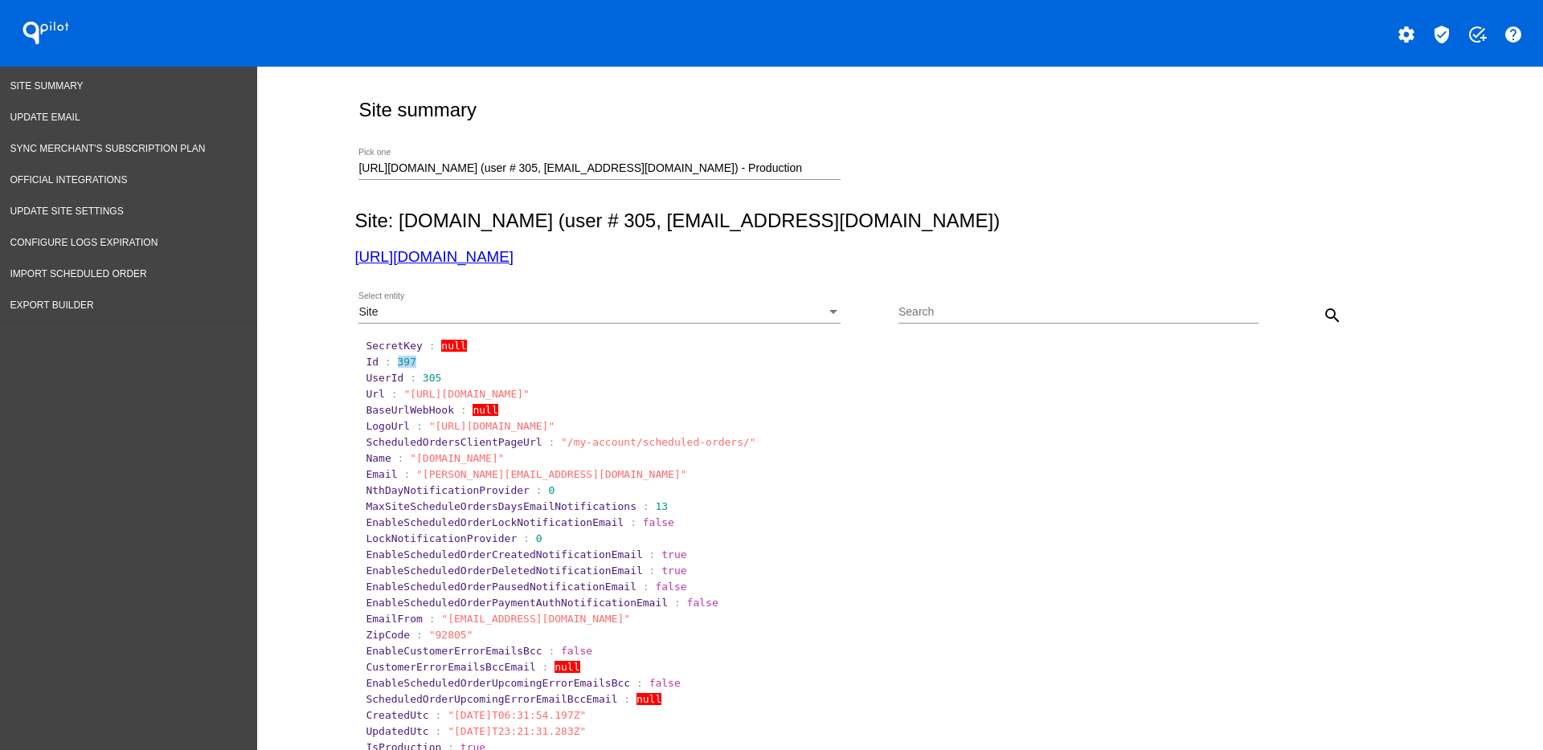
drag, startPoint x: 383, startPoint y: 367, endPoint x: 428, endPoint y: 361, distance: 45.5
click at [428, 361] on section "Id : 397" at bounding box center [901, 362] width 1070 height 12
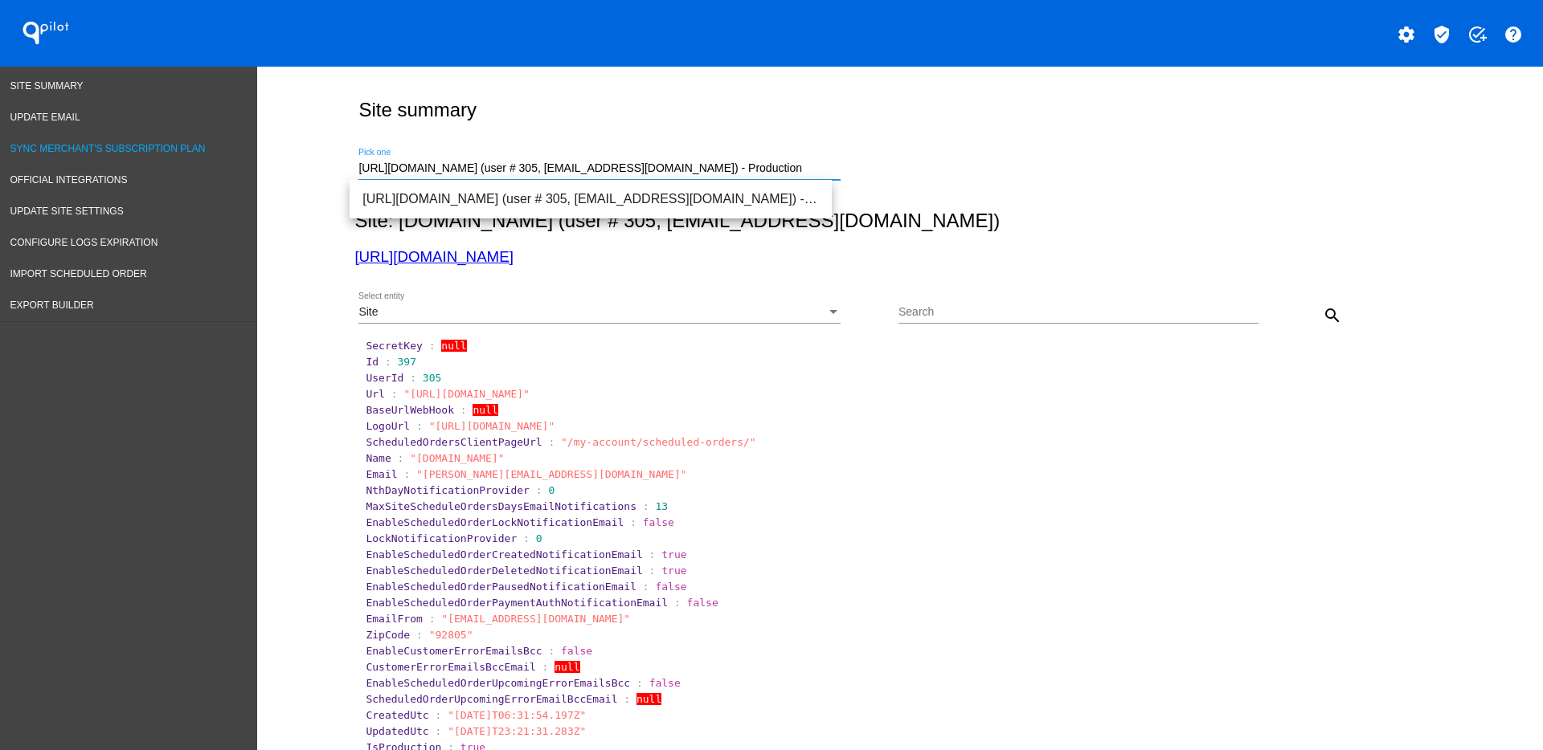
drag, startPoint x: 790, startPoint y: 163, endPoint x: 229, endPoint y: 161, distance: 560.8
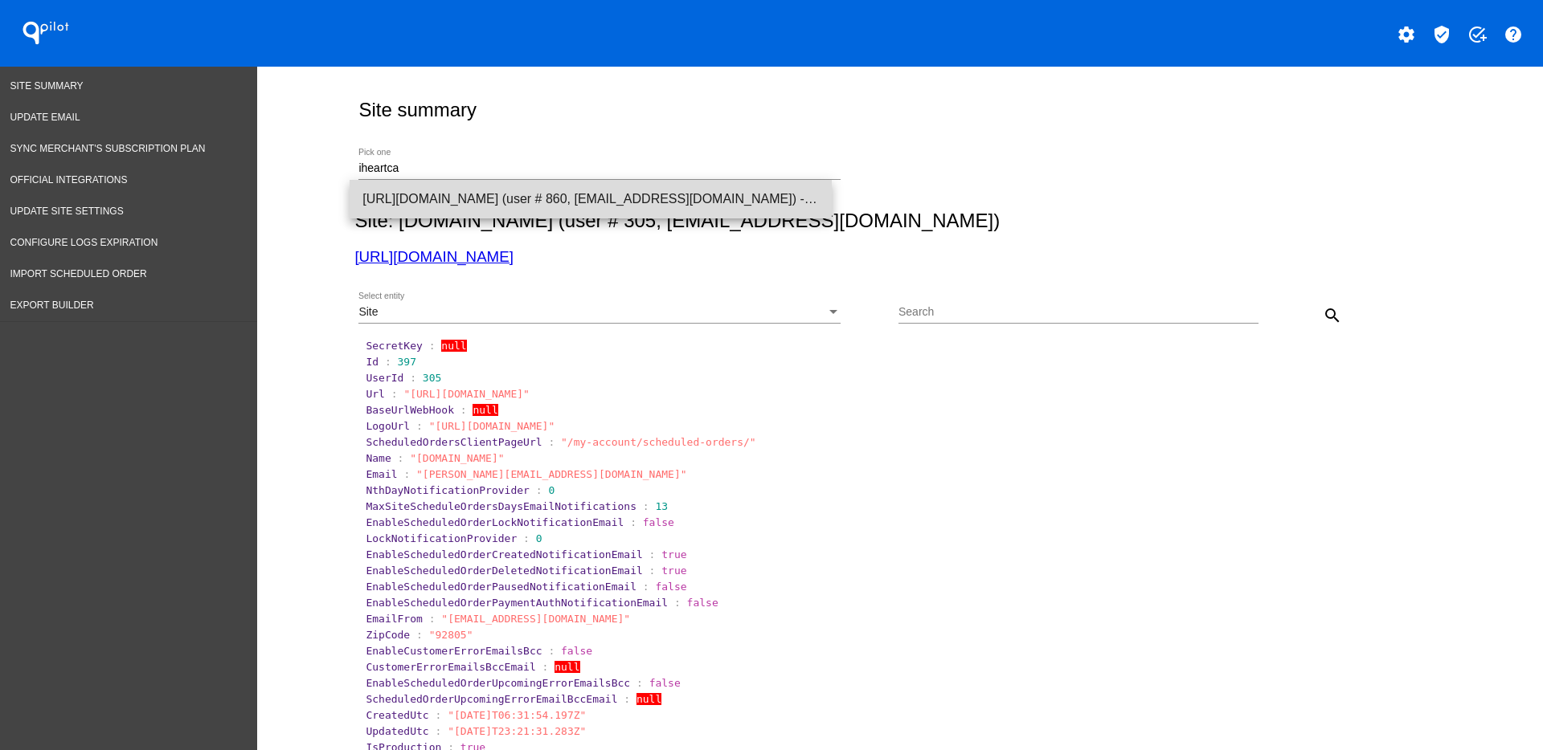
click at [545, 196] on span "[URL][DOMAIN_NAME] (user # 860, [EMAIL_ADDRESS][DOMAIN_NAME]) - Production" at bounding box center [590, 199] width 456 height 39
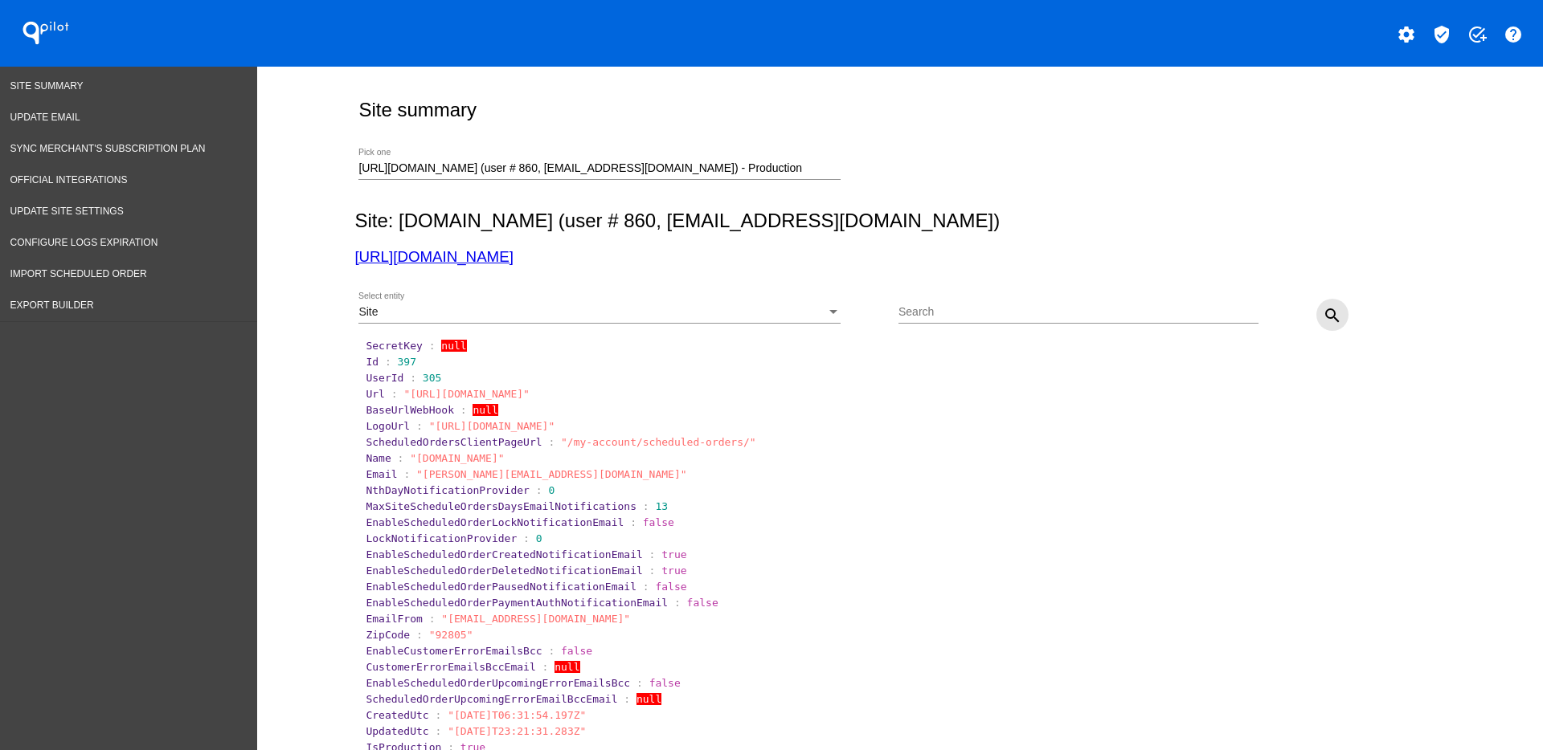
drag, startPoint x: 1319, startPoint y: 307, endPoint x: 1233, endPoint y: 322, distance: 87.3
click at [1323, 306] on mat-icon "search" at bounding box center [1332, 315] width 19 height 19
drag, startPoint x: 384, startPoint y: 363, endPoint x: 467, endPoint y: 358, distance: 83.0
click at [467, 358] on section "Id : 913" at bounding box center [901, 362] width 1070 height 12
click at [776, 176] on div "[URL][DOMAIN_NAME] (user # 860, [EMAIL_ADDRESS][DOMAIN_NAME]) - Production Pick…" at bounding box center [599, 164] width 482 height 31
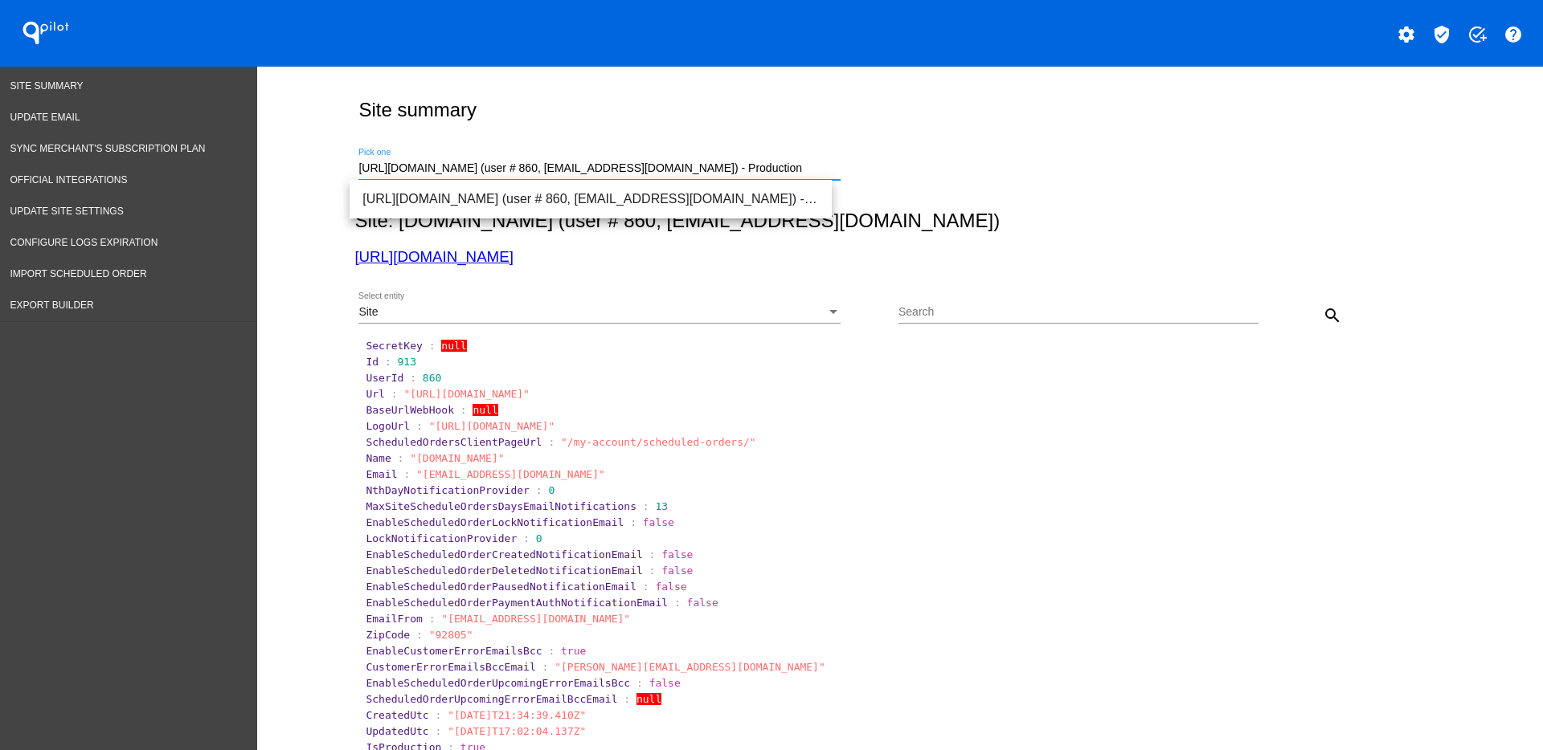
drag, startPoint x: 767, startPoint y: 174, endPoint x: 265, endPoint y: 166, distance: 501.4
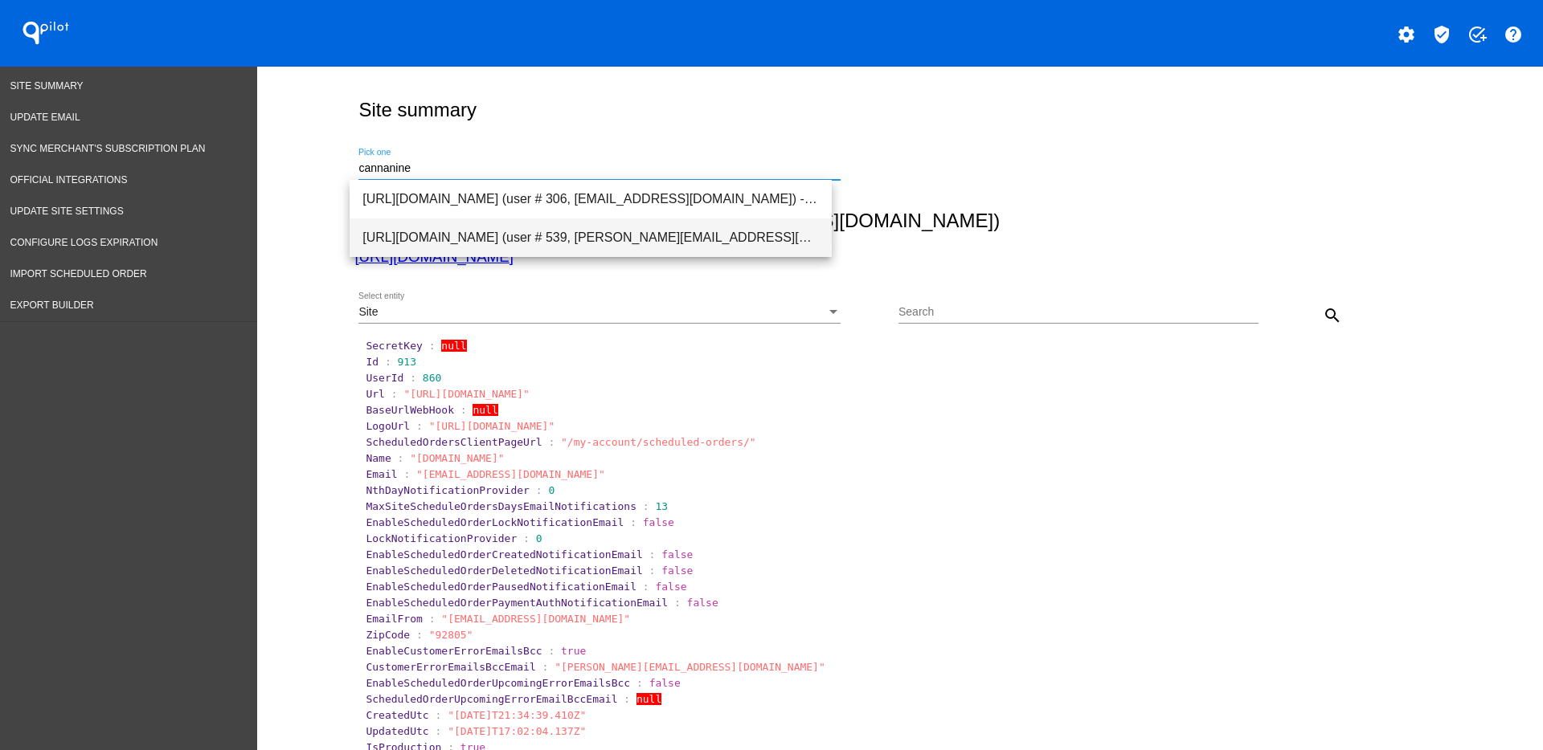
click at [456, 230] on span "[URL][DOMAIN_NAME] (user # 539, [PERSON_NAME][EMAIL_ADDRESS][DOMAIN_NAME]) - Pr…" at bounding box center [590, 238] width 456 height 39
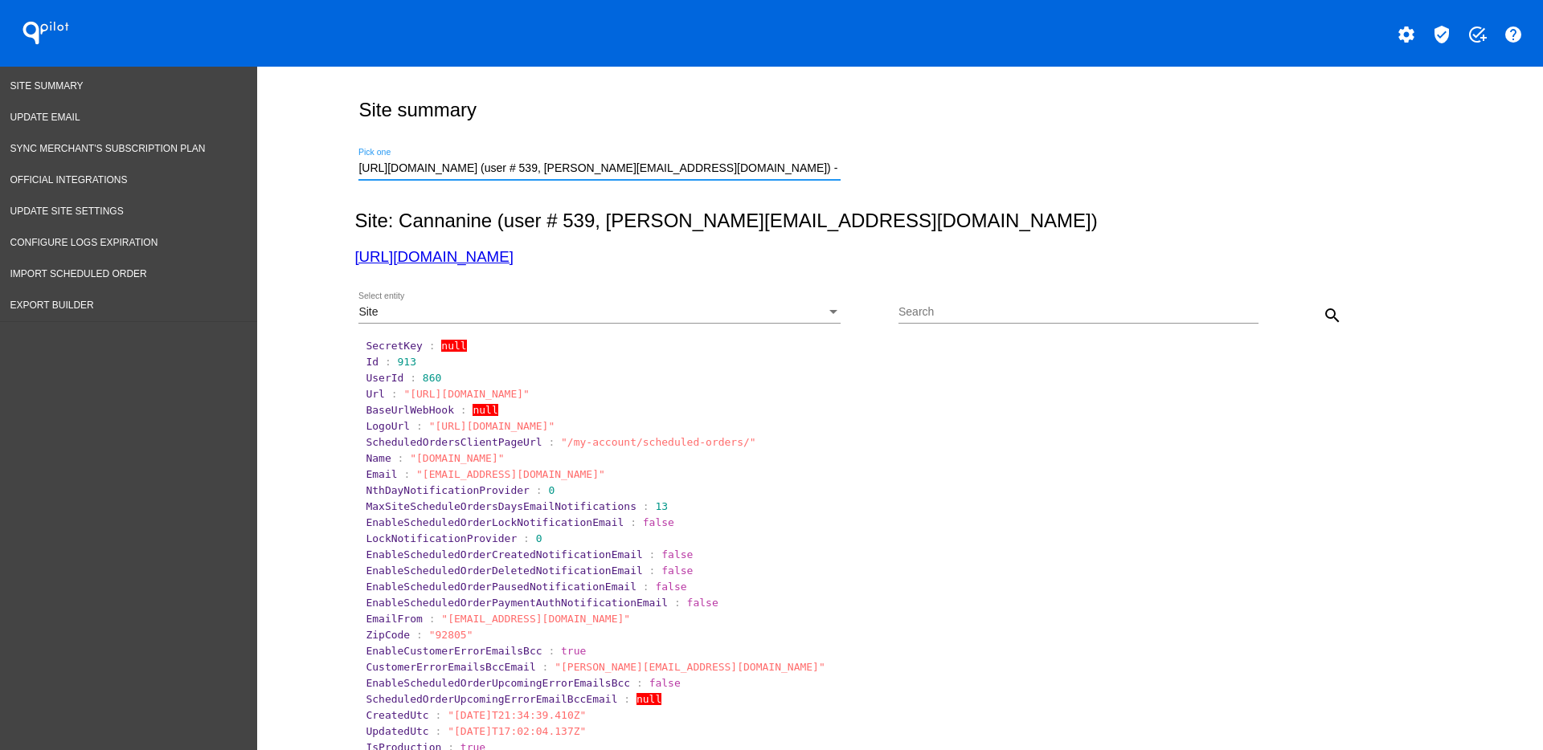
click at [1324, 306] on mat-icon "search" at bounding box center [1332, 315] width 19 height 19
drag, startPoint x: 387, startPoint y: 359, endPoint x: 454, endPoint y: 358, distance: 66.7
click at [454, 358] on section "Id : 582" at bounding box center [901, 362] width 1070 height 12
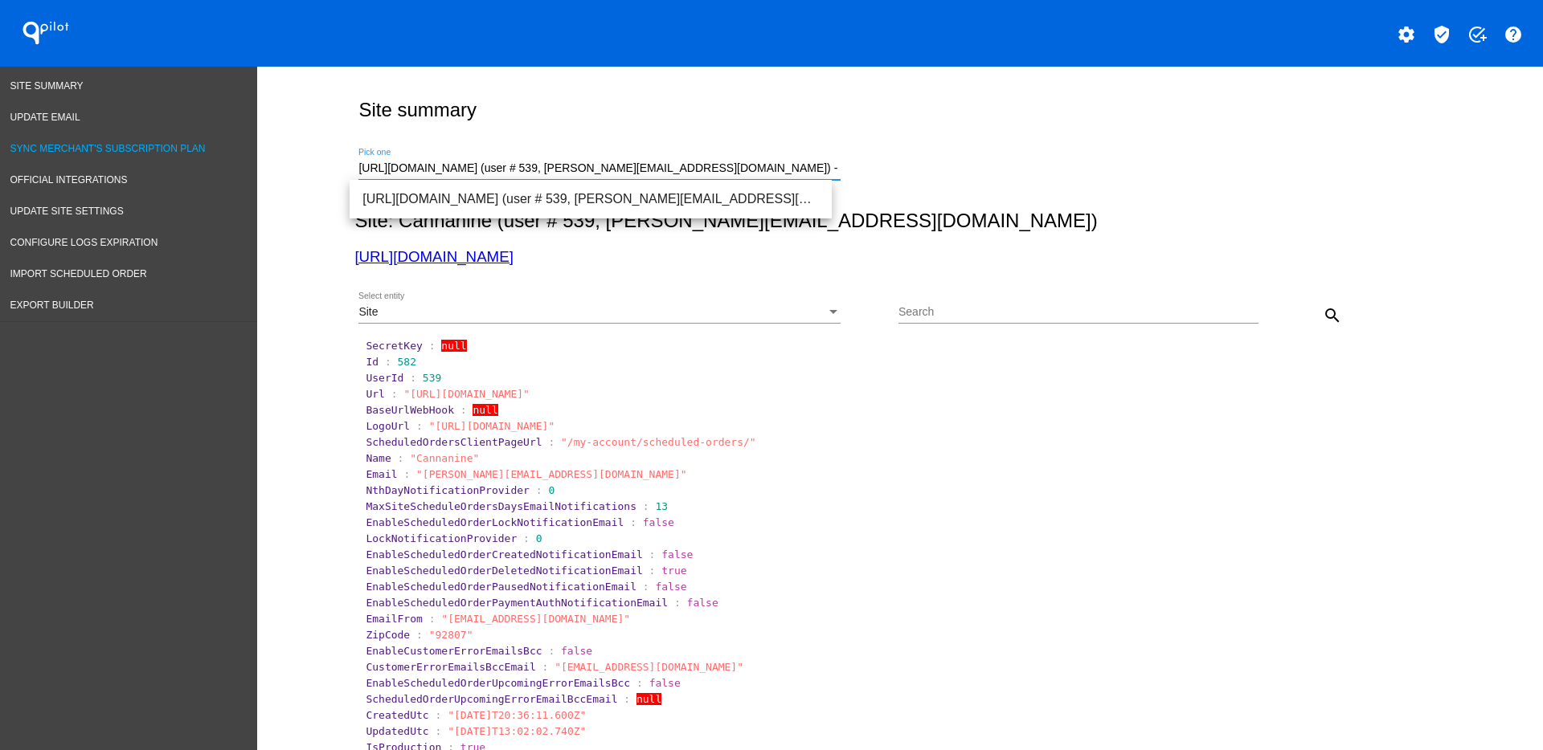
drag, startPoint x: 725, startPoint y: 162, endPoint x: 84, endPoint y: 156, distance: 641.2
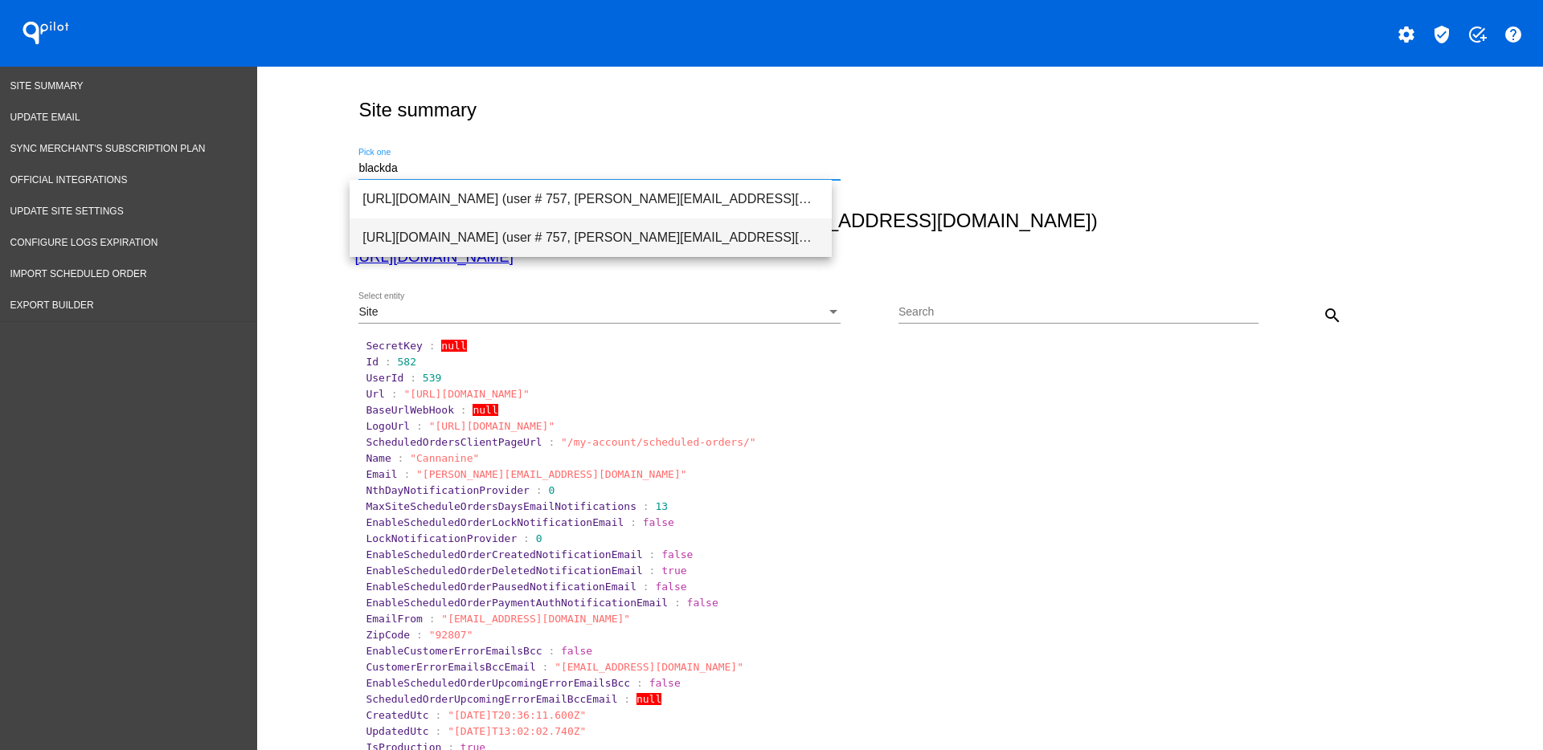
click at [391, 250] on span "[URL][DOMAIN_NAME] (user # 757, [PERSON_NAME][EMAIL_ADDRESS][DOMAIN_NAME]) - Pr…" at bounding box center [590, 238] width 456 height 39
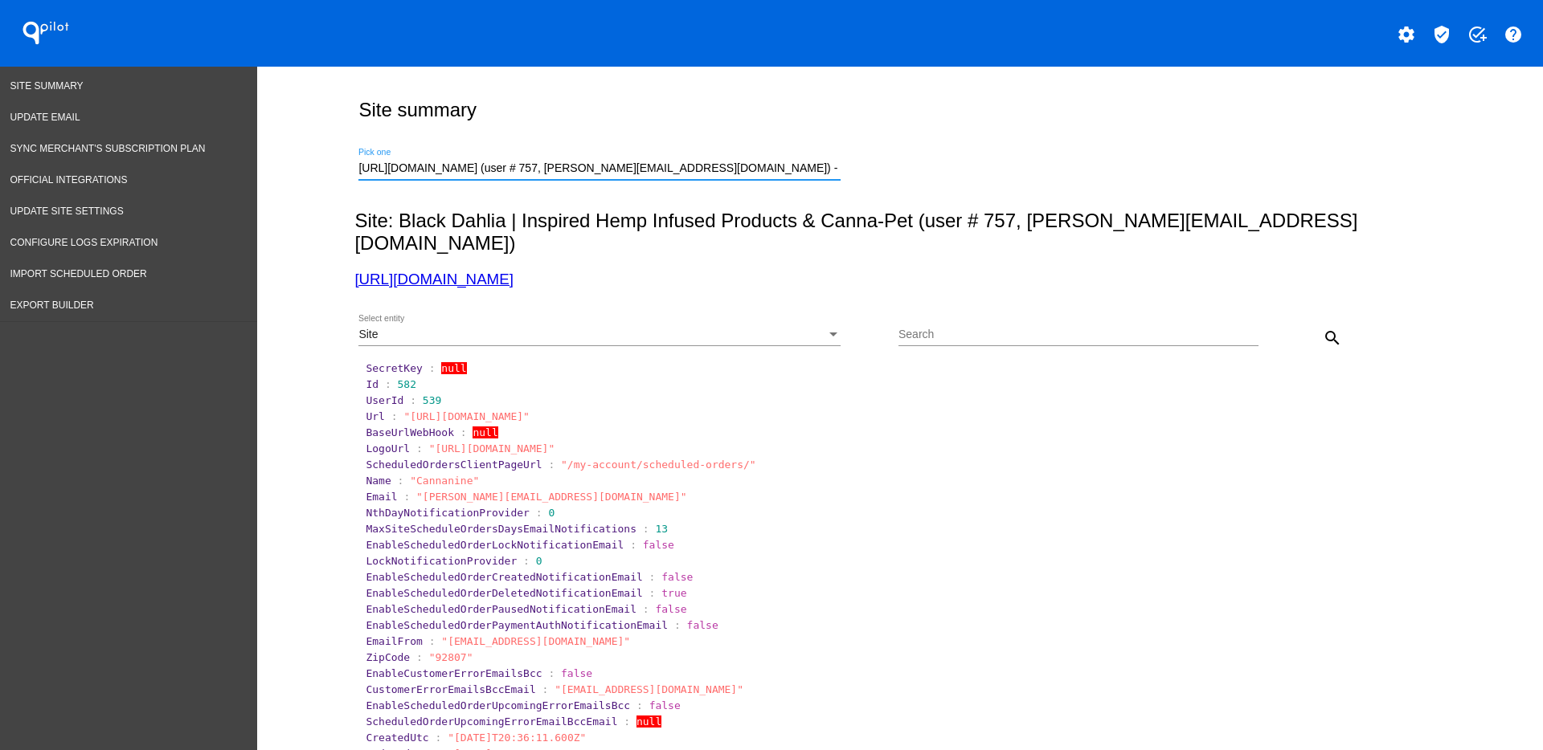
click at [1322, 321] on button "search" at bounding box center [1332, 337] width 32 height 32
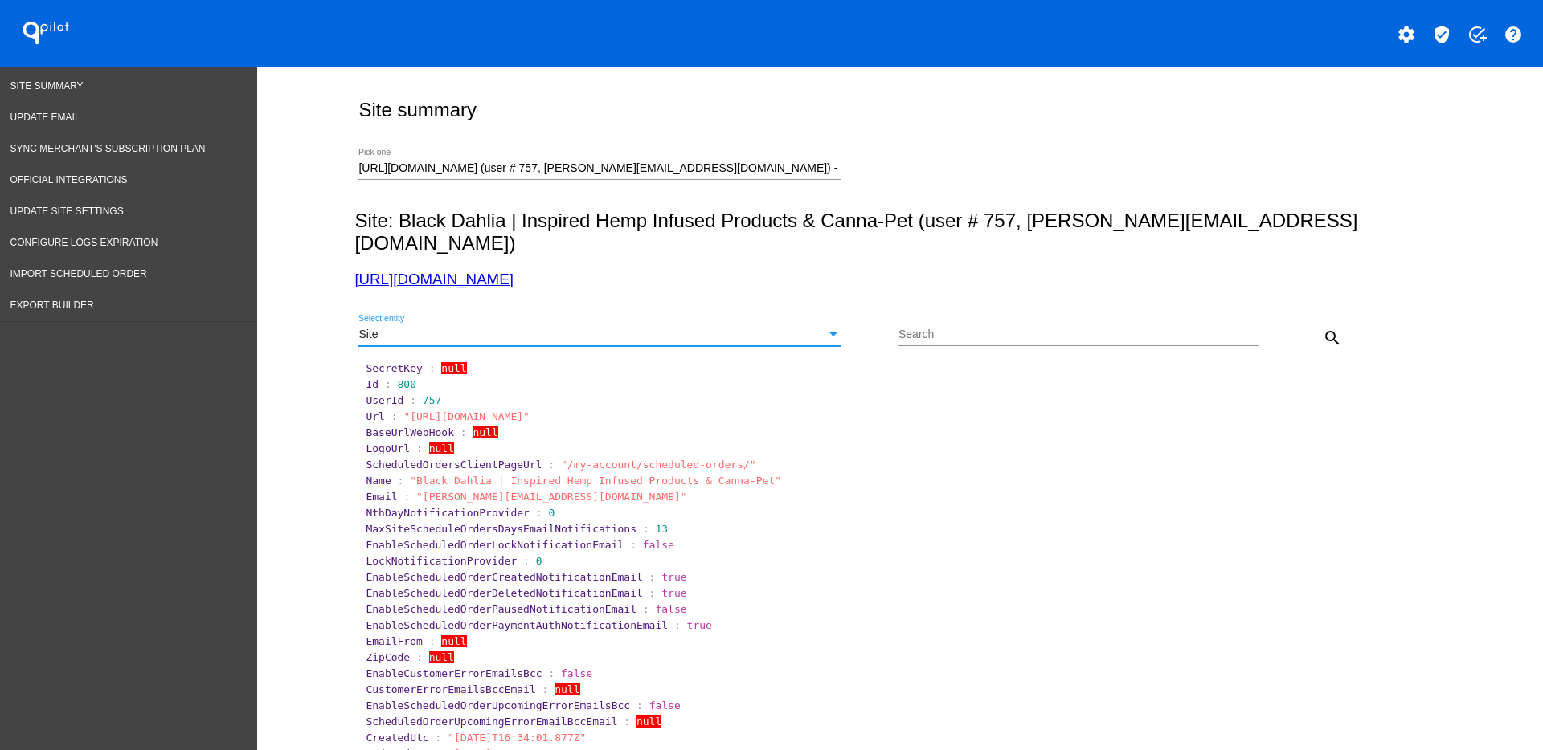
click at [759, 329] on div "Site" at bounding box center [592, 335] width 468 height 13
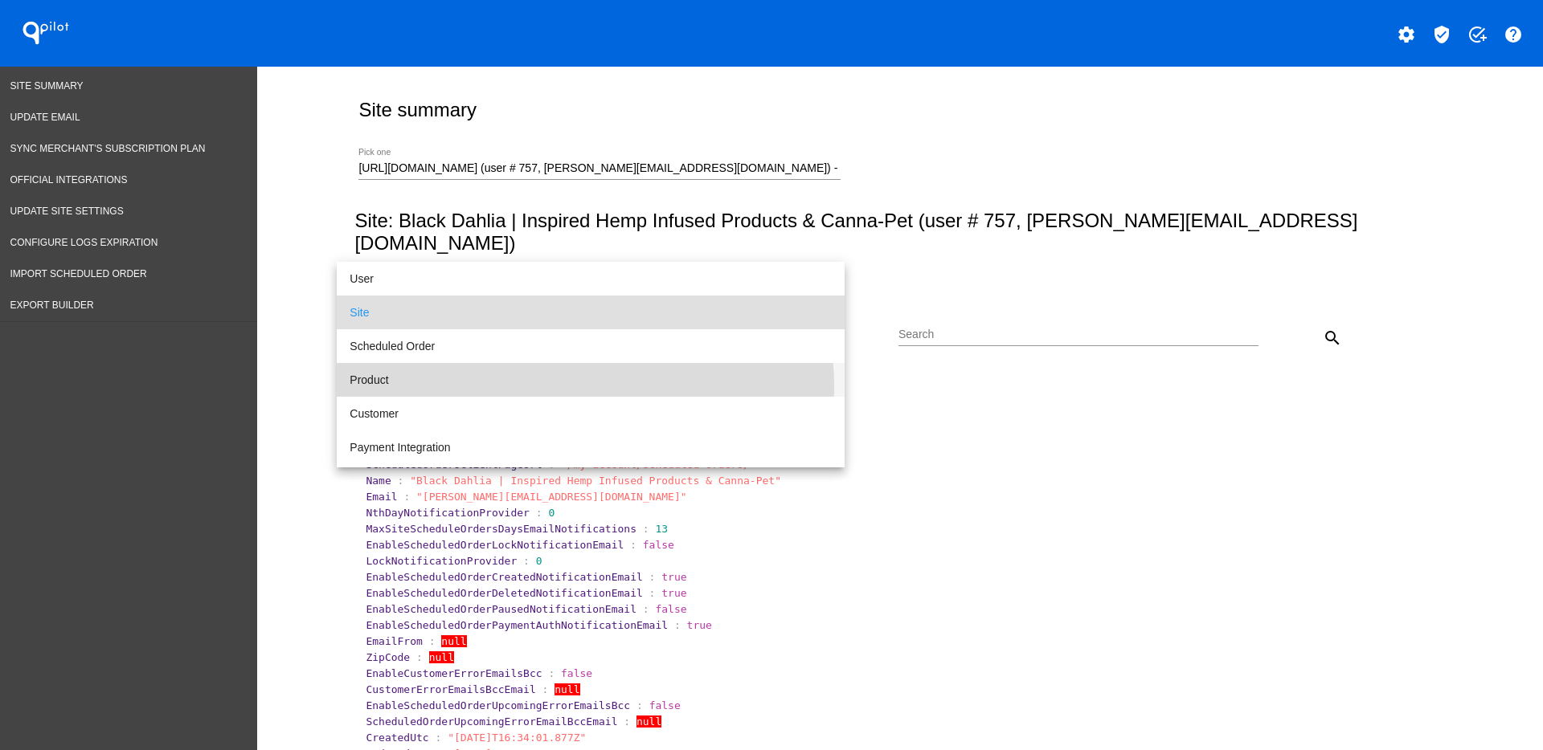
click at [585, 386] on span "Product" at bounding box center [591, 380] width 482 height 34
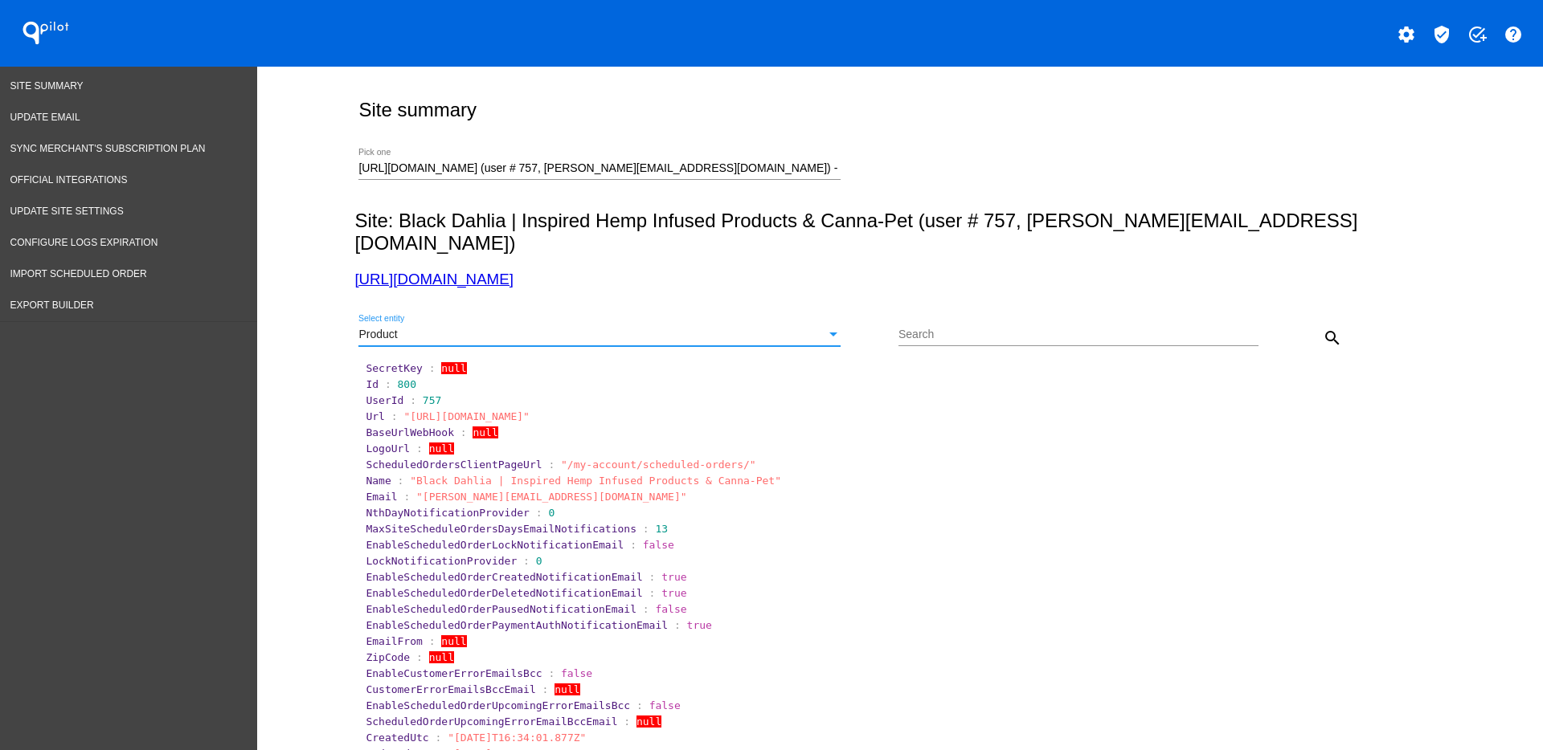
click at [1323, 329] on mat-icon "search" at bounding box center [1332, 338] width 19 height 19
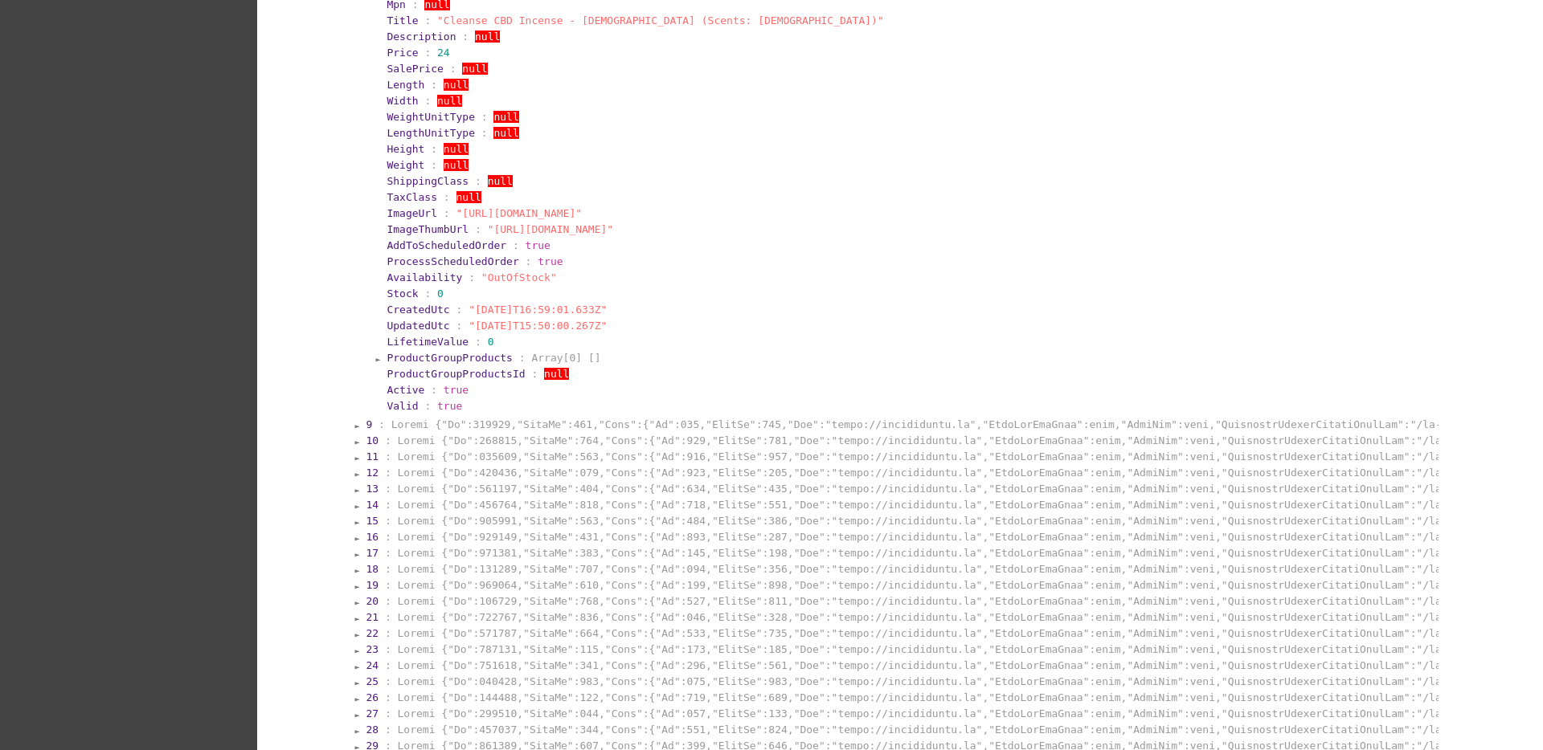
scroll to position [703, 0]
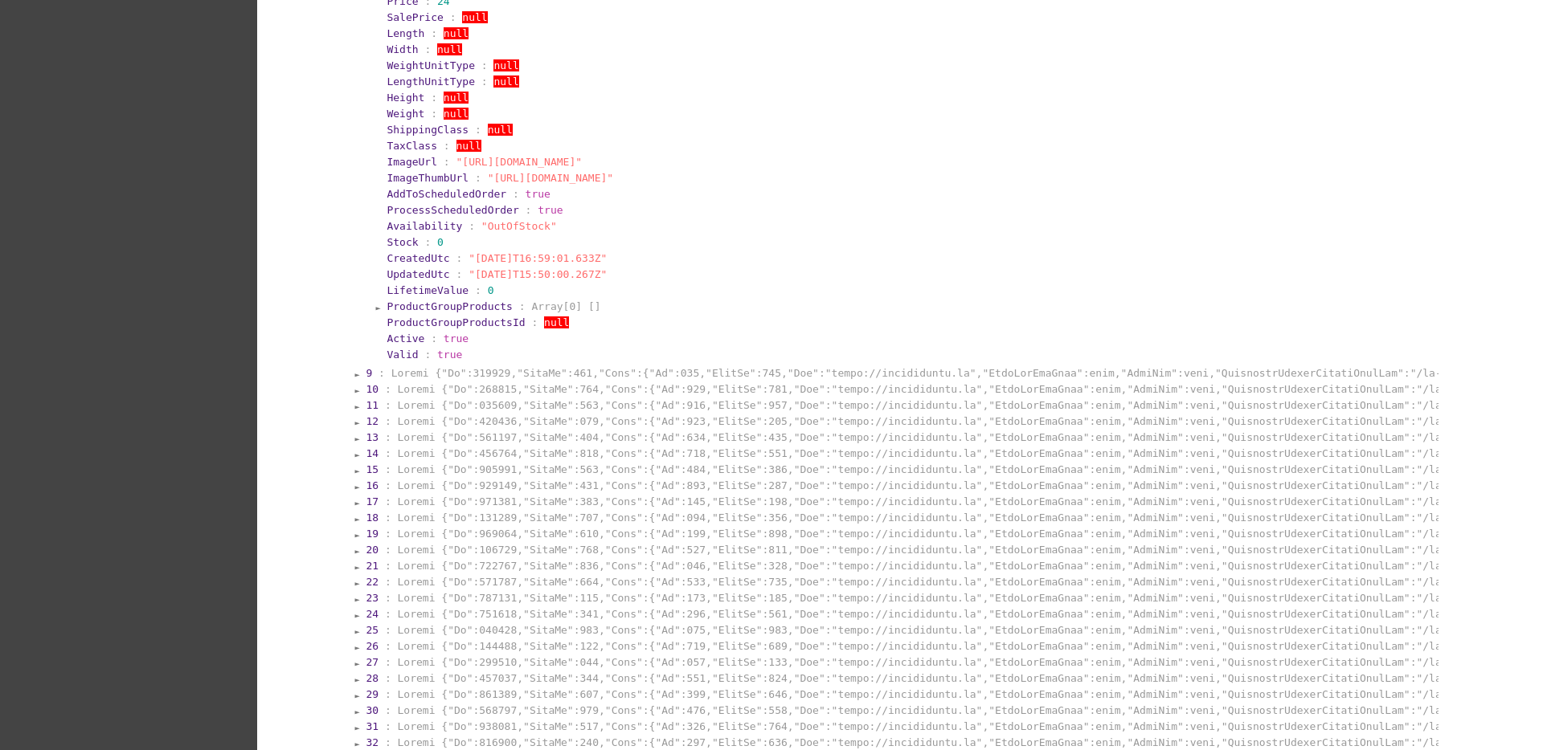
click at [564, 462] on section "15 :" at bounding box center [900, 469] width 1073 height 15
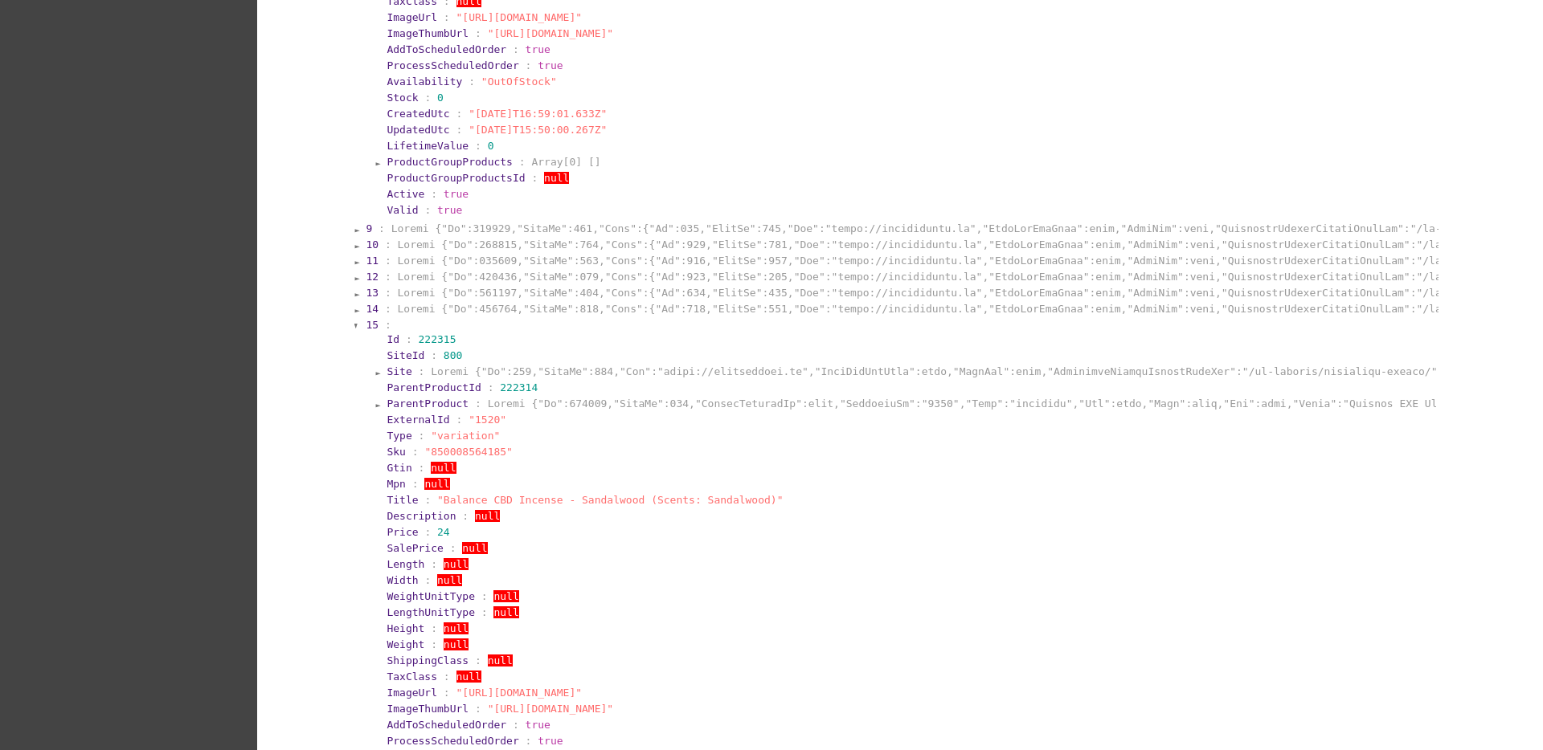
scroll to position [1004, 0]
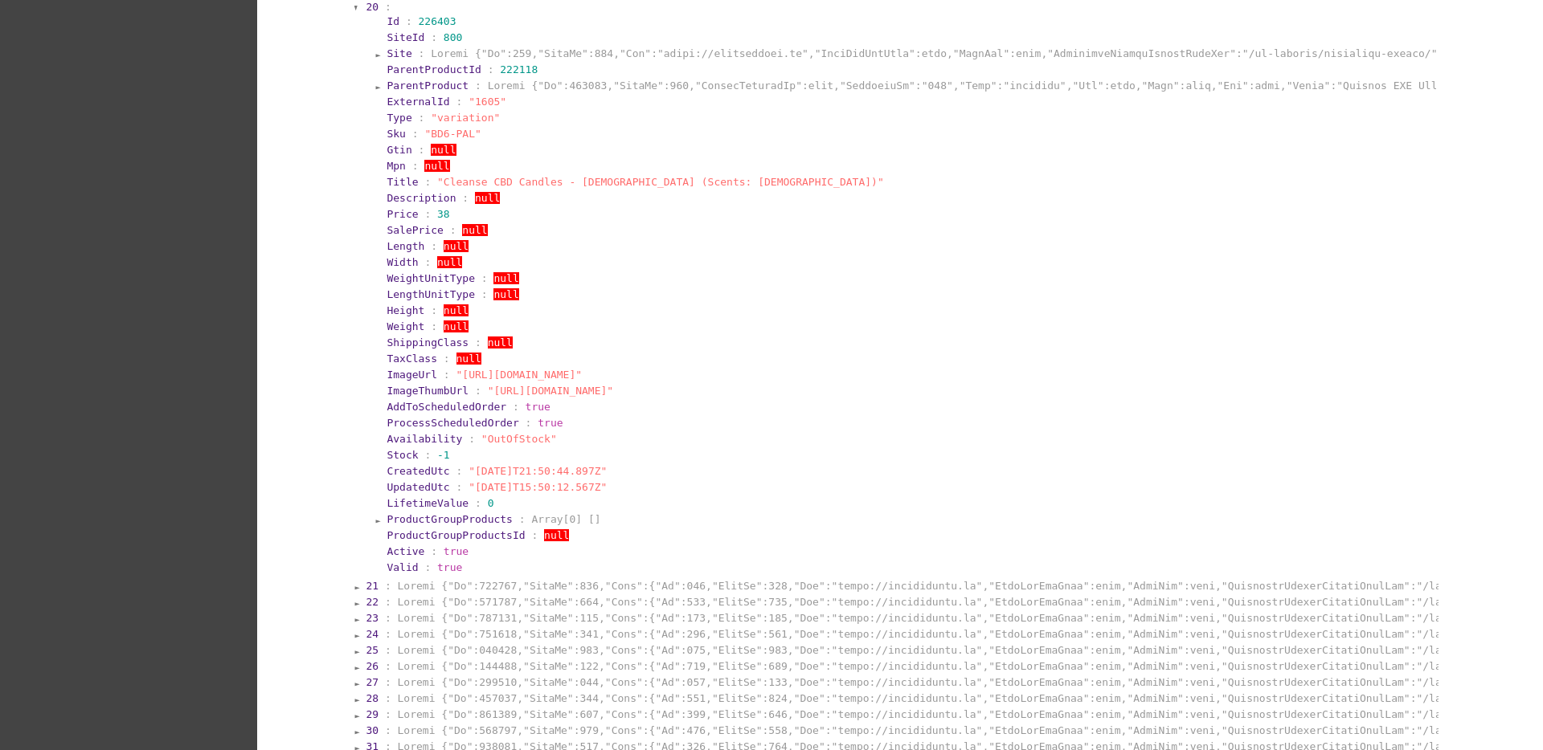
scroll to position [2210, 0]
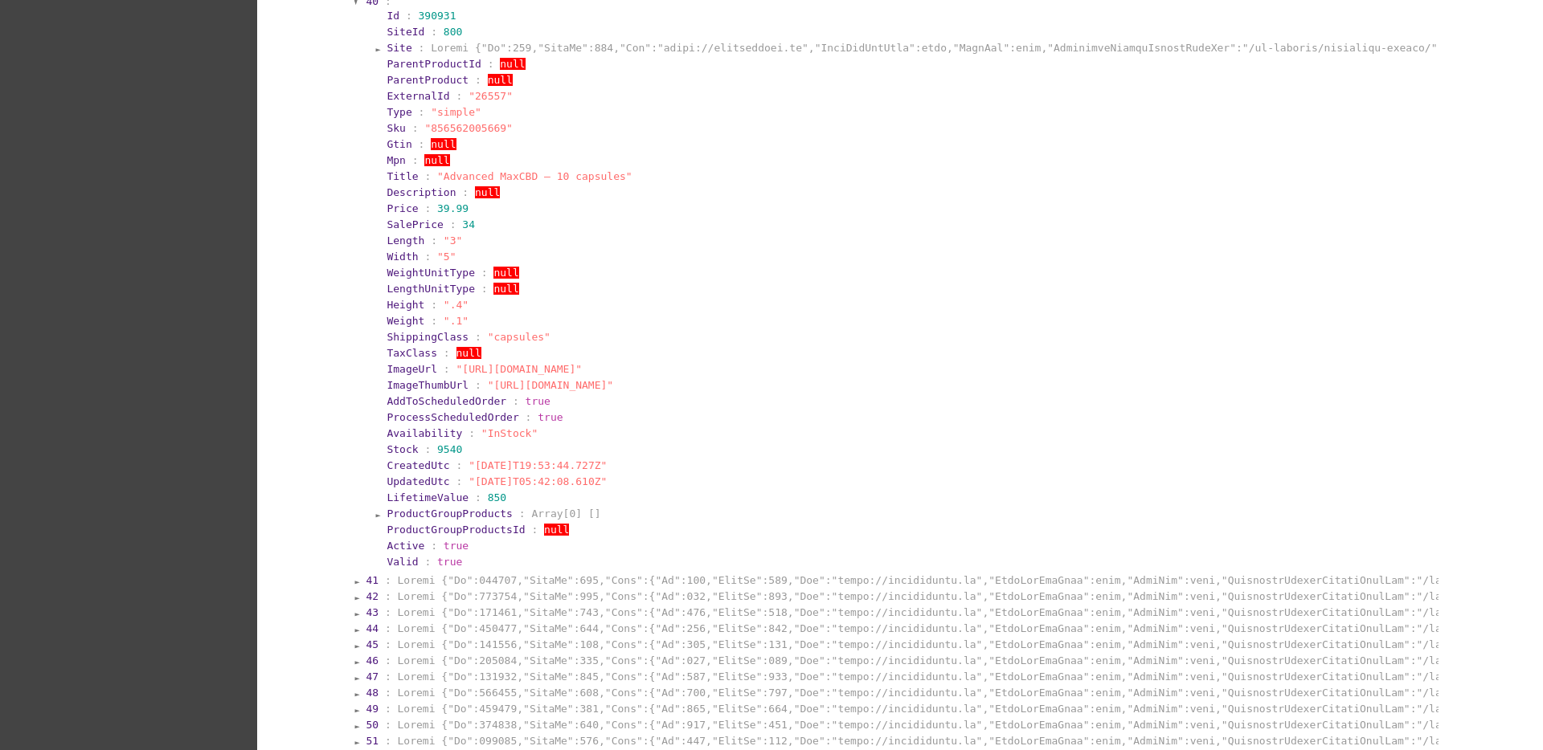
scroll to position [2712, 0]
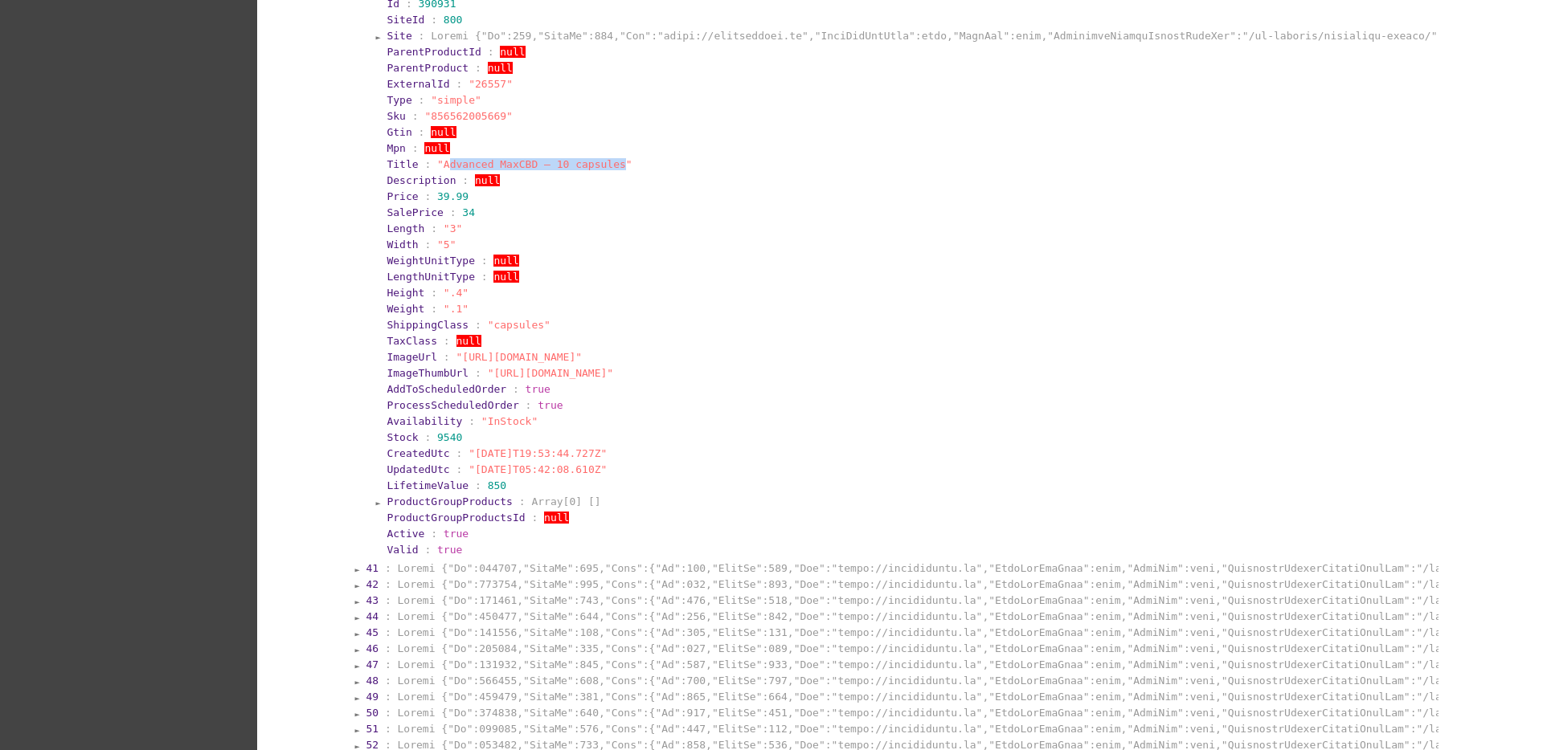
drag, startPoint x: 598, startPoint y: 143, endPoint x: 437, endPoint y: 148, distance: 160.8
click at [437, 157] on section "Title : "Advanced MaxCBD – 10 capsules"" at bounding box center [910, 164] width 1050 height 15
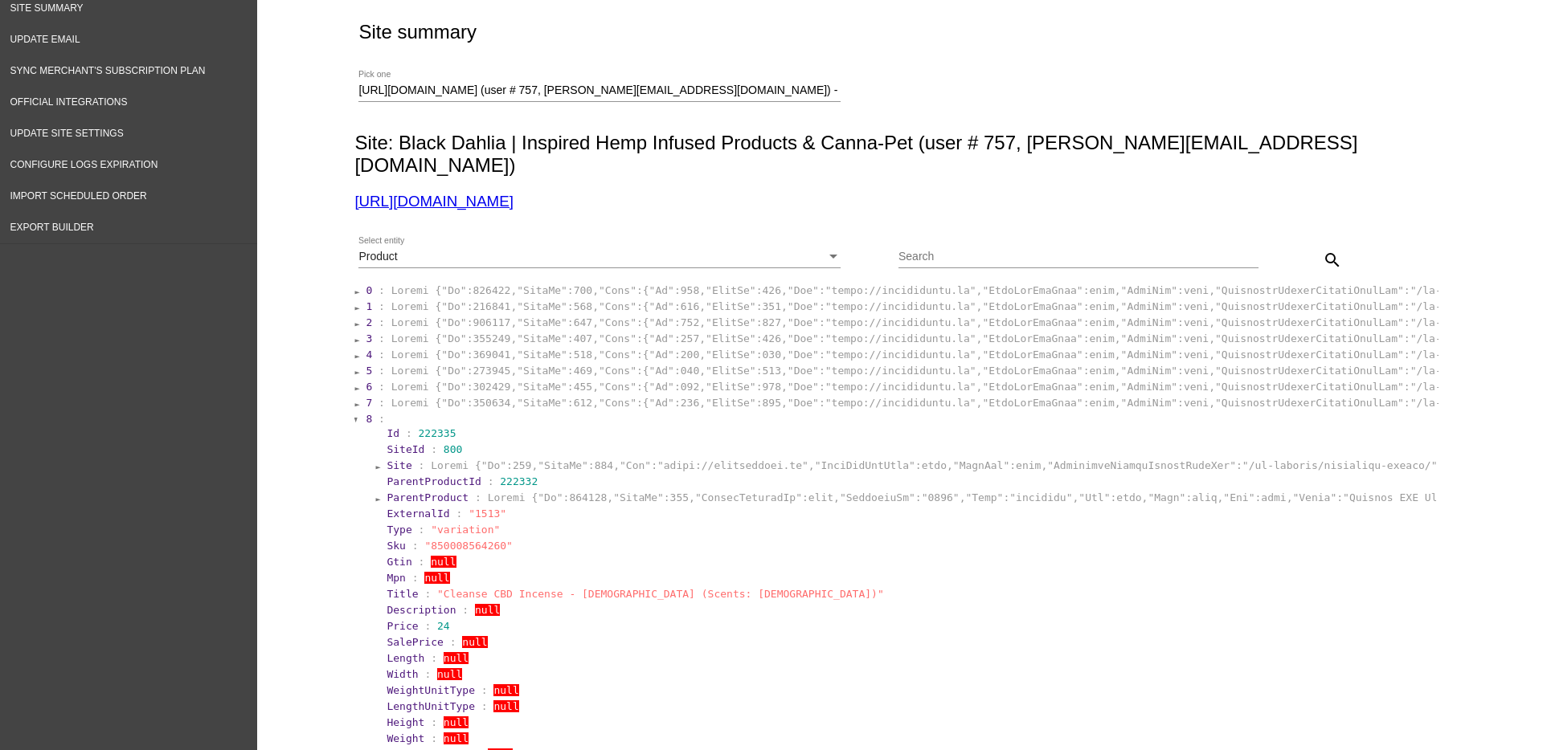
scroll to position [0, 0]
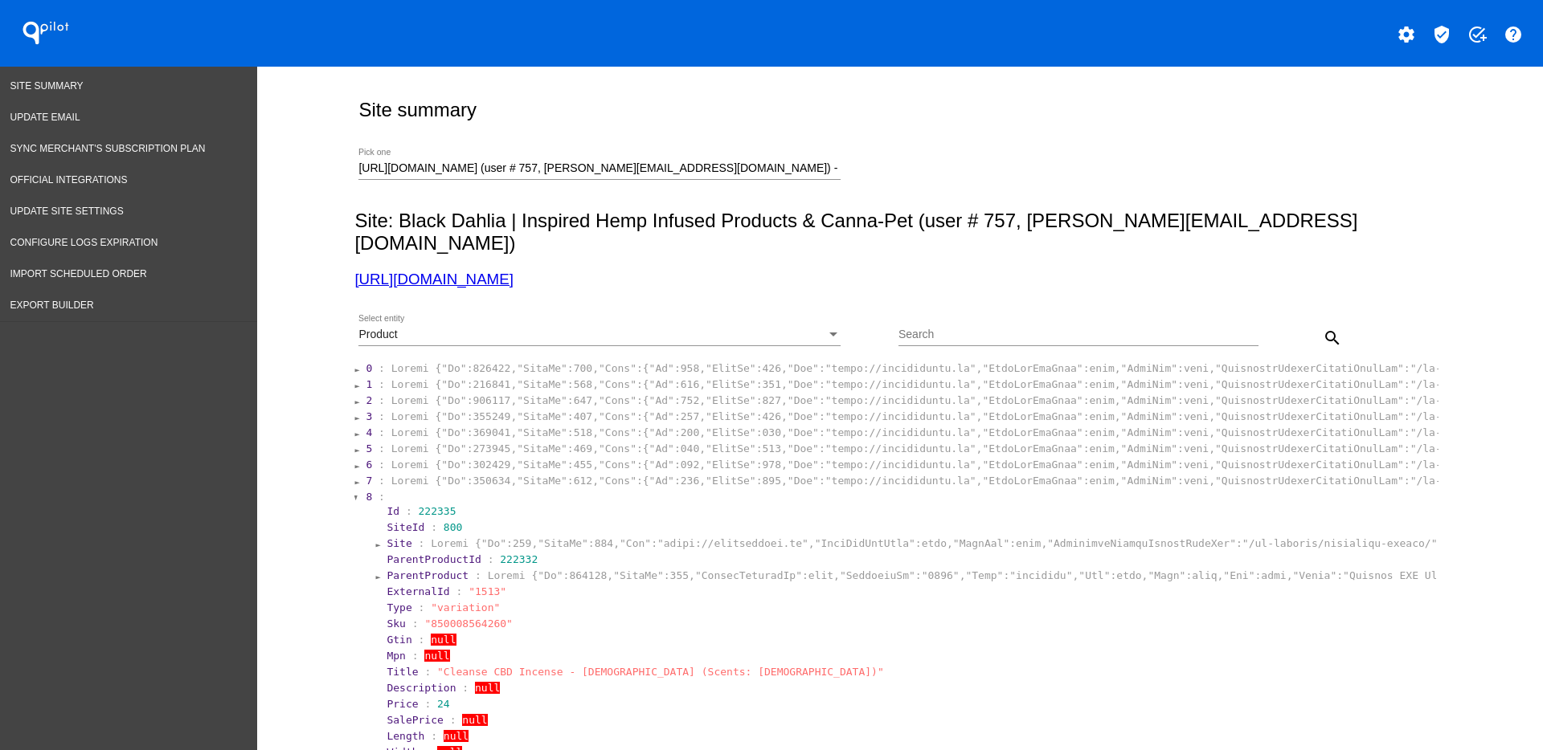
click at [775, 329] on div "Product" at bounding box center [592, 335] width 468 height 13
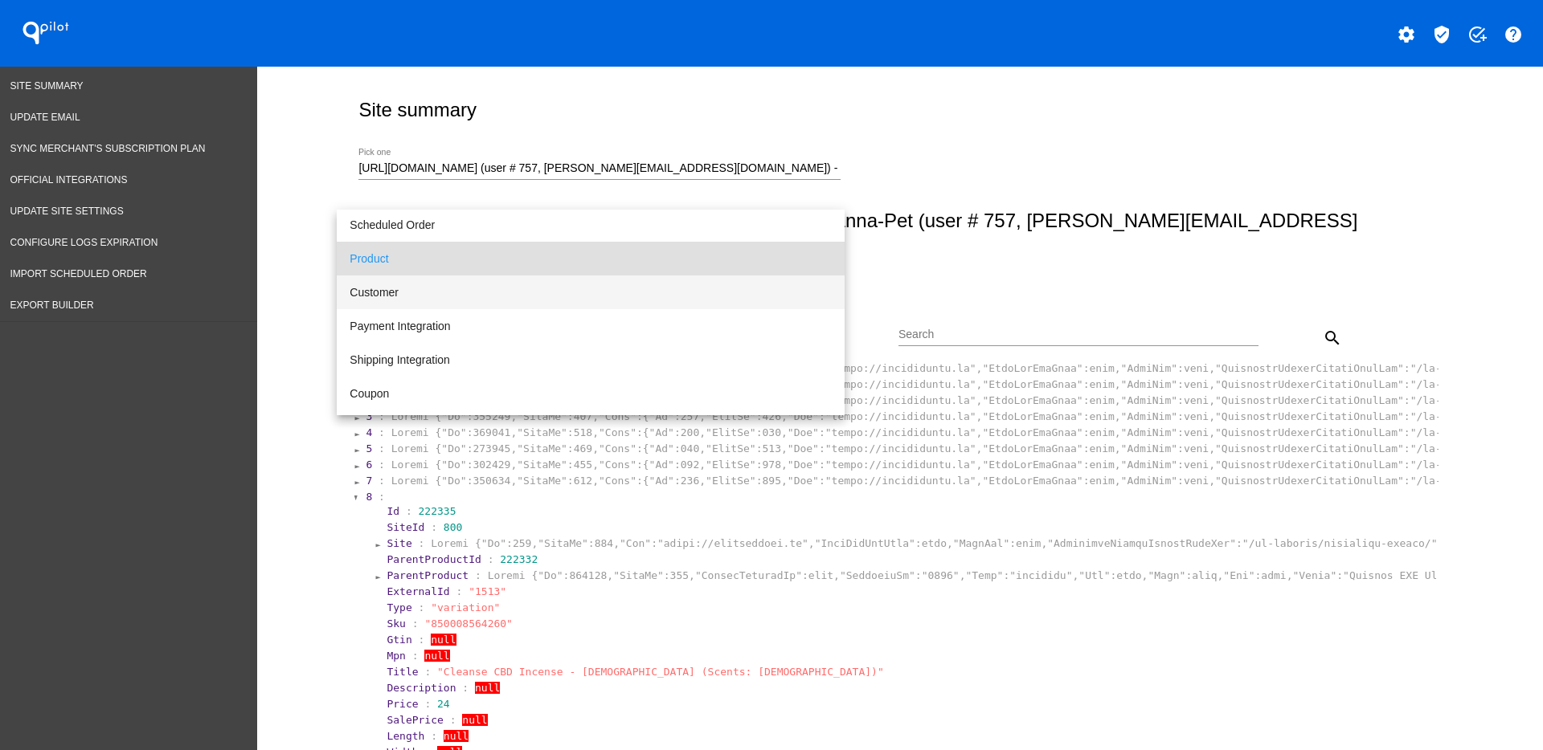
scroll to position [116, 0]
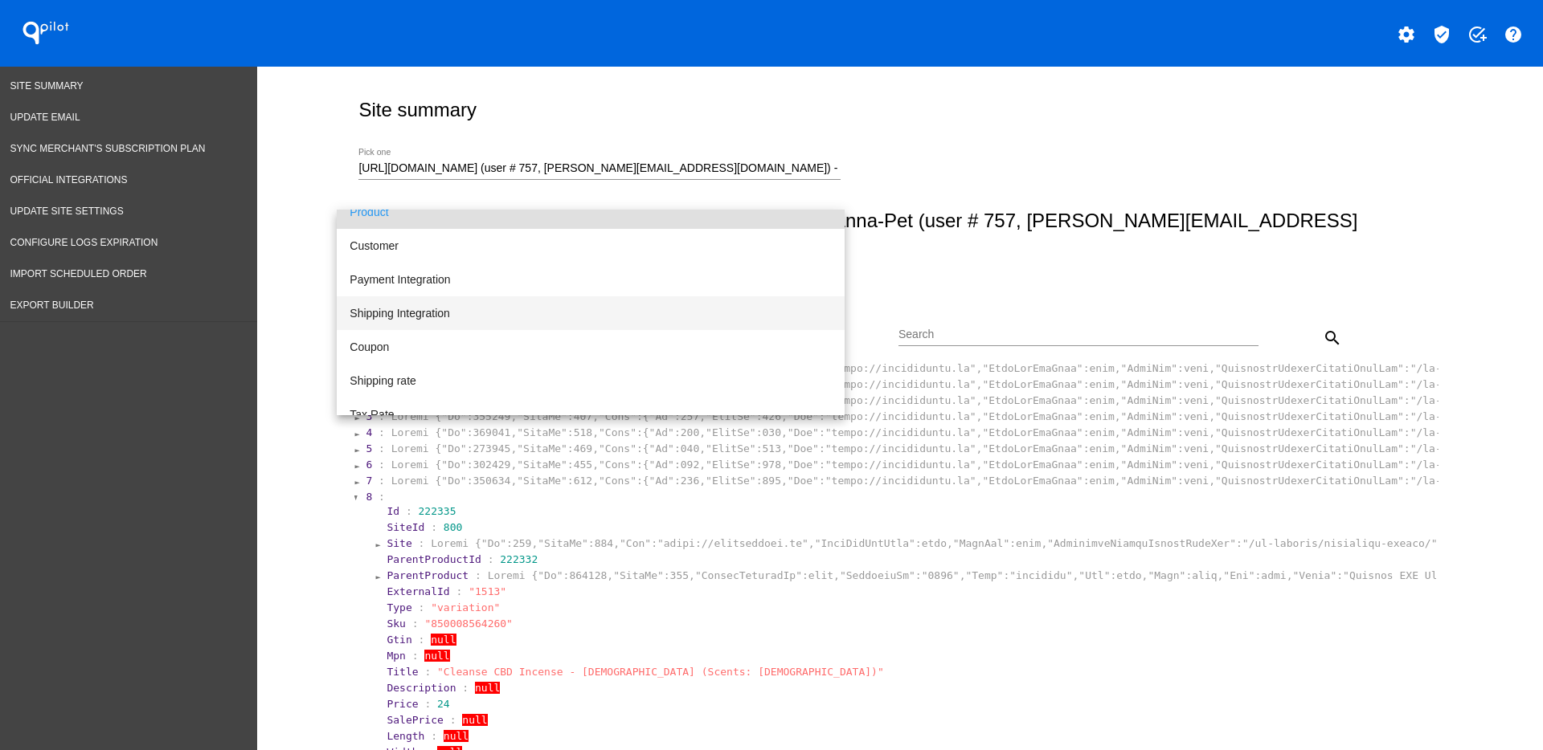
click at [726, 309] on span "Shipping Integration" at bounding box center [591, 313] width 482 height 34
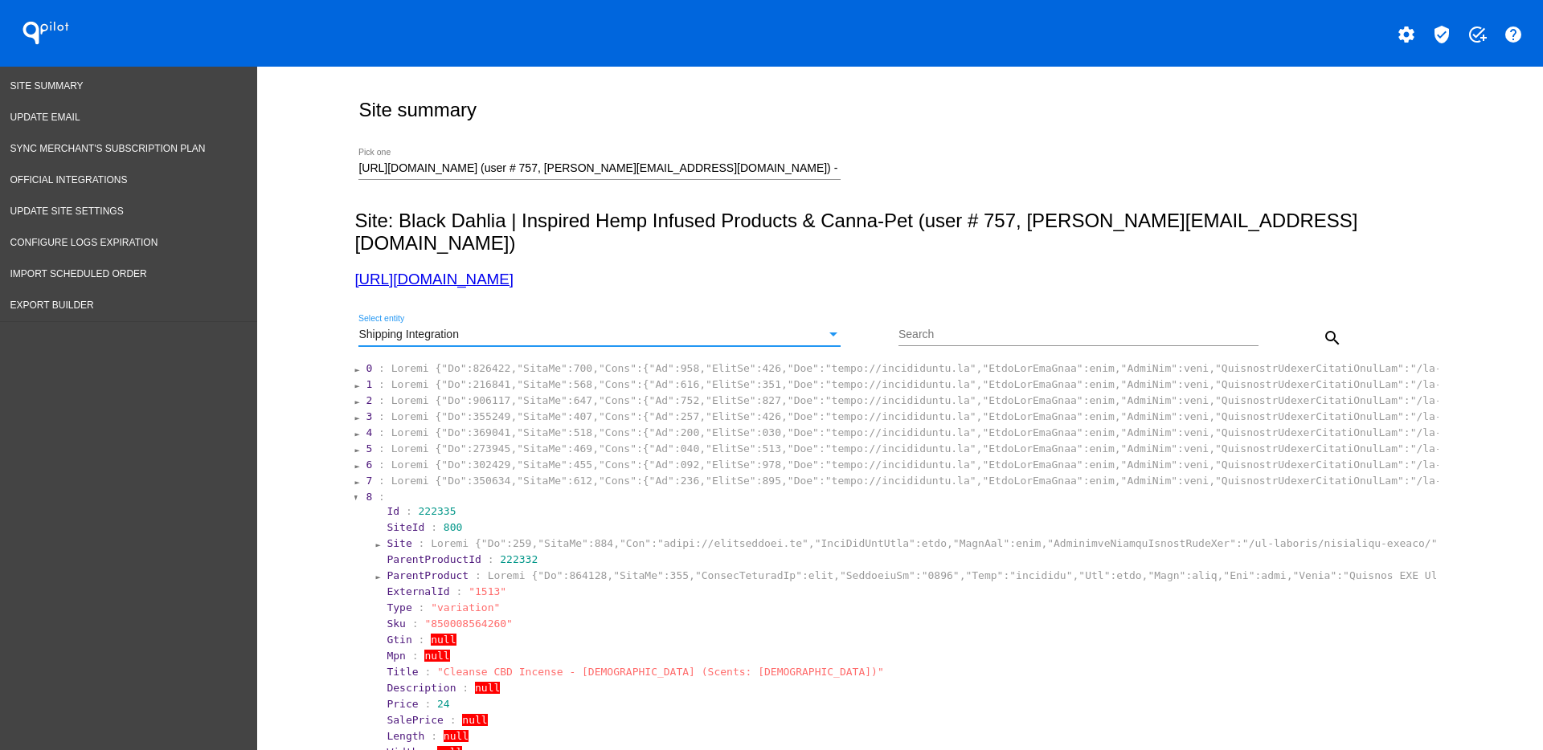
click at [1323, 329] on mat-icon "search" at bounding box center [1332, 338] width 19 height 19
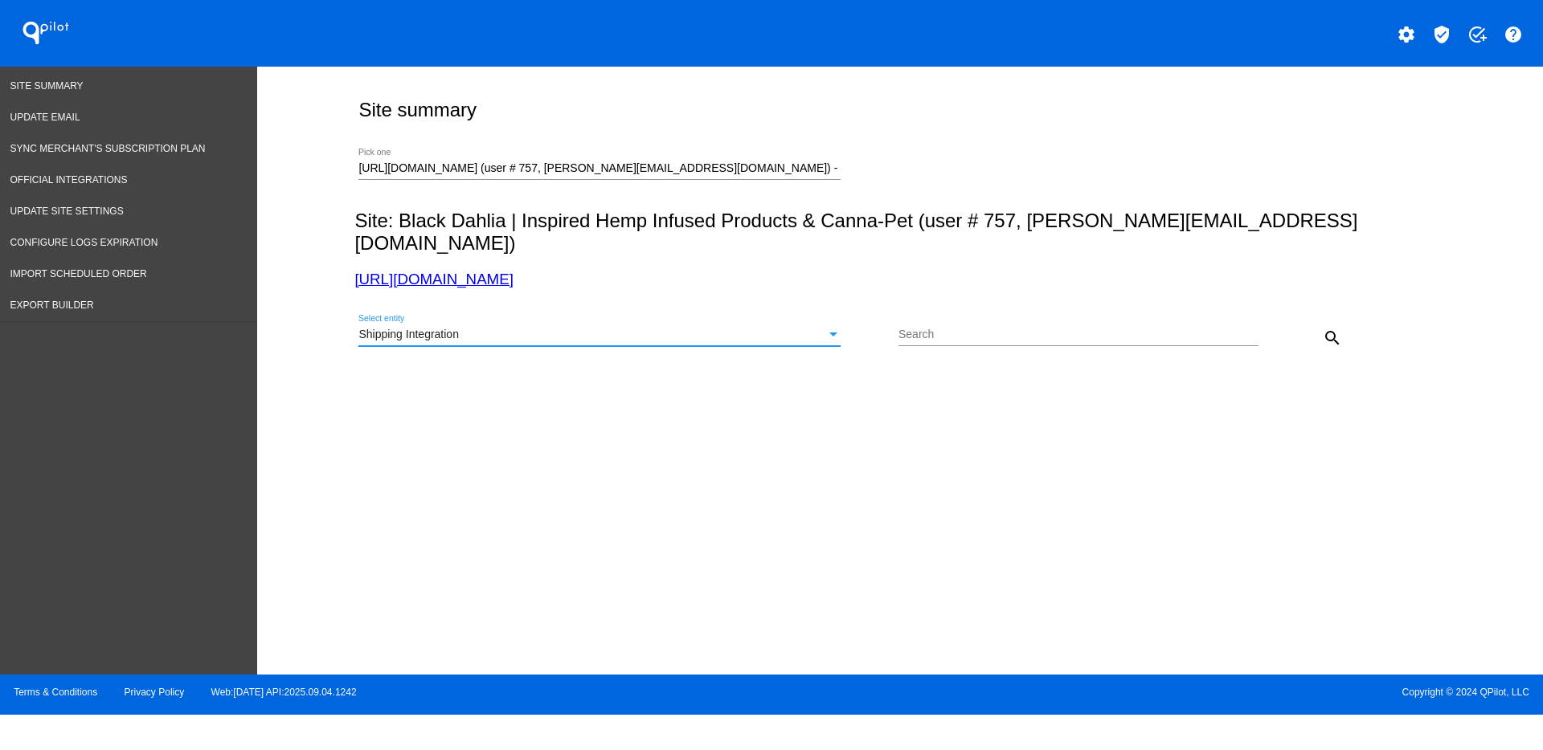
click at [793, 329] on div "Shipping Integration" at bounding box center [592, 335] width 468 height 13
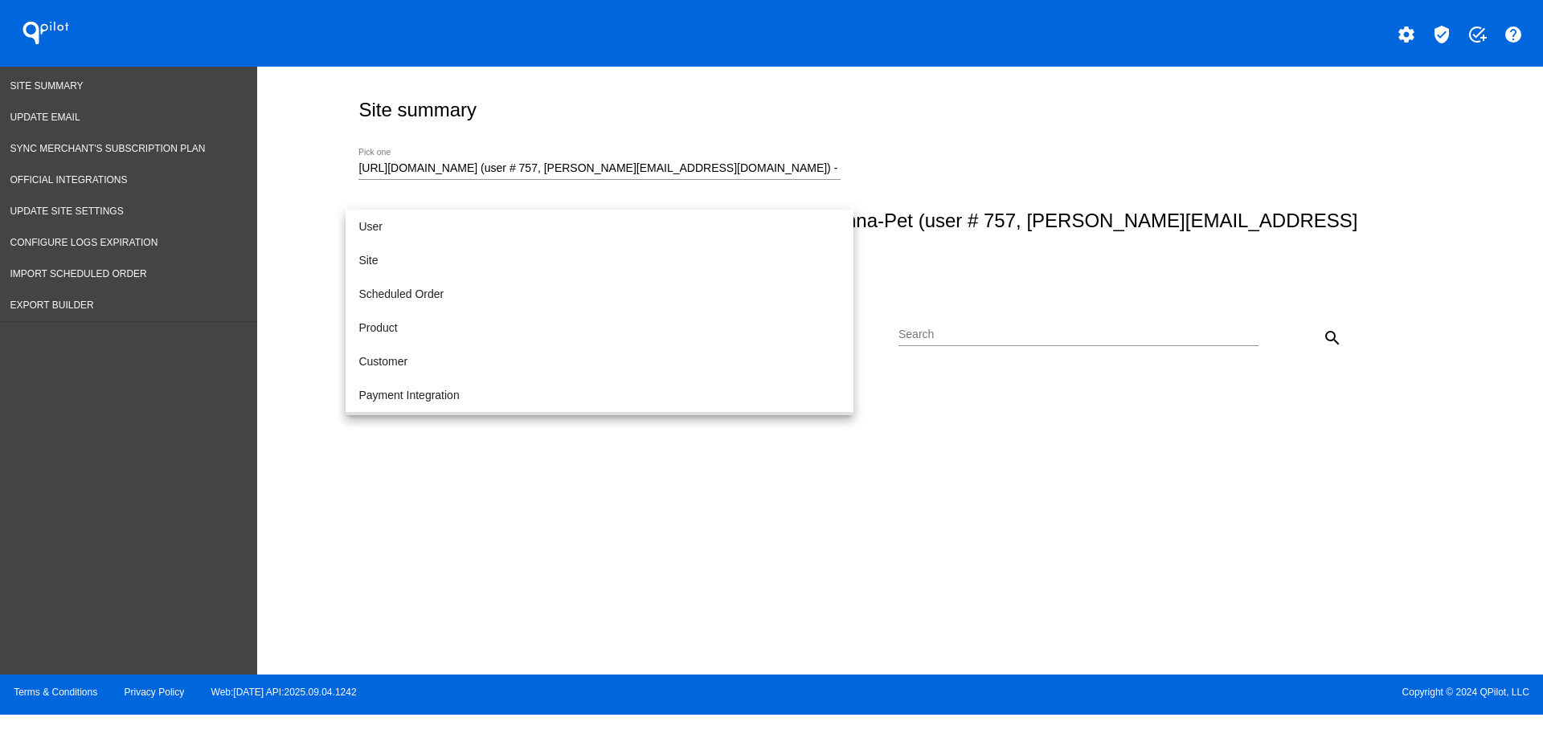
scroll to position [117, 0]
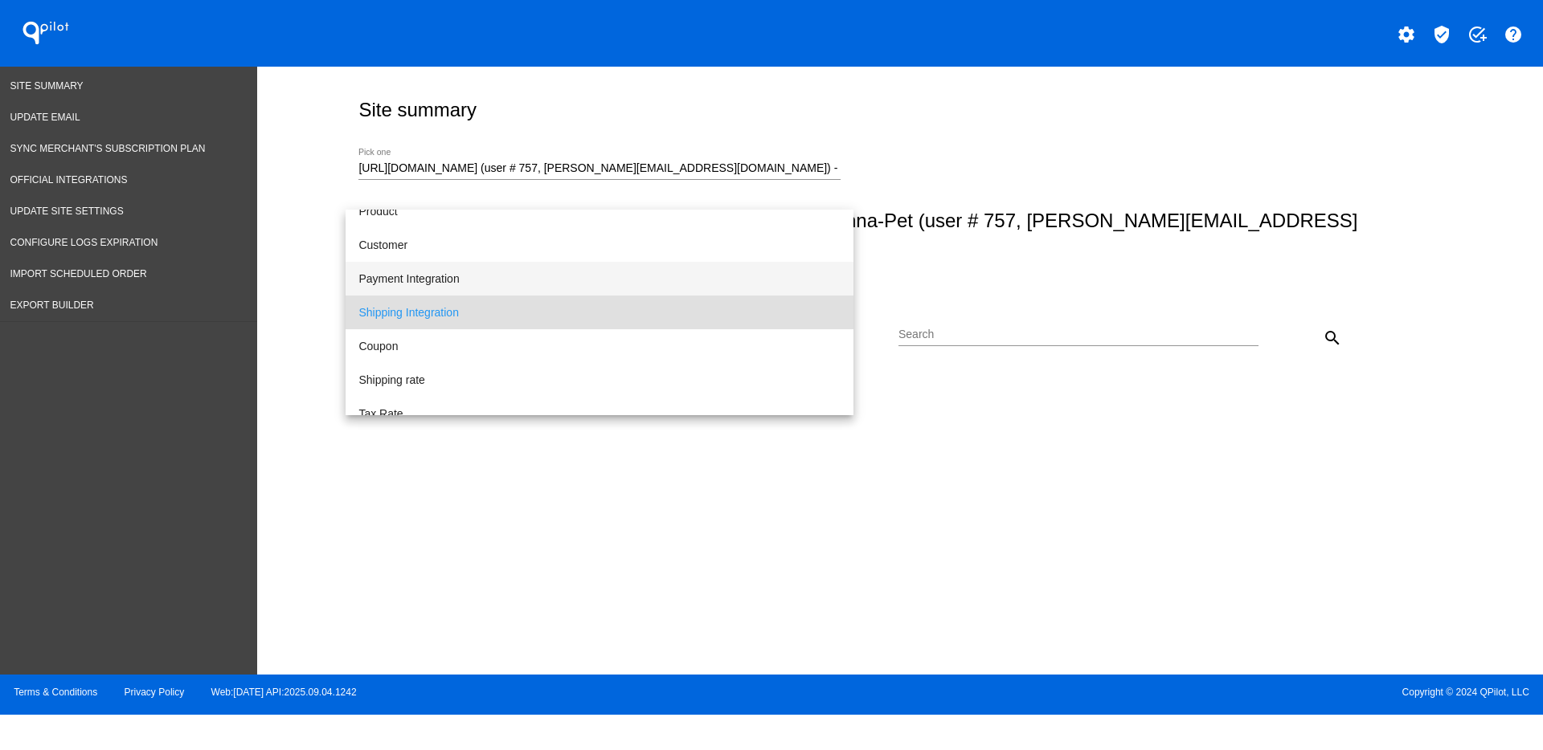
click at [745, 281] on span "Payment Integration" at bounding box center [599, 279] width 482 height 34
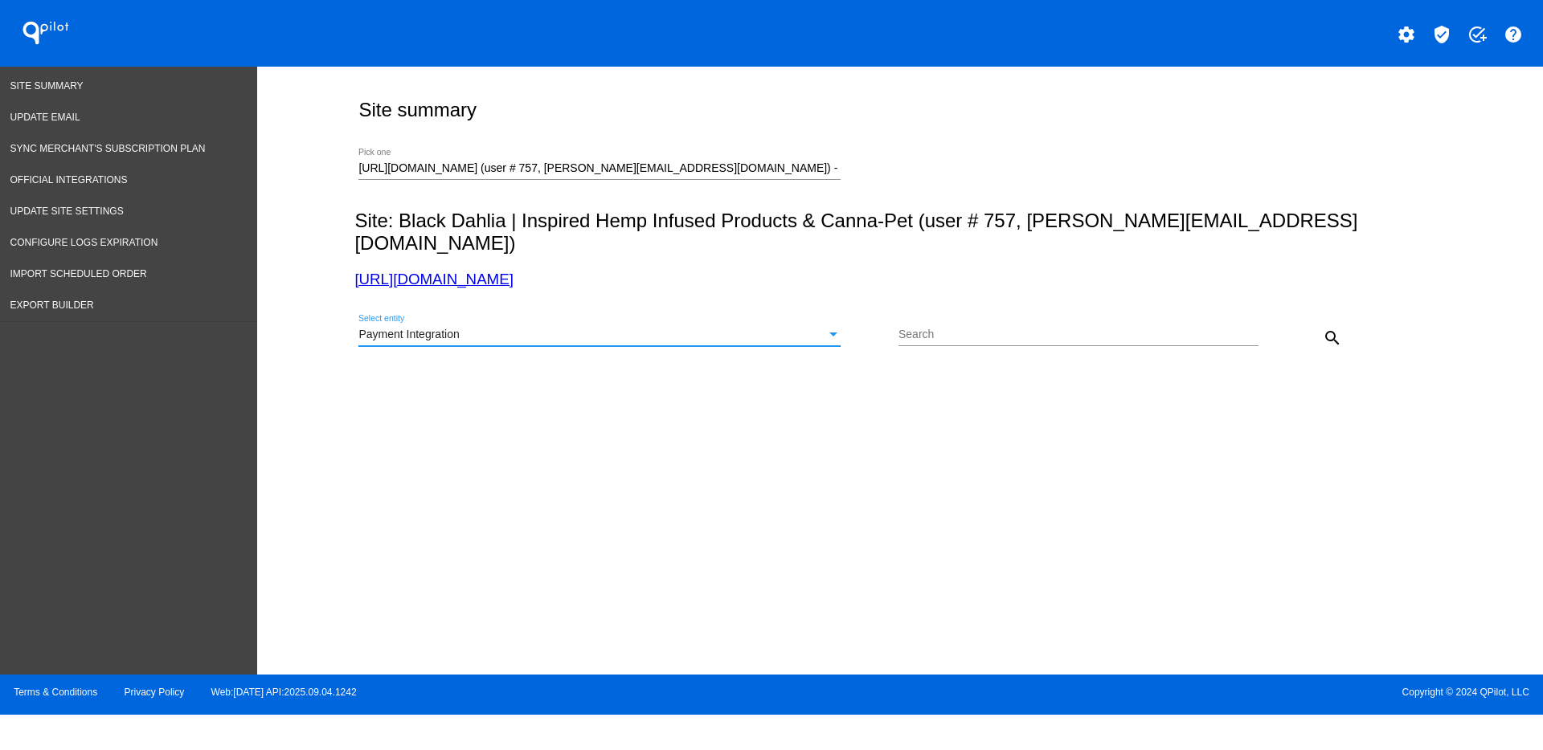
click at [1324, 329] on mat-icon "search" at bounding box center [1332, 338] width 19 height 19
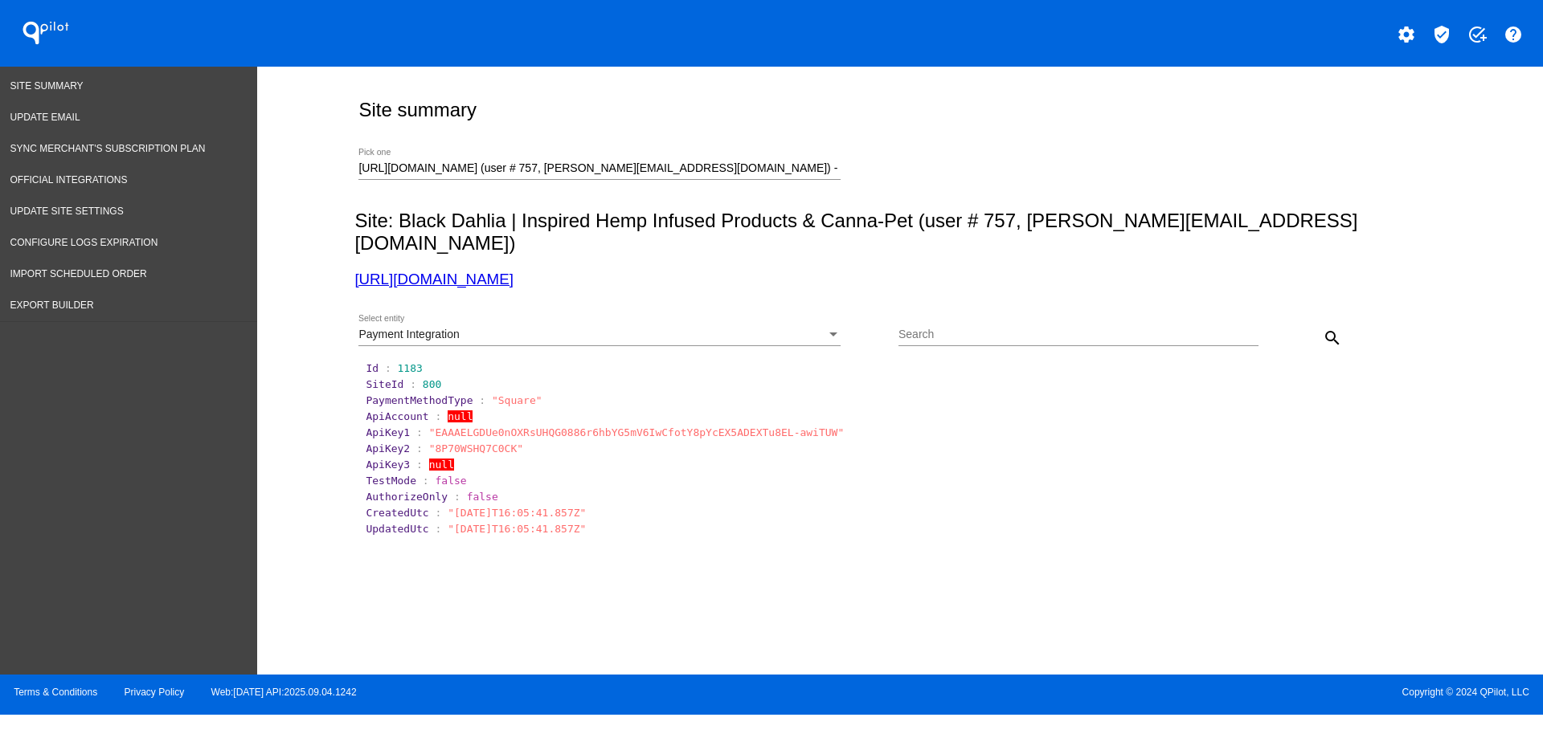
click at [605, 329] on div "Payment Integration" at bounding box center [592, 335] width 468 height 13
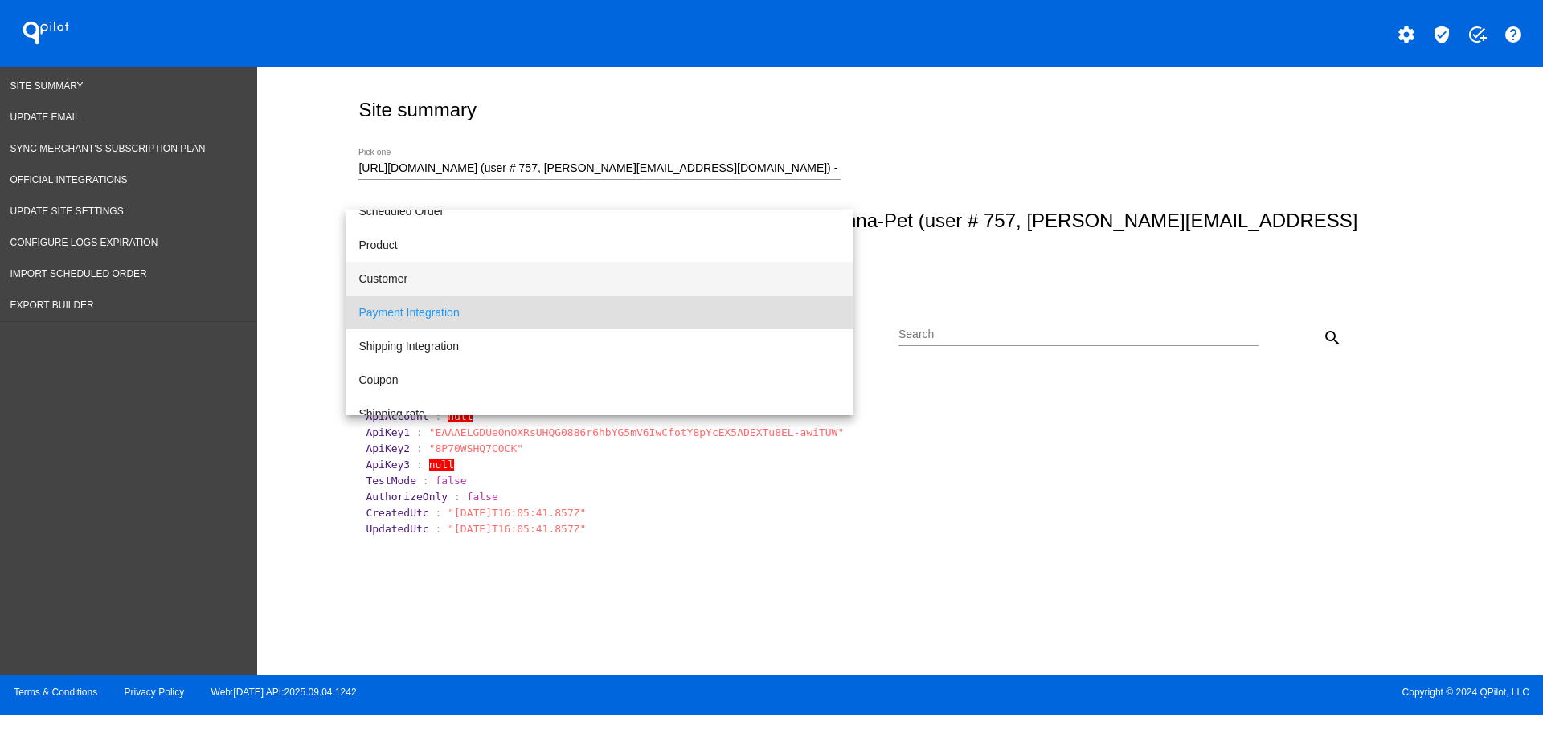
scroll to position [0, 0]
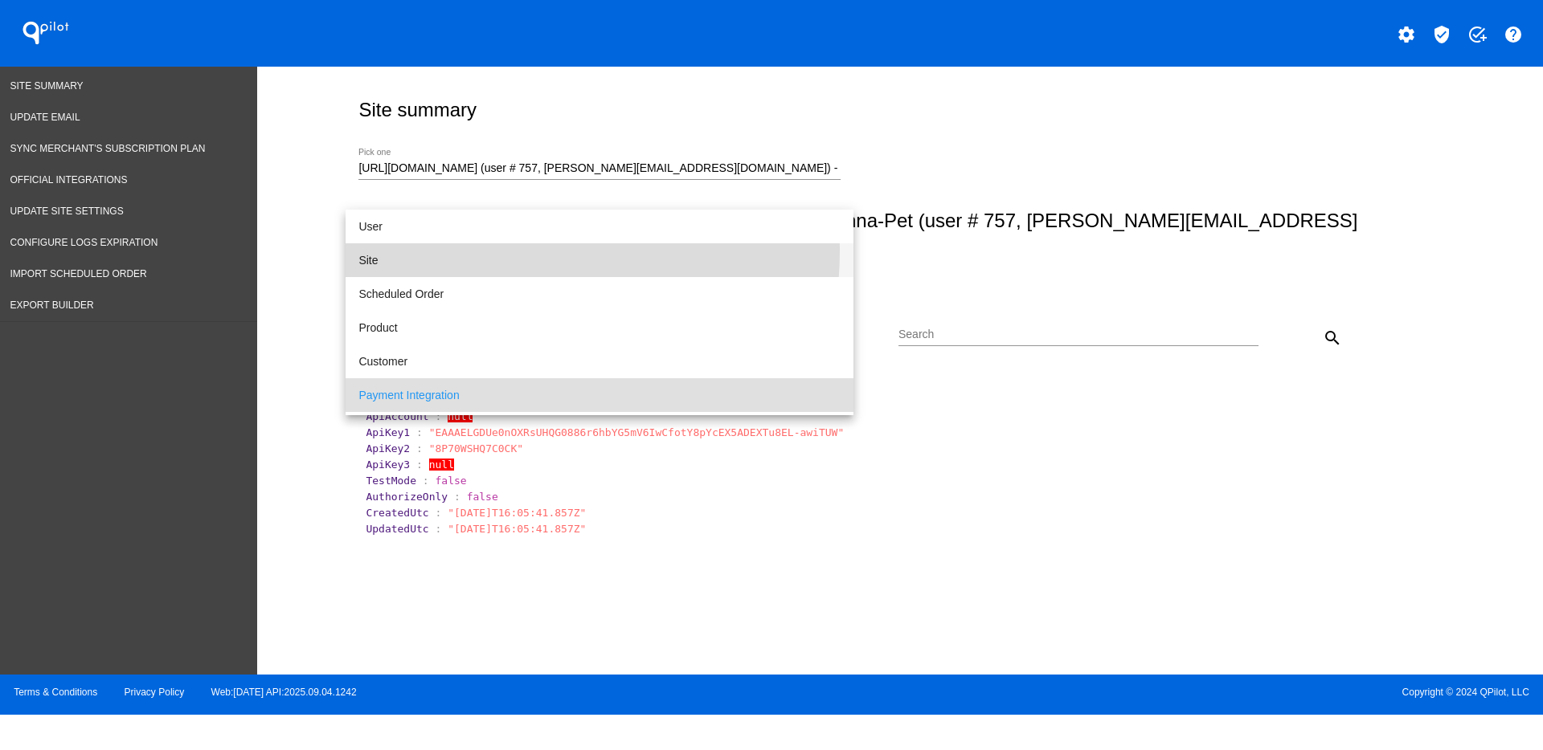
click at [493, 250] on span "Site" at bounding box center [599, 260] width 482 height 34
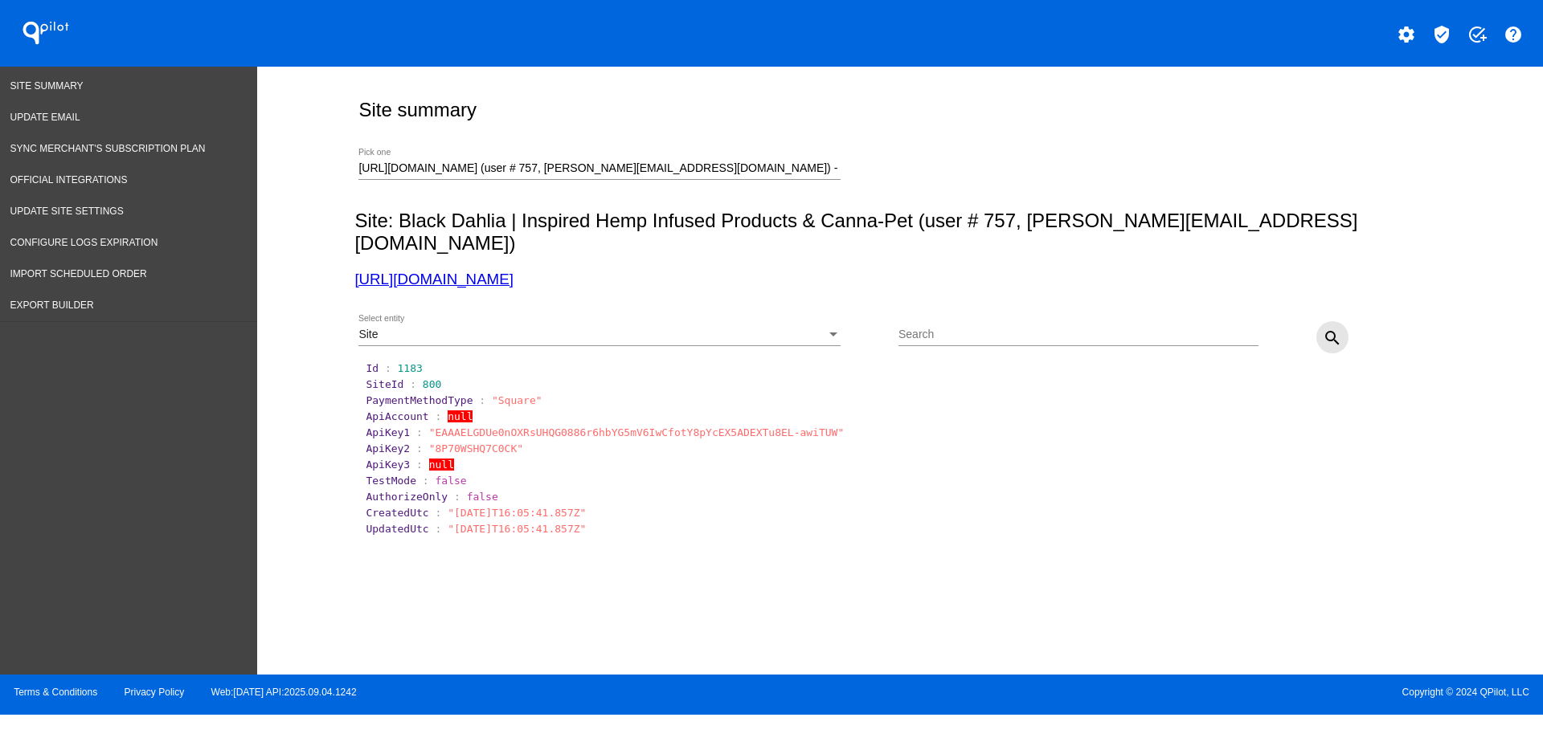
click at [1339, 321] on button "search" at bounding box center [1332, 337] width 32 height 32
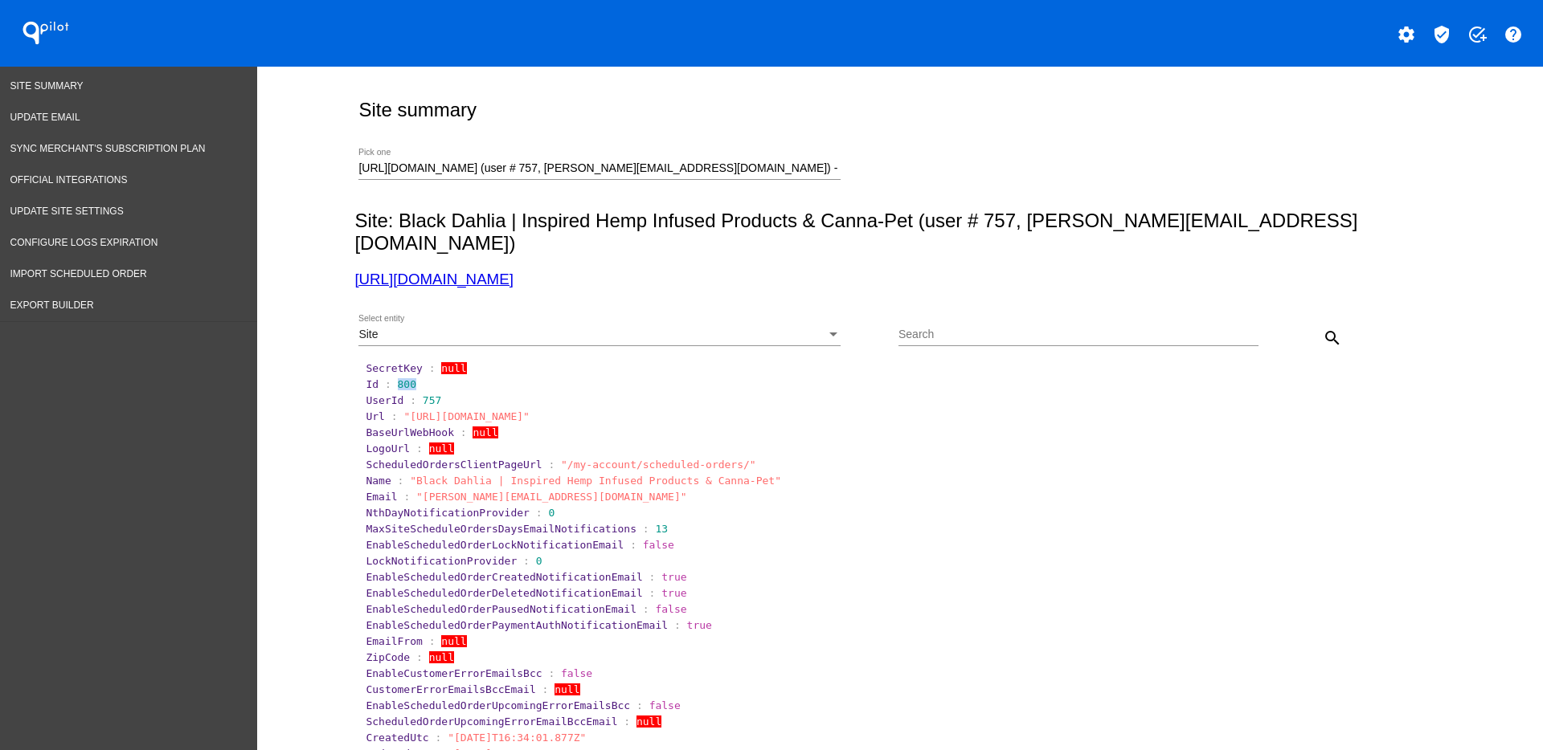
drag, startPoint x: 386, startPoint y: 362, endPoint x: 503, endPoint y: 339, distance: 119.6
click at [497, 377] on section "Id : 800" at bounding box center [900, 384] width 1073 height 15
drag, startPoint x: 787, startPoint y: 176, endPoint x: 222, endPoint y: 179, distance: 564.9
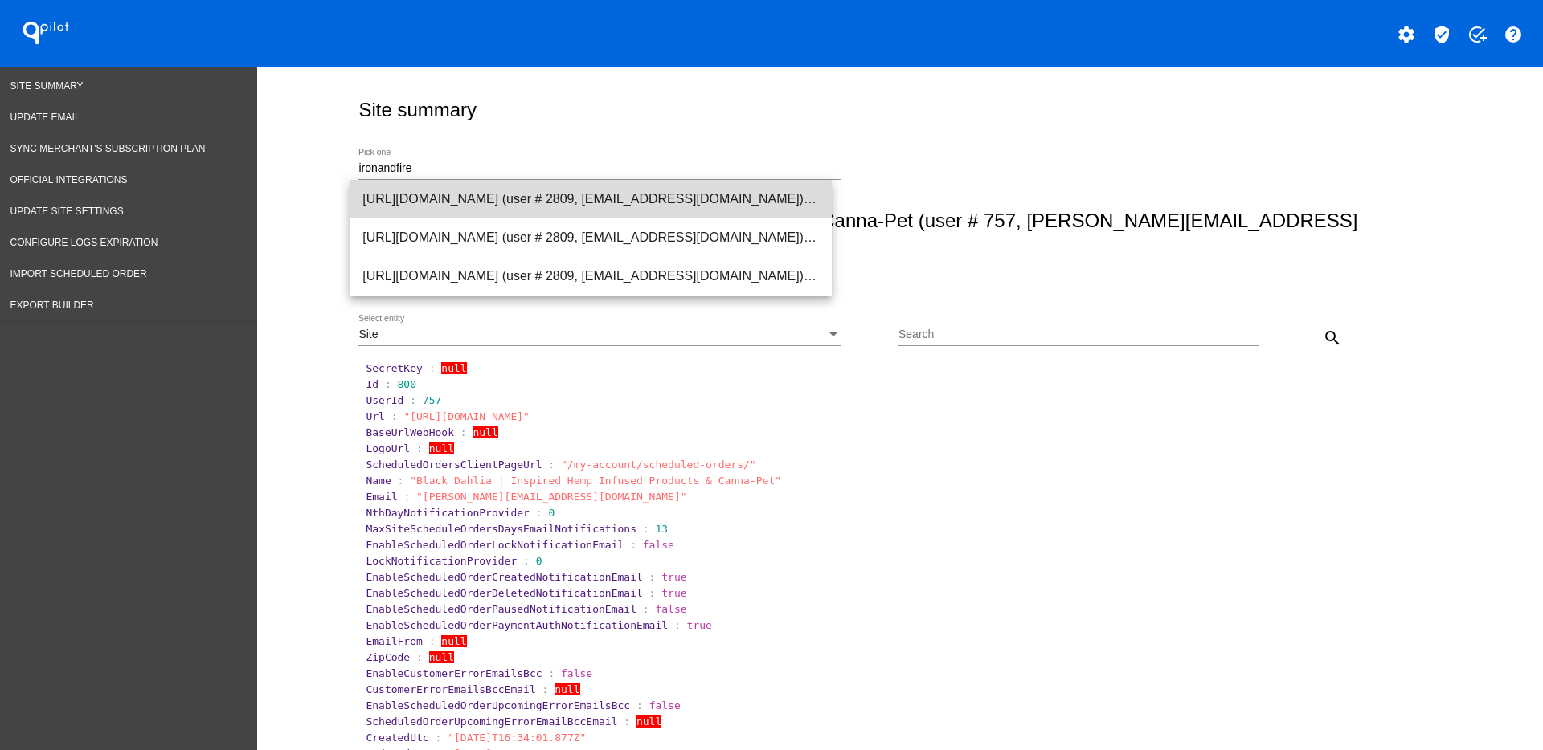
click at [476, 192] on span "[URL][DOMAIN_NAME] (user # 2809, [EMAIL_ADDRESS][DOMAIN_NAME]) - Production" at bounding box center [590, 199] width 456 height 39
type input "[URL][DOMAIN_NAME] (user # 2809, [EMAIL_ADDRESS][DOMAIN_NAME]) - Production"
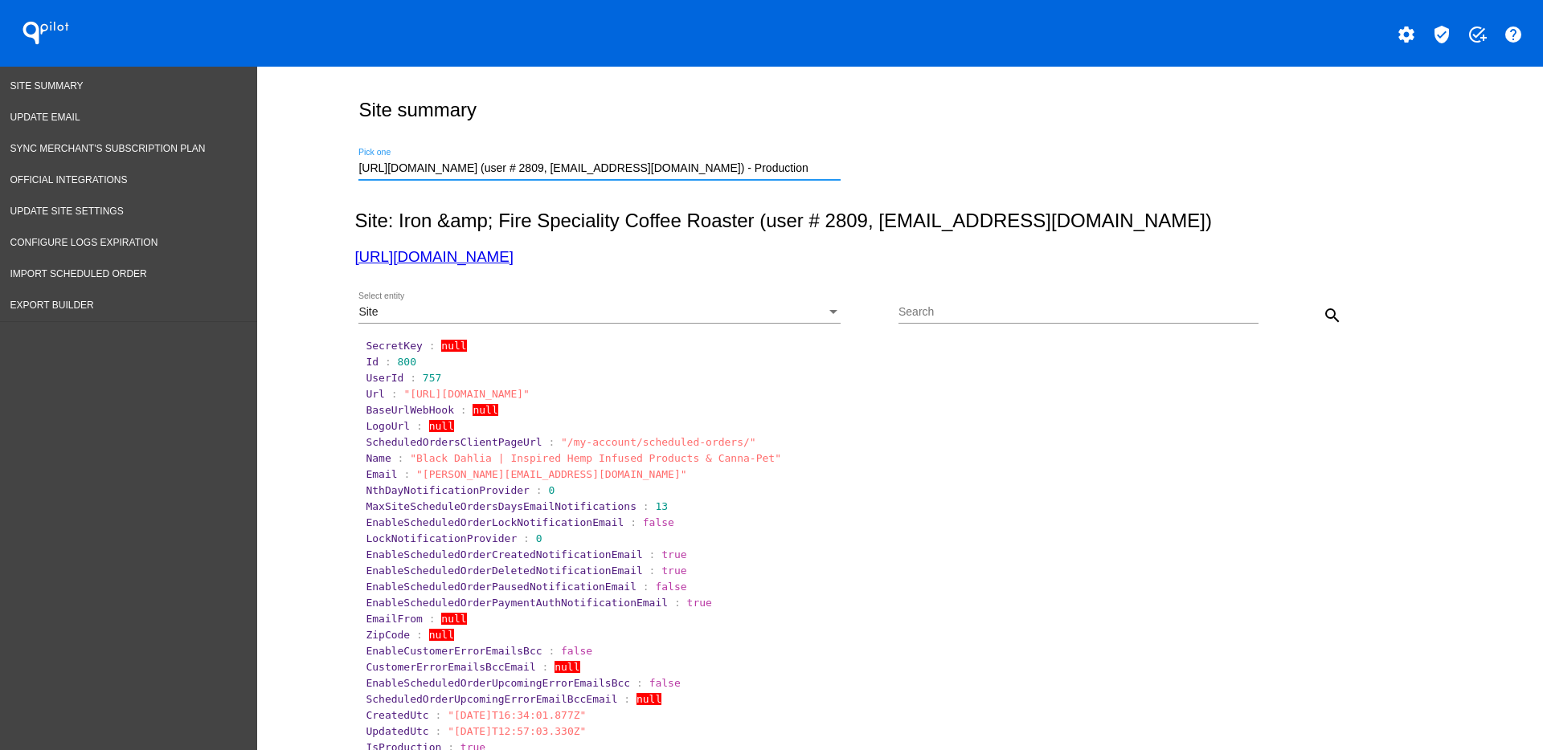
click at [808, 302] on div "Site Select entity" at bounding box center [599, 307] width 482 height 31
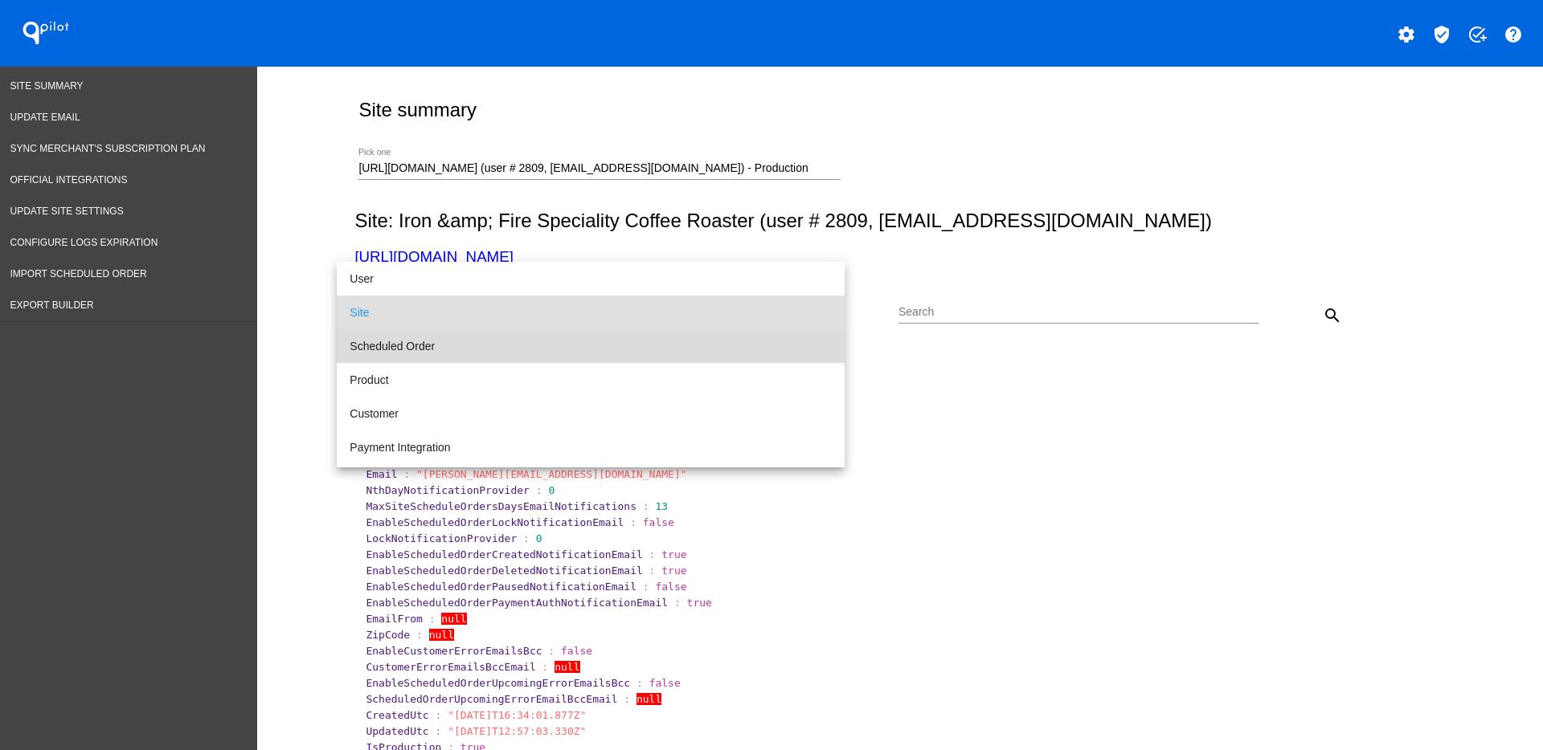
click at [751, 339] on span "Scheduled Order" at bounding box center [591, 346] width 482 height 34
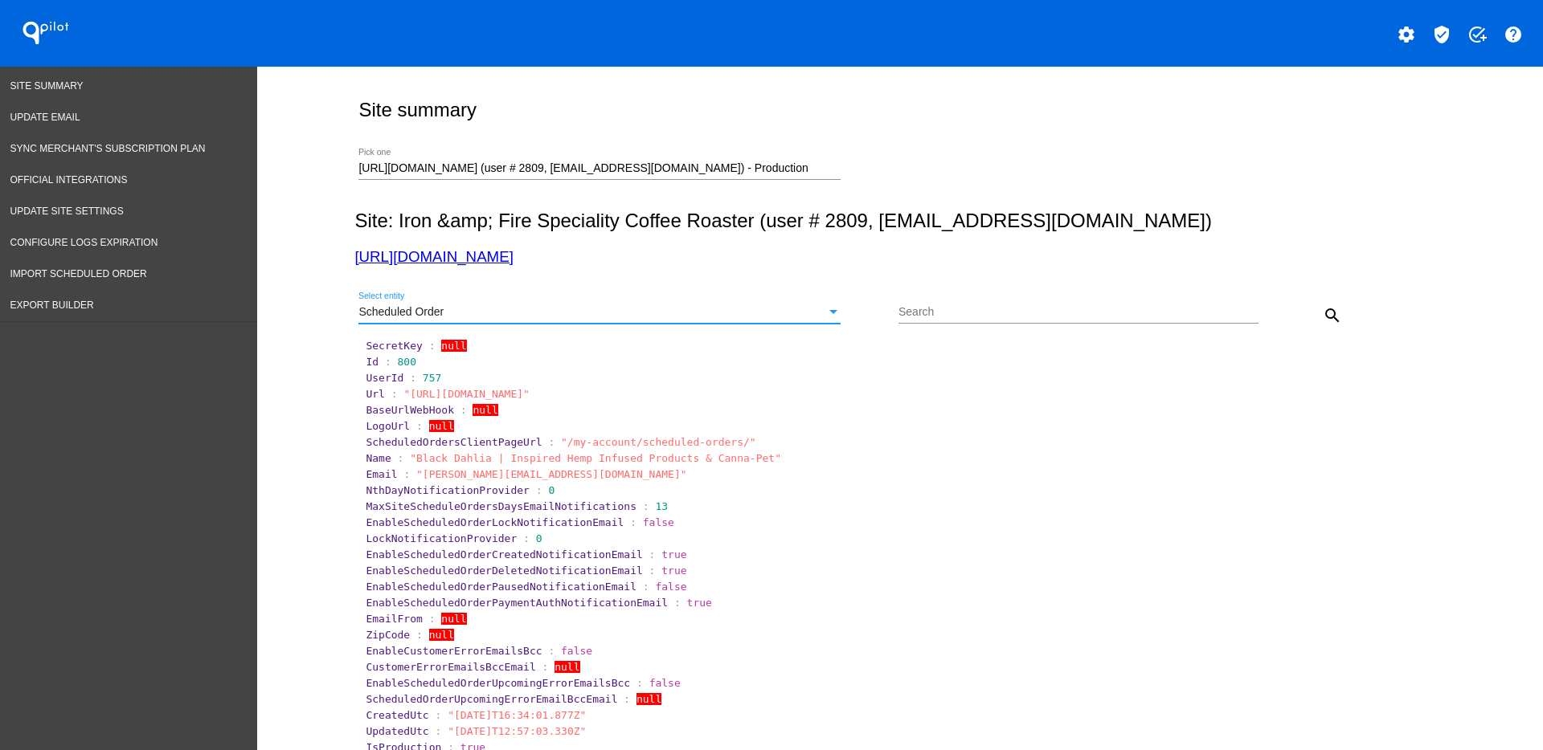
click at [912, 317] on input "Search" at bounding box center [1078, 312] width 360 height 13
paste input "[EMAIL_ADDRESS][DOMAIN_NAME]"
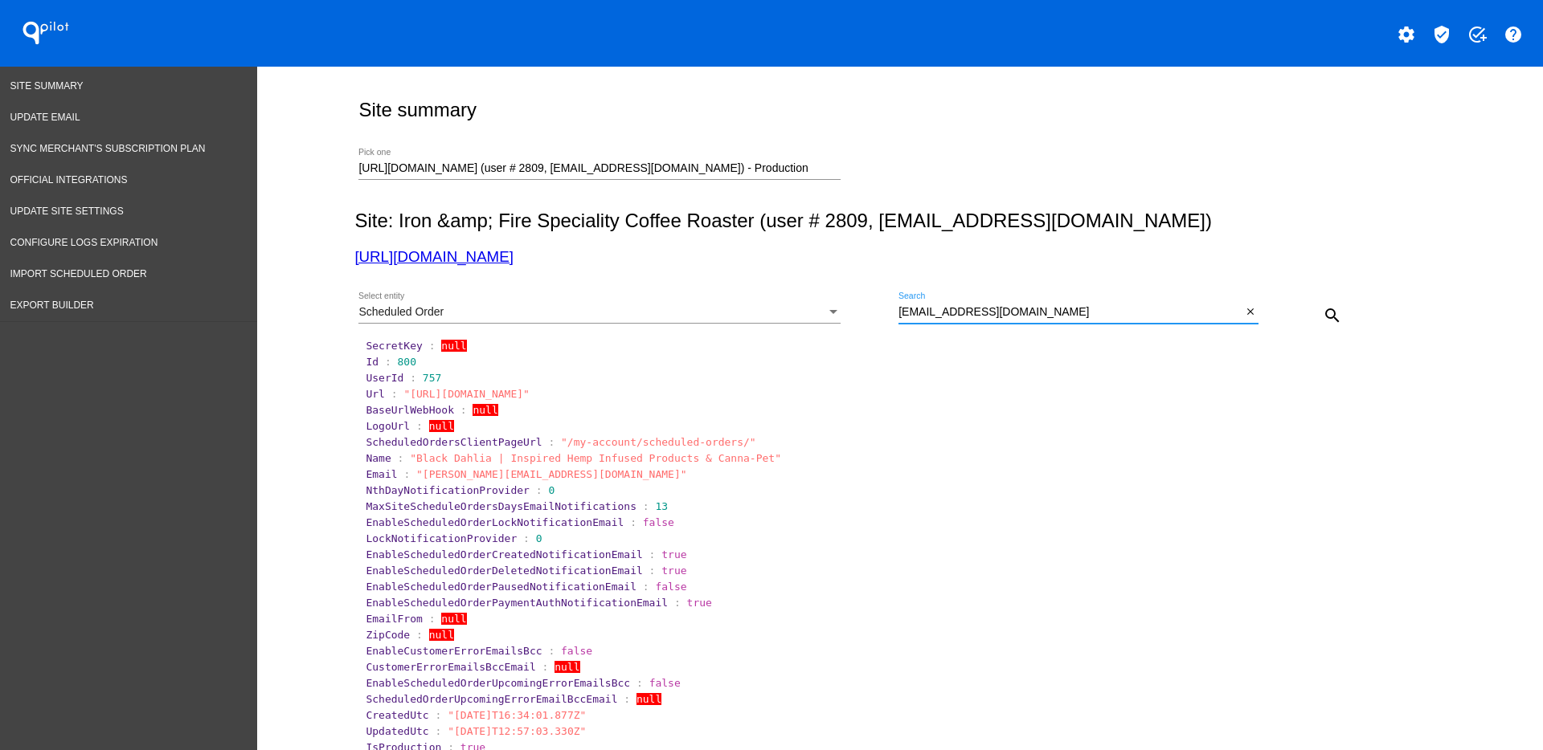
type input "[EMAIL_ADDRESS][DOMAIN_NAME]"
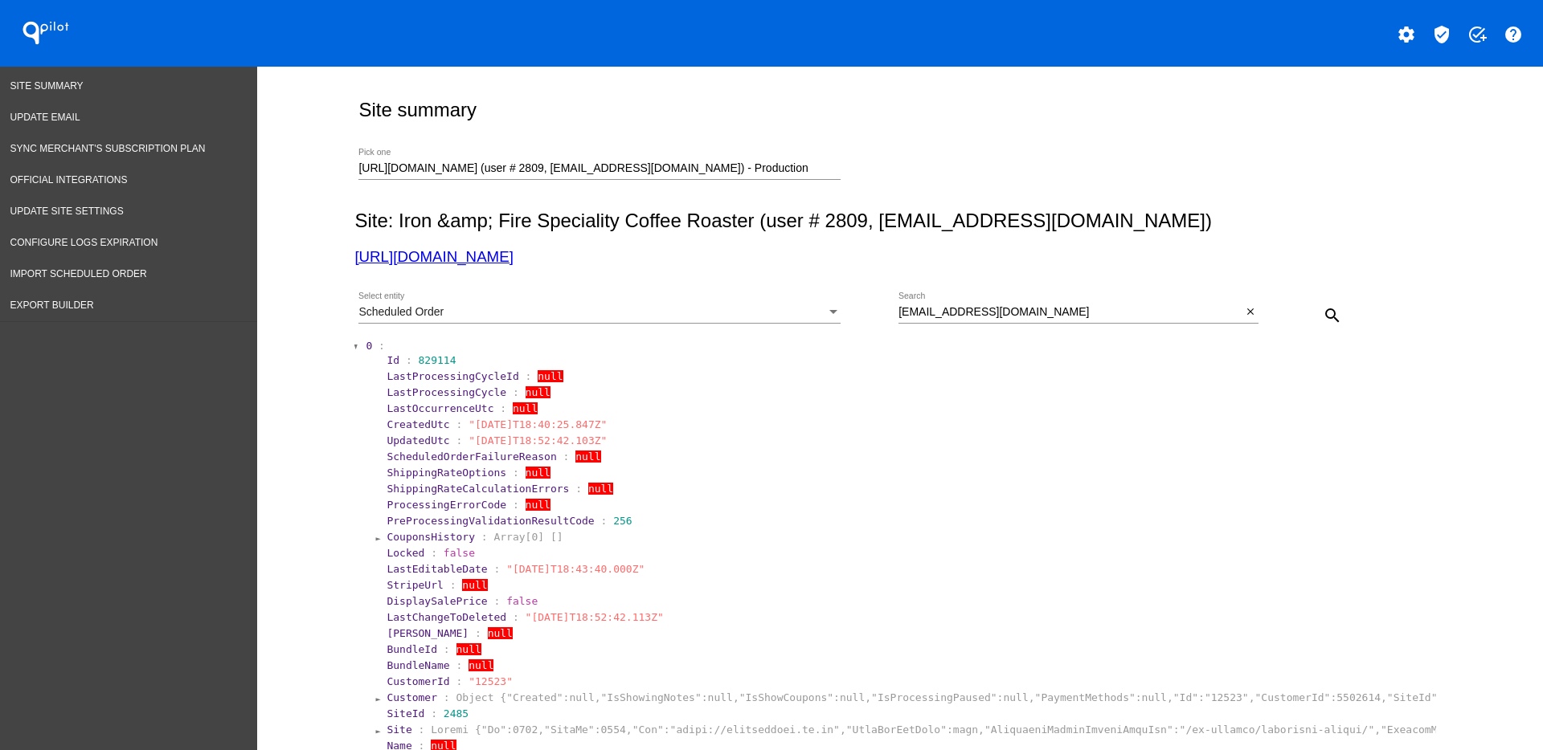
click at [660, 306] on div "Scheduled Order" at bounding box center [592, 312] width 468 height 13
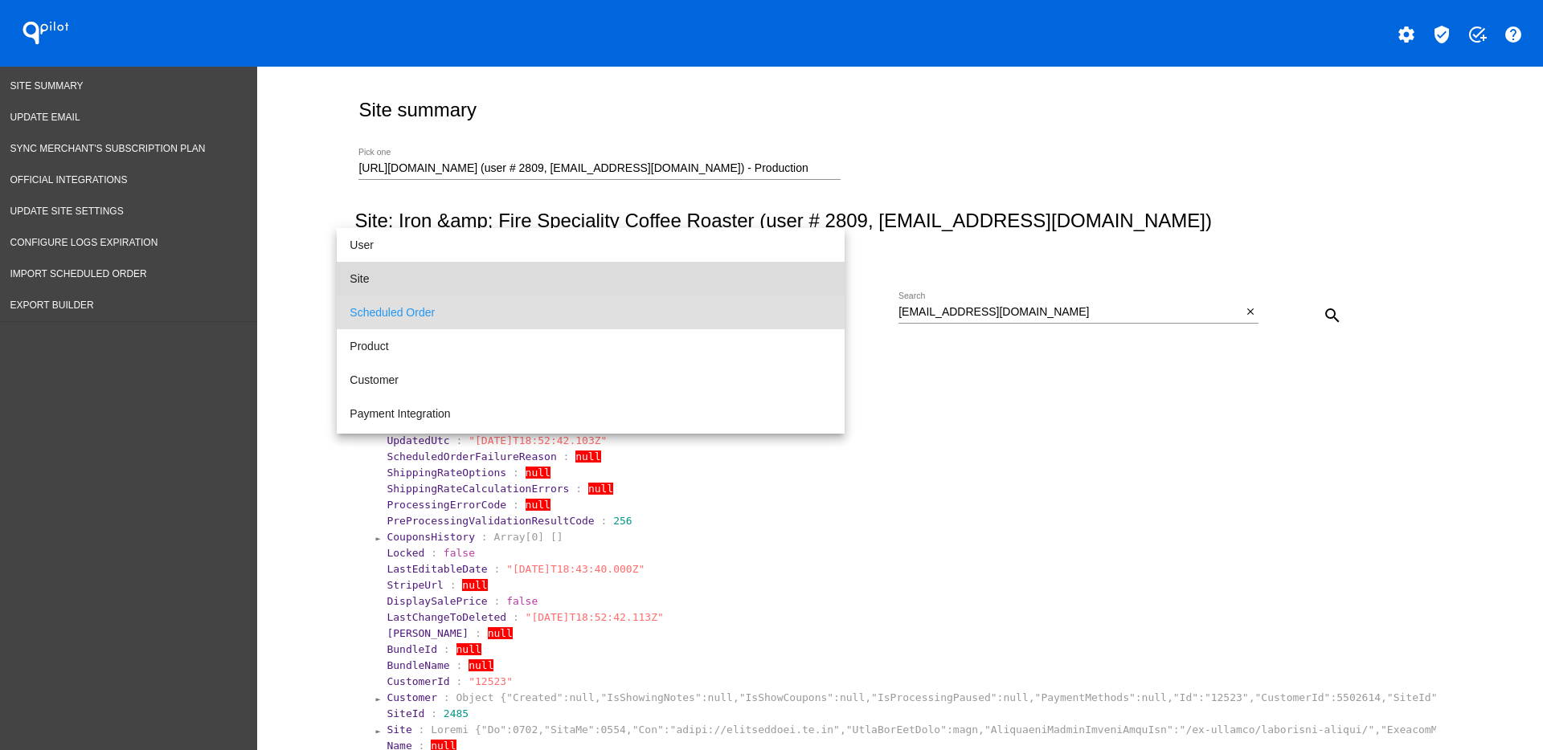
click at [628, 282] on span "Site" at bounding box center [591, 279] width 482 height 34
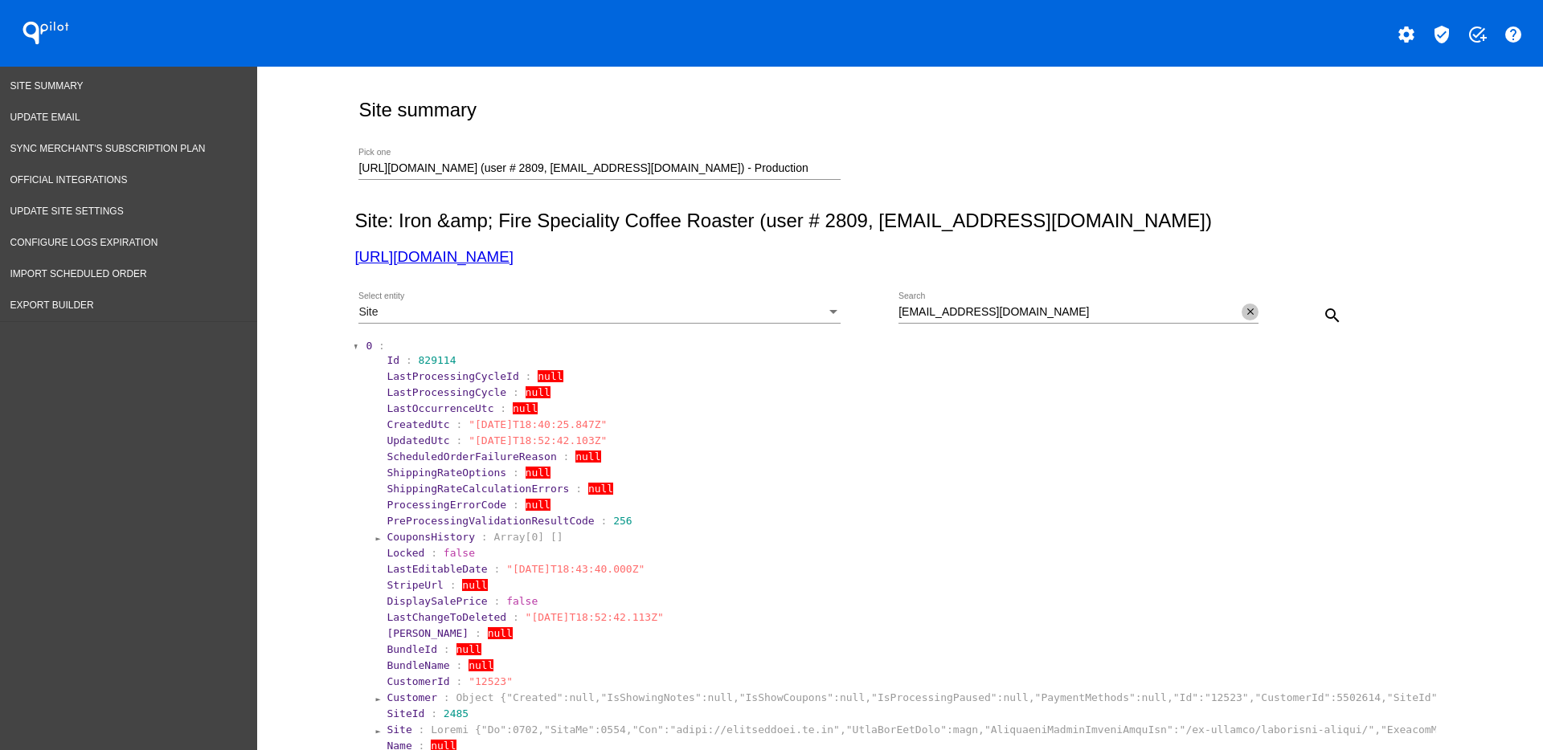
click at [1244, 320] on button "close" at bounding box center [1249, 312] width 17 height 17
click at [1316, 319] on button "search" at bounding box center [1332, 315] width 32 height 32
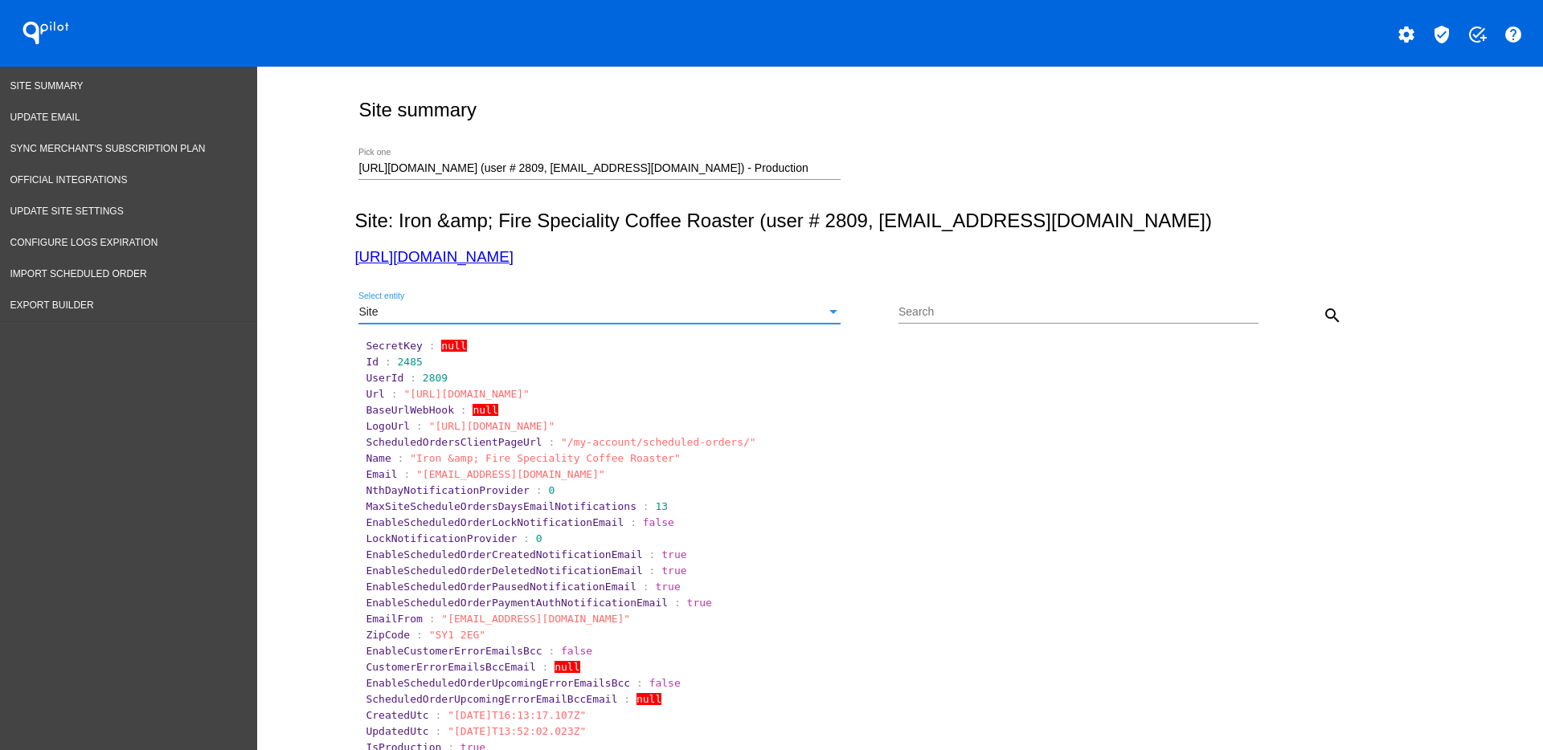
click at [802, 313] on div "Site" at bounding box center [592, 312] width 468 height 13
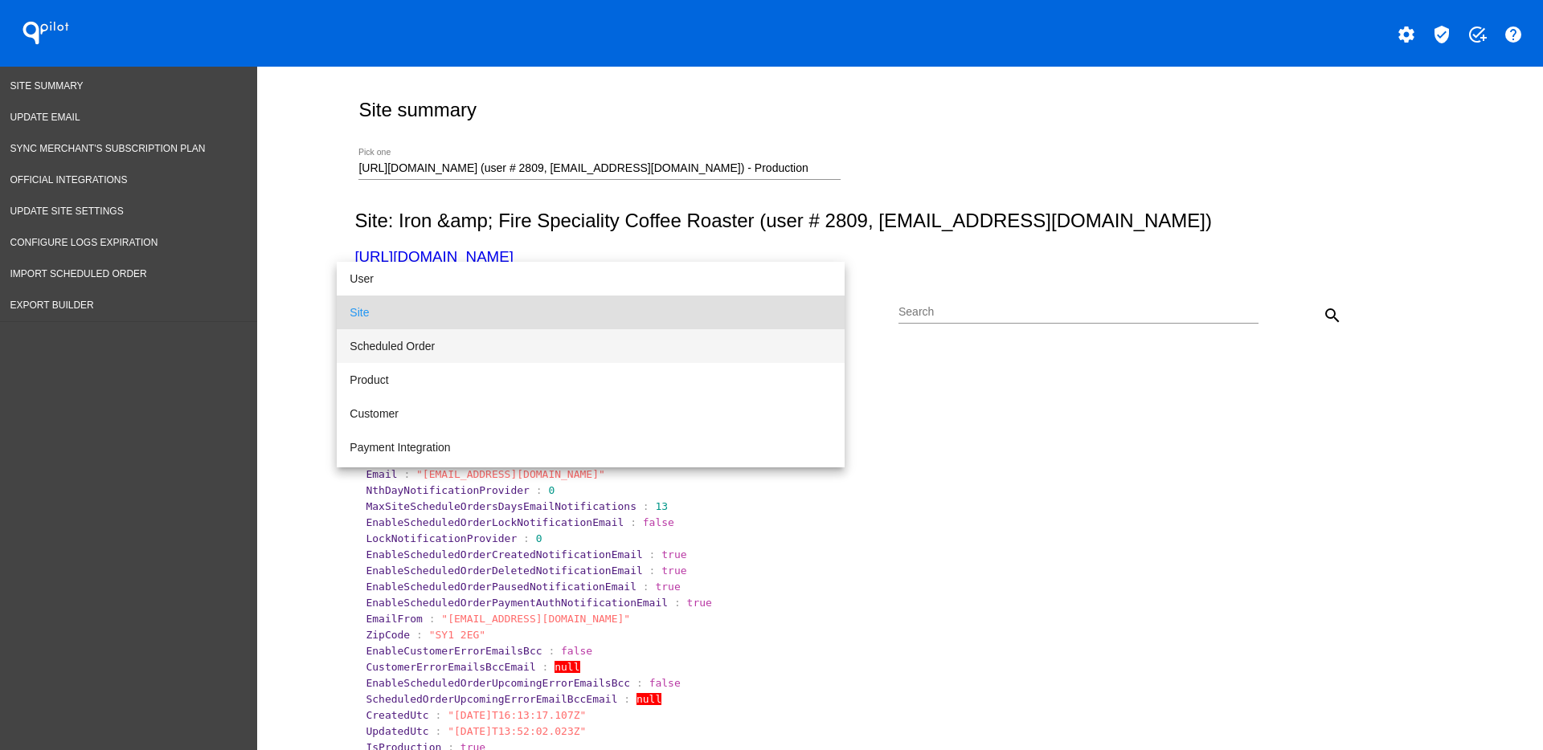
click at [641, 337] on span "Scheduled Order" at bounding box center [591, 346] width 482 height 34
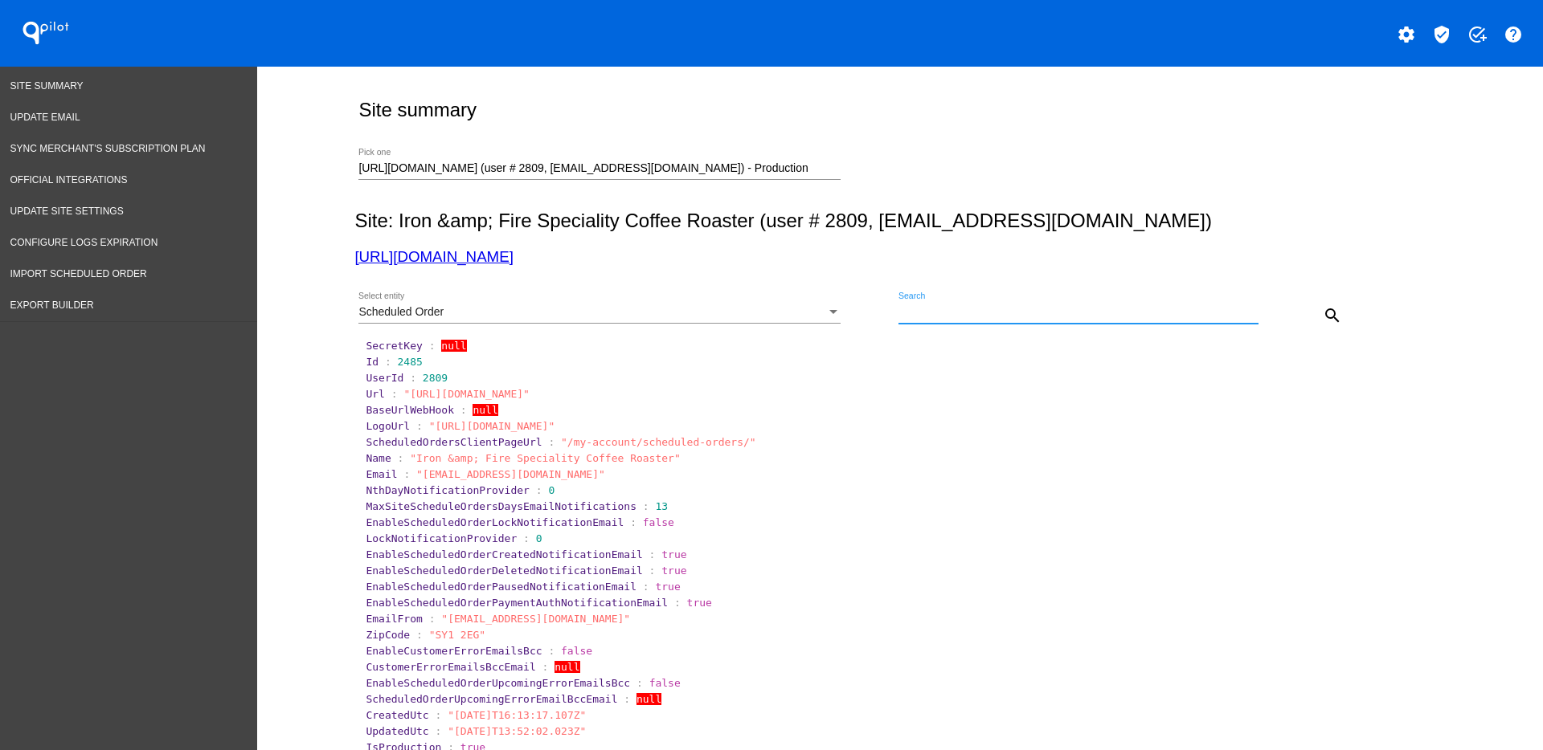
paste input "1017125"
type input "1017125"
click at [1316, 305] on button "search" at bounding box center [1332, 315] width 32 height 32
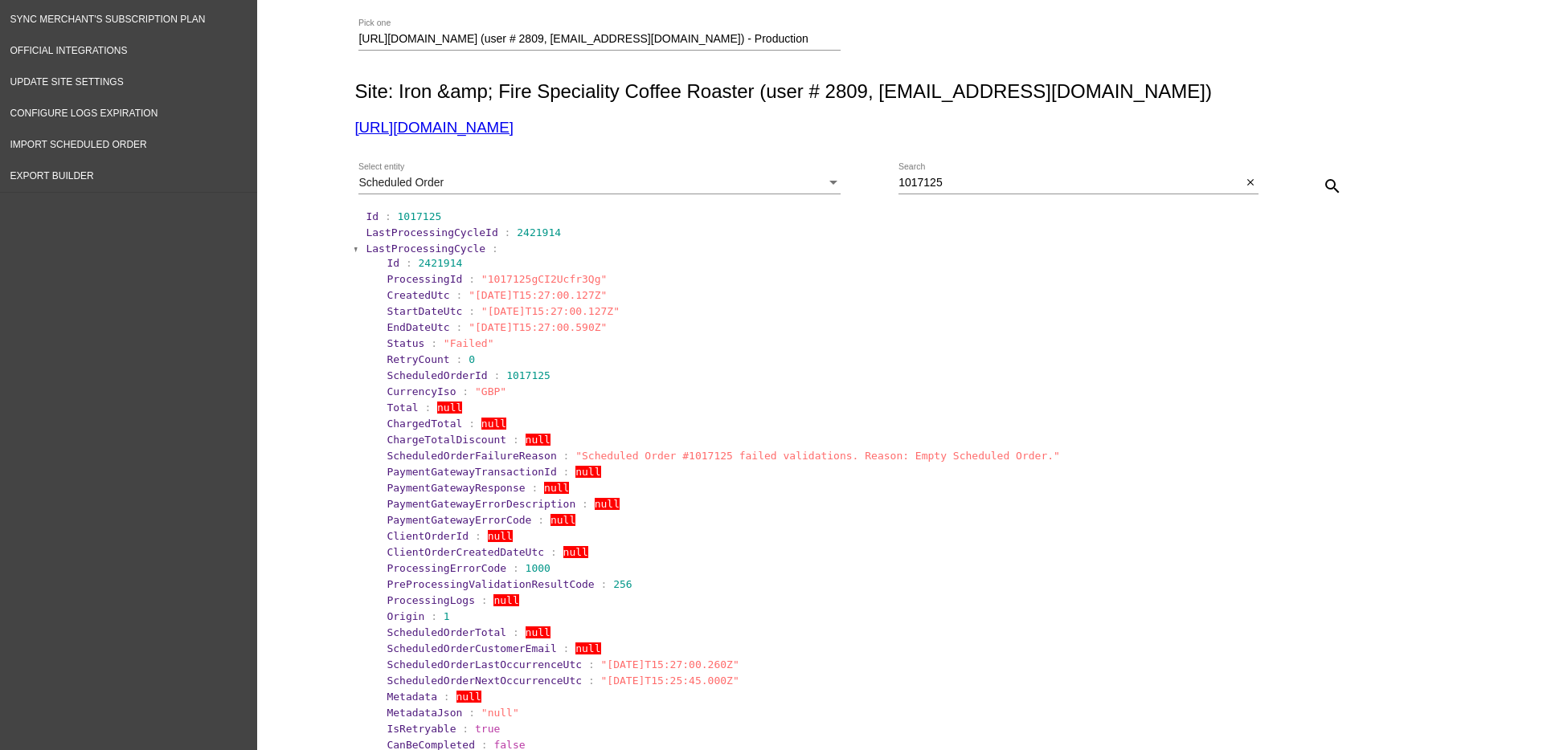
scroll to position [301, 0]
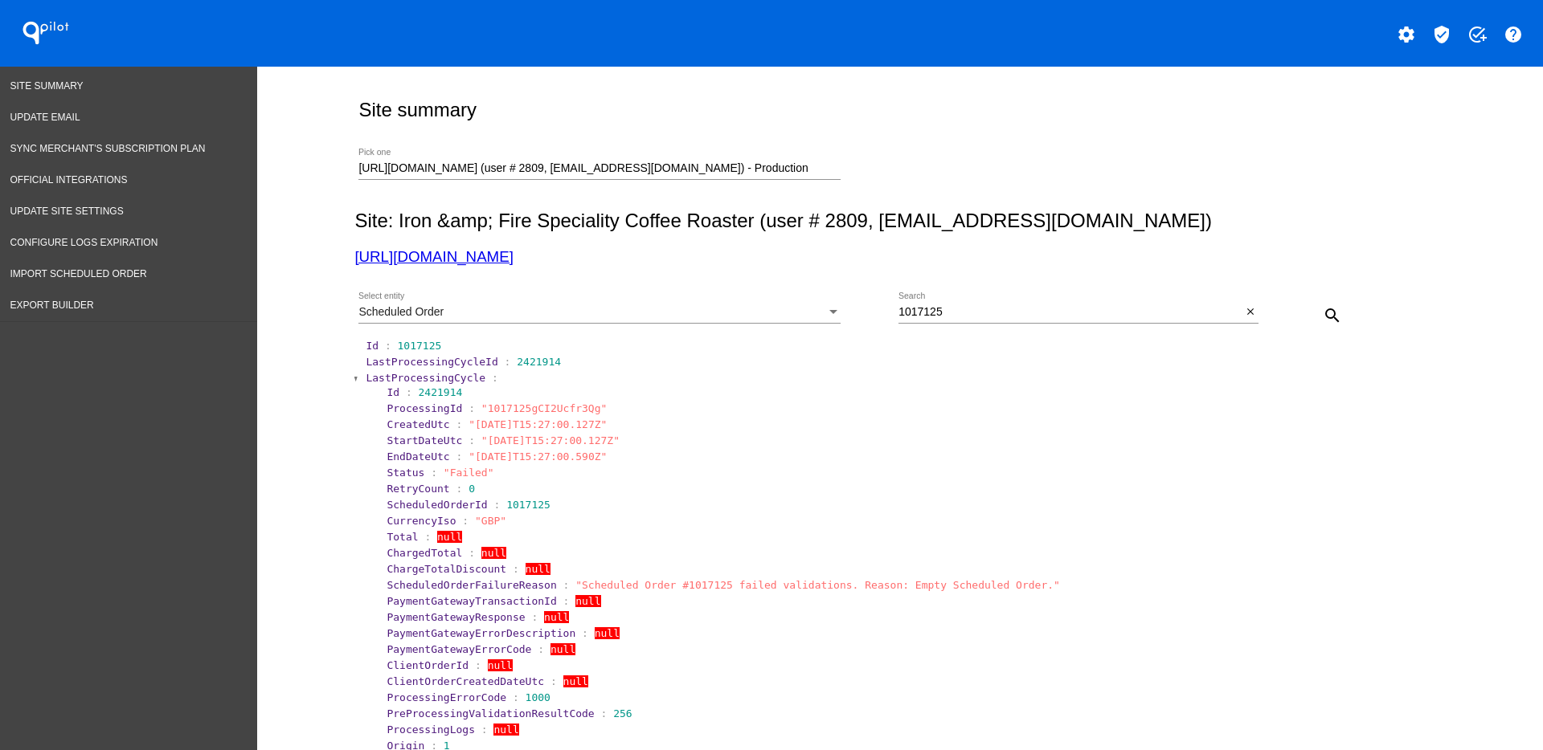
scroll to position [301, 0]
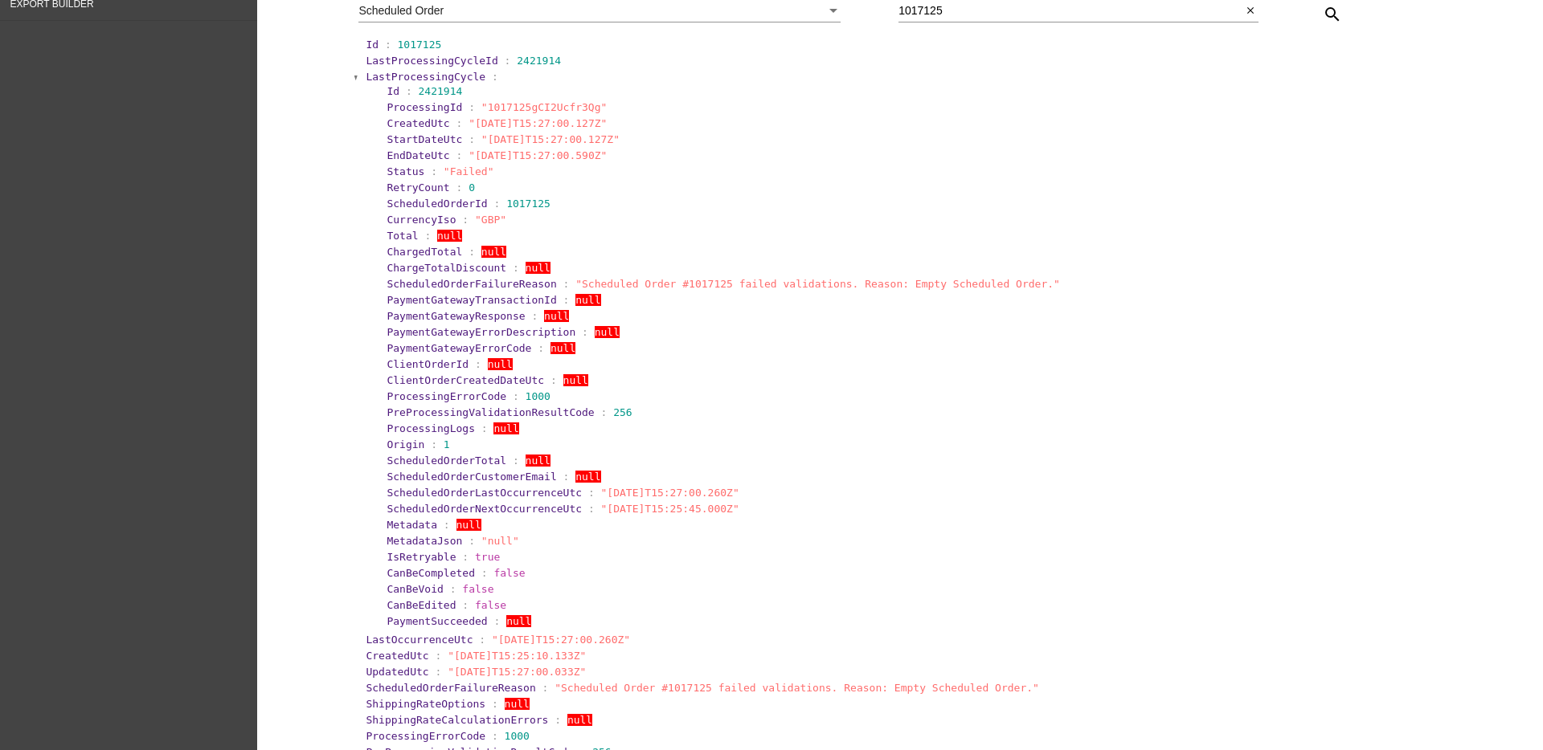
click at [440, 75] on span "LastProcessingCycle" at bounding box center [426, 77] width 120 height 12
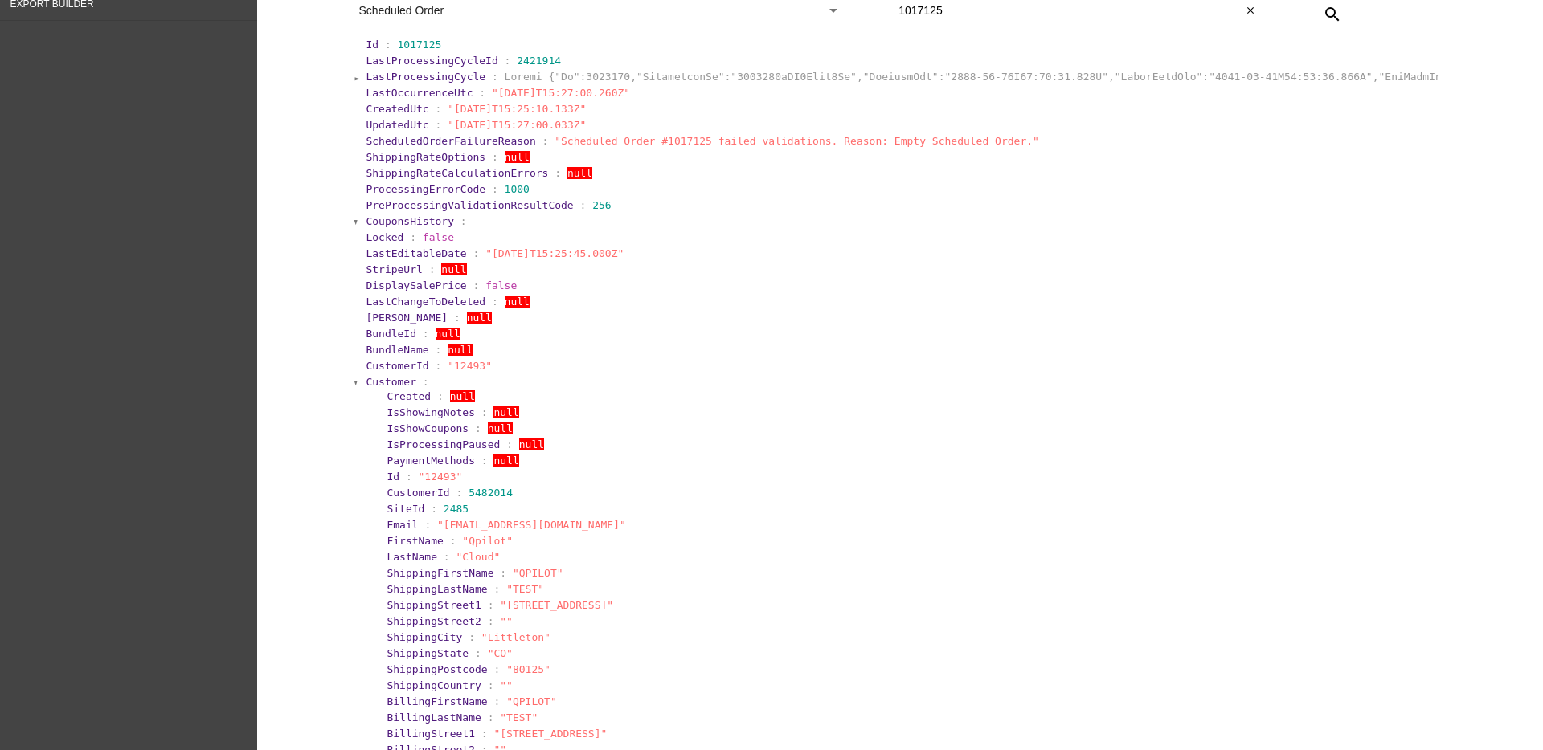
click at [366, 376] on span "Customer" at bounding box center [391, 382] width 51 height 12
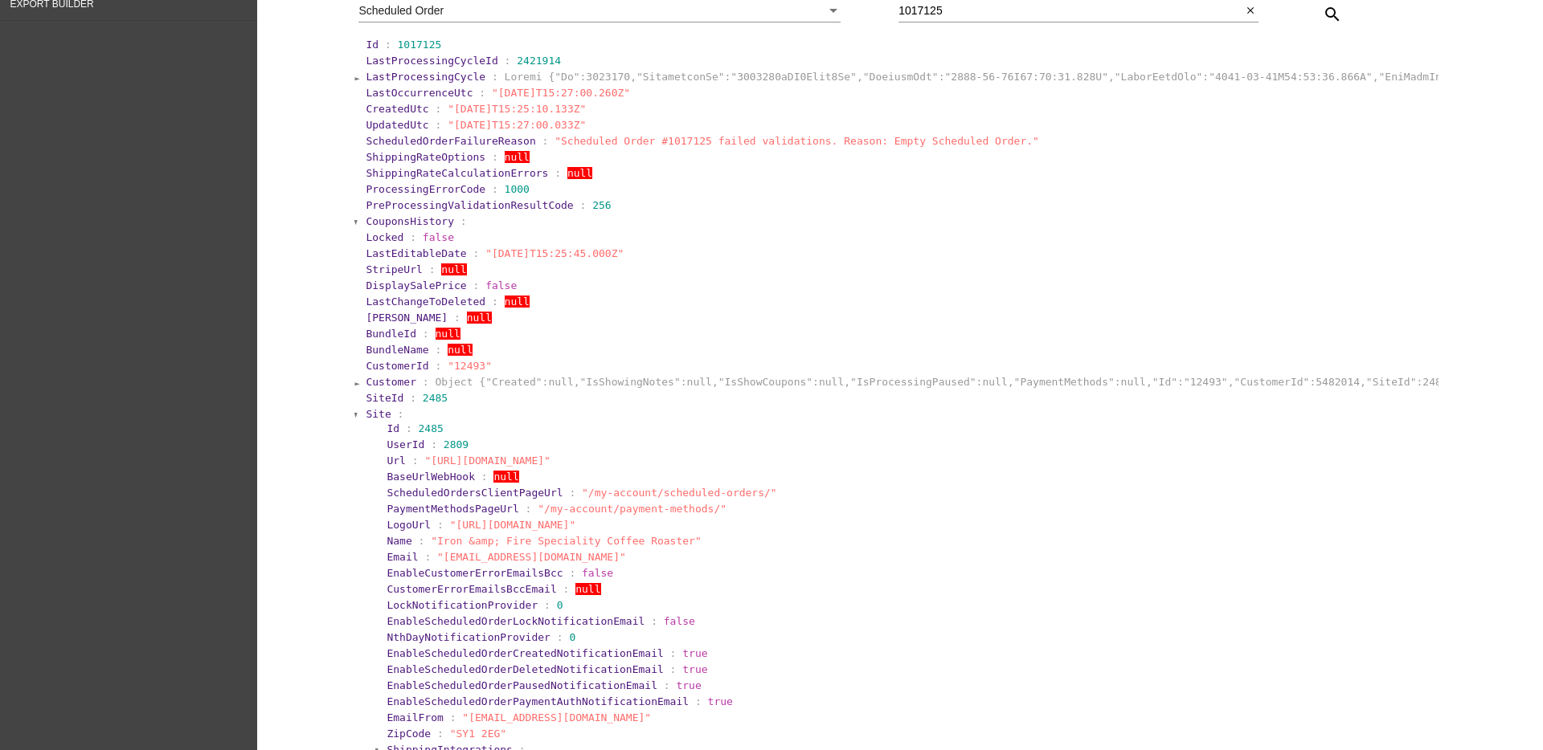
scroll to position [502, 0]
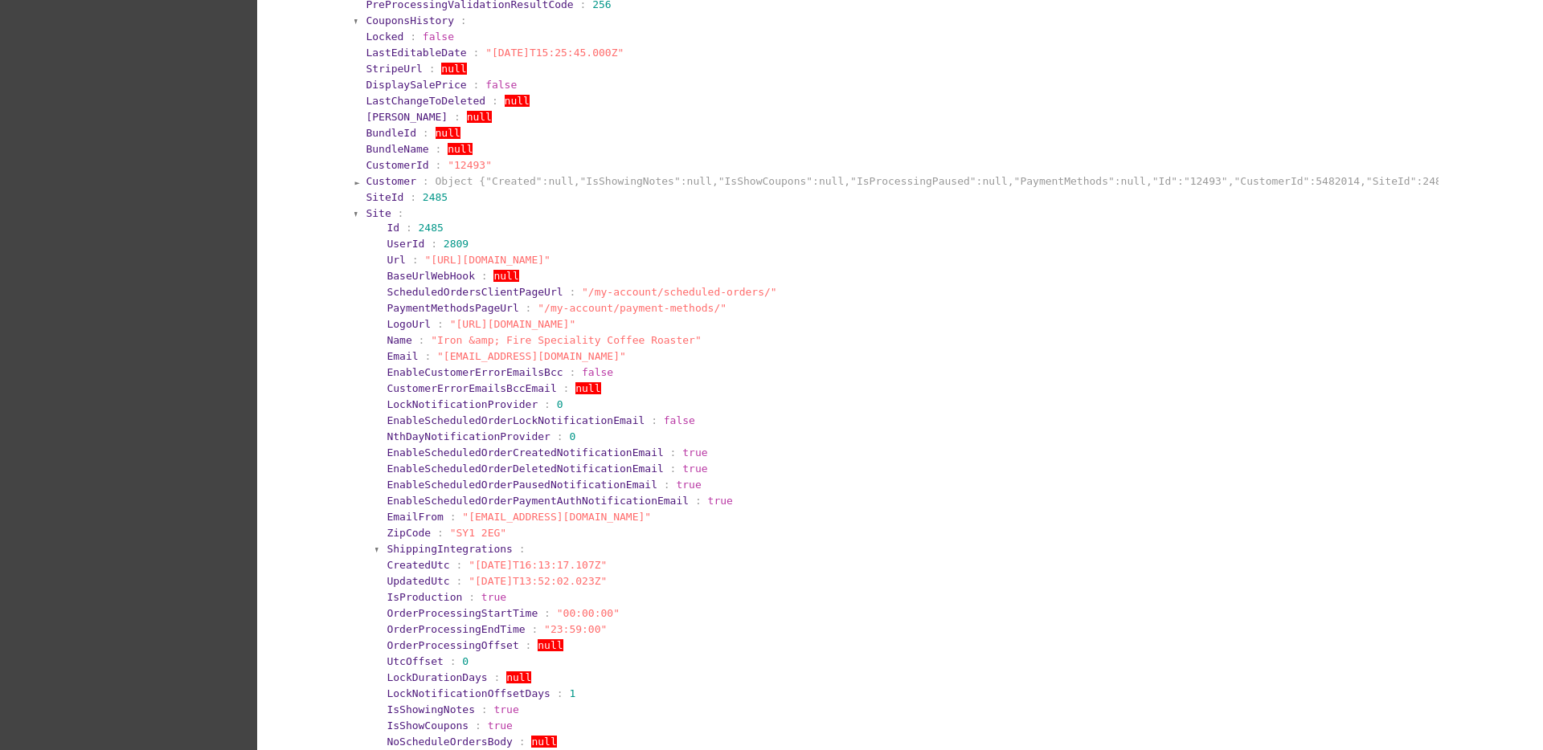
click at [365, 204] on section "SiteId : 2485" at bounding box center [900, 197] width 1073 height 15
click at [369, 212] on span "Site" at bounding box center [378, 213] width 25 height 12
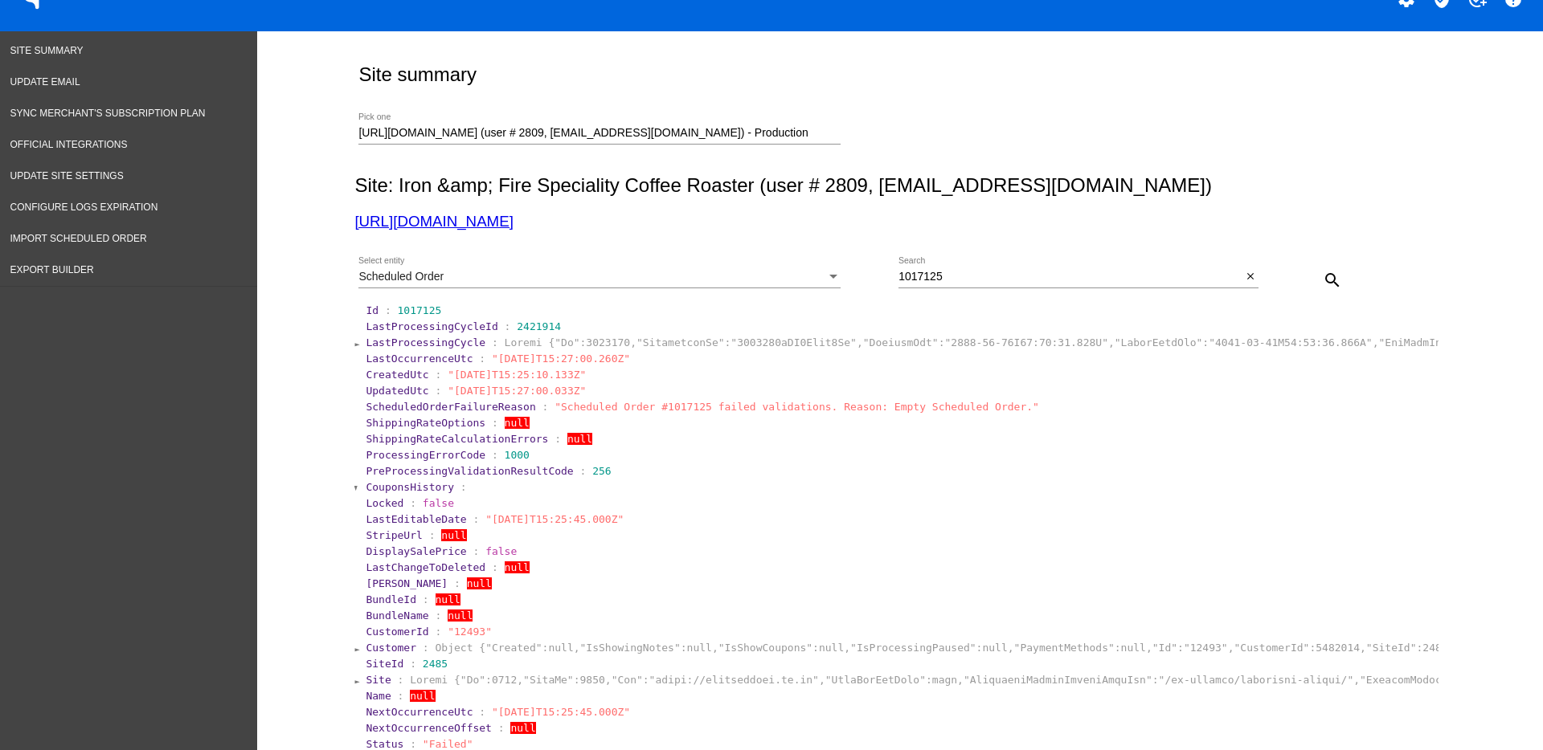
scroll to position [0, 0]
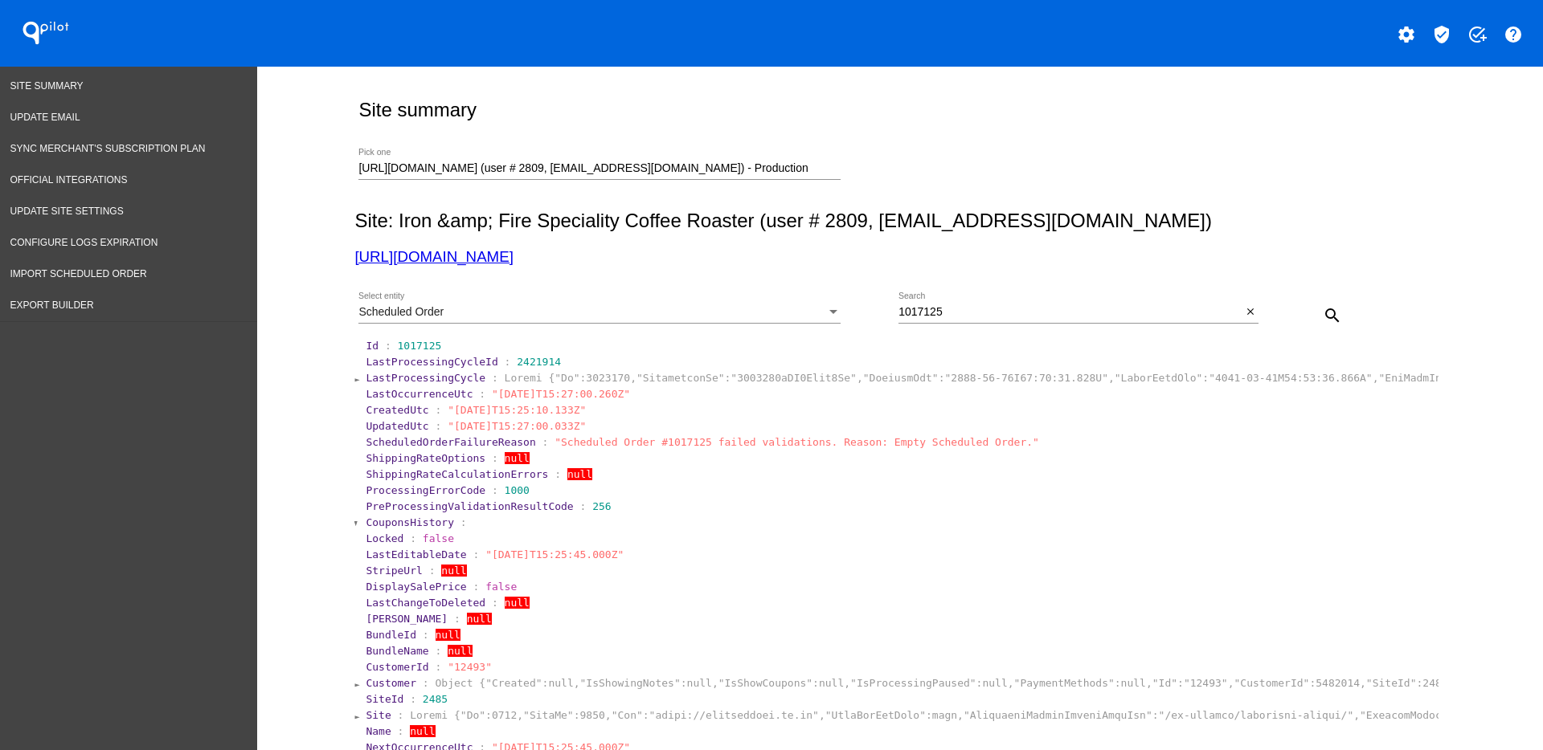
click at [1332, 317] on mat-icon "search" at bounding box center [1332, 315] width 19 height 19
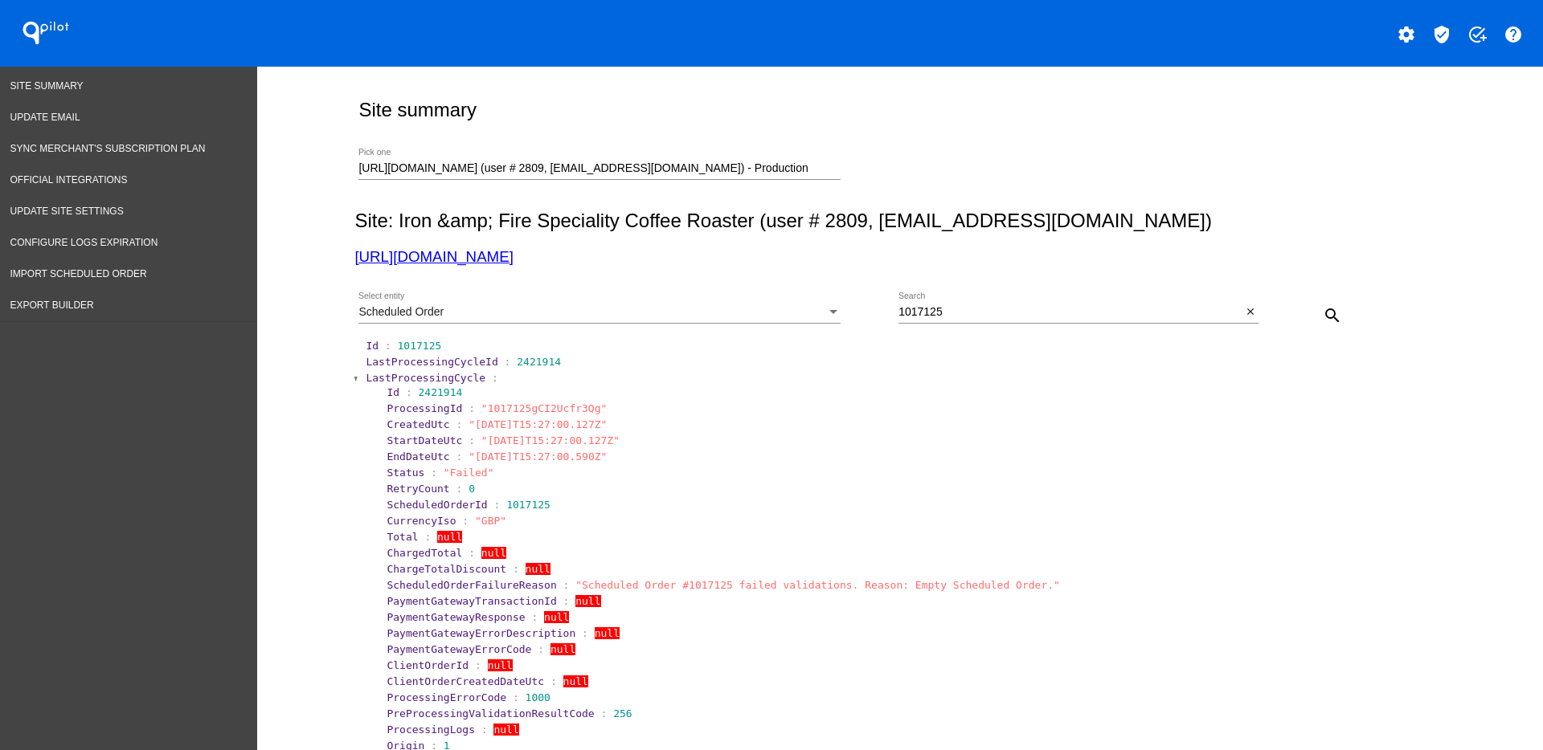
click at [382, 382] on span "LastProcessingCycle" at bounding box center [426, 378] width 120 height 12
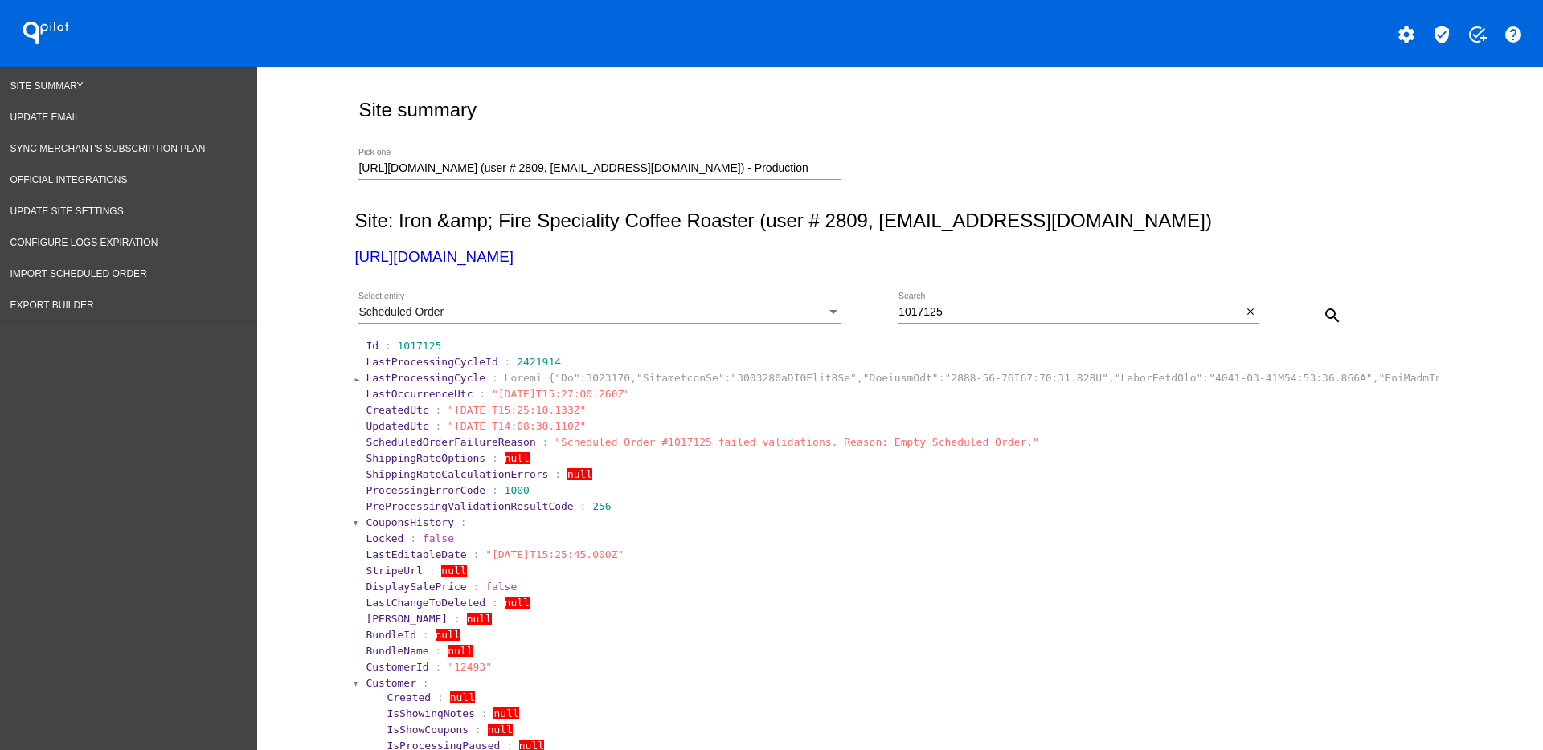
click at [384, 375] on span "LastProcessingCycle" at bounding box center [426, 378] width 120 height 12
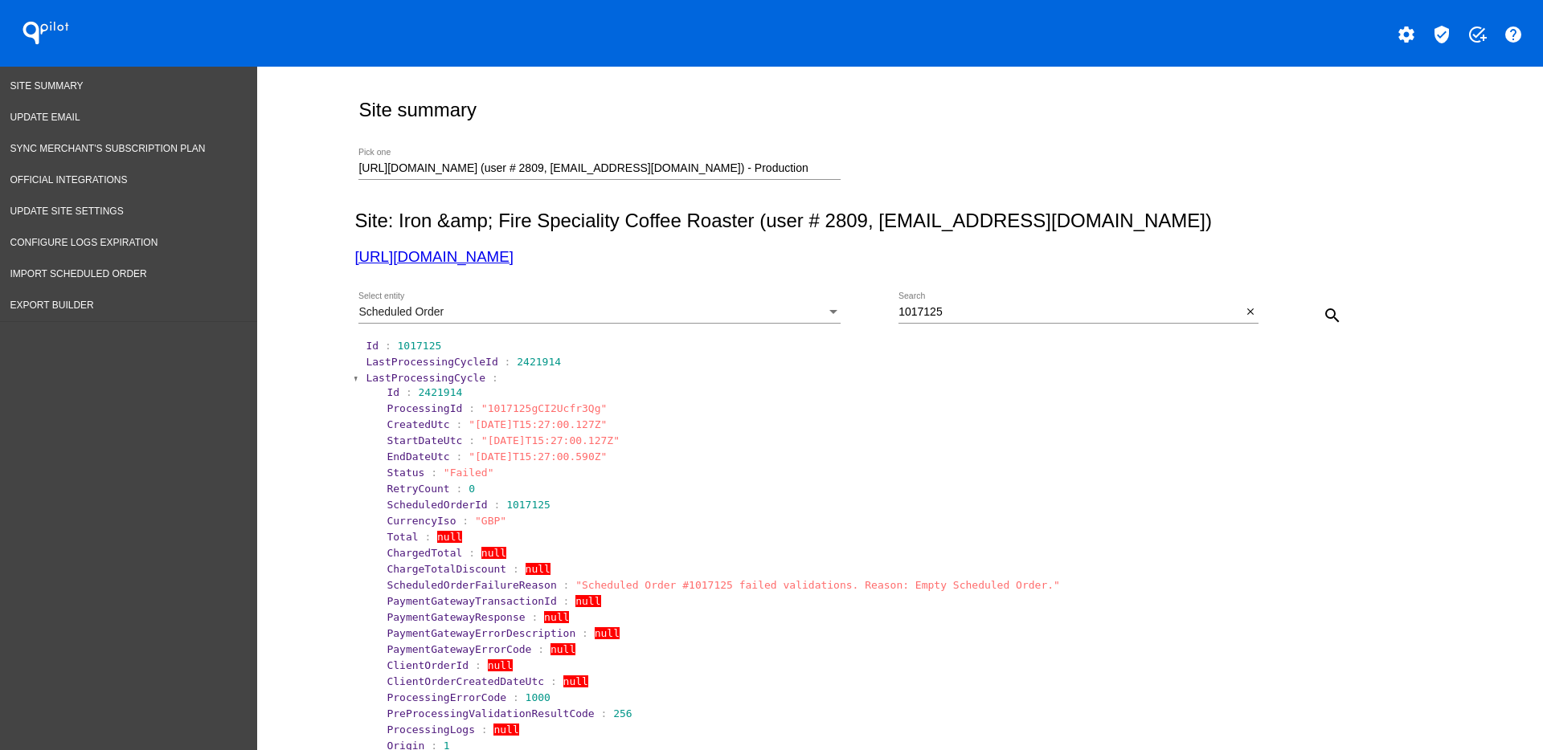
click at [395, 370] on section "LastProcessingCycle : Id : 2421914 ProcessingId : "1017125gCI2Ucfr3Qg" CreatedU…" at bounding box center [900, 651] width 1073 height 562
click at [376, 372] on span "LastProcessingCycle" at bounding box center [426, 378] width 120 height 12
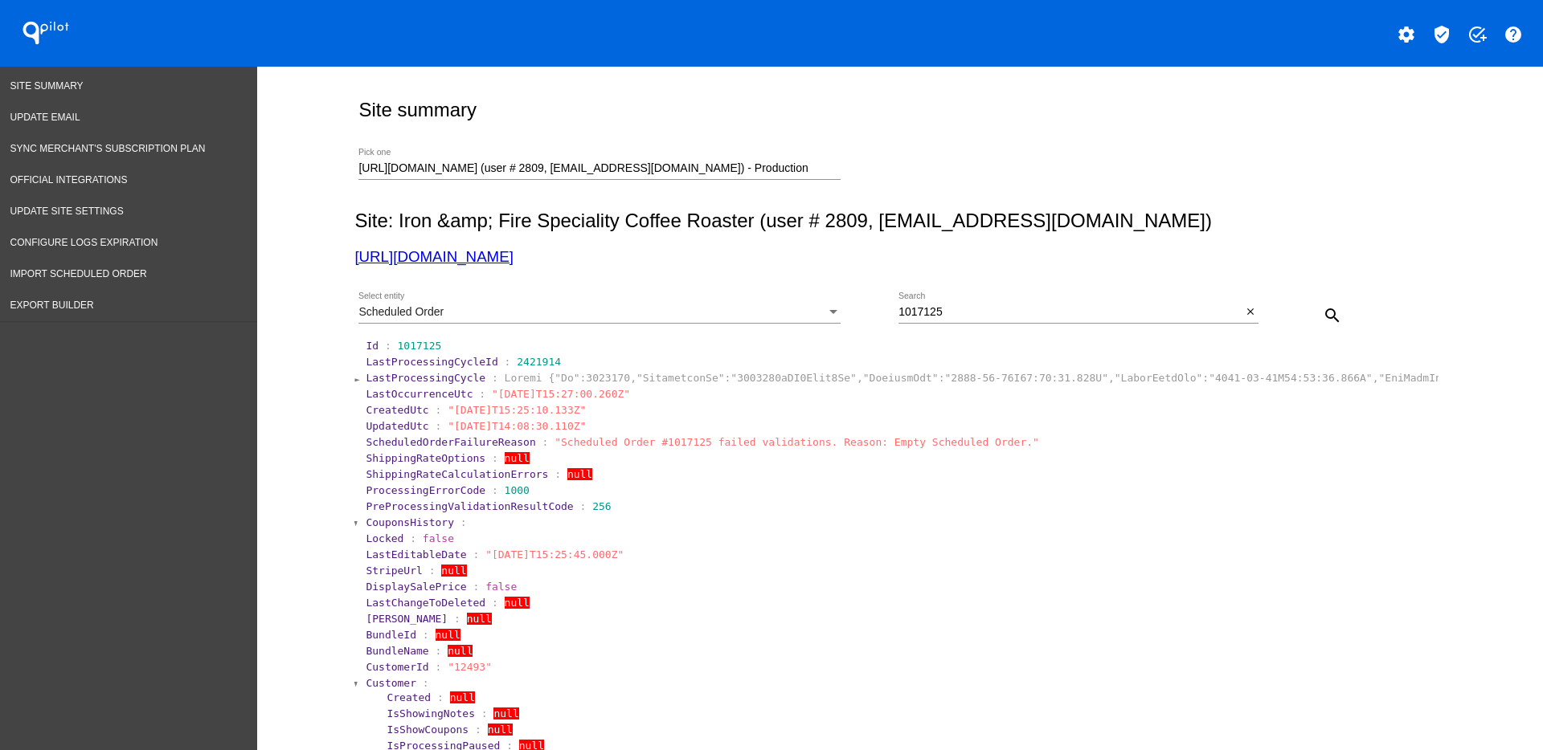
click at [374, 681] on span "Customer" at bounding box center [391, 683] width 51 height 12
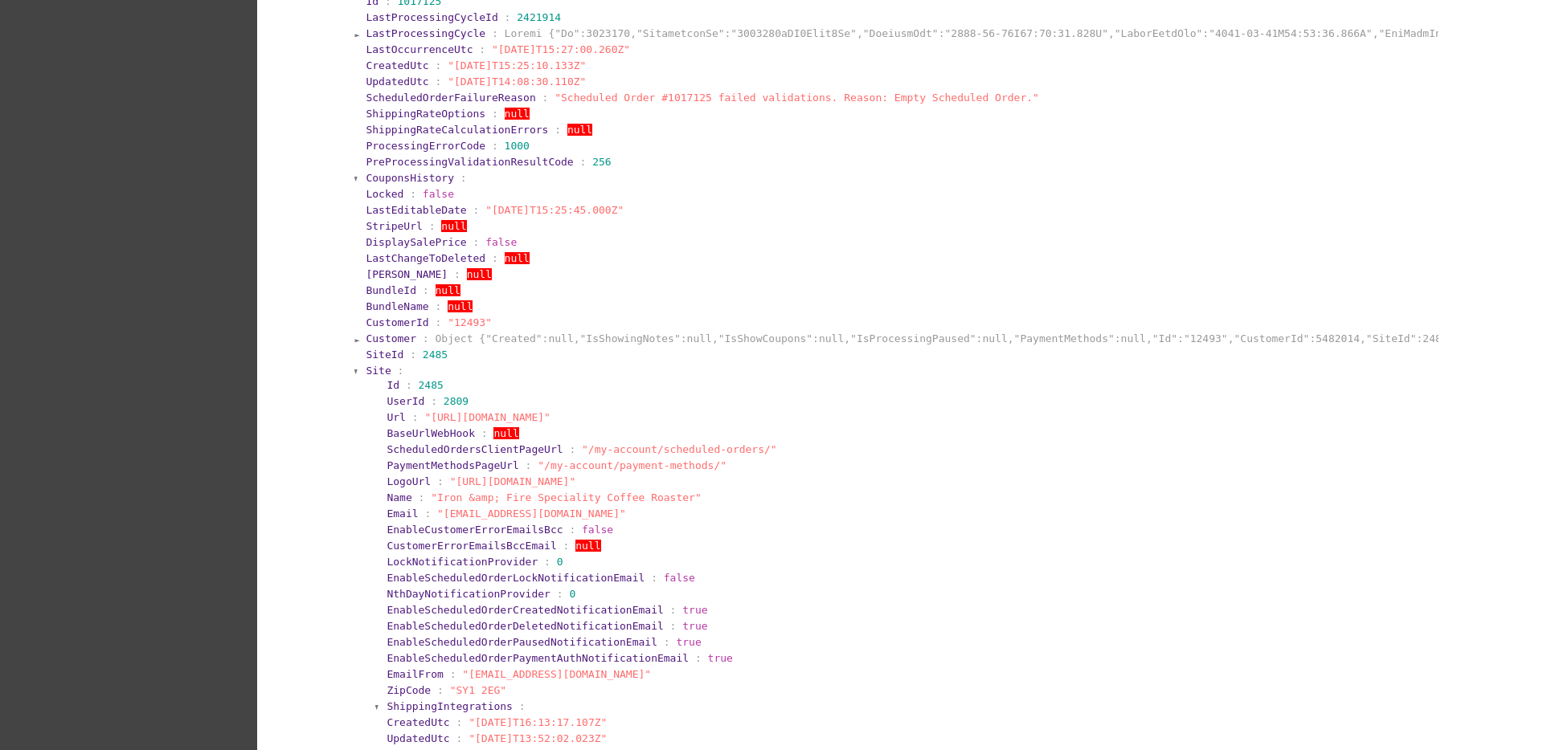
scroll to position [402, 0]
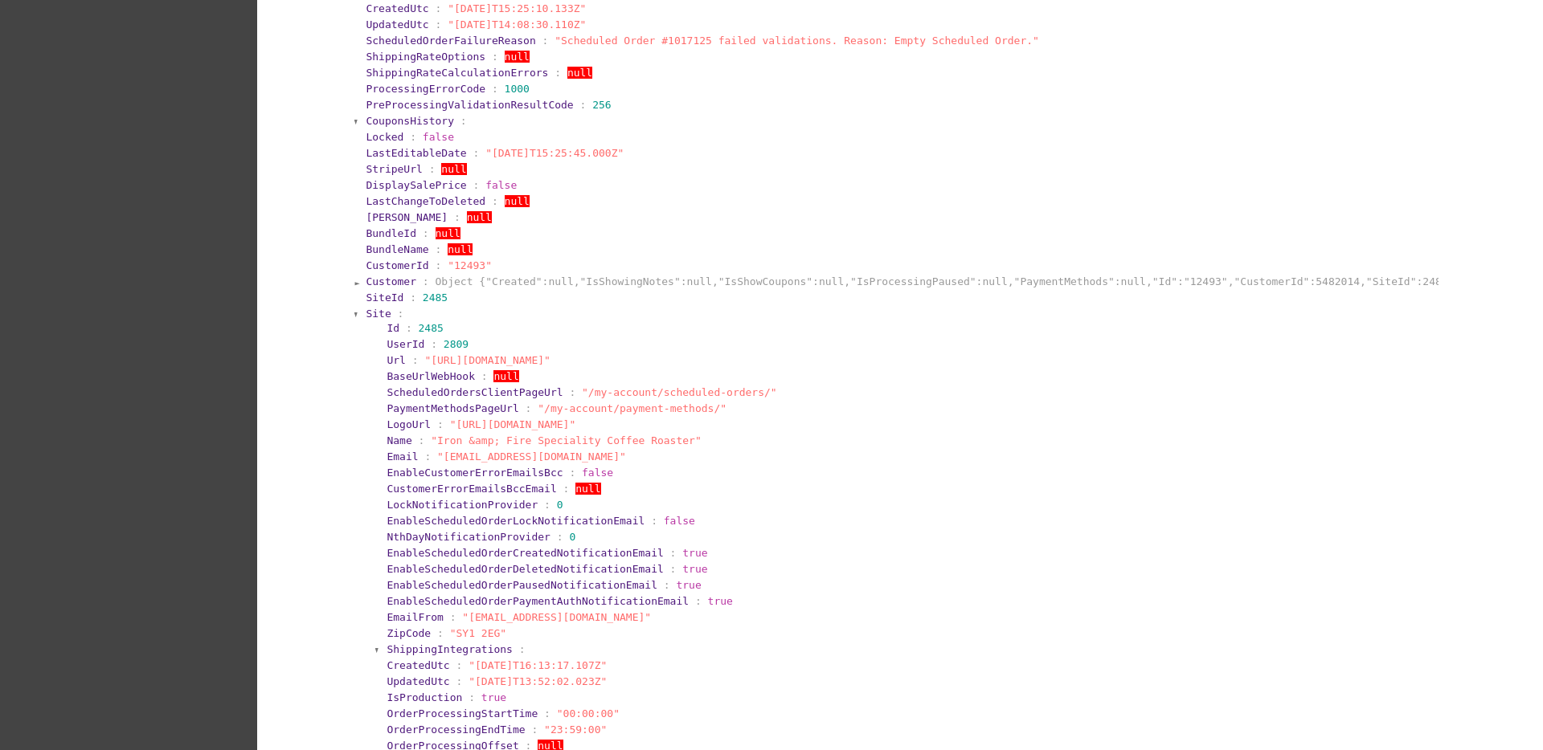
click at [366, 310] on span "Site" at bounding box center [378, 314] width 25 height 12
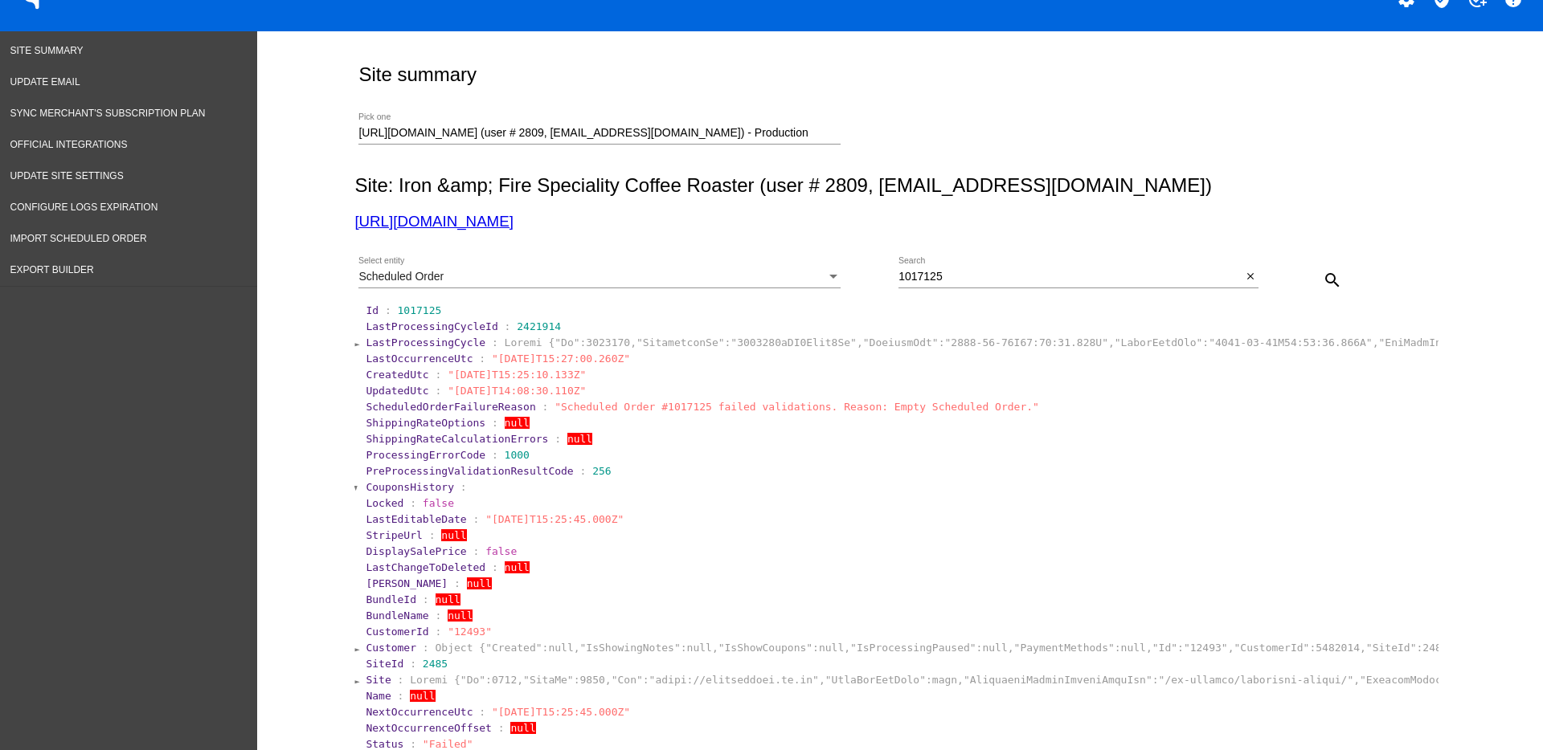
scroll to position [0, 0]
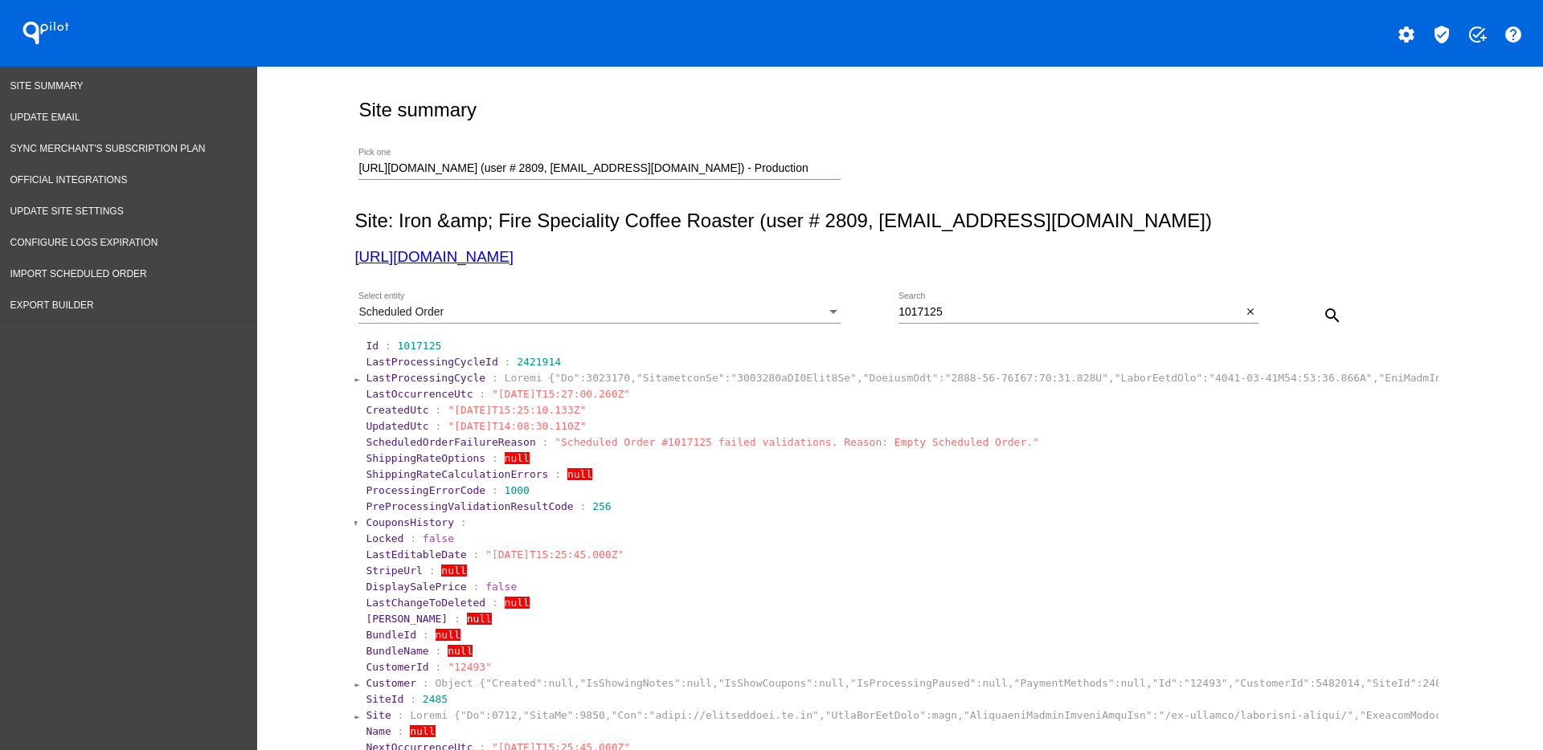
click at [774, 318] on div "Scheduled Order" at bounding box center [592, 312] width 468 height 13
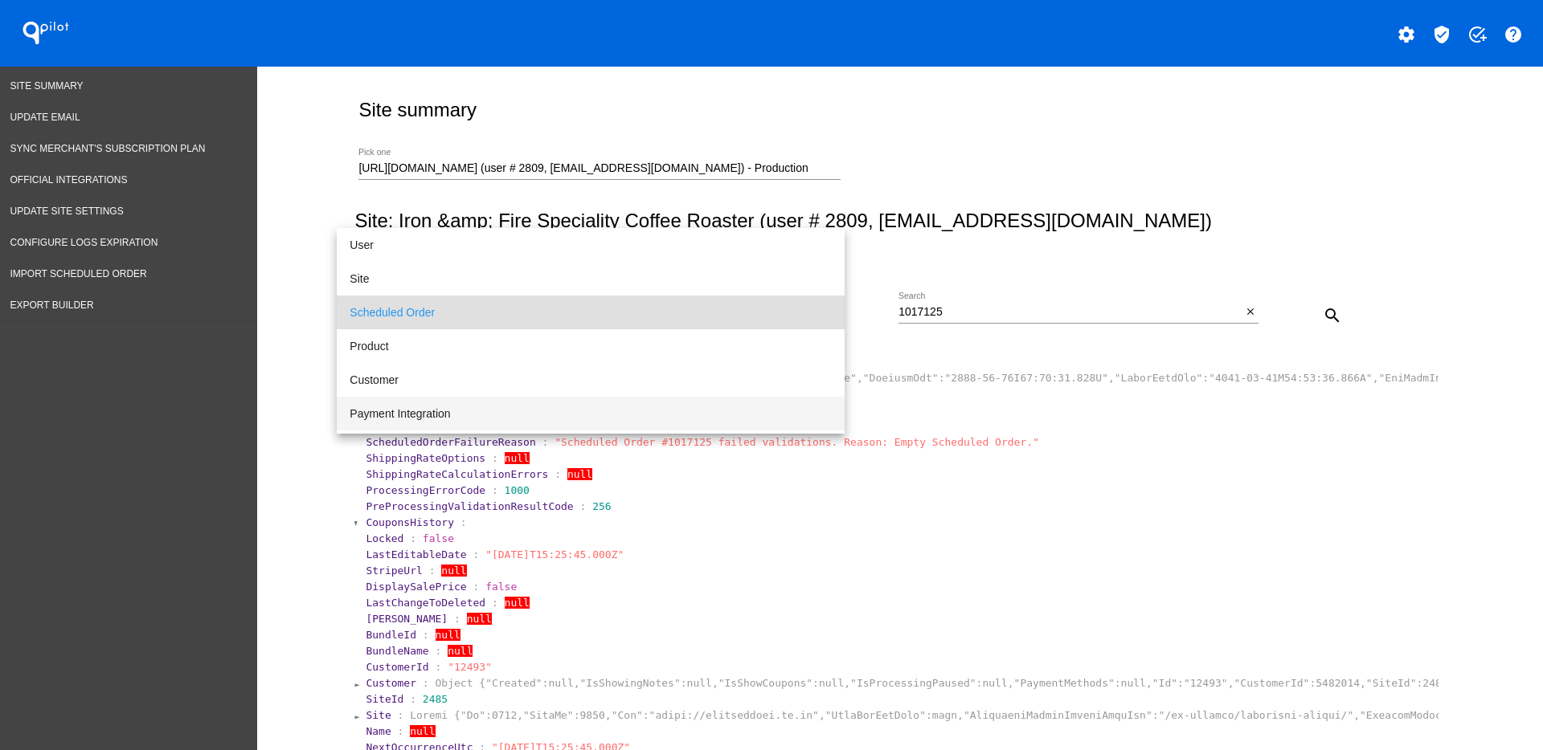
click at [679, 411] on span "Payment Integration" at bounding box center [591, 414] width 482 height 34
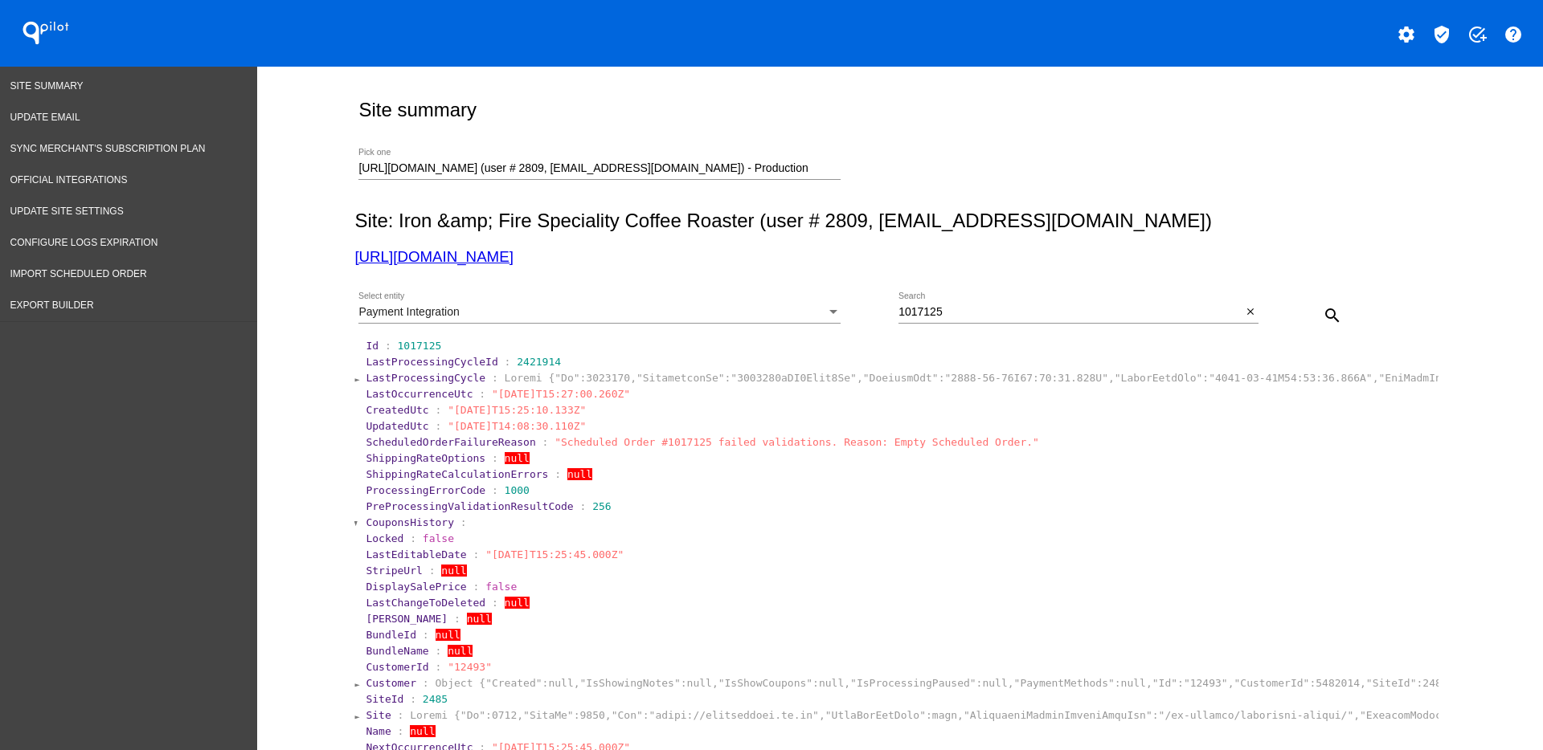
click at [1342, 315] on div "Payment Integration Select entity 1017125 Search close search" at bounding box center [896, 309] width 1084 height 57
click at [1323, 314] on mat-icon "search" at bounding box center [1332, 315] width 19 height 19
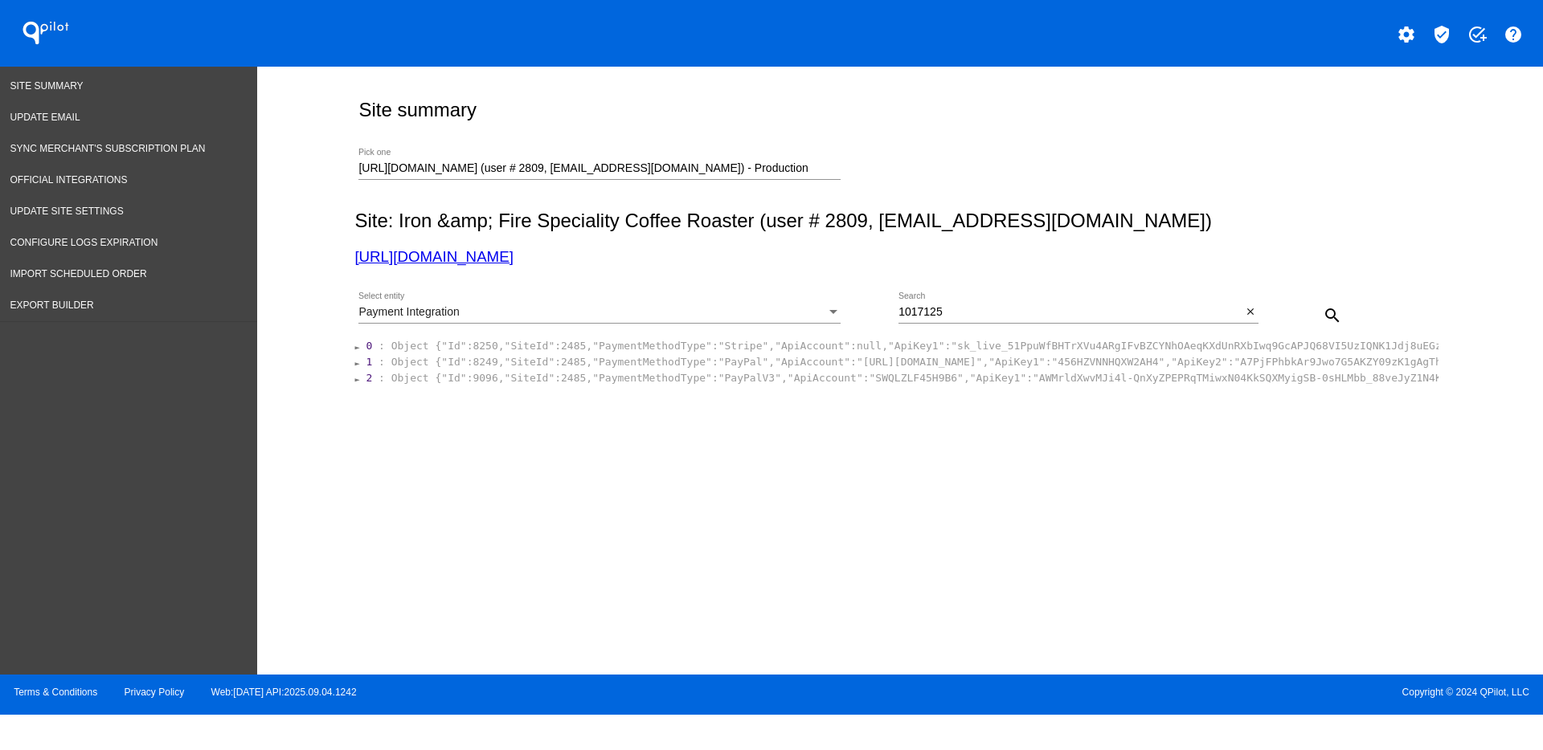
click at [812, 313] on div "Payment Integration" at bounding box center [592, 312] width 468 height 13
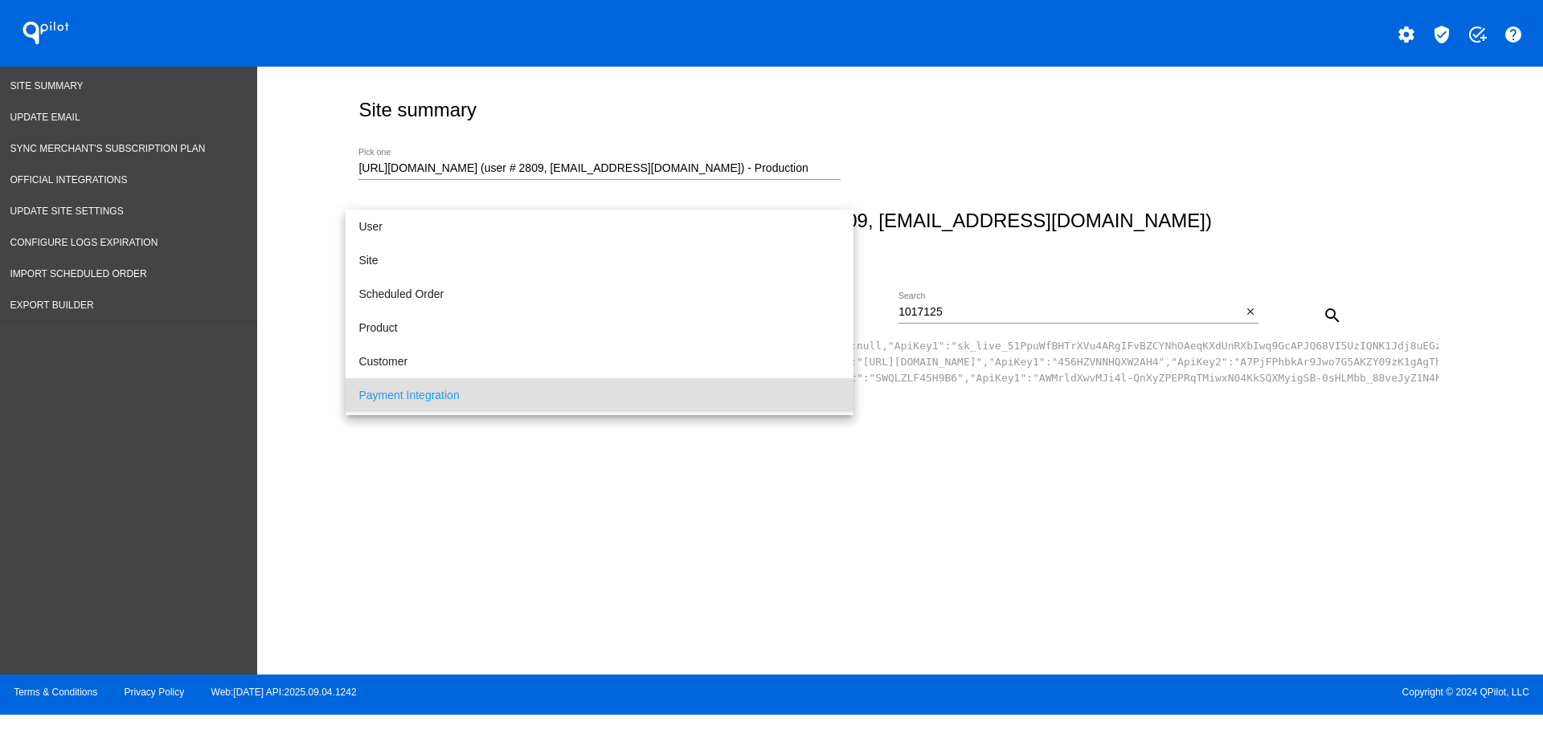
scroll to position [83, 0]
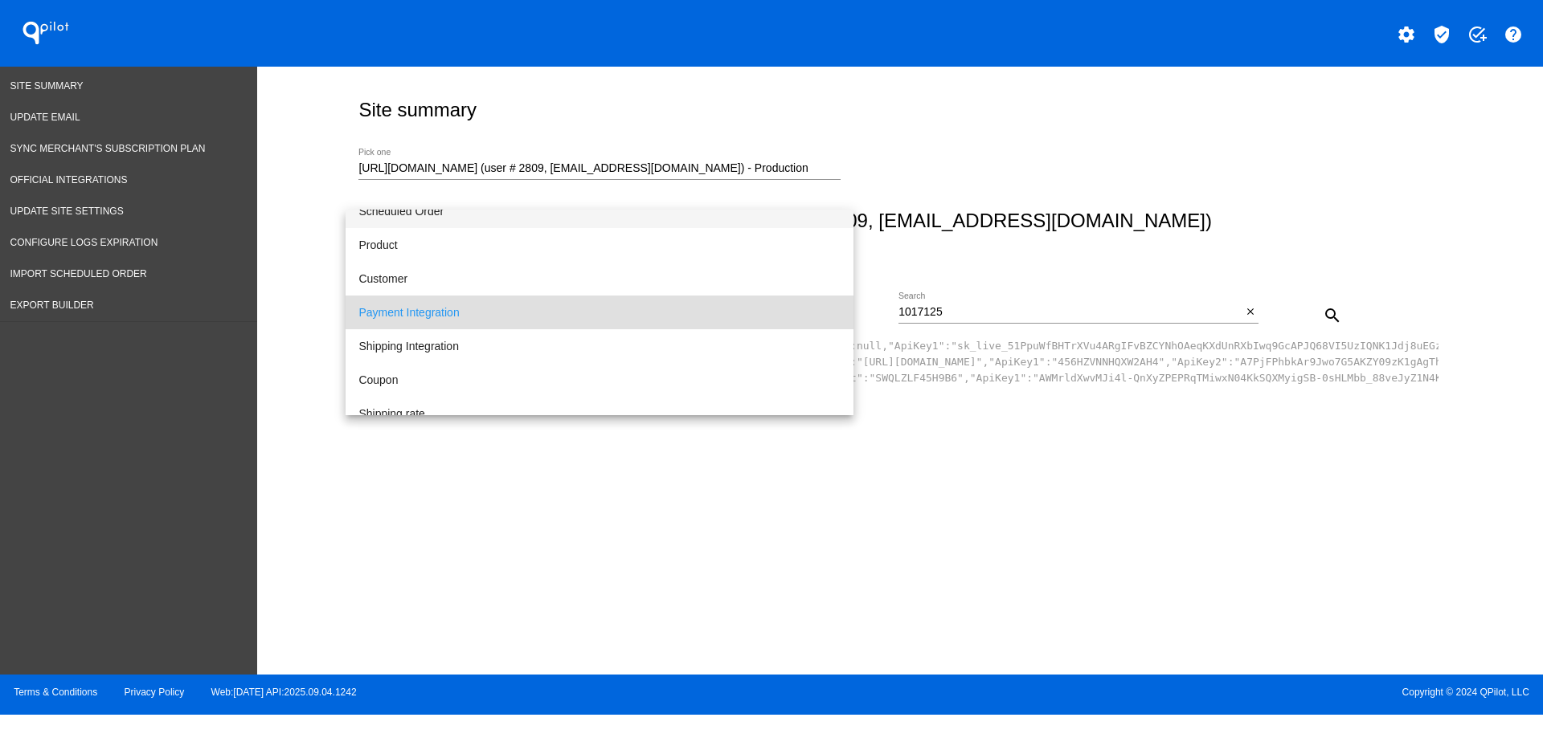
click at [579, 222] on span "Scheduled Order" at bounding box center [599, 211] width 482 height 34
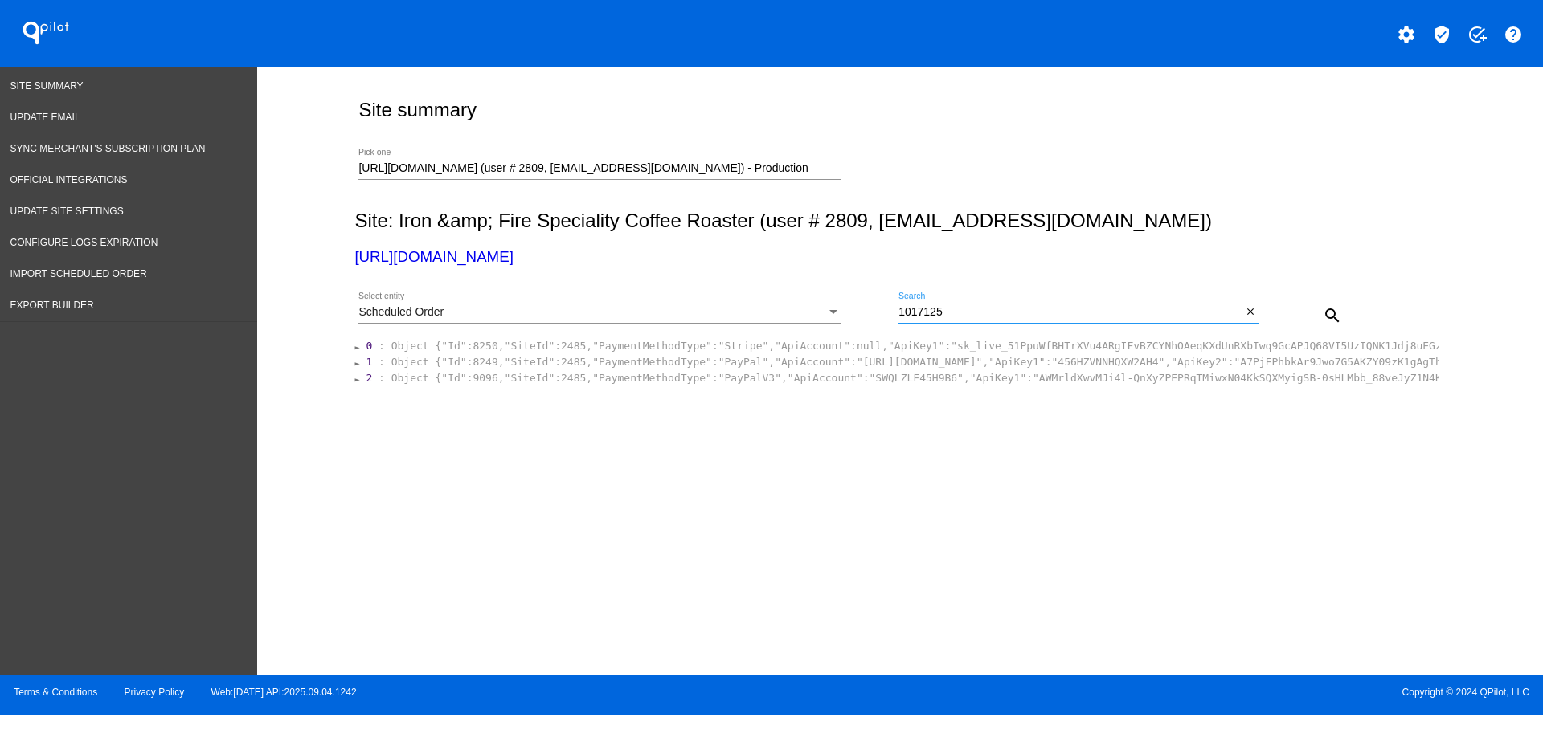
drag, startPoint x: 1026, startPoint y: 313, endPoint x: 871, endPoint y: 303, distance: 155.4
click at [871, 303] on div "Scheduled Order Select entity 1017125 Search close search" at bounding box center [896, 309] width 1084 height 57
paste input "Natasha Birchall"
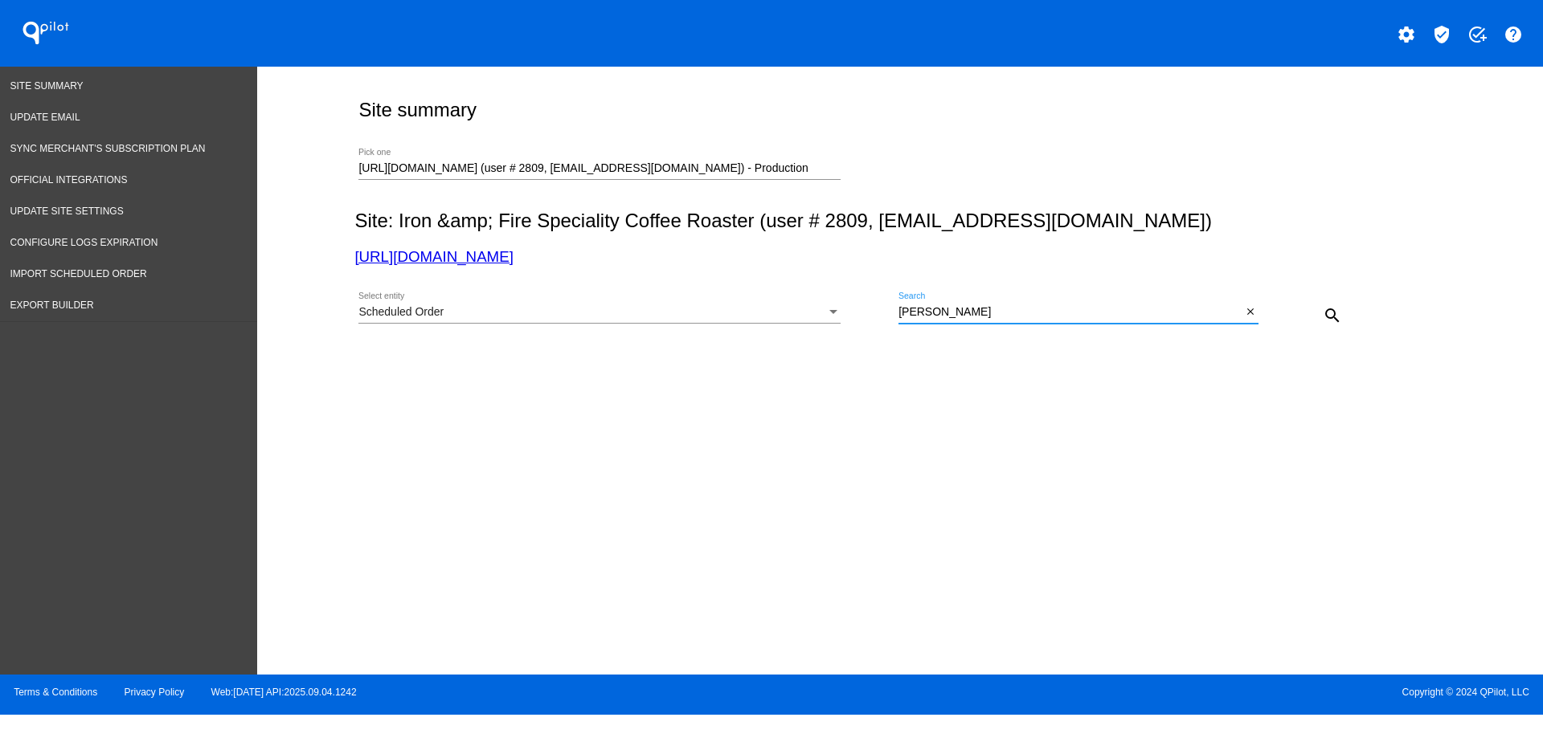
drag, startPoint x: 1011, startPoint y: 308, endPoint x: 885, endPoint y: 308, distance: 125.3
click at [889, 311] on div "Scheduled Order Select entity Natasha Birchall Search close search" at bounding box center [896, 309] width 1084 height 57
paste input "[EMAIL_ADDRESS][DOMAIN_NAME]"
type input "[EMAIL_ADDRESS][DOMAIN_NAME]"
click at [1327, 323] on mat-icon "search" at bounding box center [1332, 315] width 19 height 19
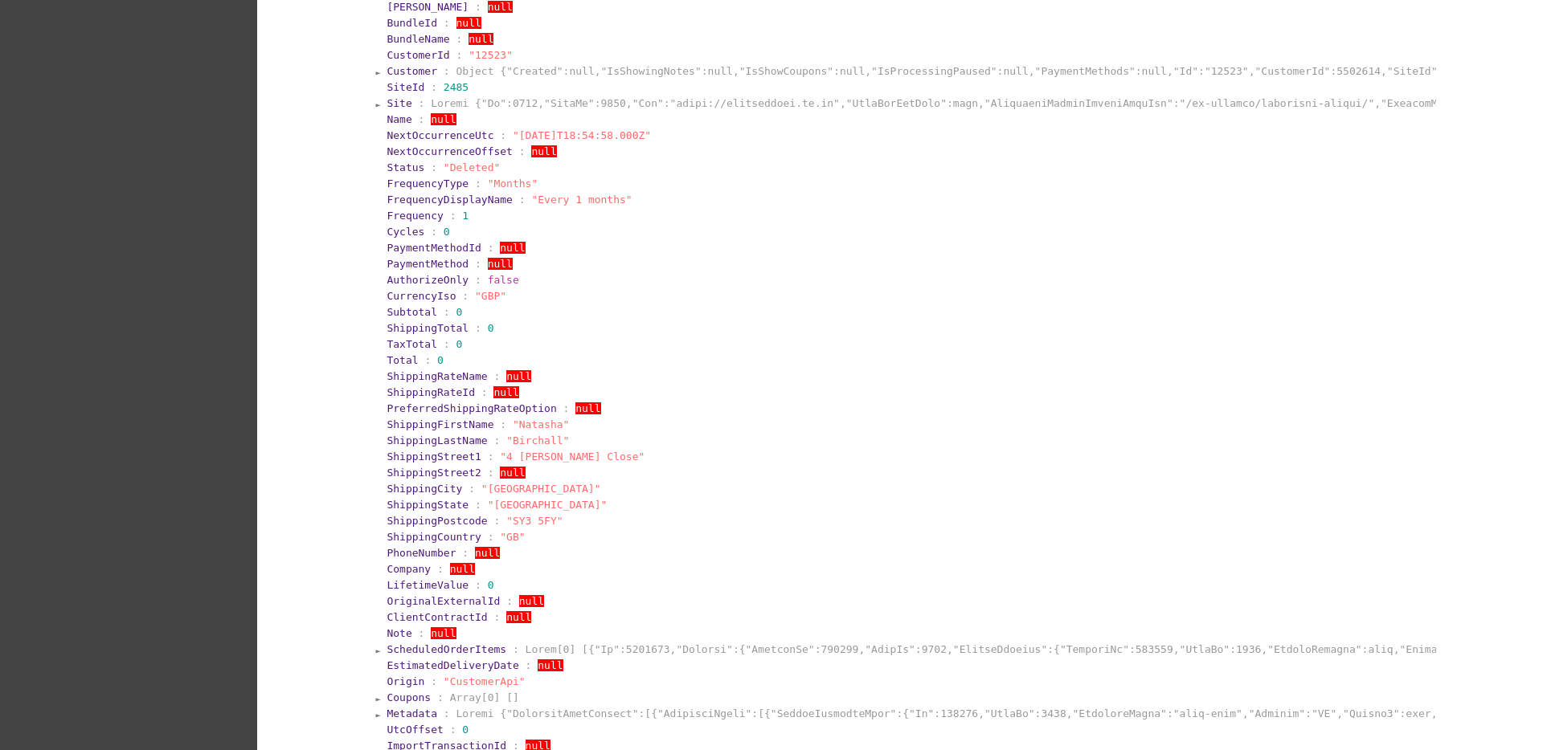
scroll to position [874, 0]
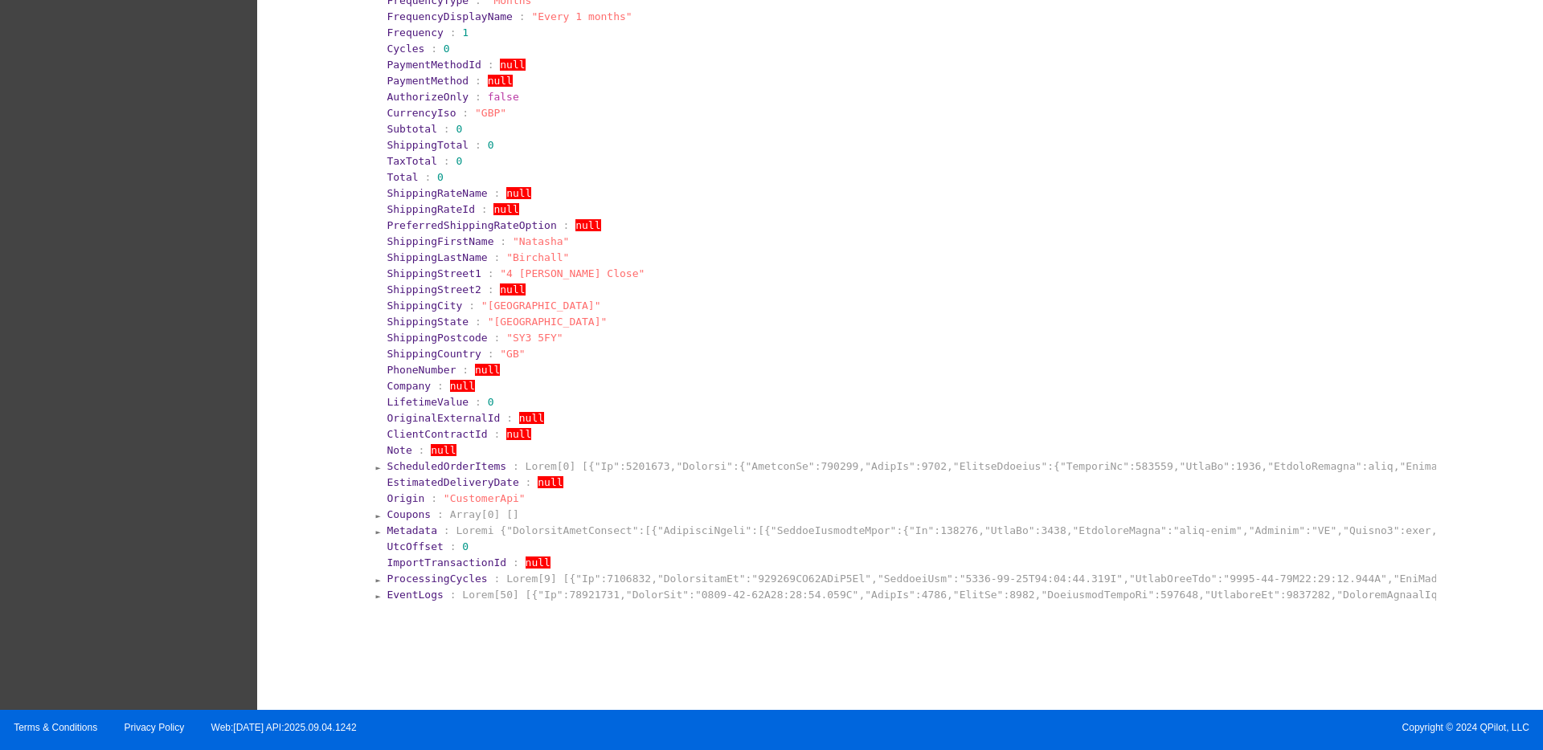
click at [610, 587] on section "EventLogs :" at bounding box center [910, 594] width 1050 height 15
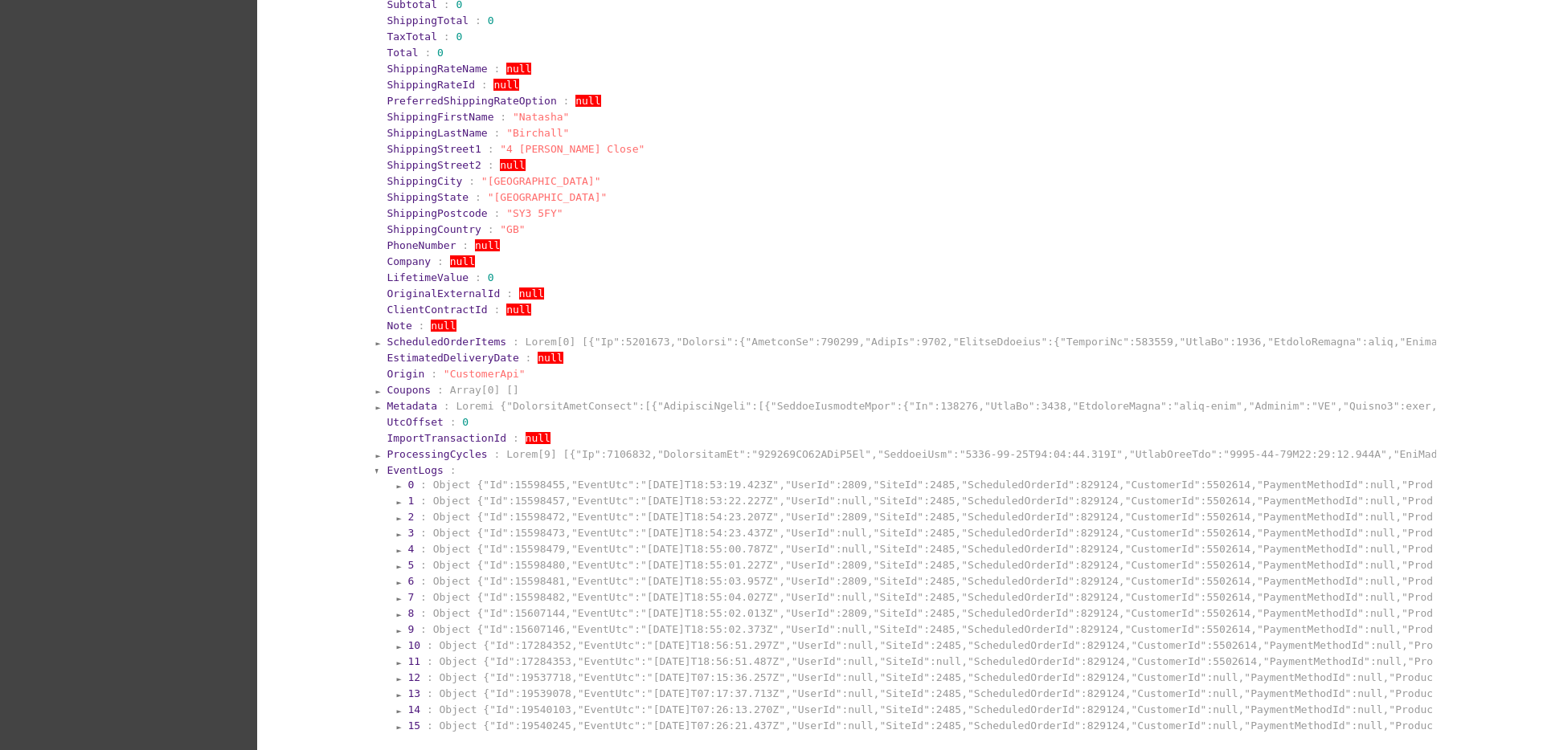
scroll to position [1132, 0]
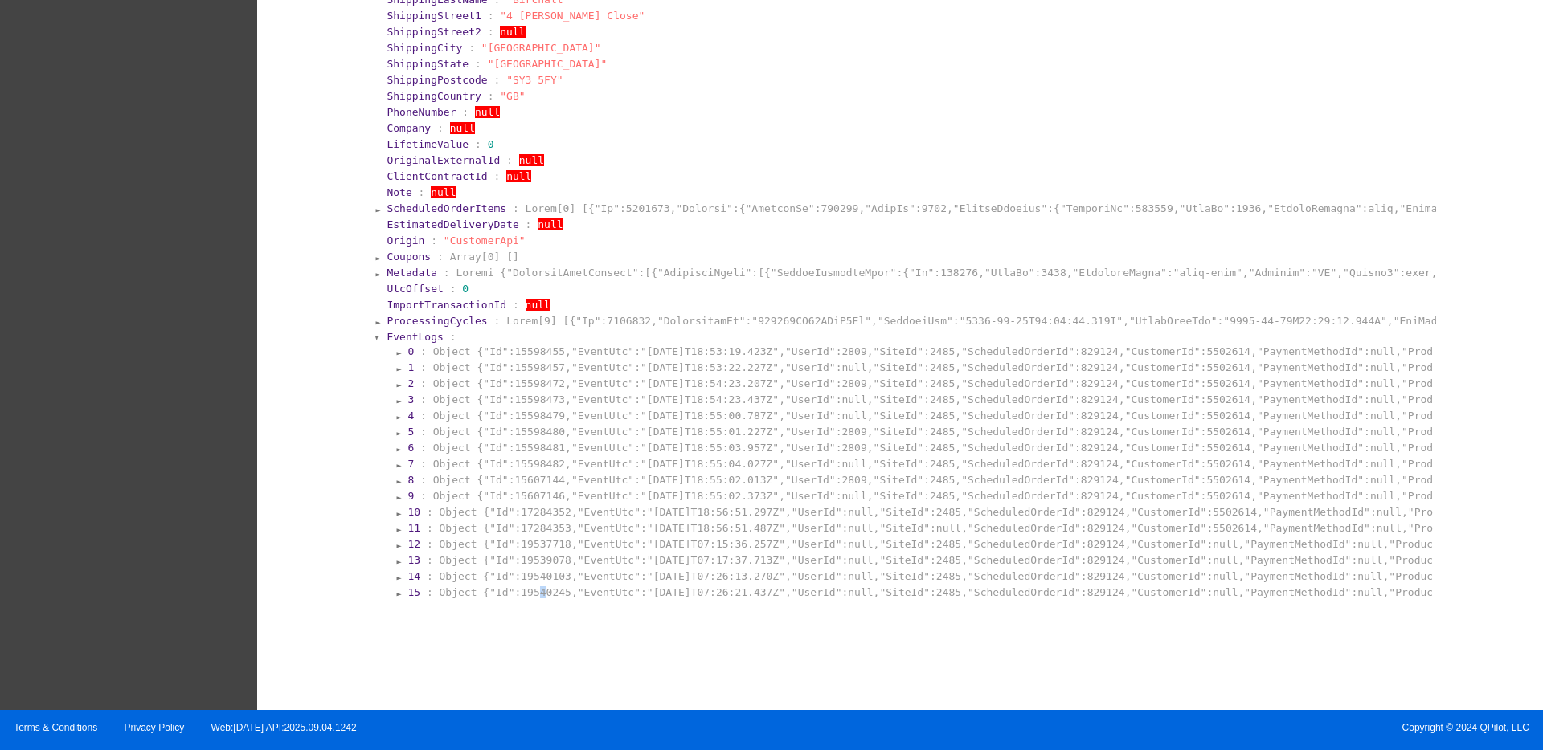
click at [523, 586] on section "15 : Object {"Id":19540245,"EventUtc":"2025-09-04T07:26:21.437Z","UserId":null,…" at bounding box center [919, 592] width 1027 height 15
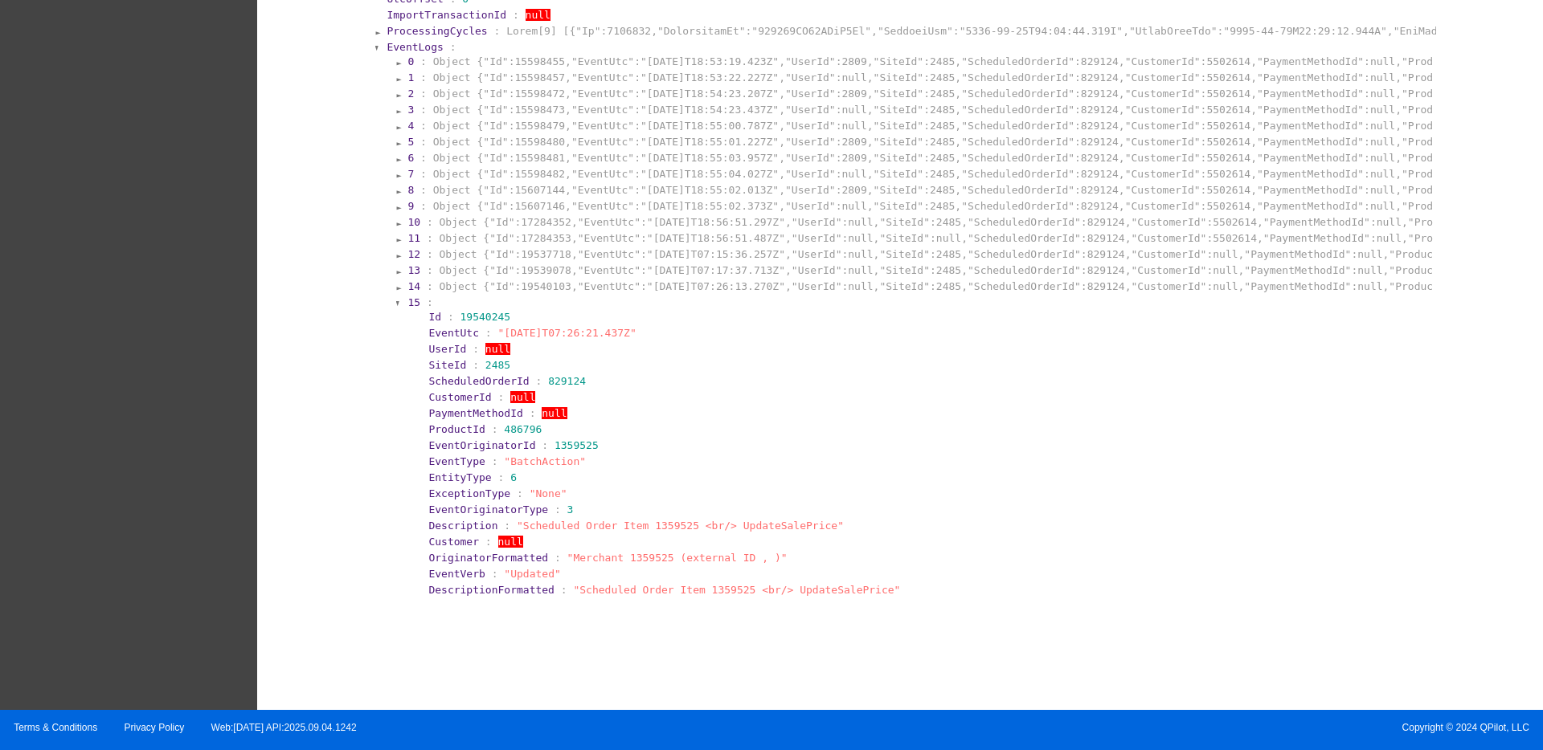
scroll to position [1221, 0]
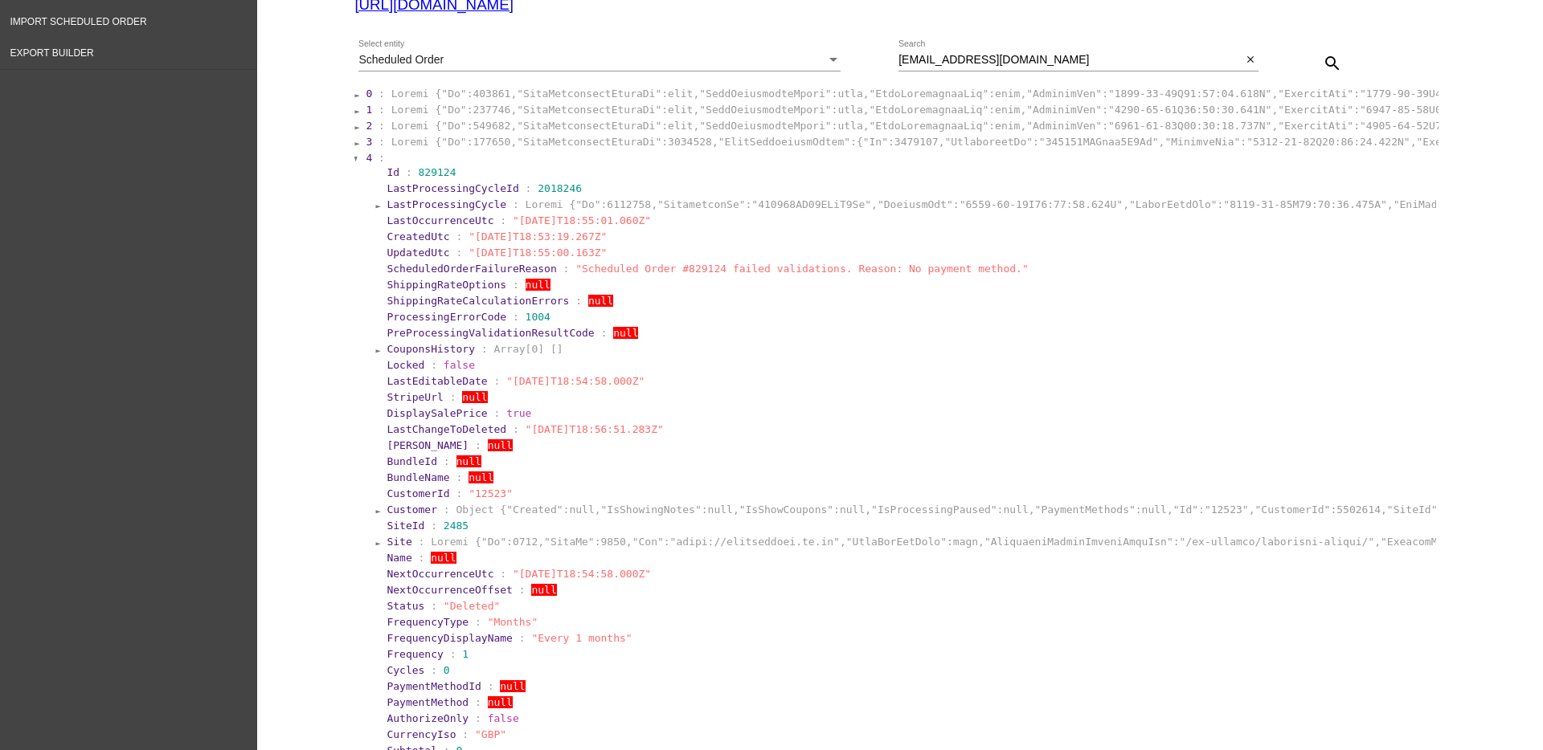
scroll to position [117, 0]
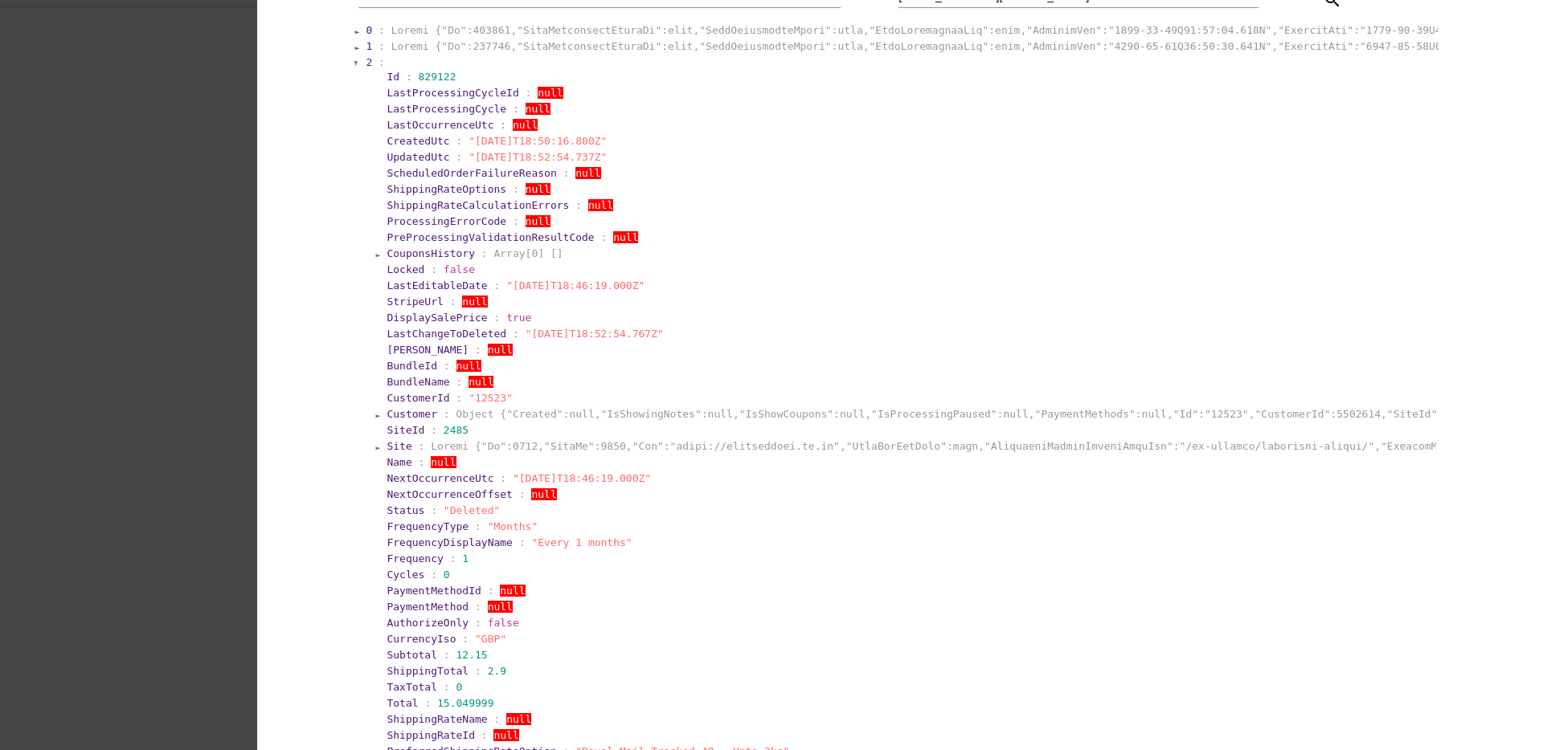
scroll to position [217, 0]
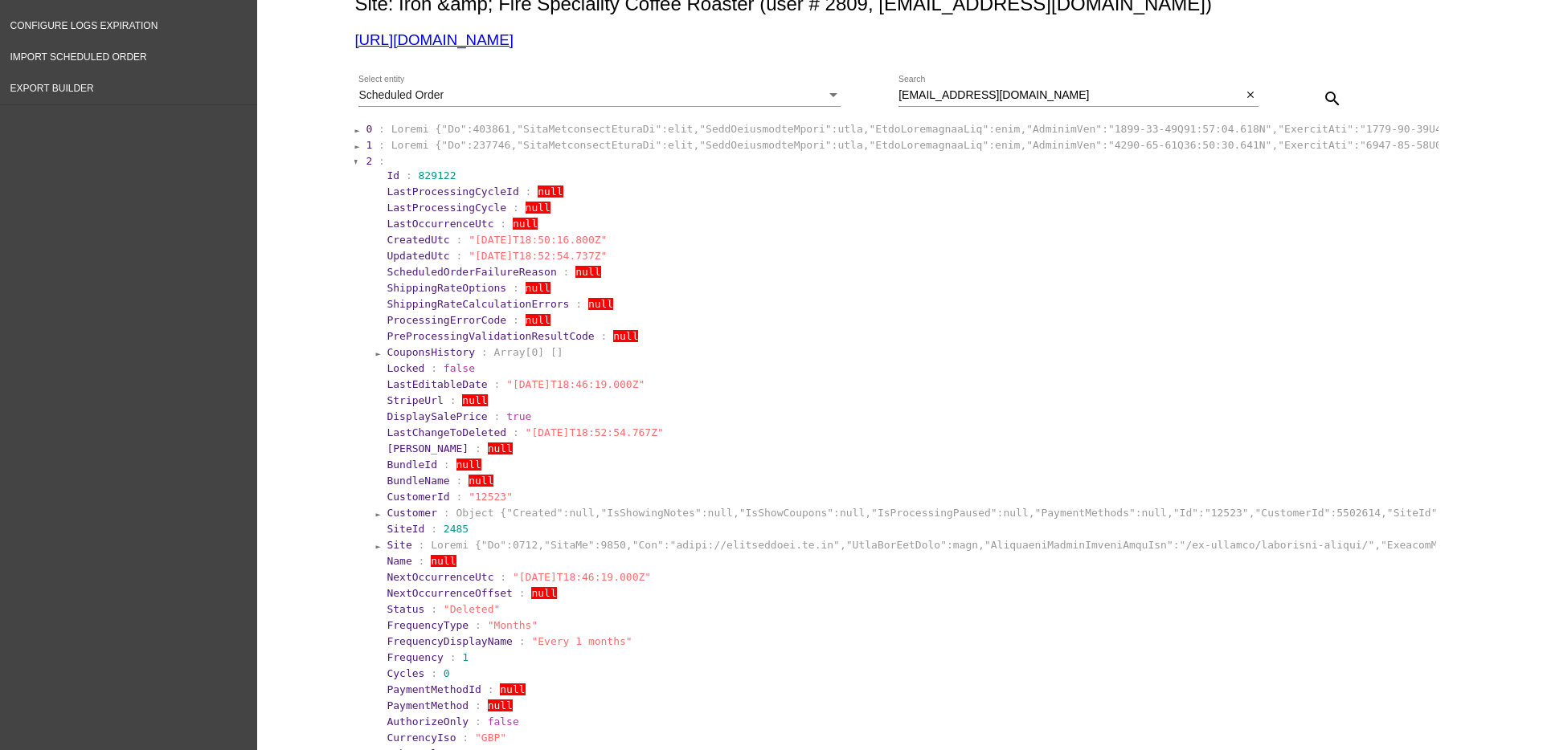
click at [366, 162] on span "2" at bounding box center [369, 161] width 6 height 12
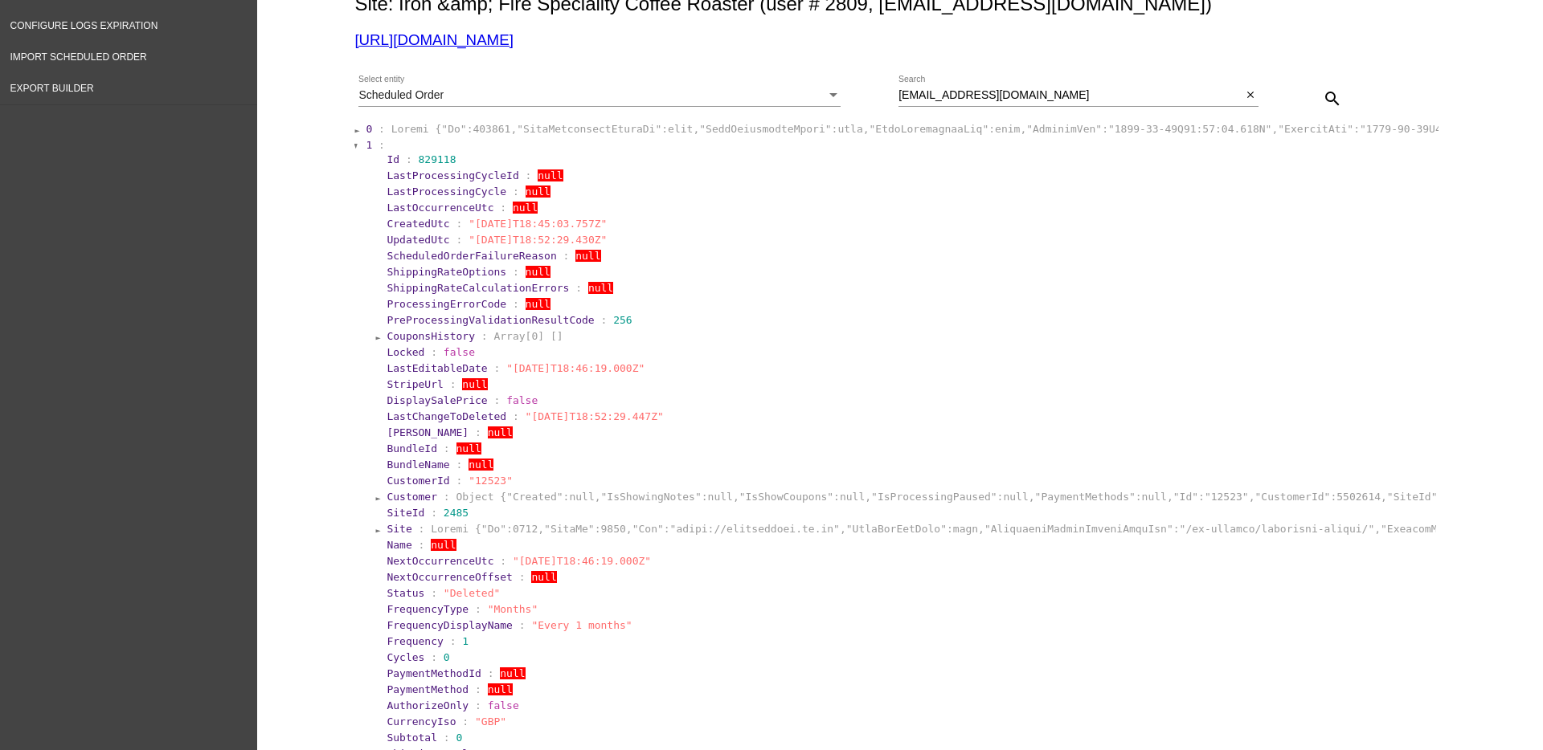
click at [366, 150] on span "1" at bounding box center [369, 145] width 6 height 12
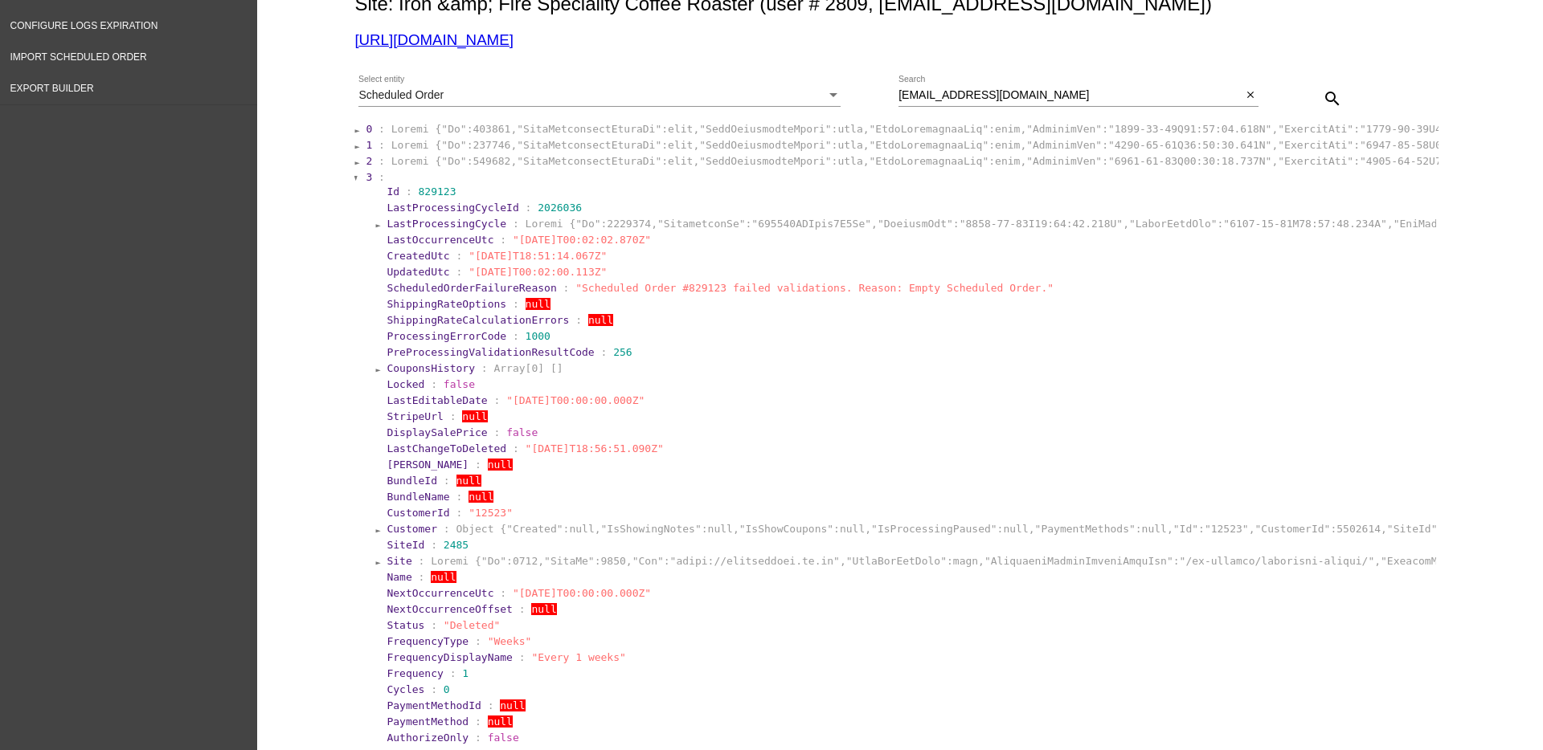
click at [366, 128] on span "0" at bounding box center [369, 129] width 6 height 12
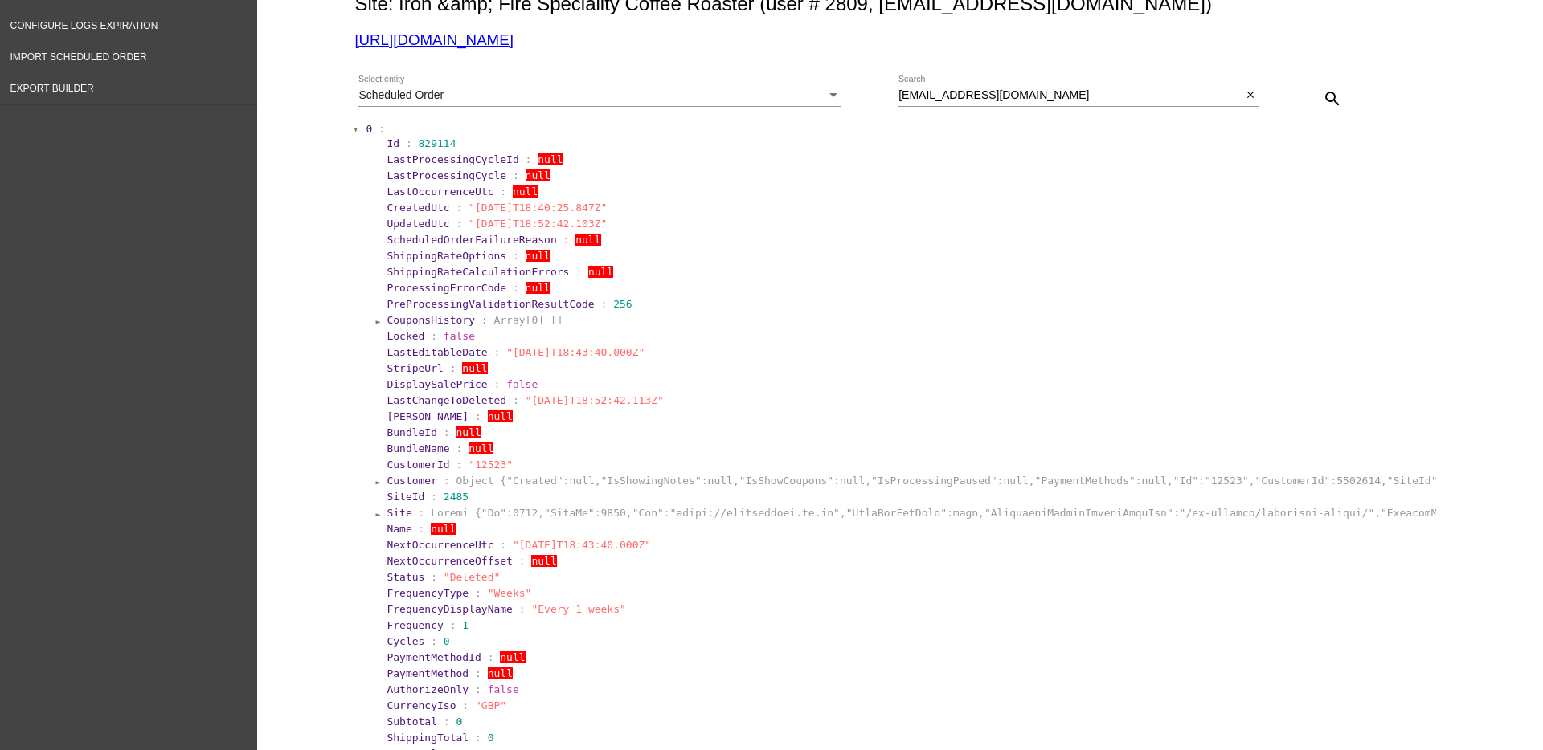
click at [366, 128] on span "0" at bounding box center [369, 129] width 6 height 12
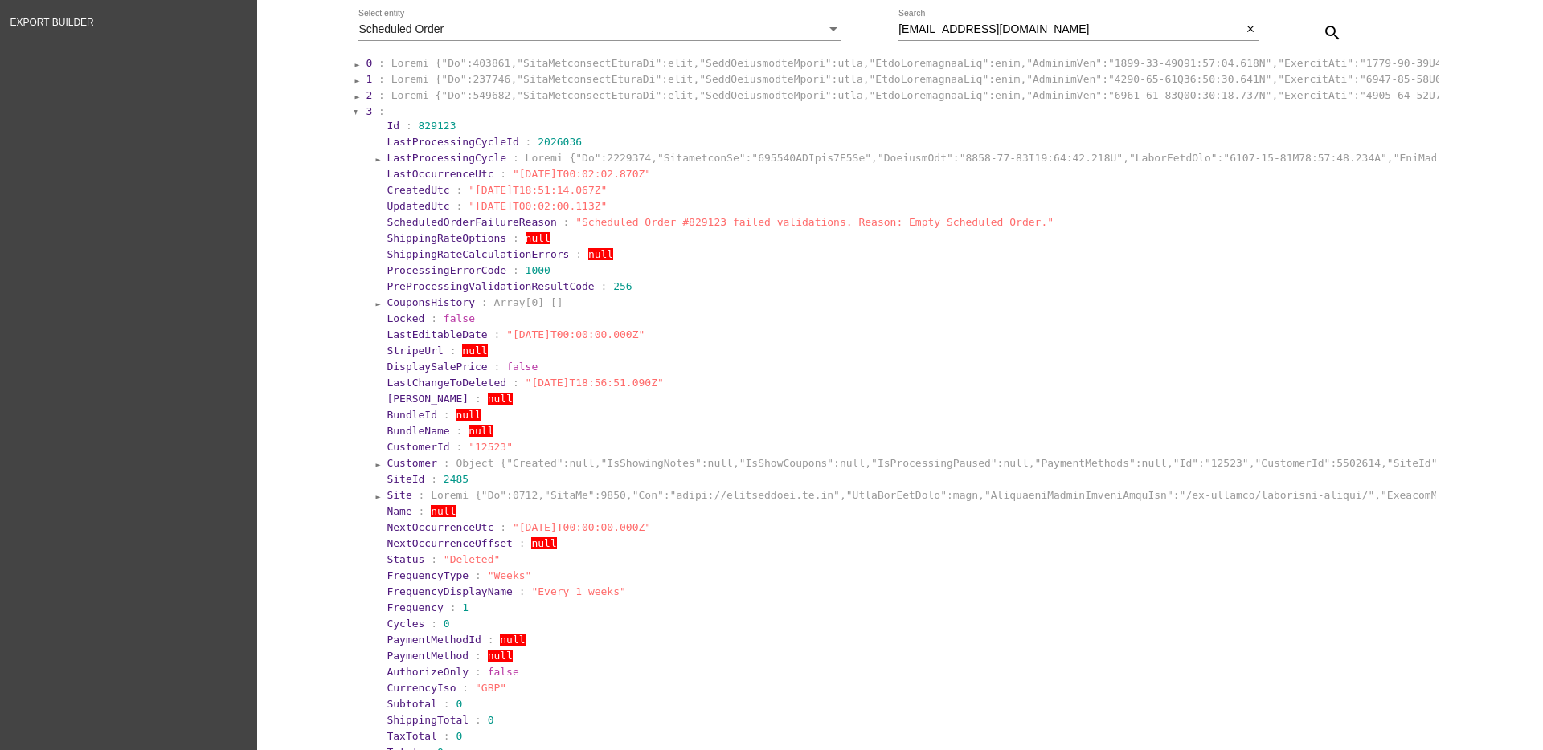
scroll to position [317, 0]
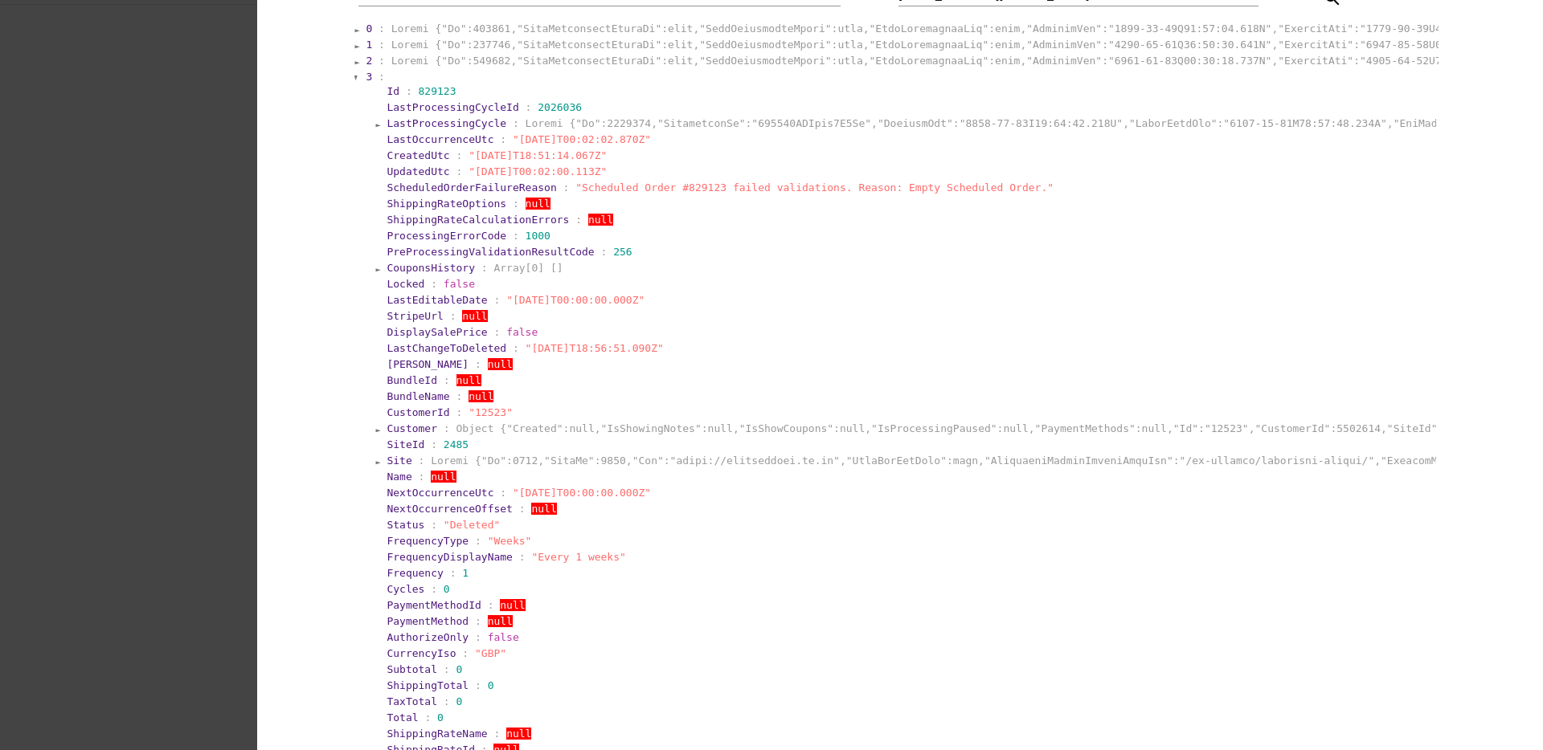
click at [366, 72] on span "3" at bounding box center [369, 77] width 6 height 12
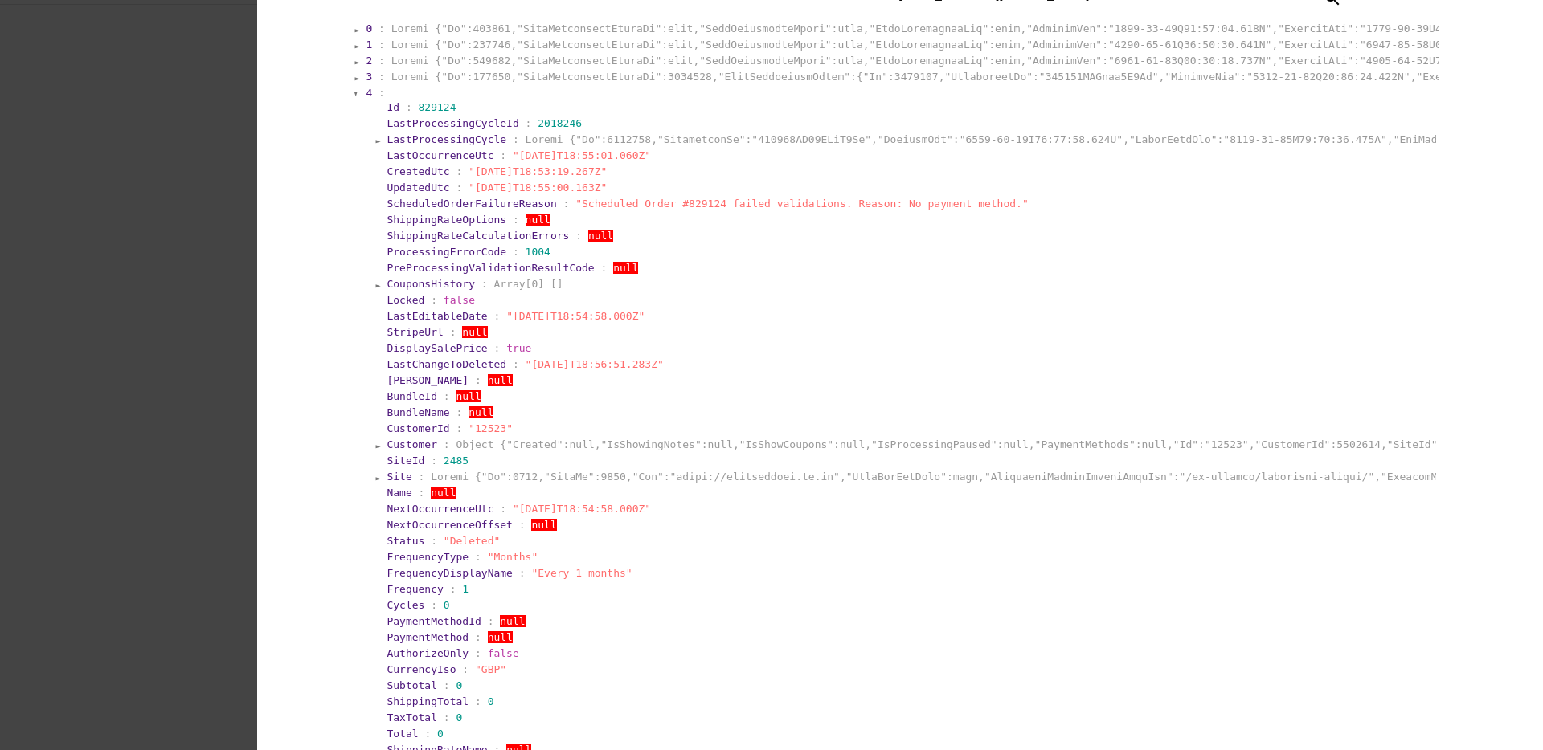
click at [366, 76] on span "3" at bounding box center [369, 77] width 6 height 12
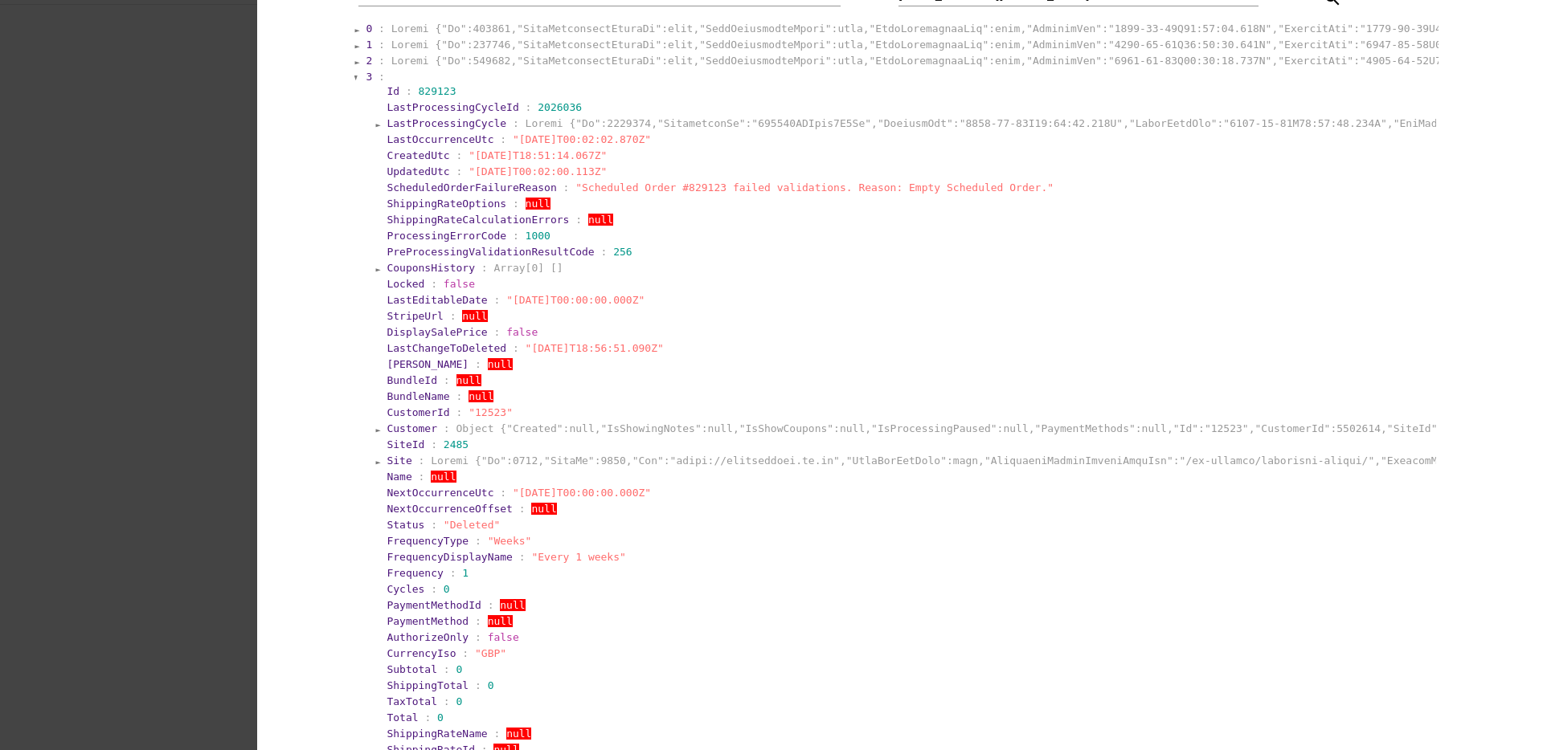
click at [366, 76] on span "3" at bounding box center [369, 77] width 6 height 12
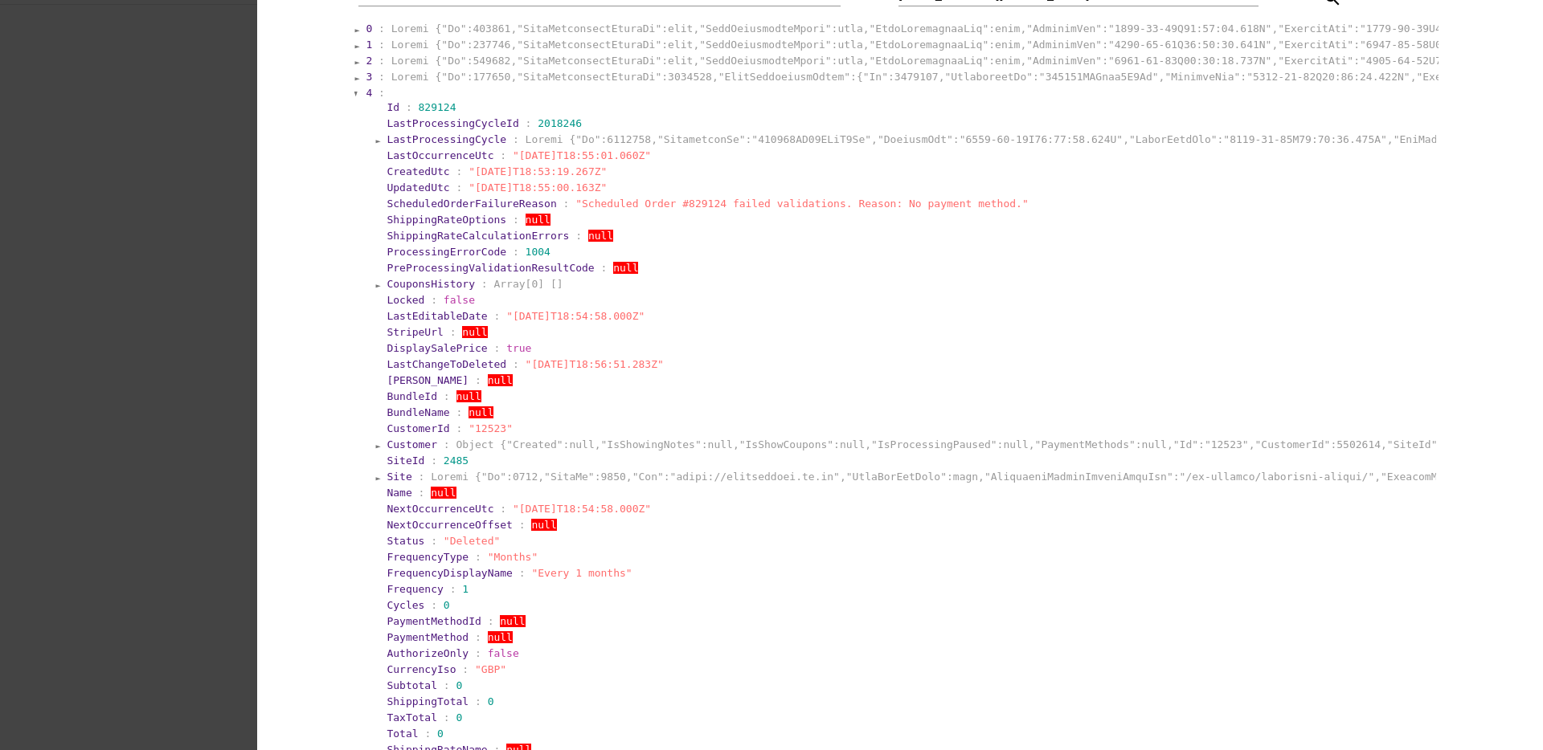
click at [378, 92] on span ":" at bounding box center [381, 93] width 6 height 12
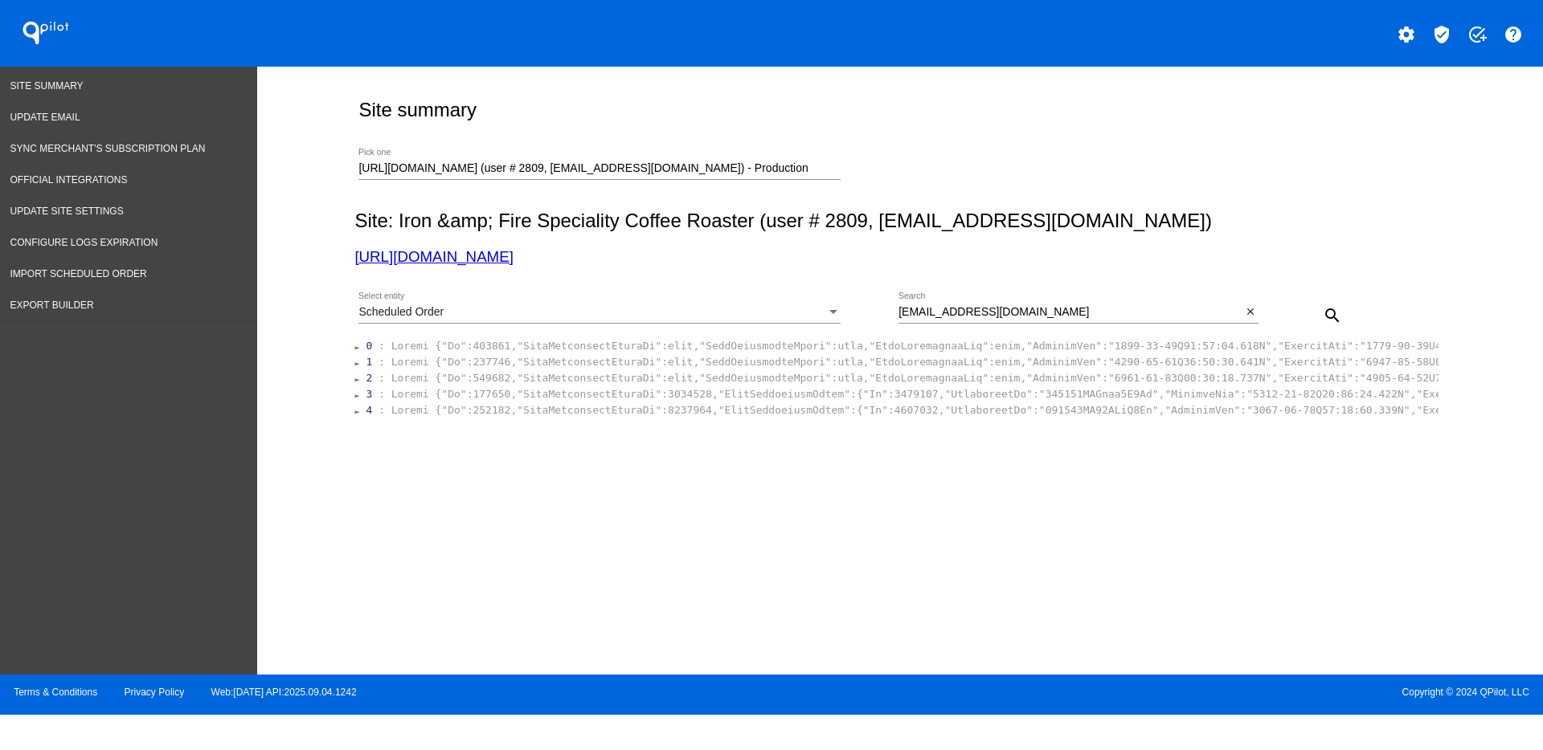
click at [370, 407] on span "4" at bounding box center [369, 410] width 6 height 12
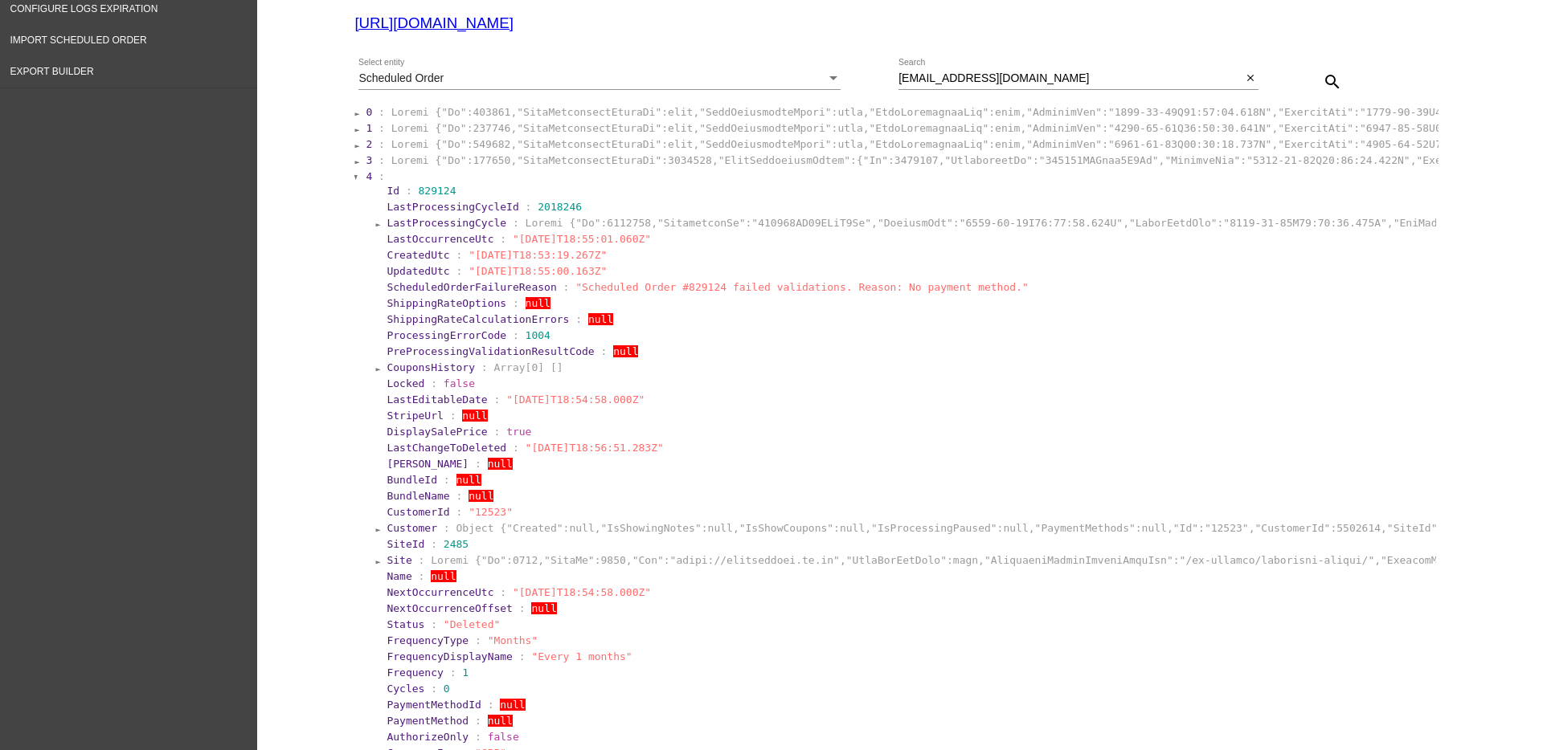
scroll to position [100, 0]
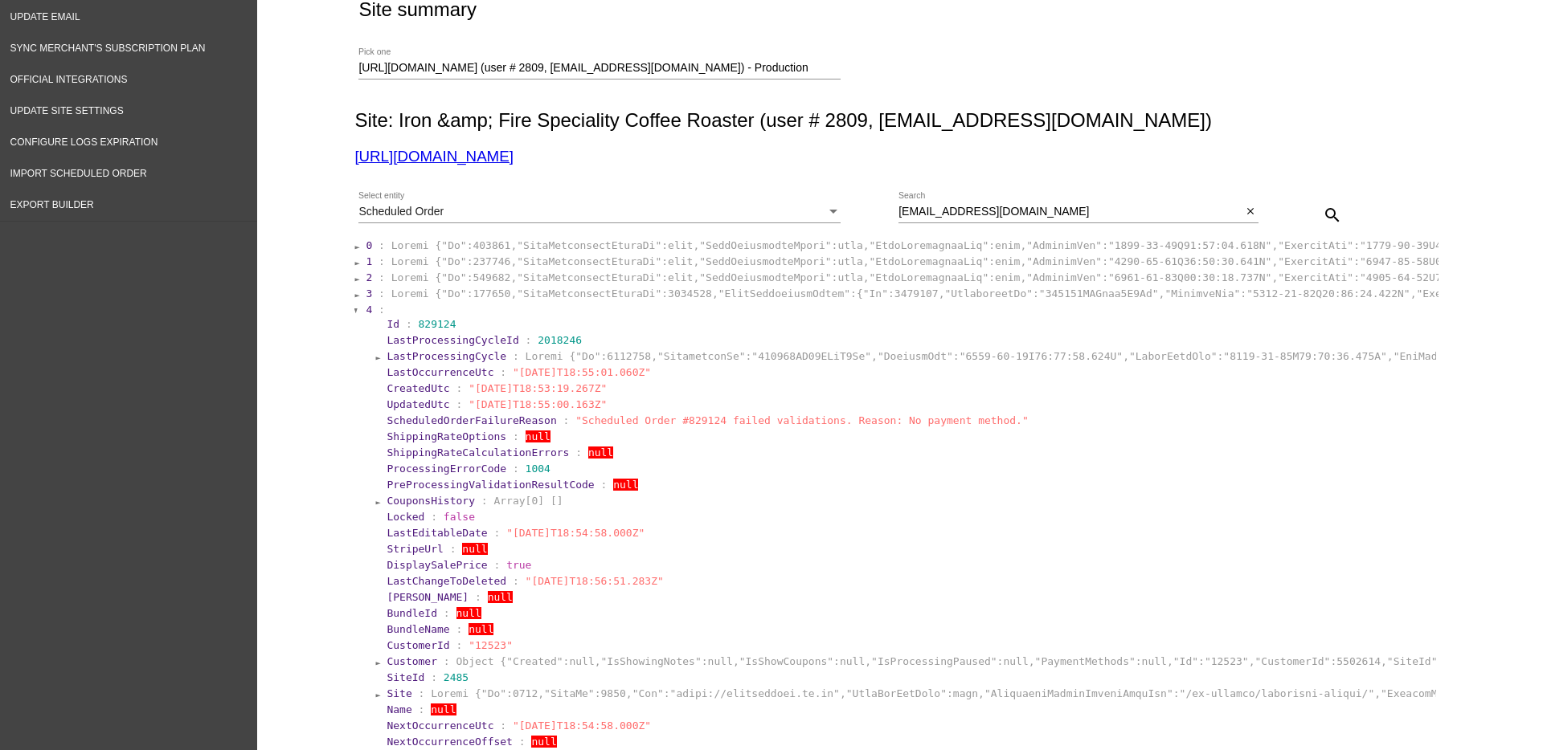
click at [366, 290] on span "3" at bounding box center [369, 294] width 6 height 12
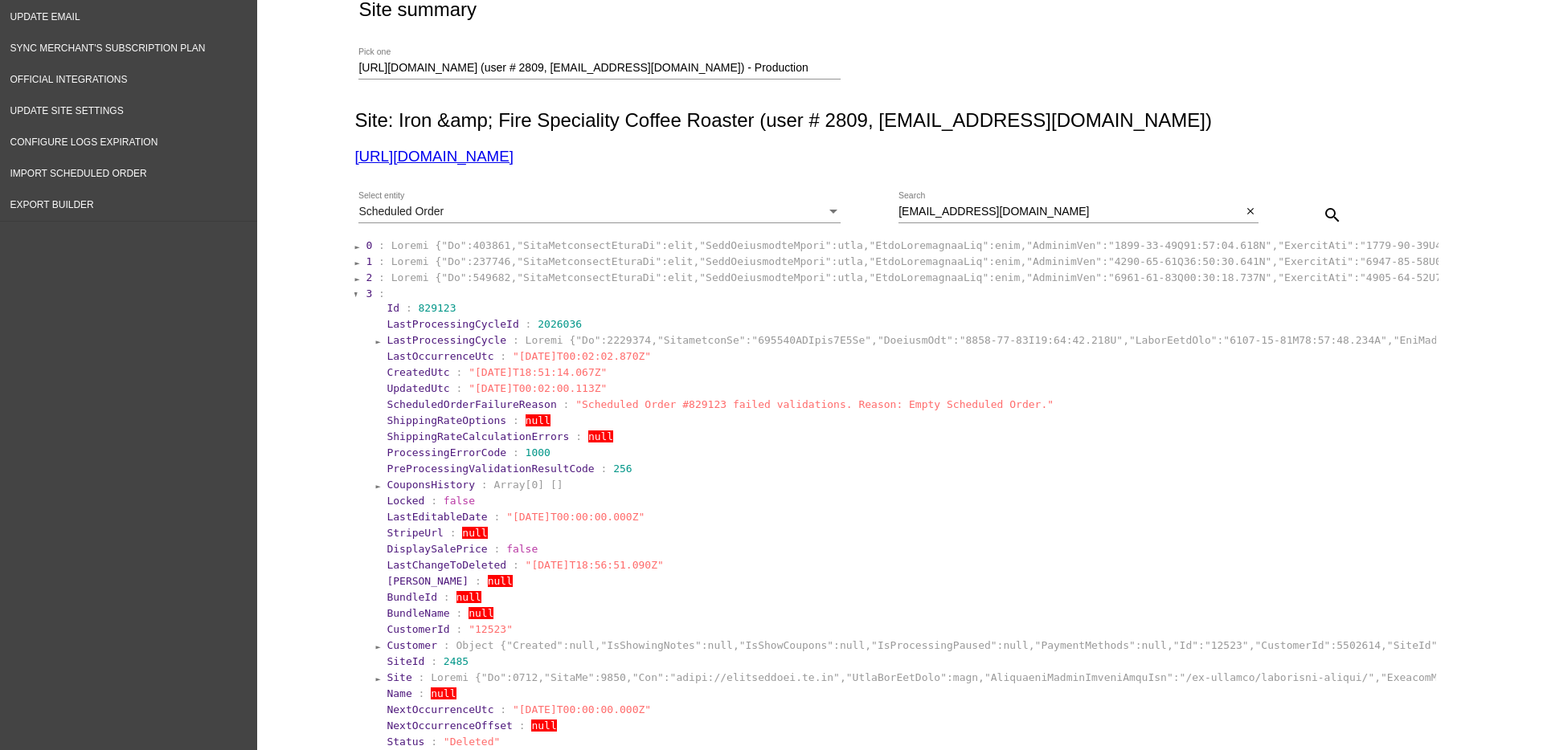
click at [366, 263] on span "1" at bounding box center [369, 262] width 6 height 12
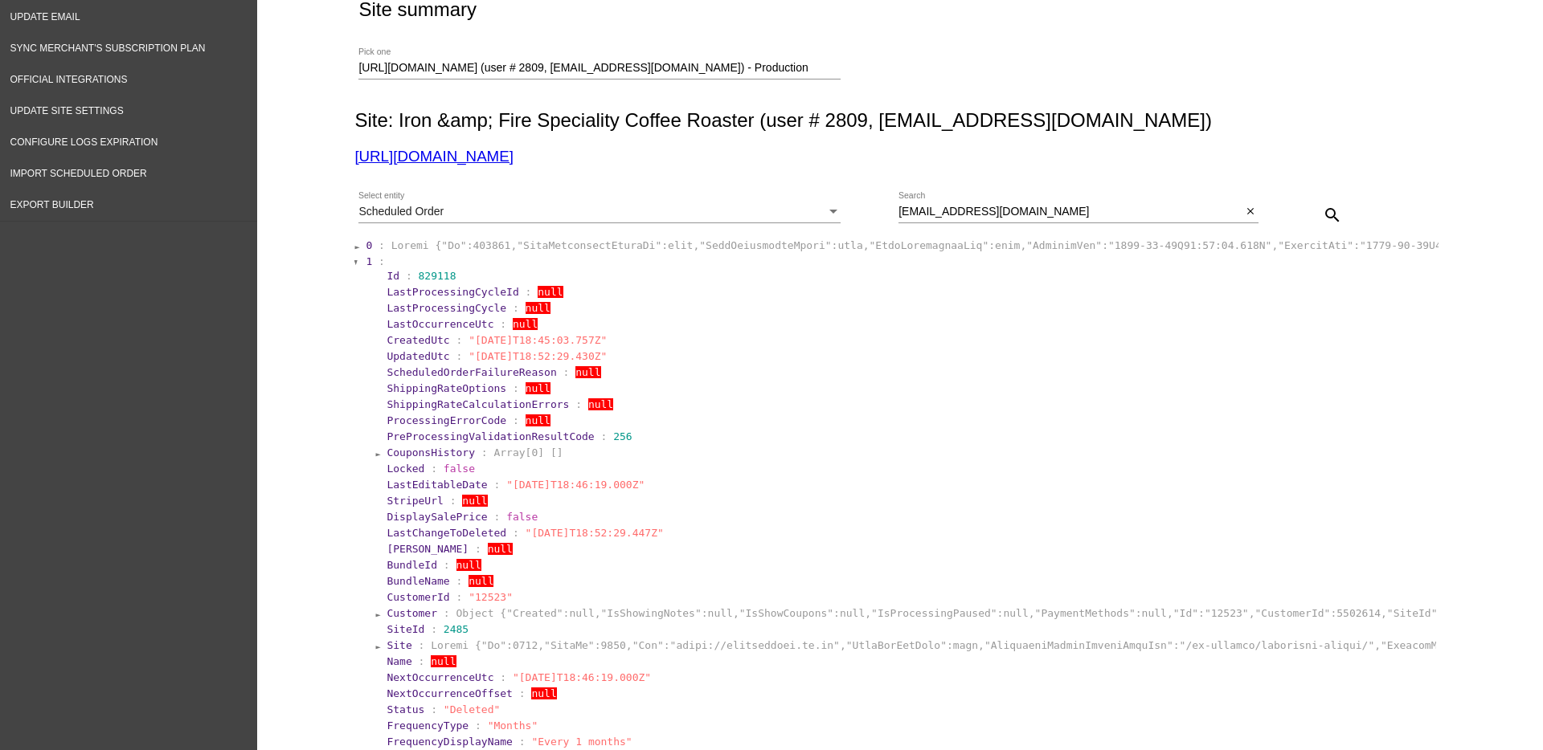
click at [366, 241] on span "0" at bounding box center [369, 245] width 6 height 12
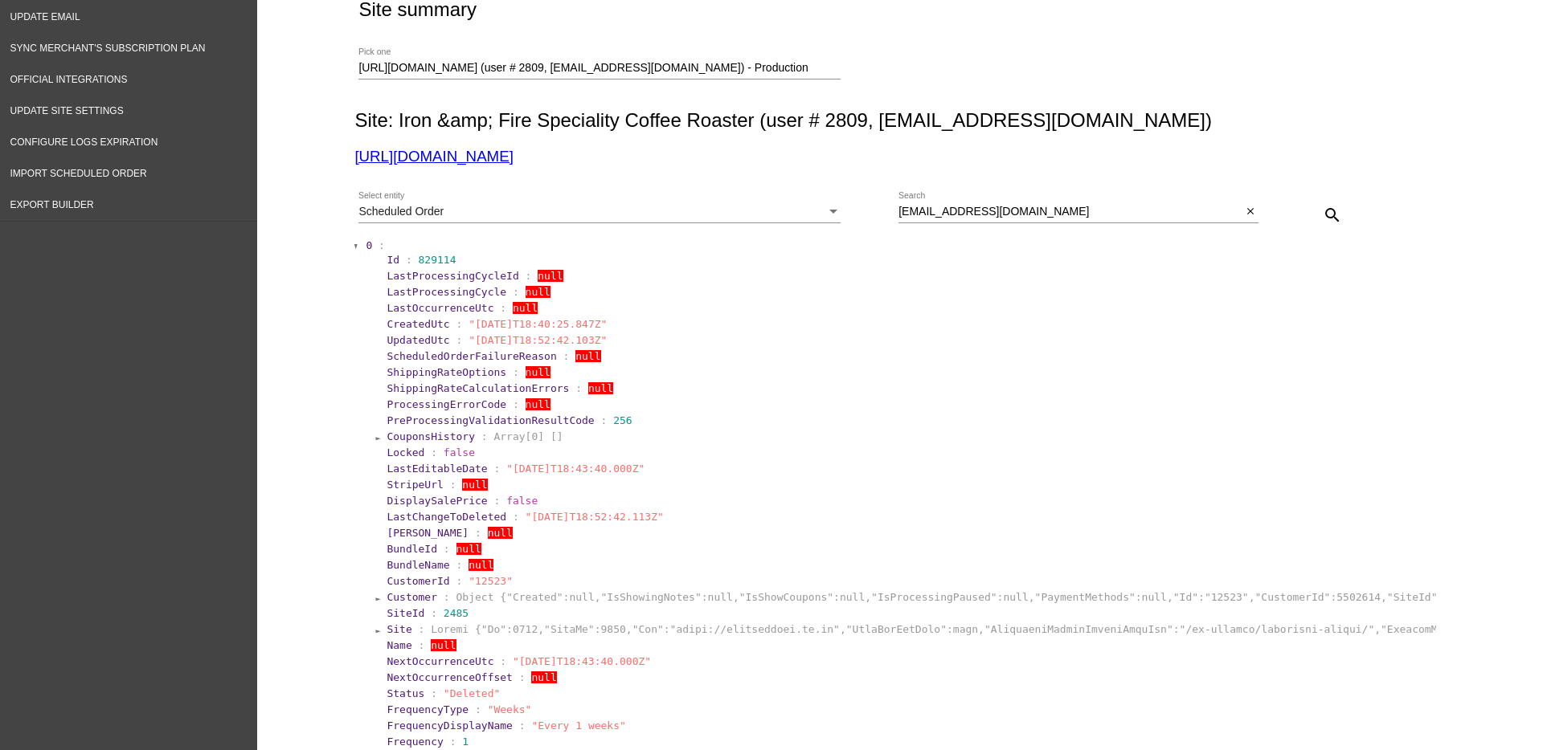
click at [366, 242] on span "0" at bounding box center [369, 245] width 6 height 12
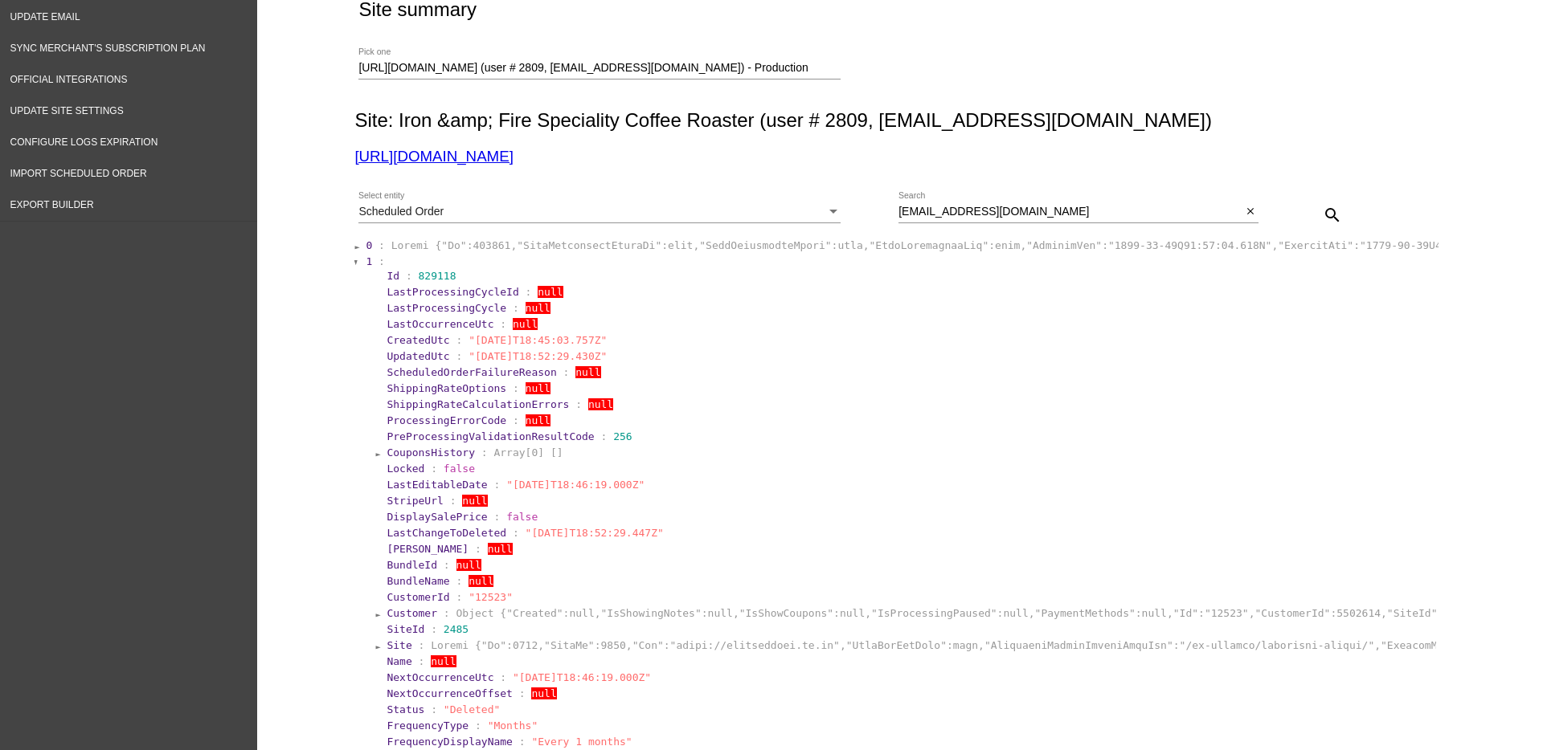
click at [366, 263] on span "1" at bounding box center [369, 262] width 6 height 12
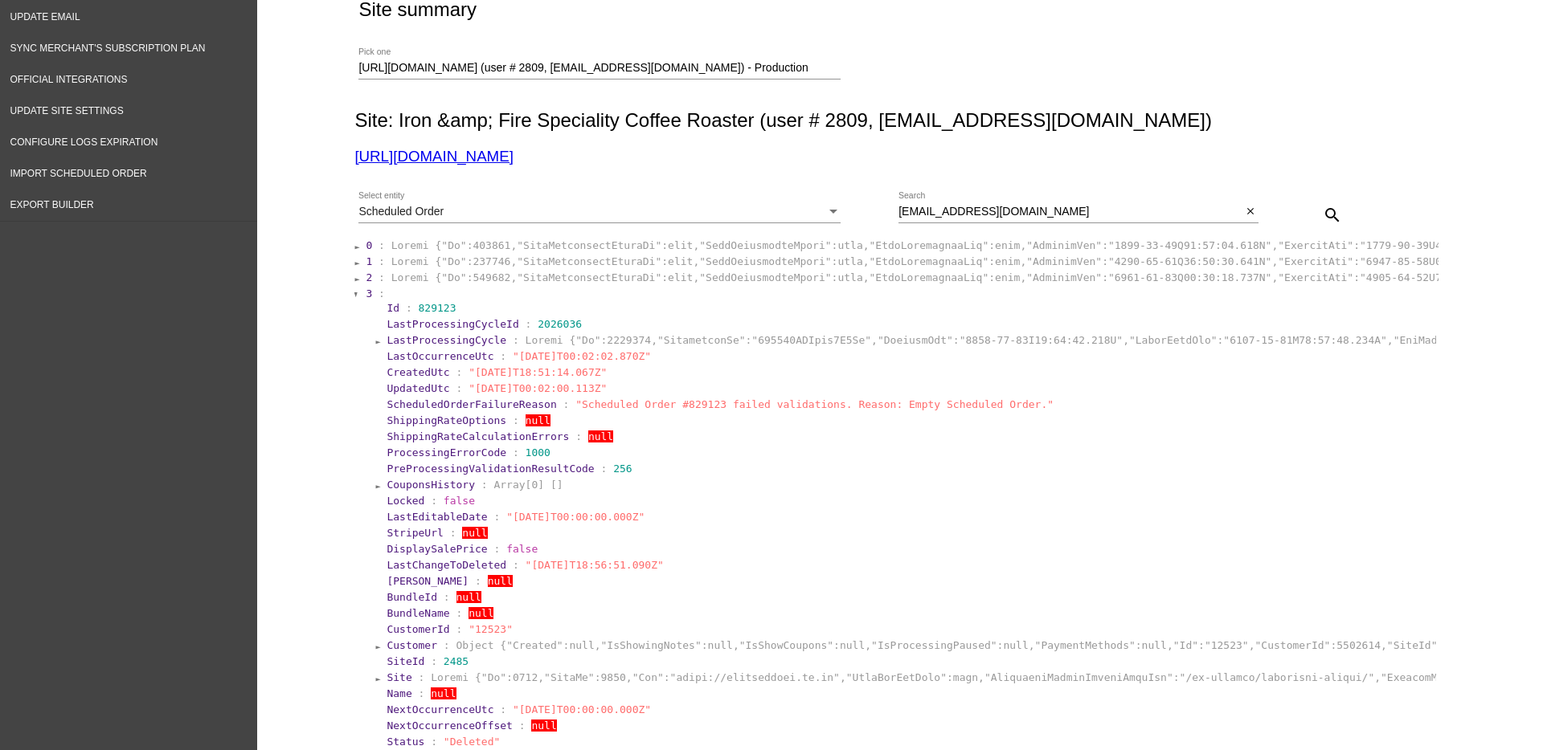
click at [366, 281] on span "2" at bounding box center [369, 278] width 6 height 12
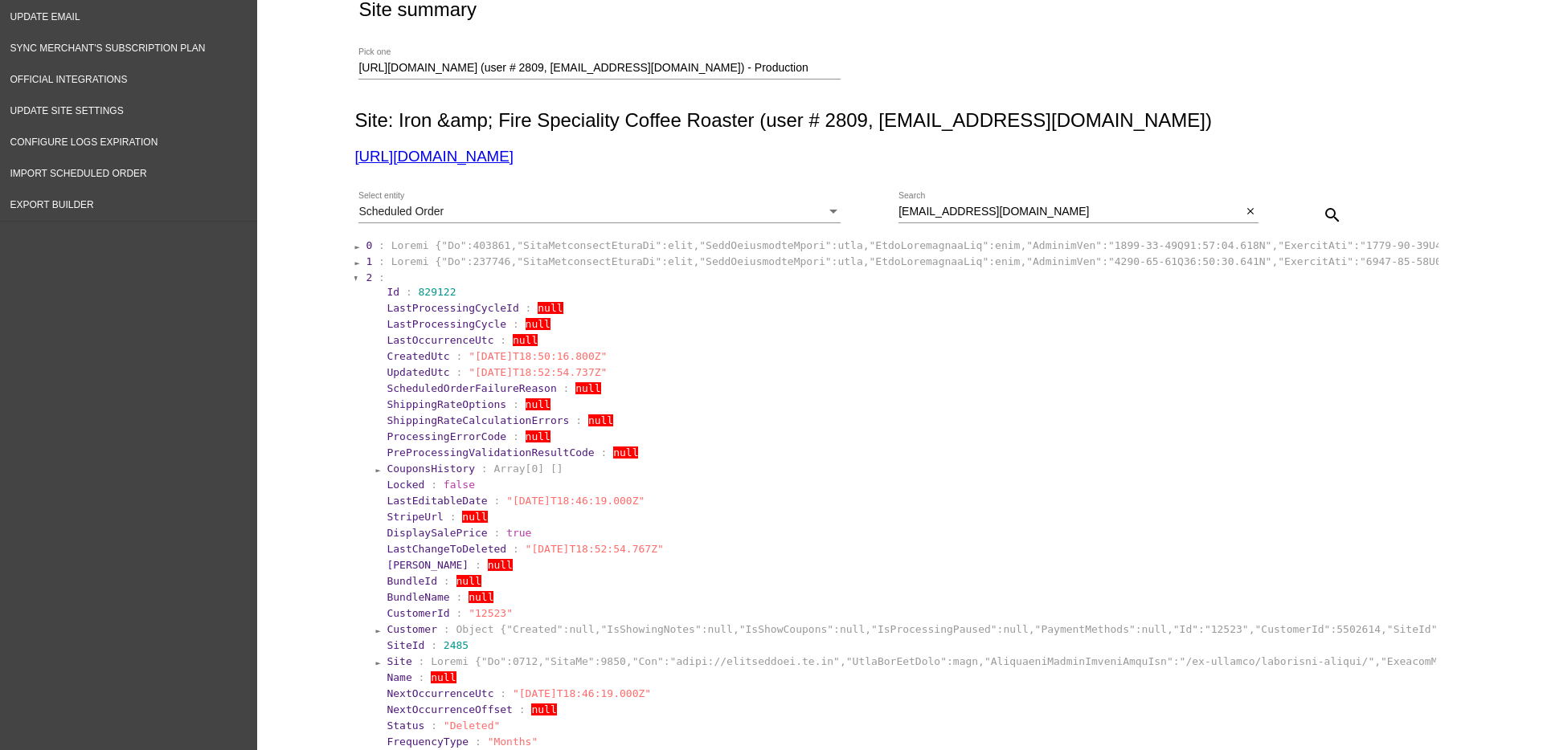
click at [366, 279] on span "2" at bounding box center [369, 278] width 6 height 12
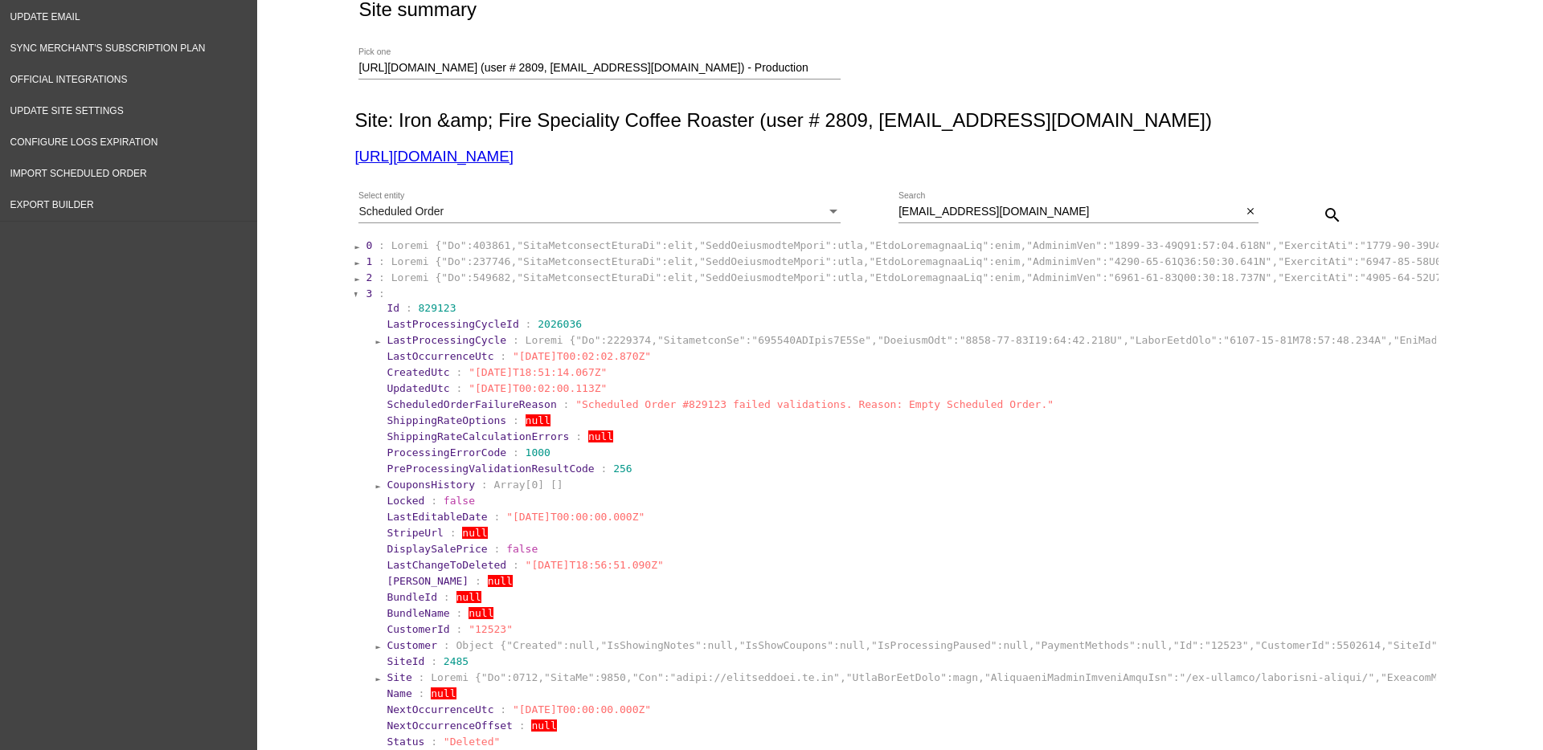
click at [366, 296] on section "3 :" at bounding box center [901, 294] width 1070 height 12
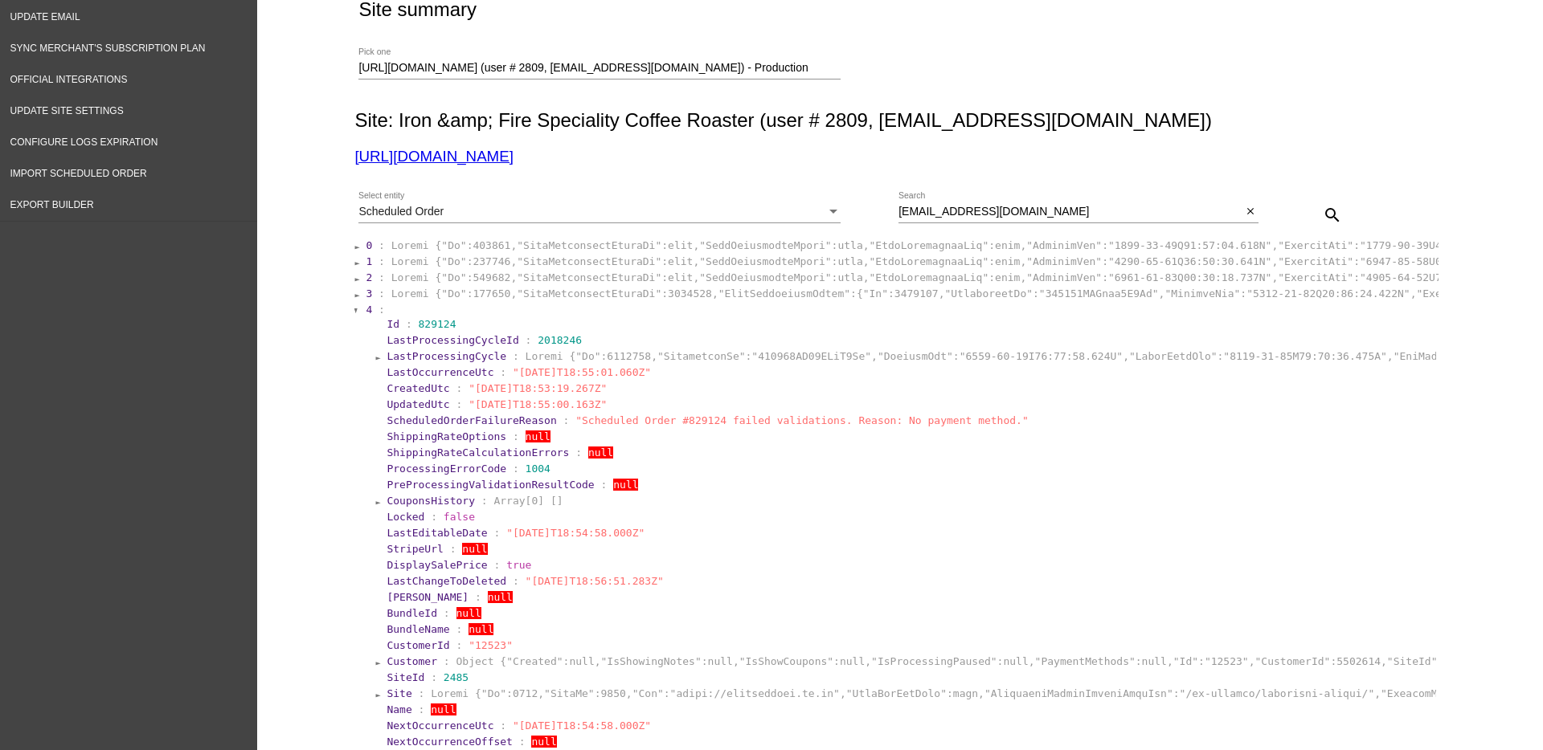
scroll to position [301, 0]
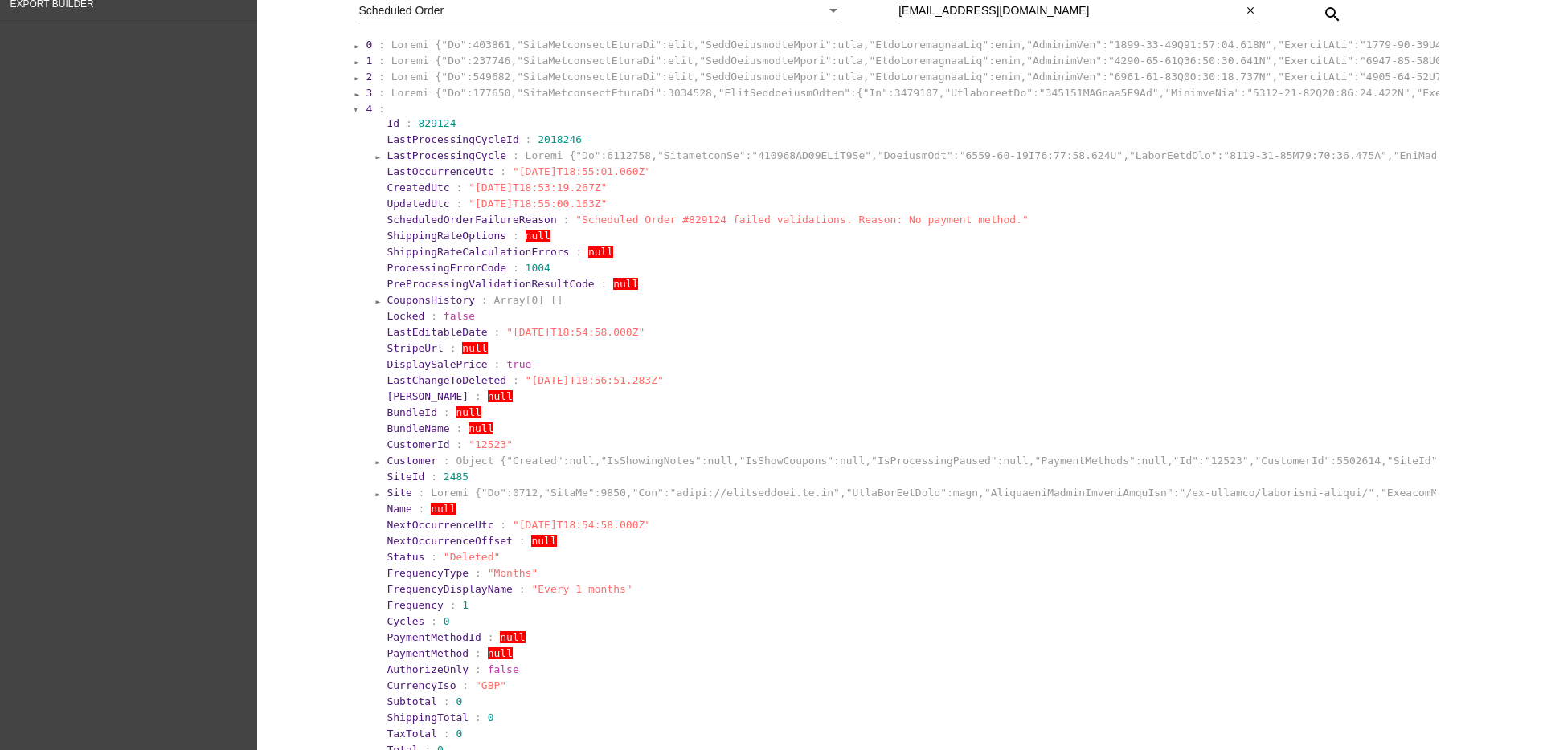
click at [366, 114] on span "4" at bounding box center [369, 109] width 6 height 12
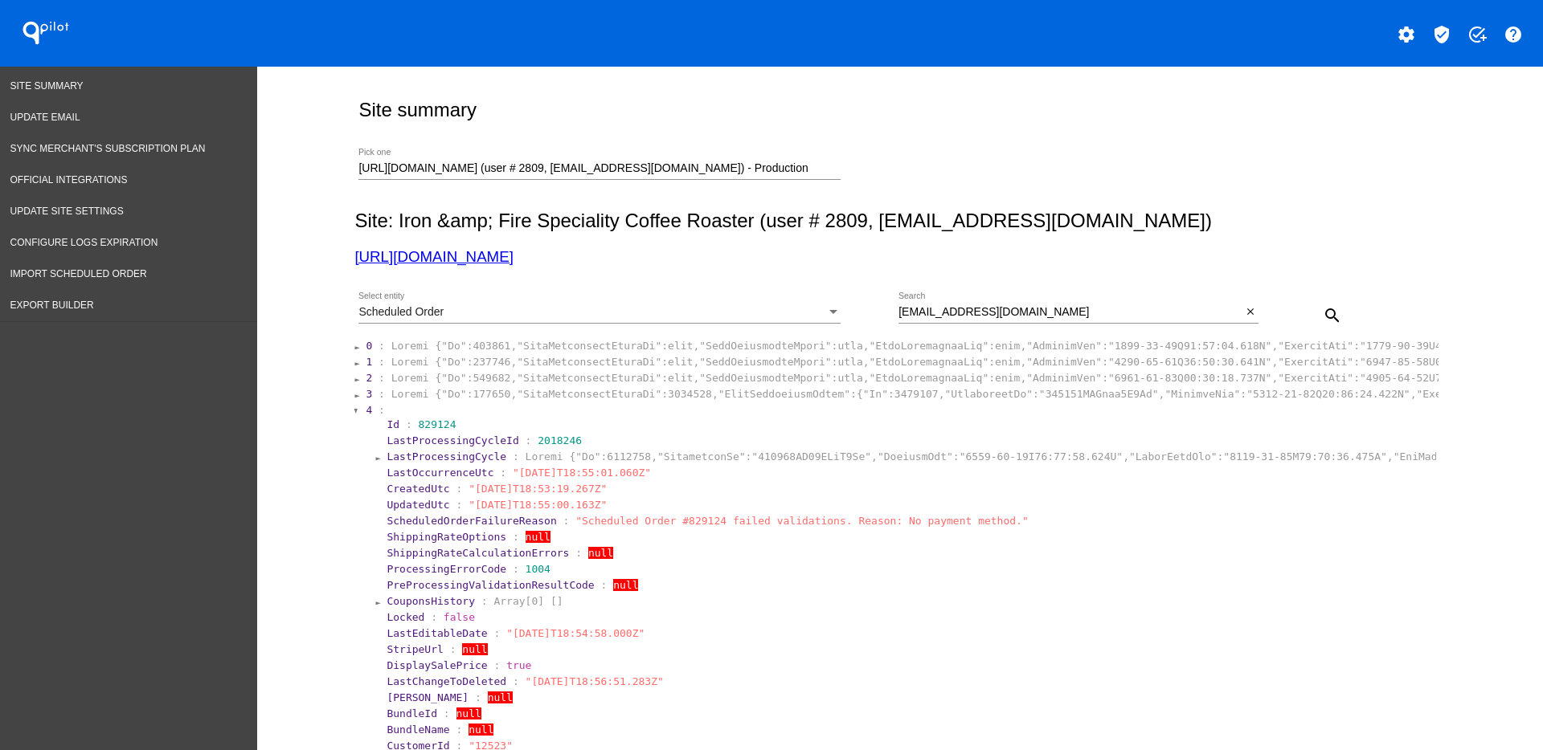
click at [758, 155] on div "https://ironandfire.co.uk (user # 2809, Beans@ironandfire.co.uk) - Production P…" at bounding box center [599, 164] width 482 height 31
drag, startPoint x: 763, startPoint y: 169, endPoint x: 301, endPoint y: 180, distance: 462.2
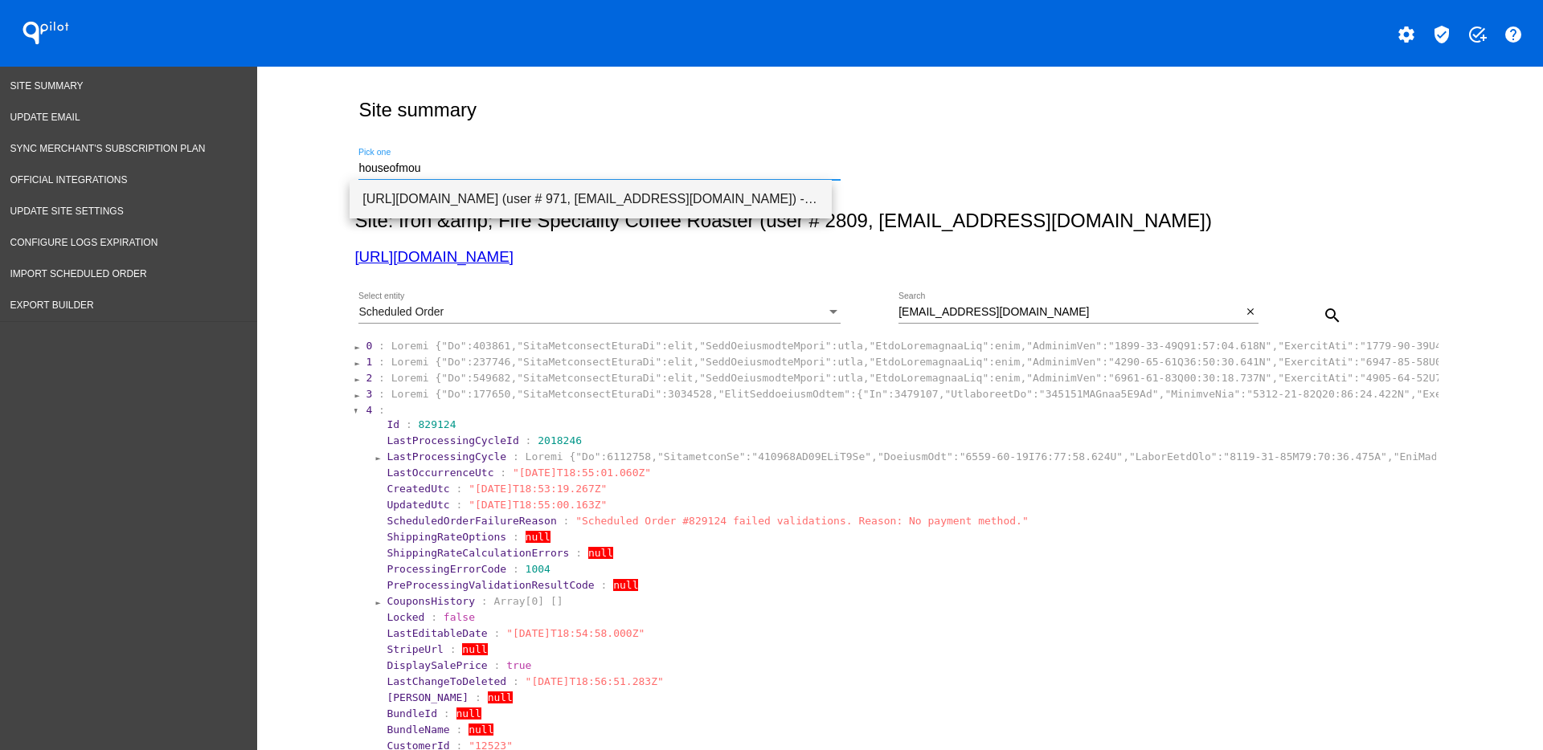
click at [683, 197] on span "[URL][DOMAIN_NAME] (user # 971, [EMAIL_ADDRESS][DOMAIN_NAME]) - Production" at bounding box center [590, 199] width 456 height 39
type input "[URL][DOMAIN_NAME] (user # 971, [EMAIL_ADDRESS][DOMAIN_NAME]) - Production"
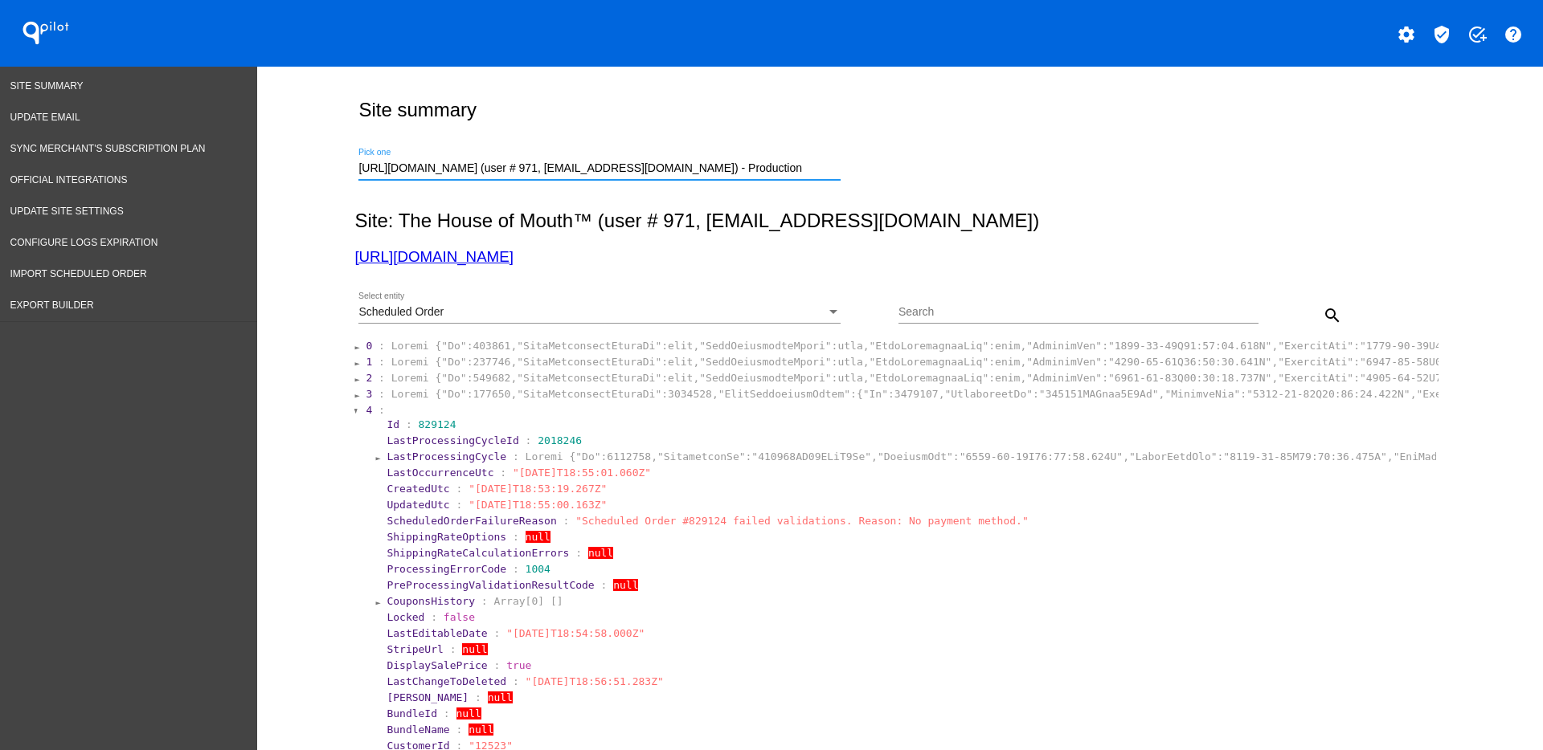
scroll to position [0, 8]
click at [707, 316] on div "Scheduled Order" at bounding box center [592, 312] width 468 height 13
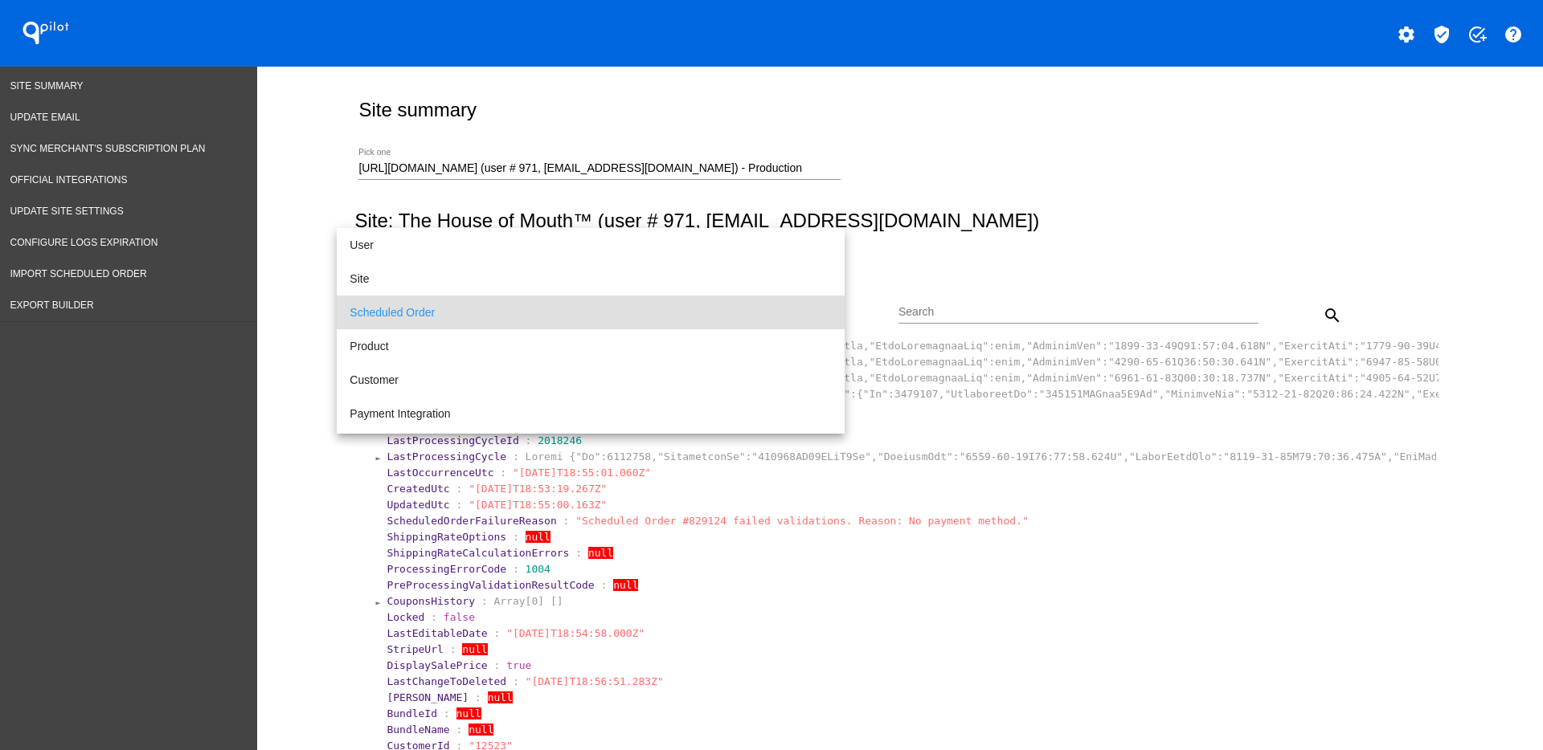
scroll to position [100, 0]
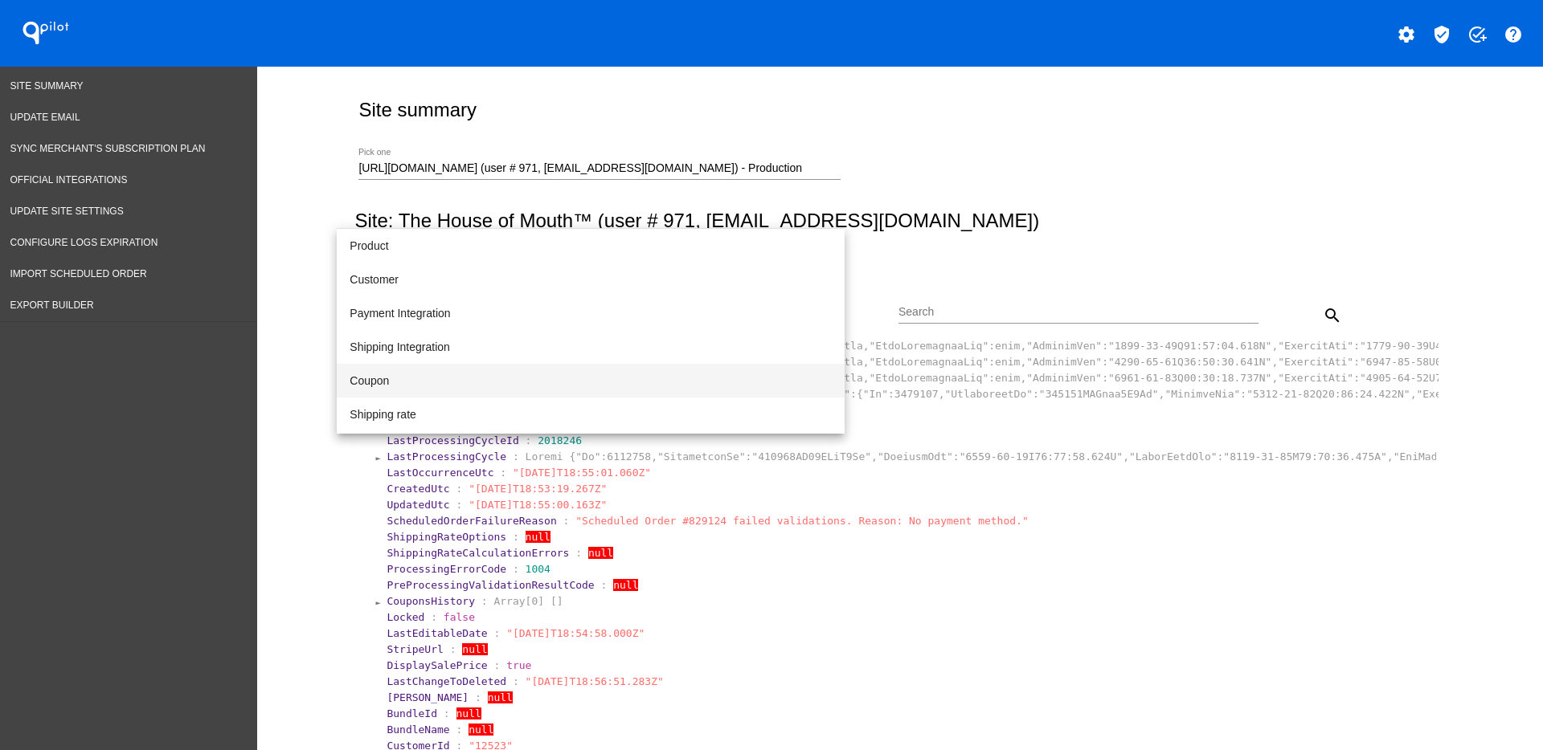
click at [568, 380] on span "Coupon" at bounding box center [591, 381] width 482 height 34
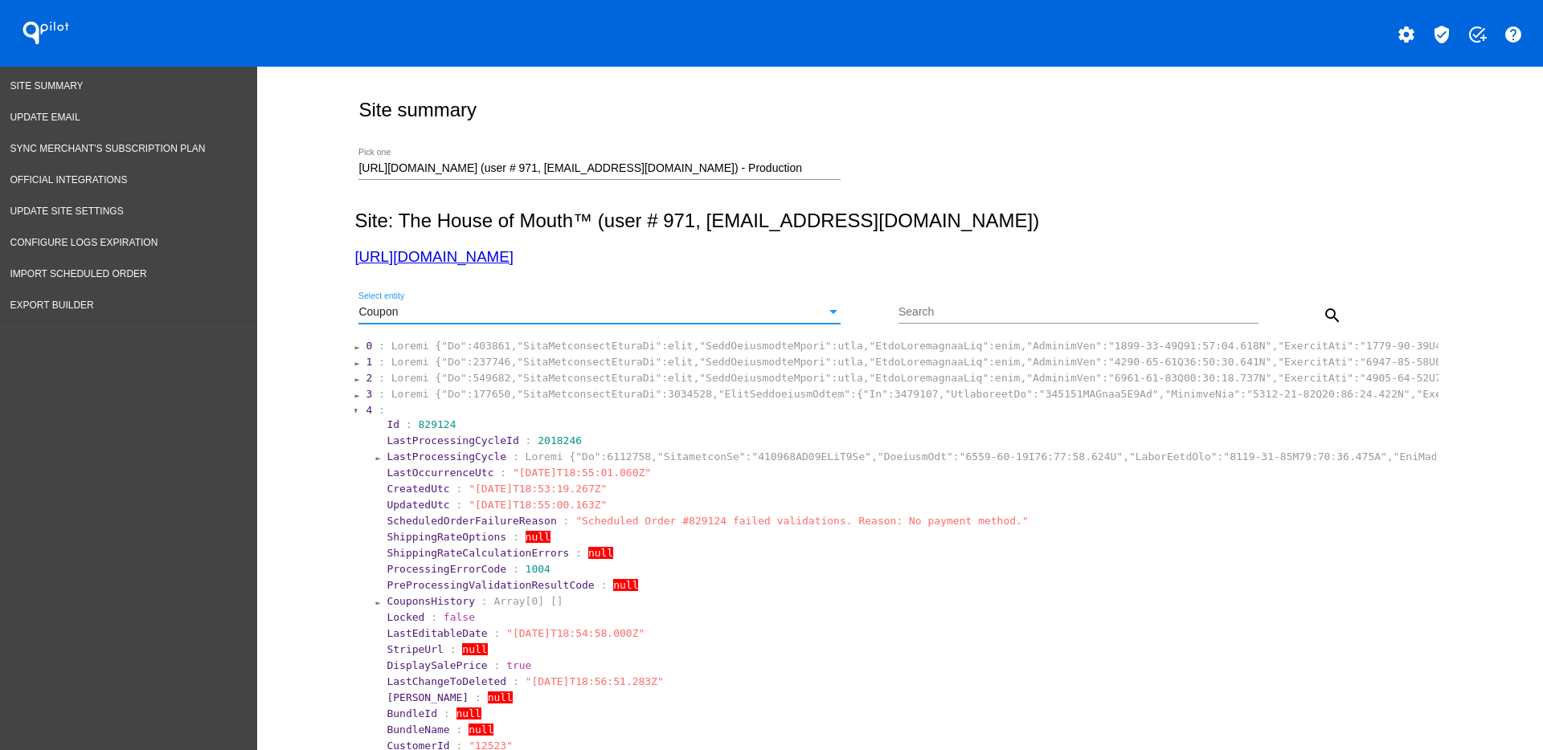
click at [1323, 319] on mat-icon "search" at bounding box center [1332, 315] width 19 height 19
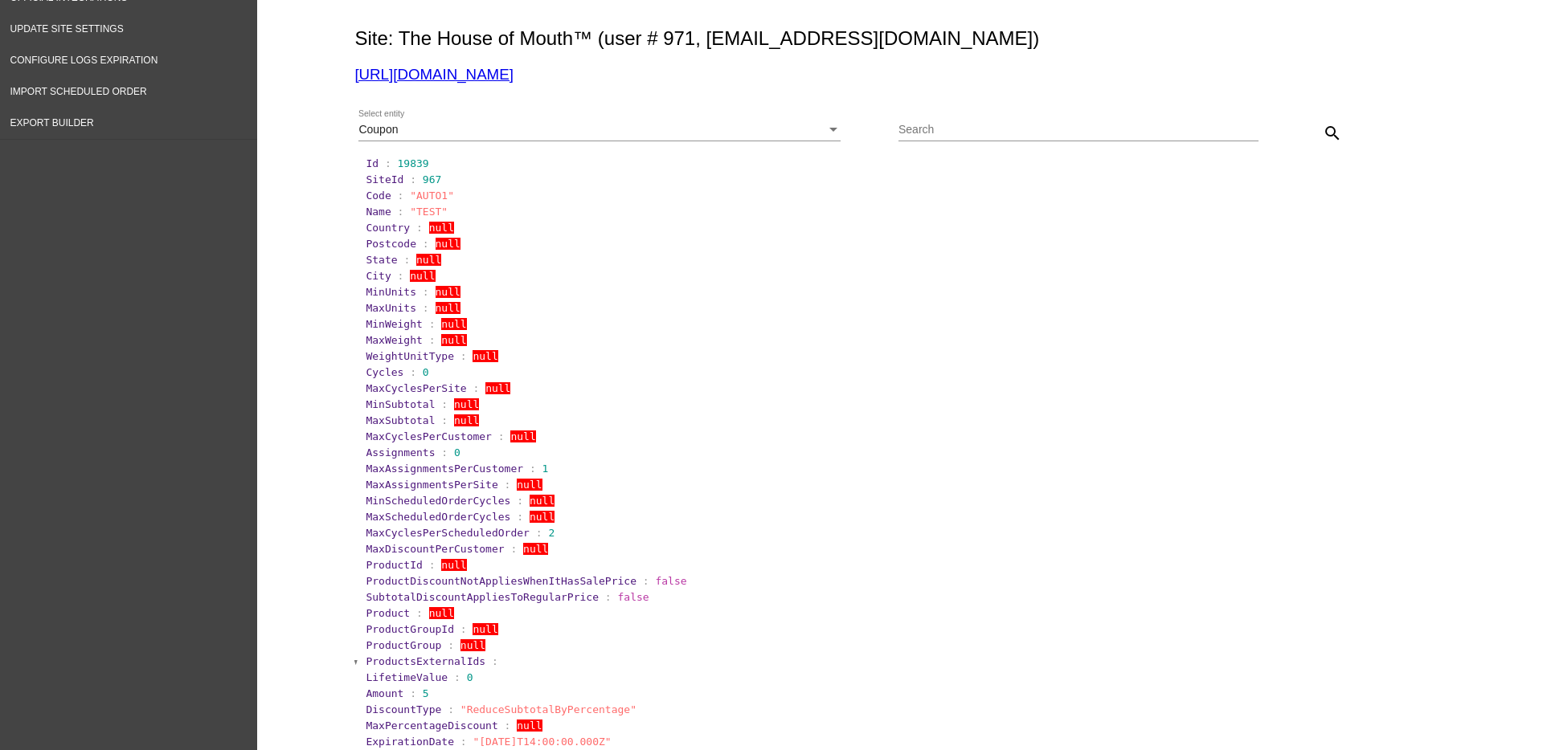
scroll to position [0, 0]
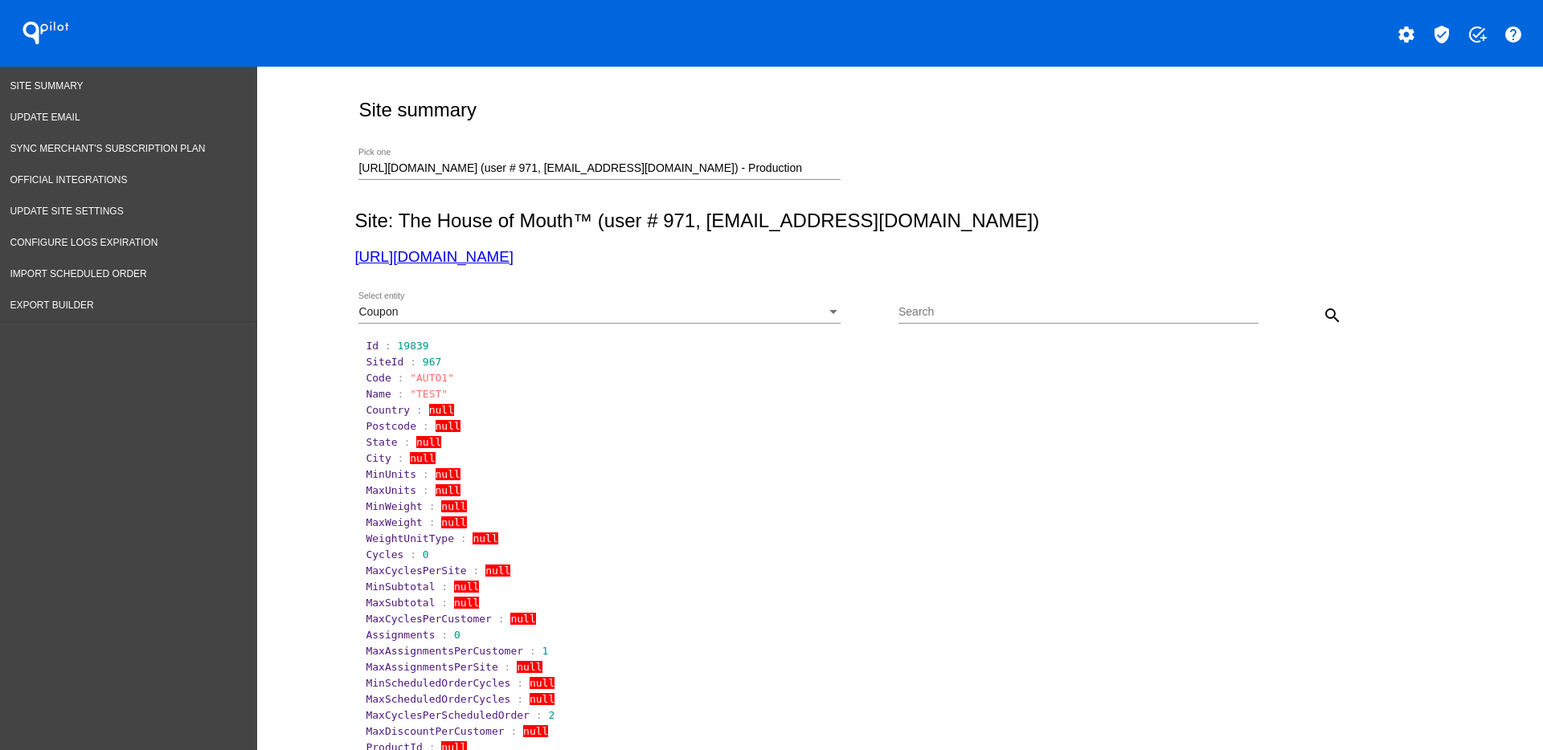
click at [603, 304] on div "Coupon Select entity" at bounding box center [599, 307] width 482 height 31
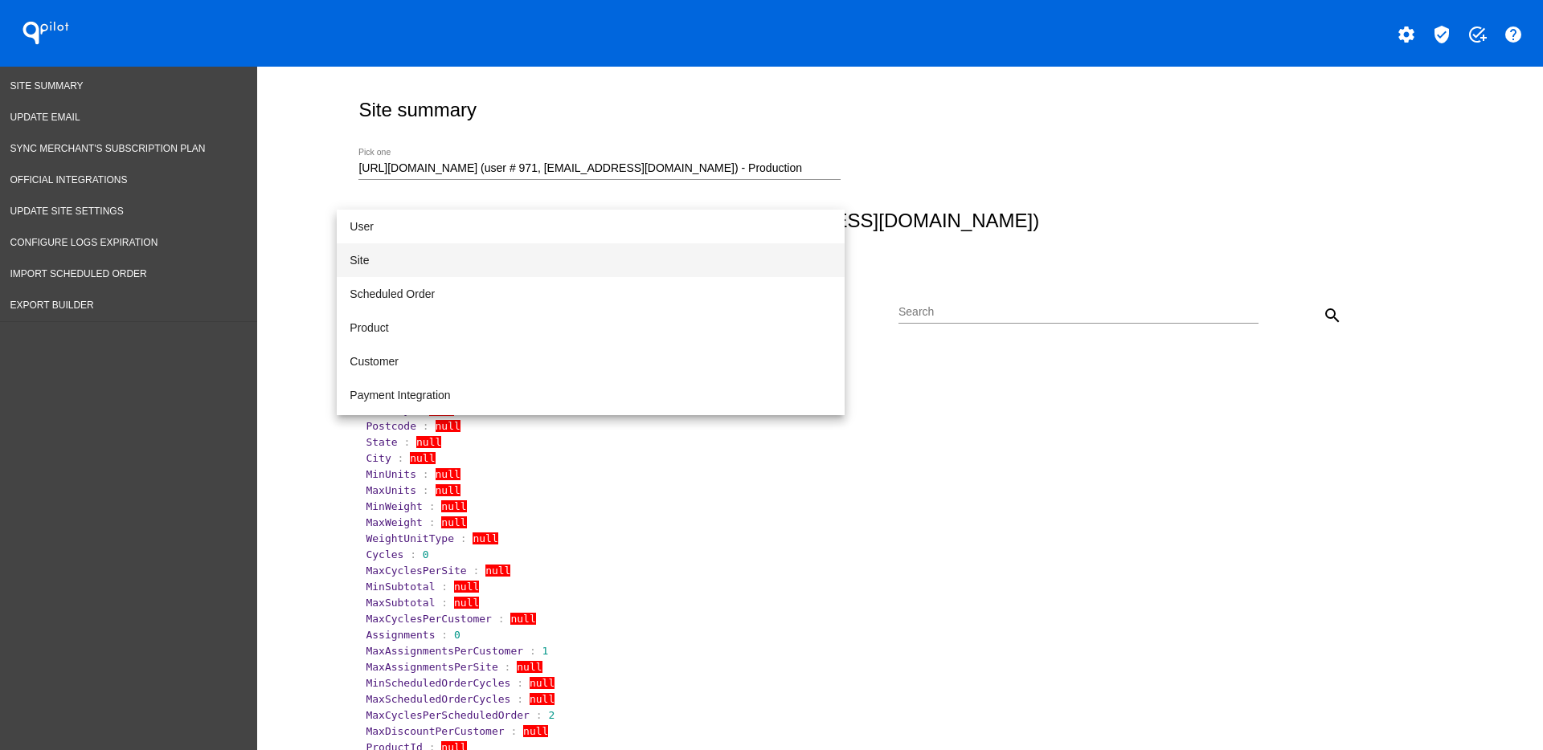
click at [594, 260] on span "Site" at bounding box center [591, 260] width 482 height 34
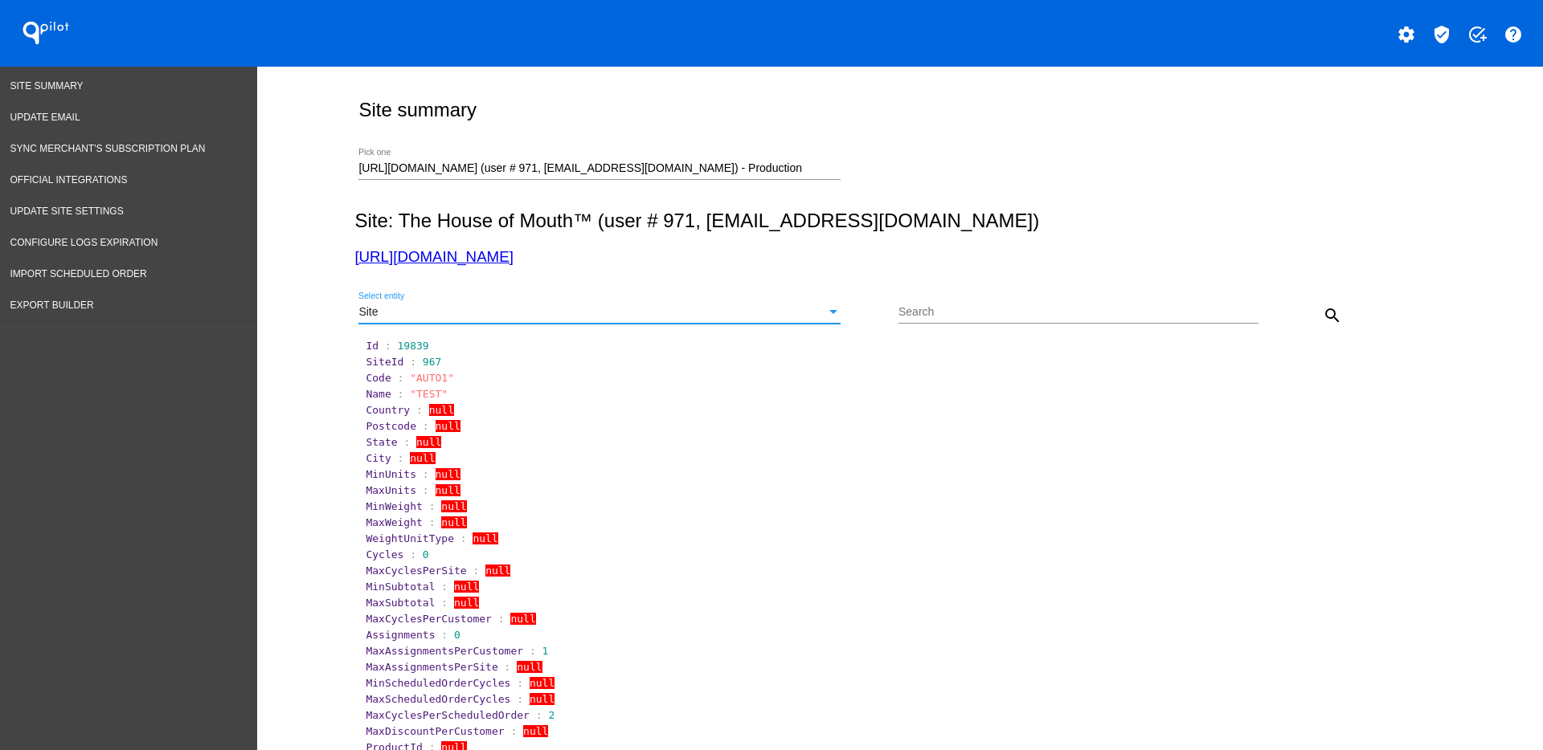
click at [1336, 310] on button "search" at bounding box center [1332, 315] width 32 height 32
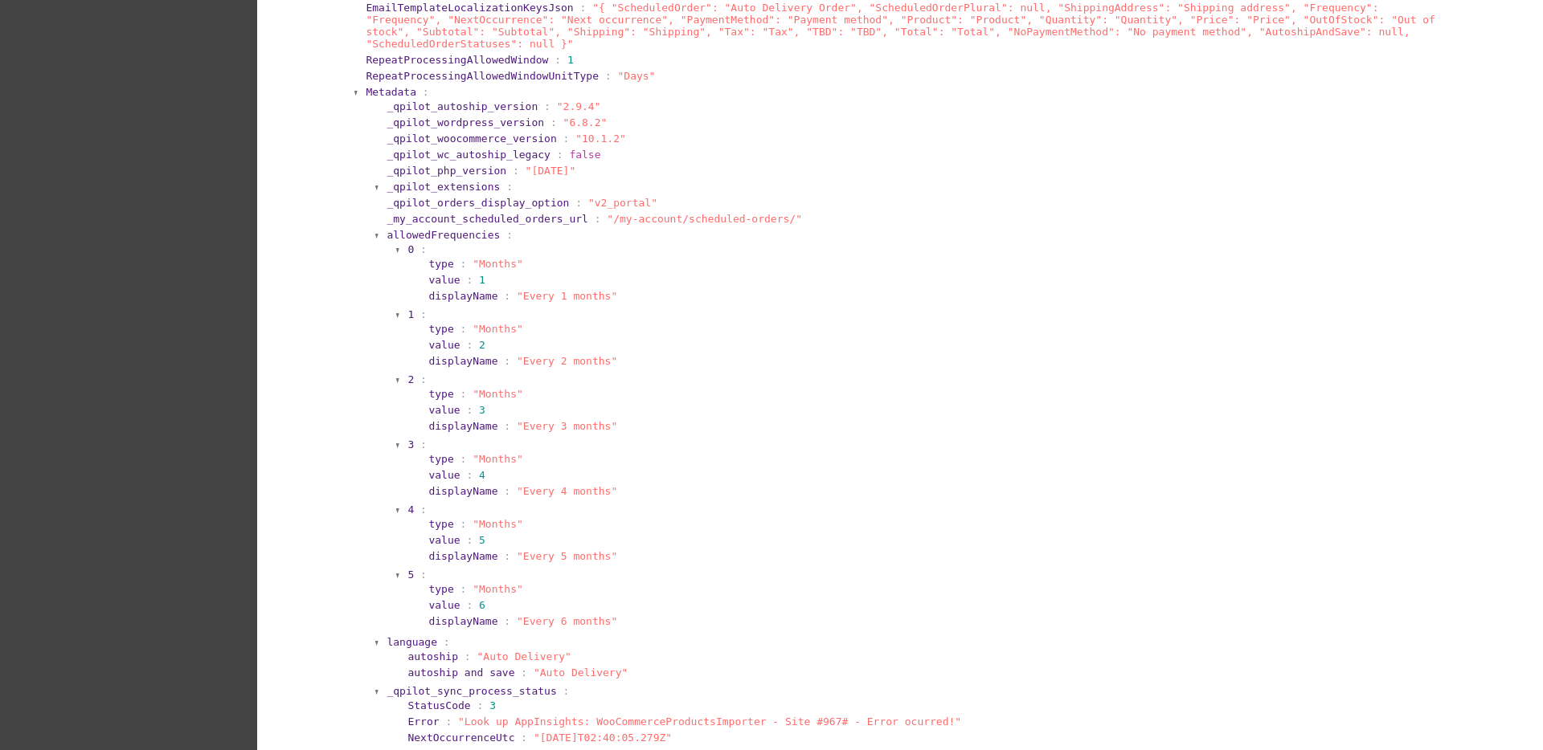
scroll to position [1607, 0]
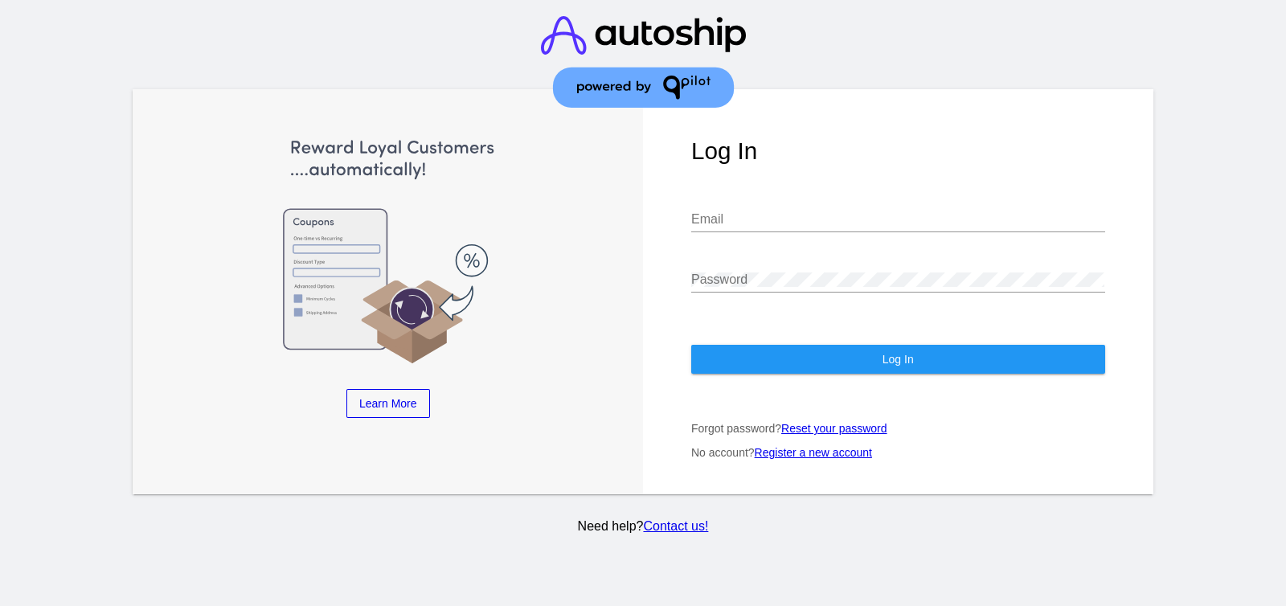
type input "[EMAIL_ADDRESS][DOMAIN_NAME]"
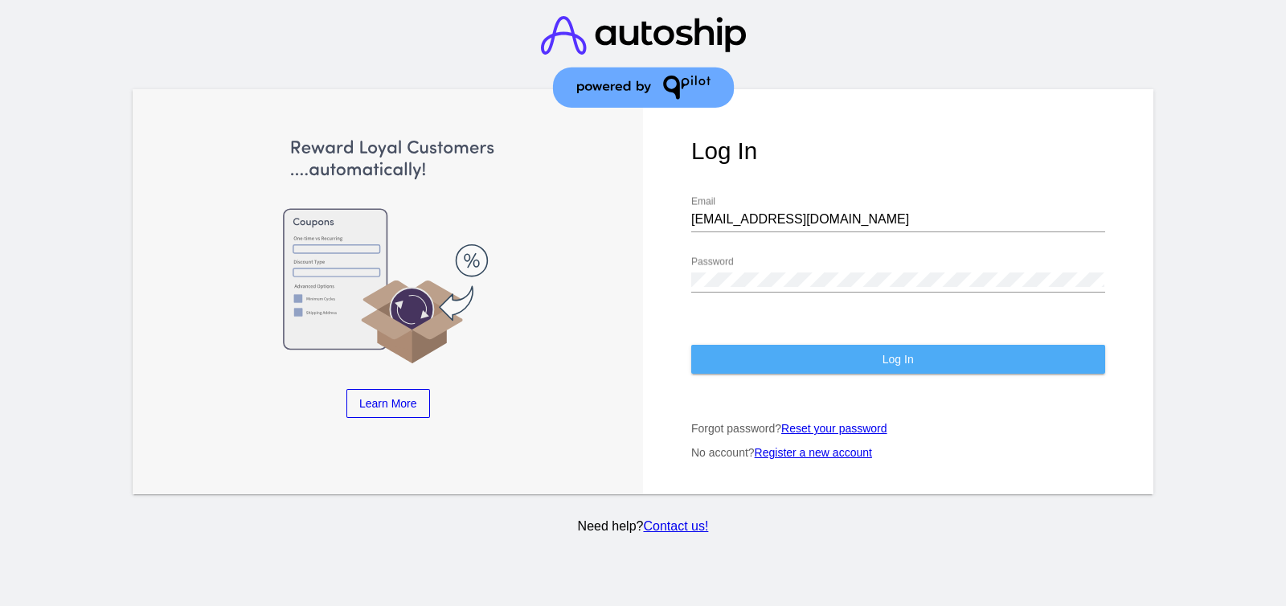
click at [910, 345] on button "Log In" at bounding box center [898, 359] width 414 height 29
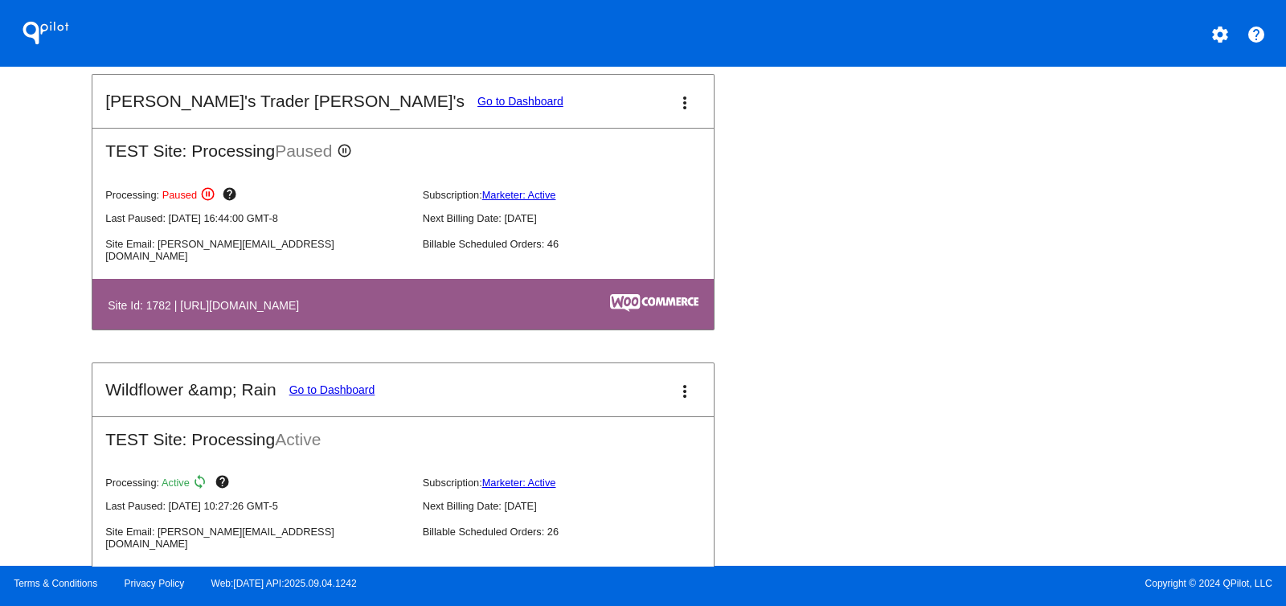
scroll to position [1004, 0]
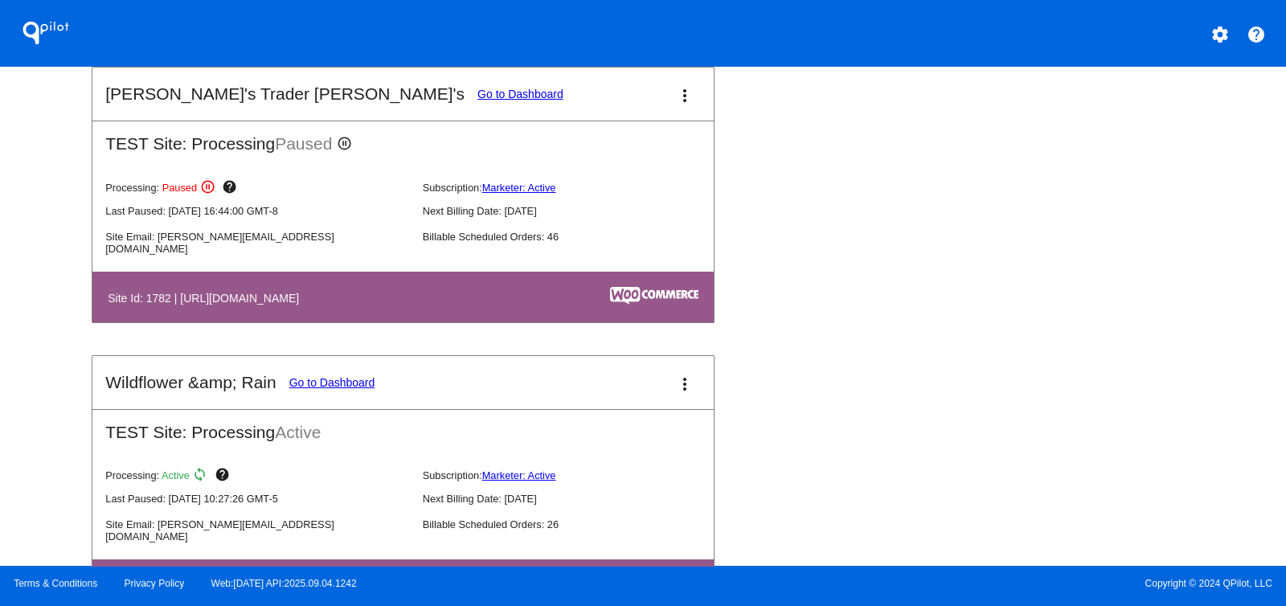
click at [477, 89] on link "Go to Dashboard" at bounding box center [520, 94] width 86 height 13
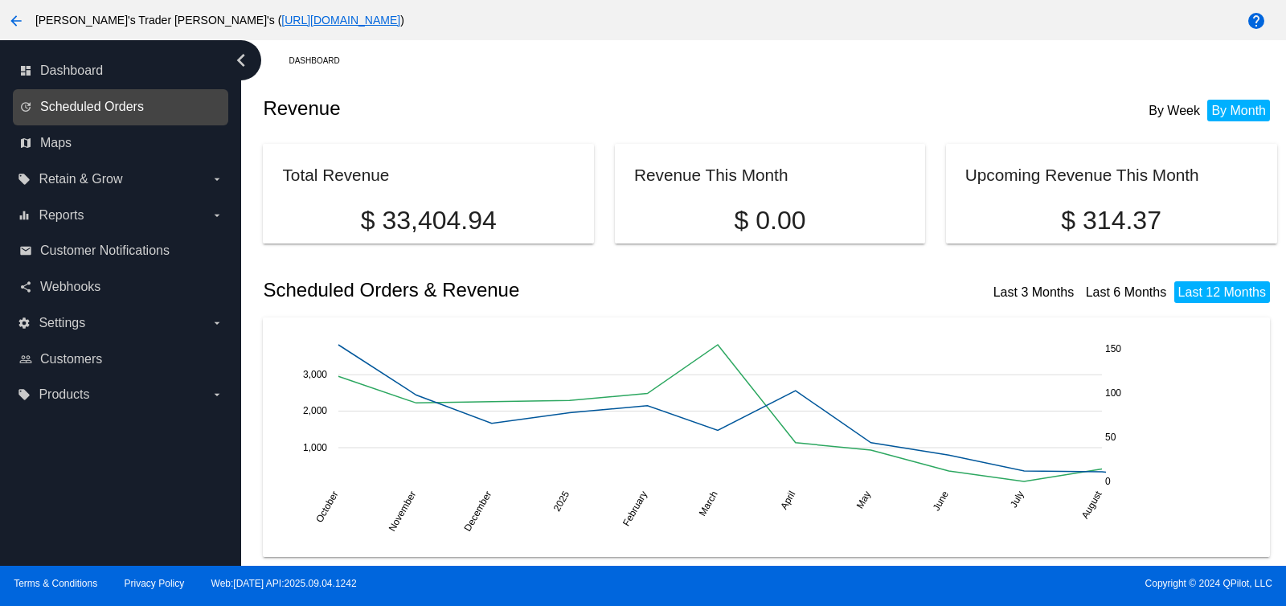
click at [106, 108] on span "Scheduled Orders" at bounding box center [92, 107] width 104 height 14
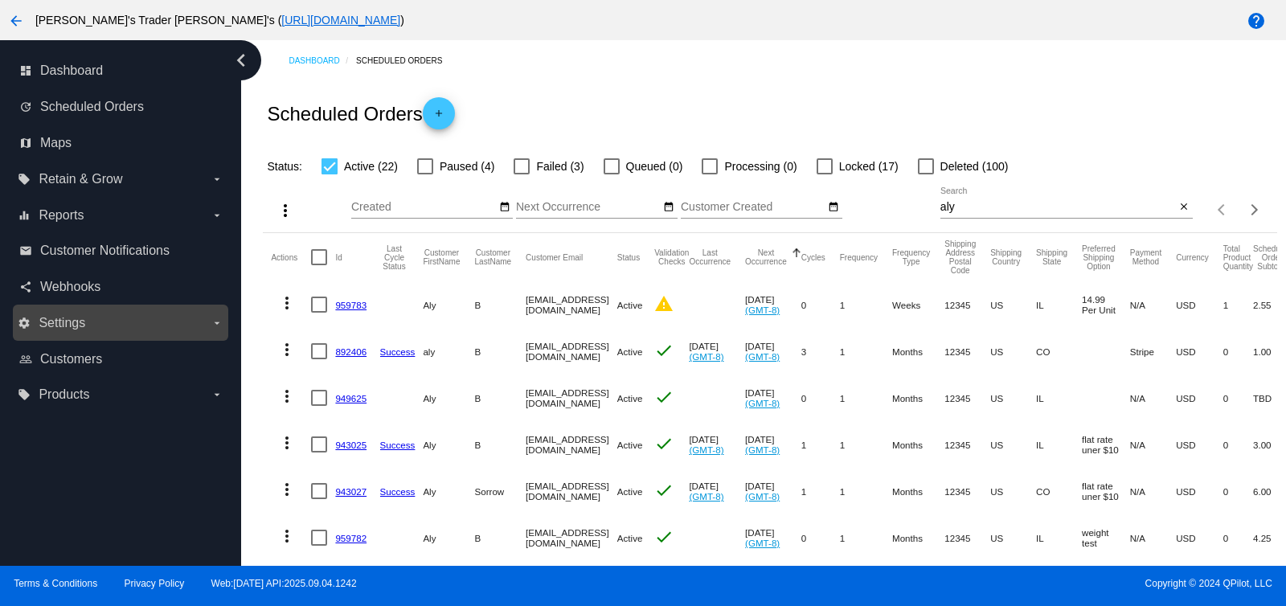
click at [147, 323] on label "settings Settings arrow_drop_down" at bounding box center [120, 323] width 205 height 26
click at [0, 0] on input "settings Settings arrow_drop_down" at bounding box center [0, 0] width 0 height 0
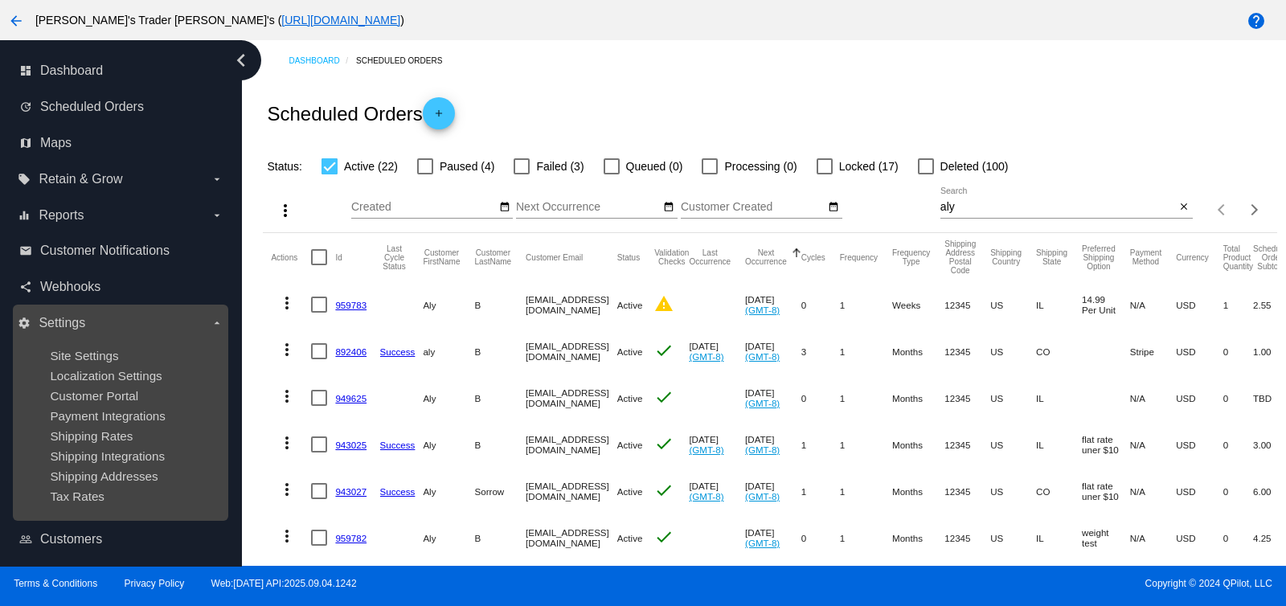
click at [147, 323] on label "settings Settings arrow_drop_down" at bounding box center [120, 323] width 205 height 26
click at [0, 0] on input "settings Settings arrow_drop_down" at bounding box center [0, 0] width 0 height 0
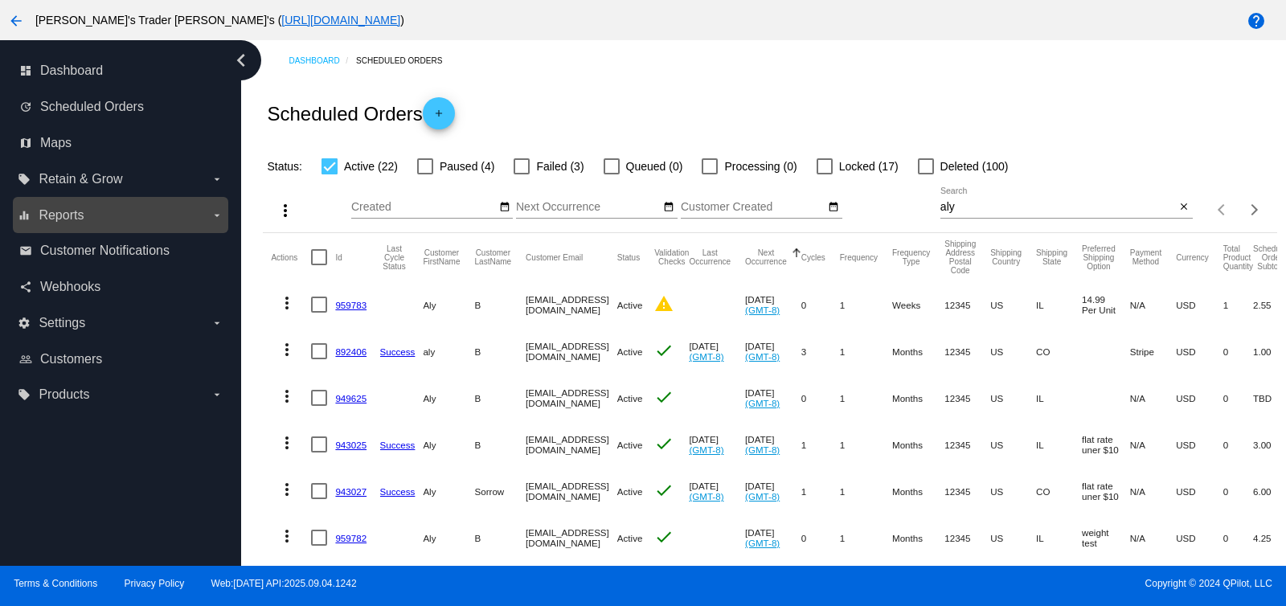
click at [154, 222] on label "equalizer Reports arrow_drop_down" at bounding box center [120, 215] width 205 height 26
click at [0, 0] on input "equalizer Reports arrow_drop_down" at bounding box center [0, 0] width 0 height 0
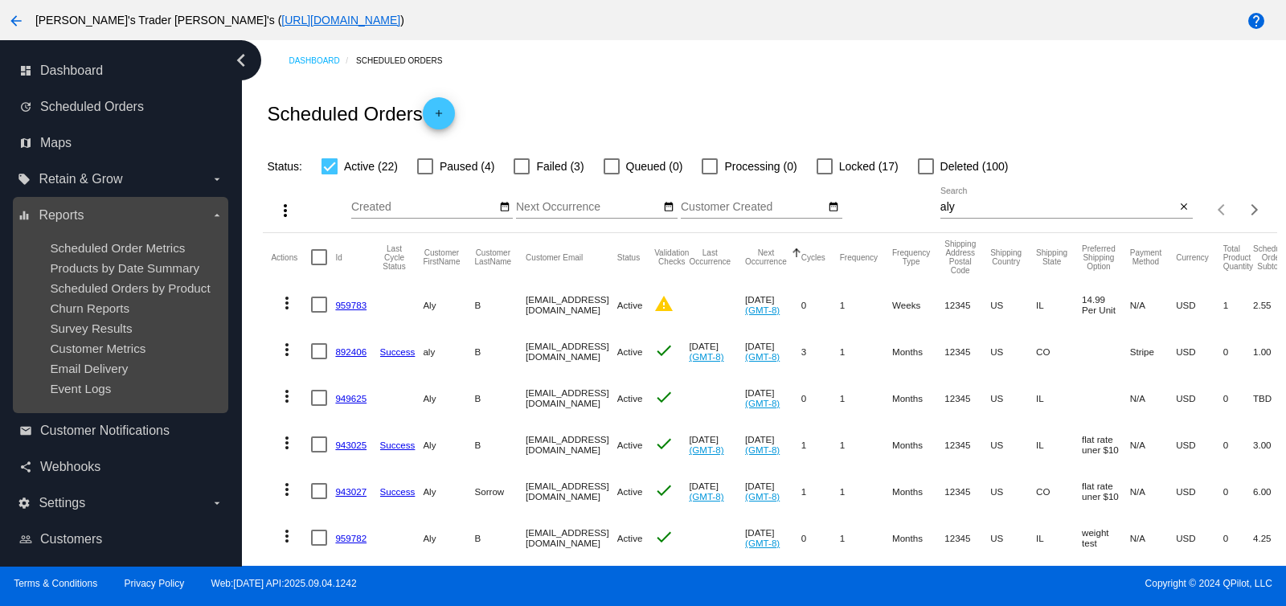
click at [154, 222] on label "equalizer Reports arrow_drop_down" at bounding box center [120, 215] width 205 height 26
click at [0, 0] on input "equalizer Reports arrow_drop_down" at bounding box center [0, 0] width 0 height 0
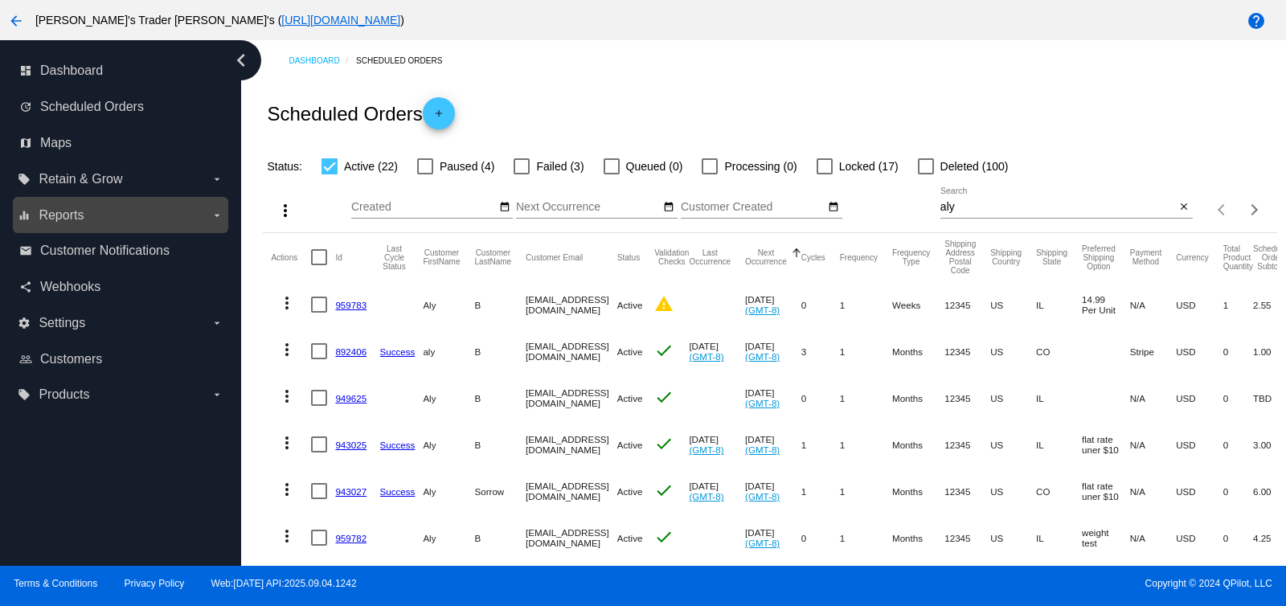
click at [155, 206] on label "equalizer Reports arrow_drop_down" at bounding box center [120, 215] width 205 height 26
click at [0, 0] on input "equalizer Reports arrow_drop_down" at bounding box center [0, 0] width 0 height 0
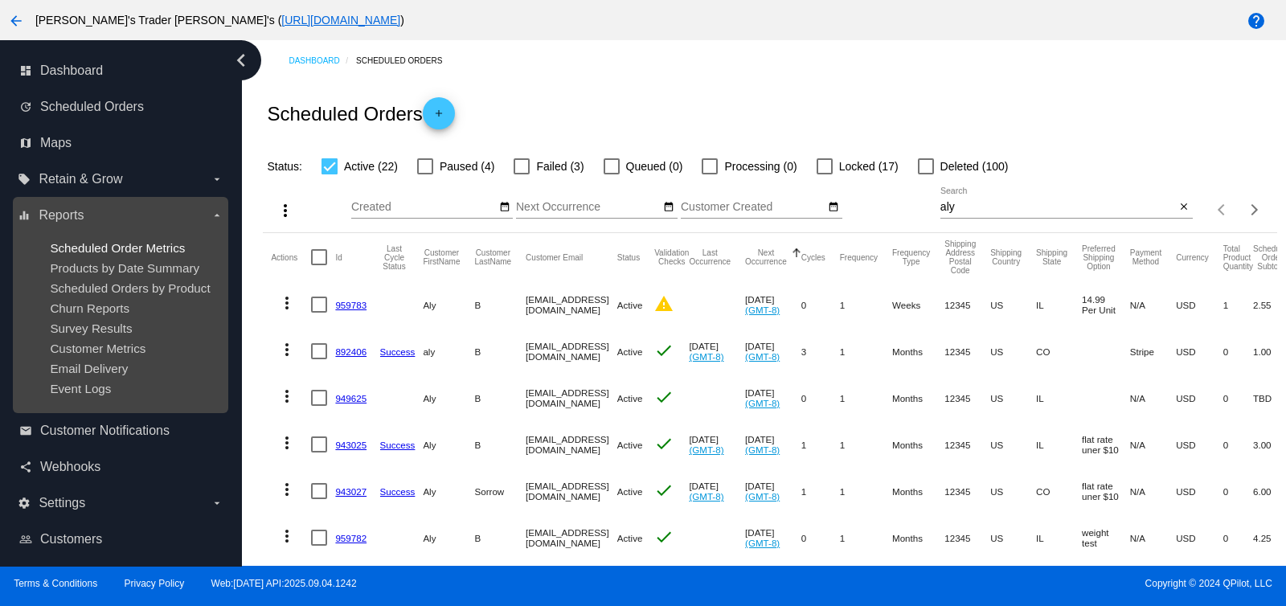
click at [154, 247] on span "Scheduled Order Metrics" at bounding box center [117, 248] width 135 height 14
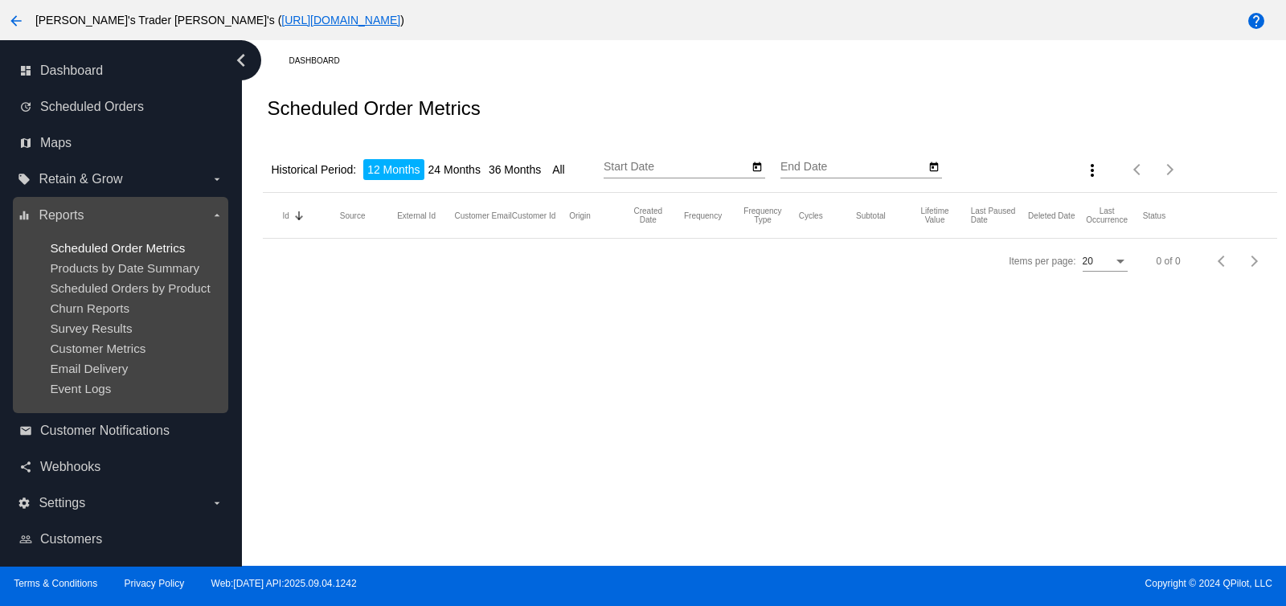
type input "9/8/2024"
type input "9/8/2025"
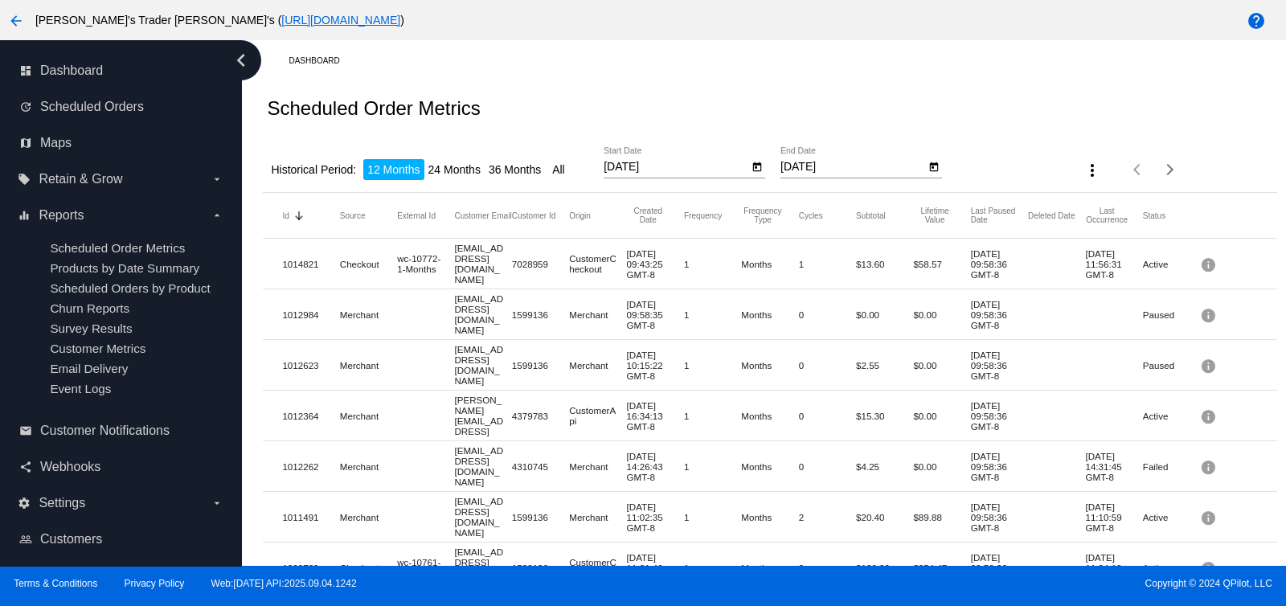
click at [155, 289] on span "Scheduled Orders by Product" at bounding box center [130, 288] width 160 height 14
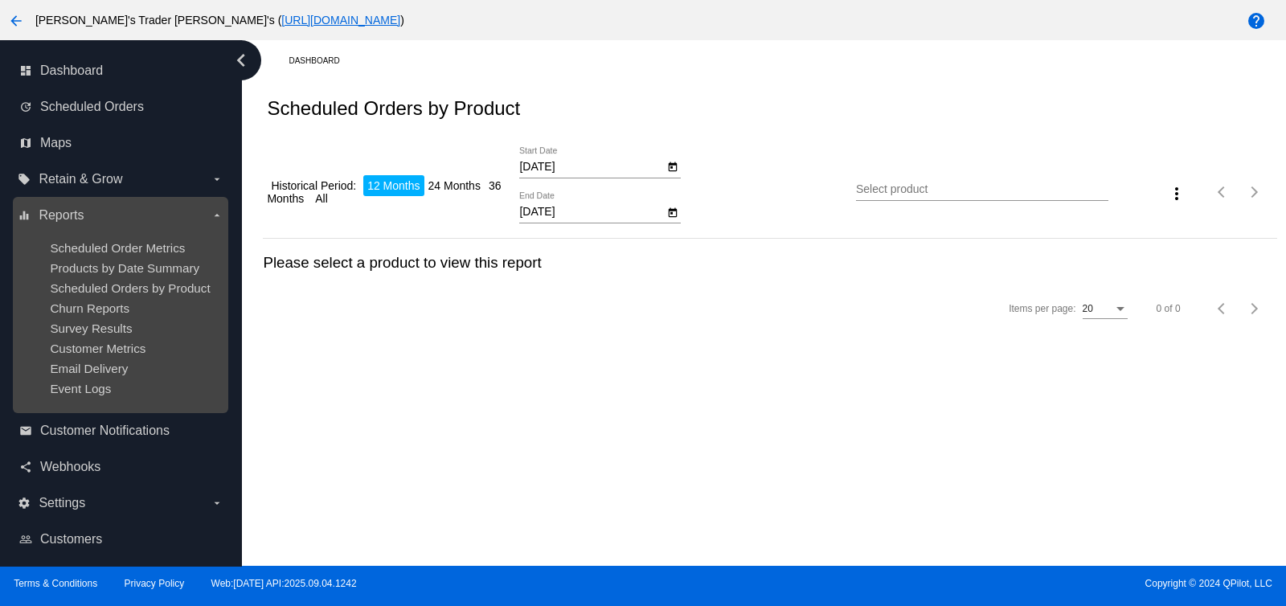
click at [180, 215] on label "equalizer Reports arrow_drop_down" at bounding box center [120, 215] width 205 height 26
click at [0, 0] on input "equalizer Reports arrow_drop_down" at bounding box center [0, 0] width 0 height 0
